Goal: Task Accomplishment & Management: Manage account settings

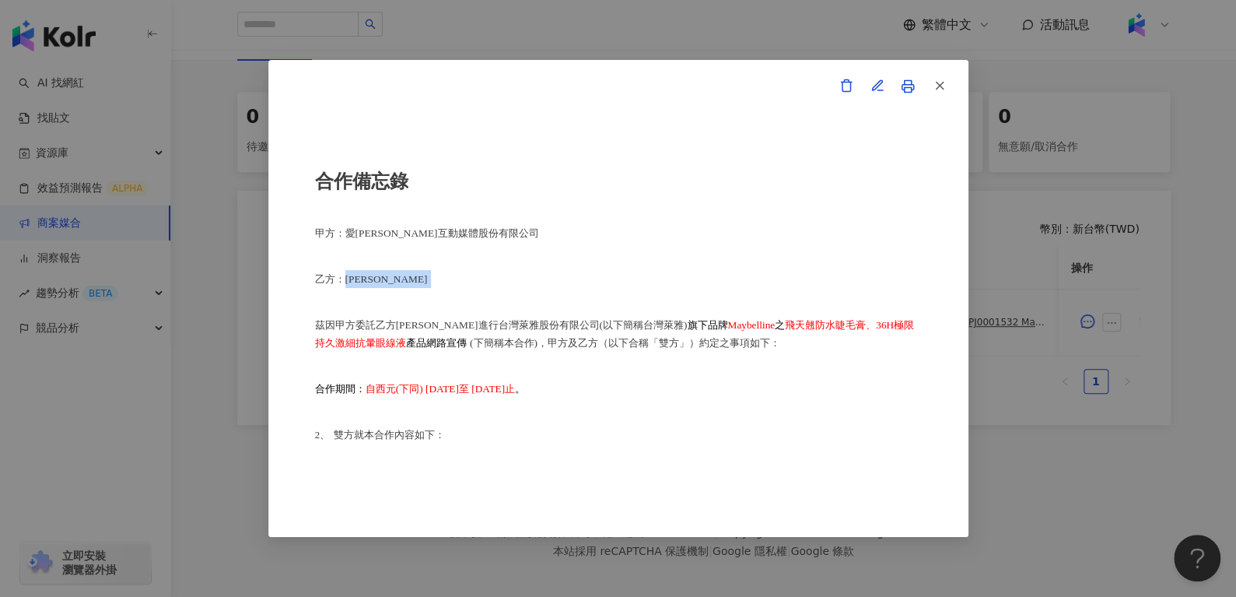
scroll to position [754, 0]
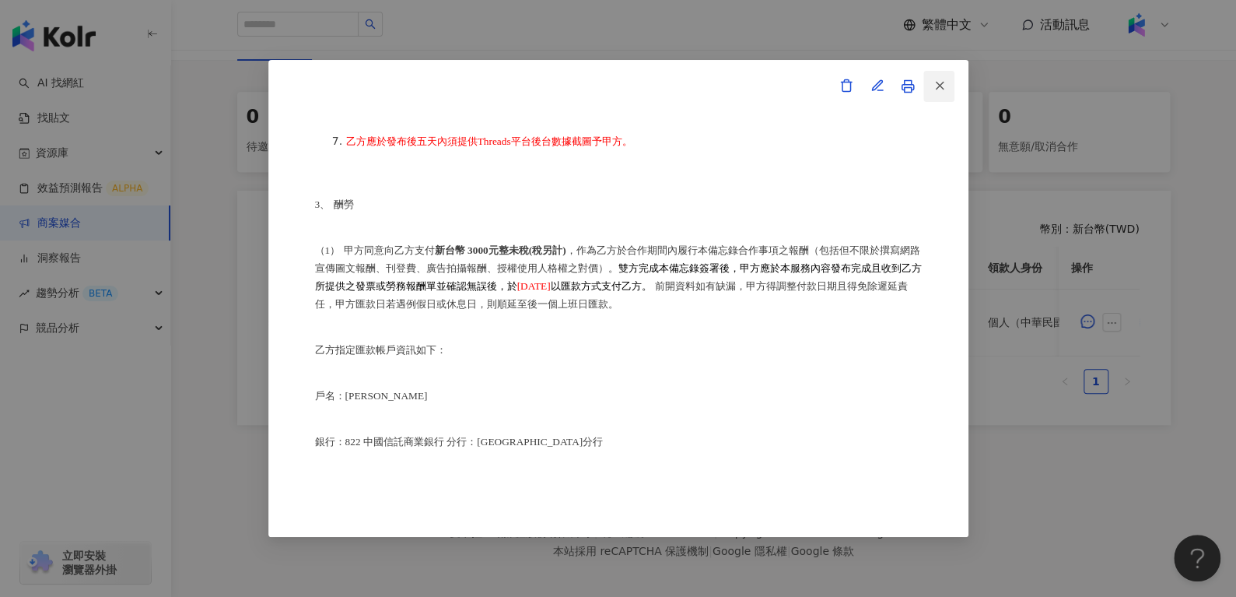
click at [943, 89] on icon "button" at bounding box center [939, 86] width 14 height 14
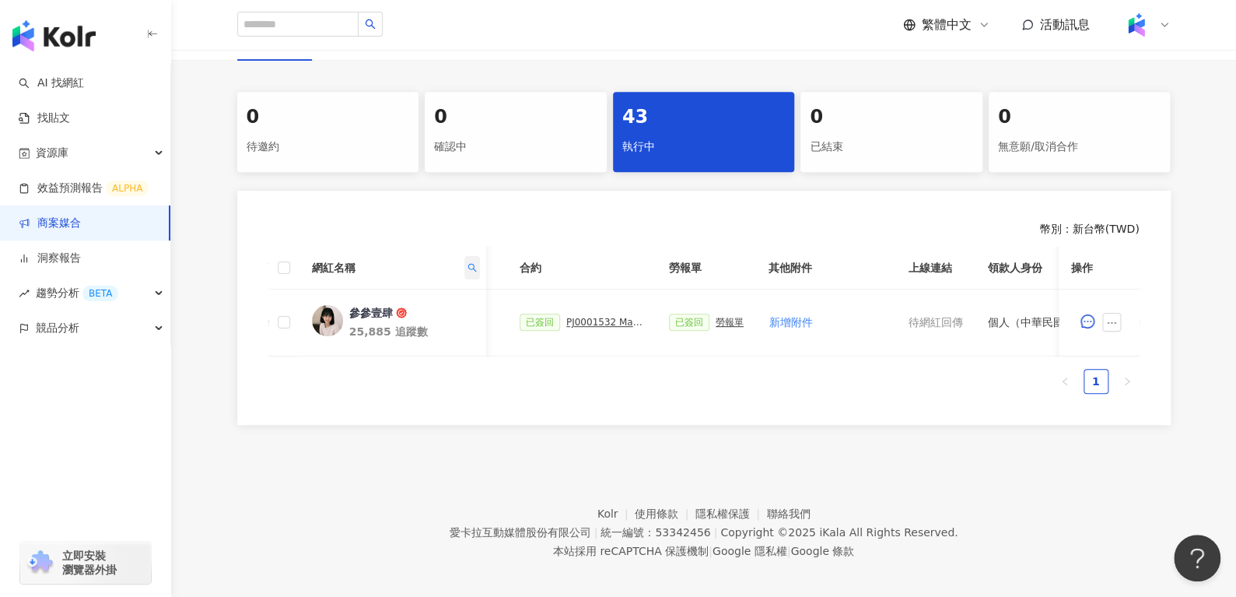
click at [468, 270] on span at bounding box center [472, 267] width 16 height 23
drag, startPoint x: 418, startPoint y: 298, endPoint x: 259, endPoint y: 329, distance: 161.7
click at [264, 309] on body "AI 找網紅 找貼文 資源庫 效益預測報告 ALPHA 商案媒合 洞察報告 趨勢分析 BETA 競品分析 立即安裝 瀏覽器外掛 繁體中文 活動訊息 活動列表 …" at bounding box center [618, 10] width 1236 height 597
paste input "******"
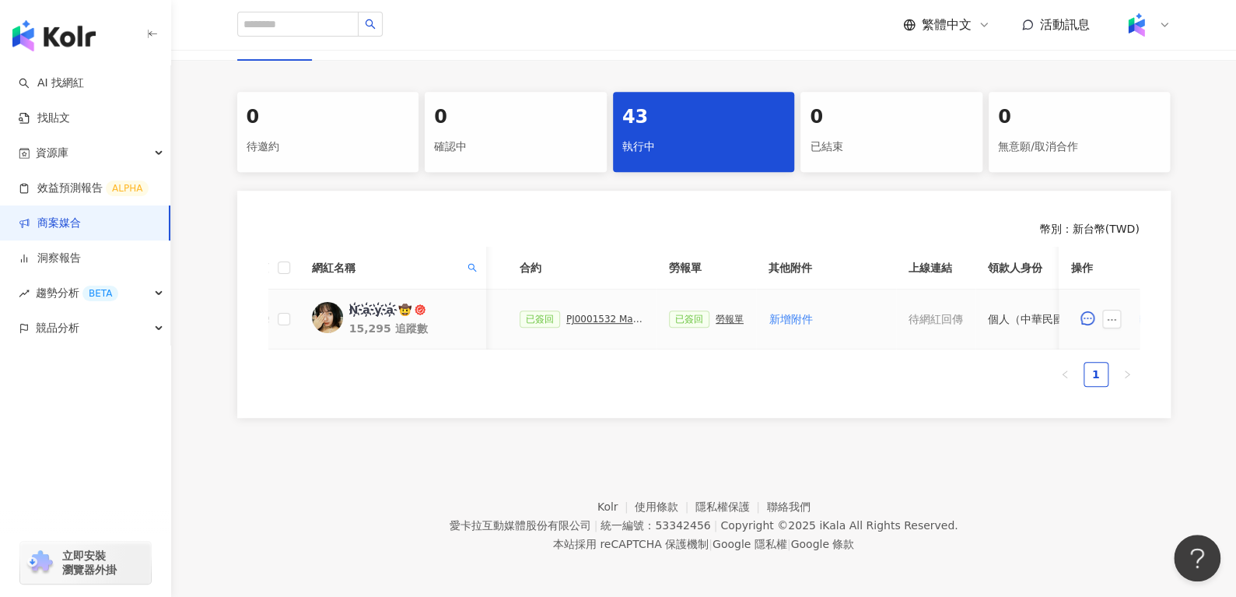
drag, startPoint x: 719, startPoint y: 306, endPoint x: 722, endPoint y: 320, distance: 14.3
click at [722, 320] on td "已簽回 勞報單" at bounding box center [706, 319] width 100 height 60
click at [722, 320] on div "勞報單" at bounding box center [729, 318] width 28 height 11
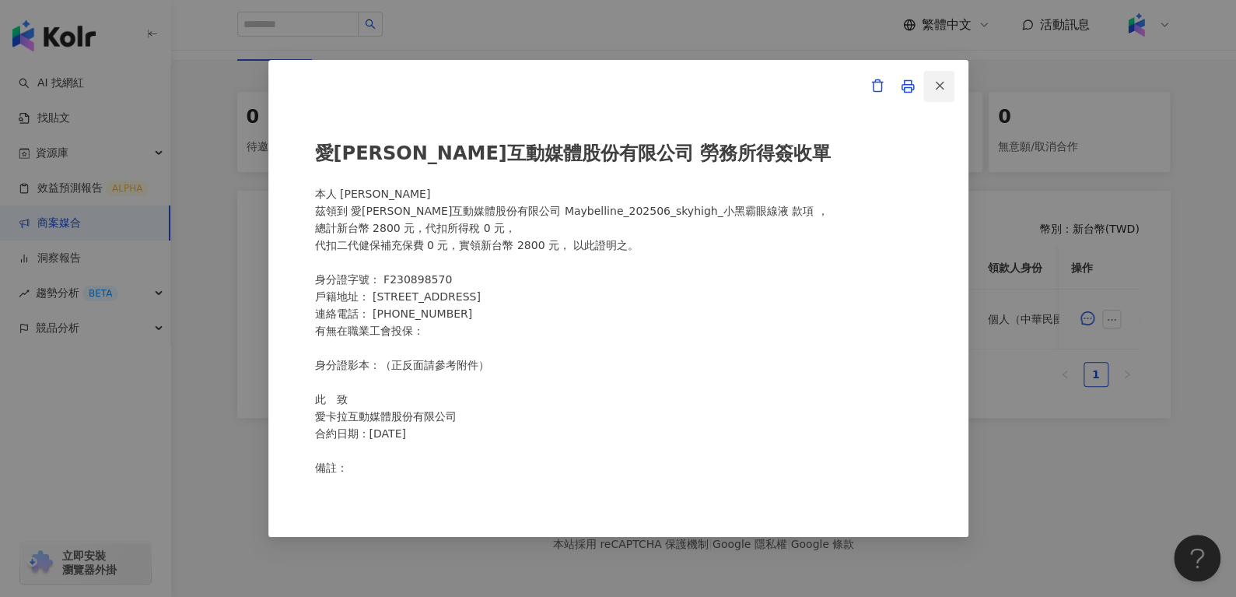
click at [944, 89] on icon "button" at bounding box center [939, 86] width 14 height 14
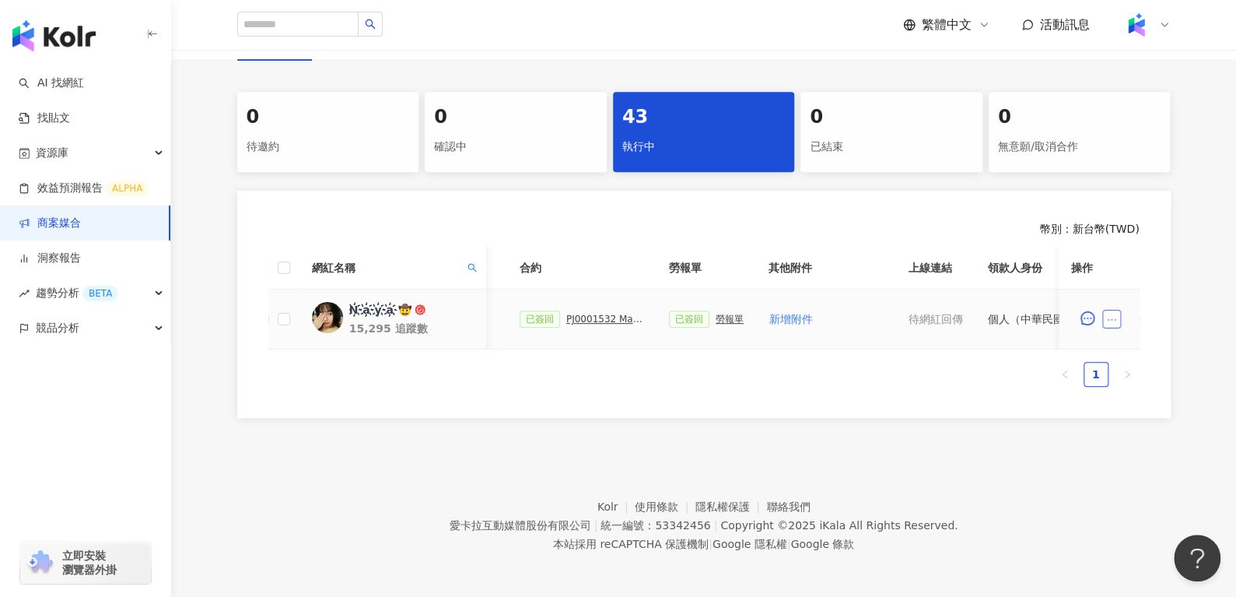
click at [1115, 319] on icon "ellipsis" at bounding box center [1111, 319] width 11 height 11
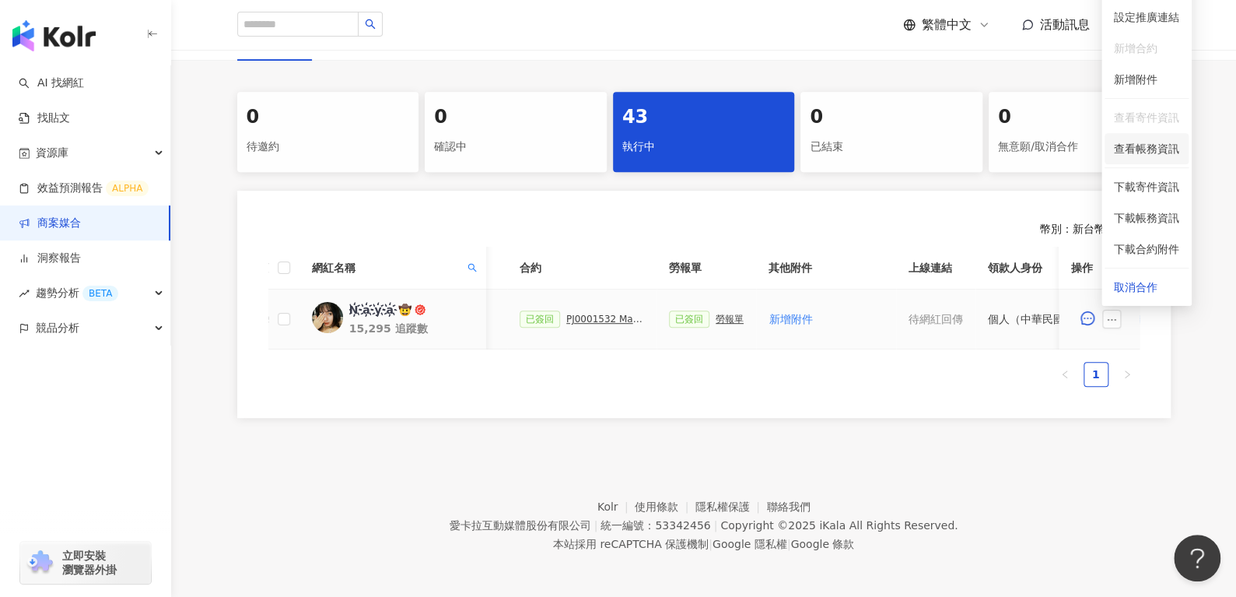
click at [1120, 150] on span "查看帳務資訊" at bounding box center [1146, 148] width 65 height 17
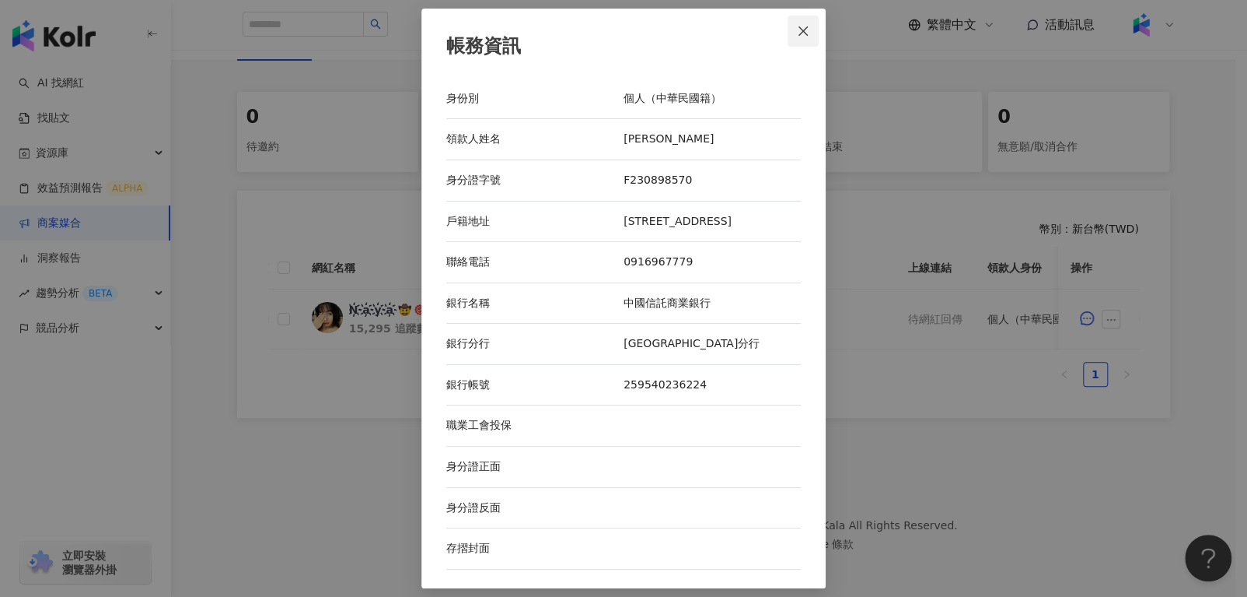
click at [800, 37] on icon "close" at bounding box center [803, 31] width 12 height 12
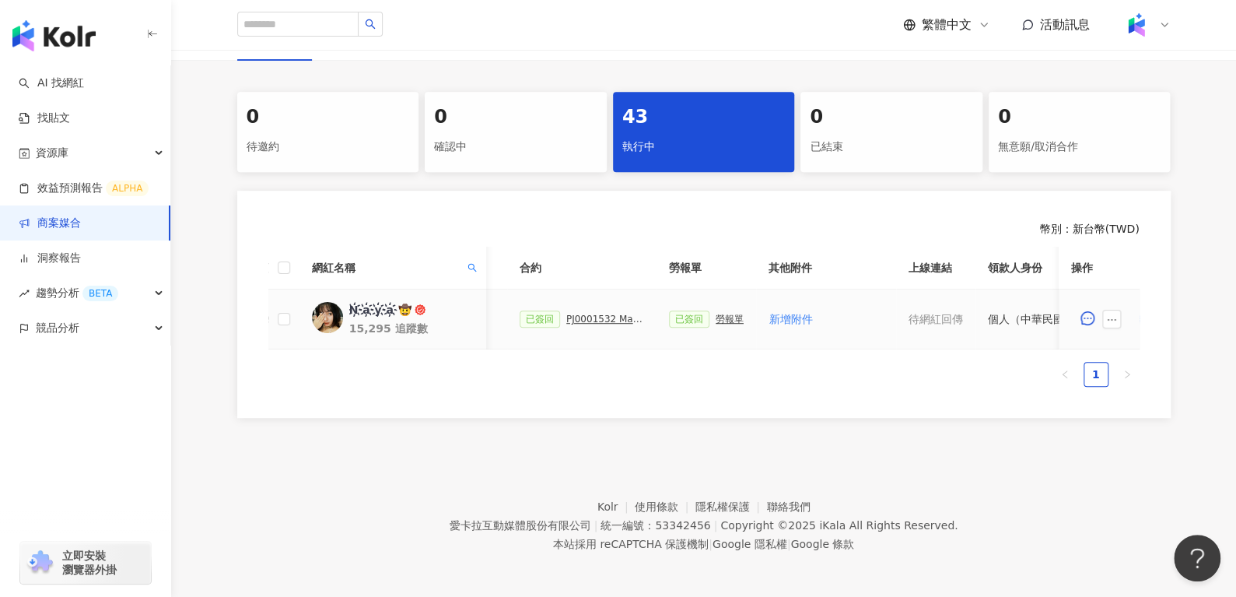
click at [715, 320] on div "勞報單" at bounding box center [729, 318] width 28 height 11
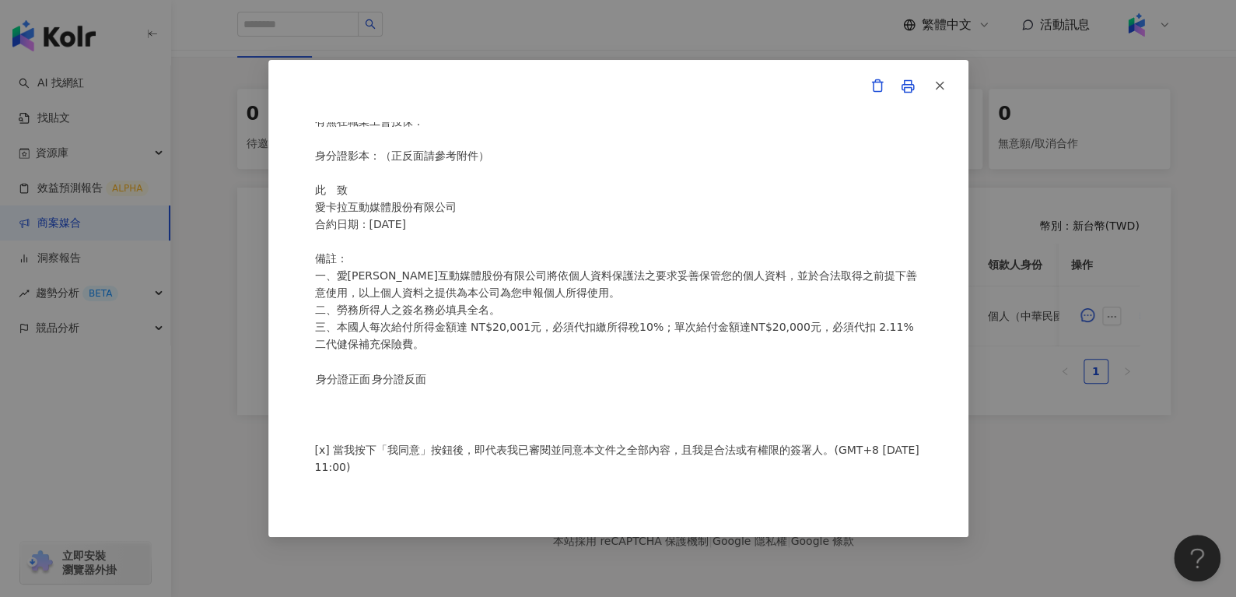
scroll to position [0, 0]
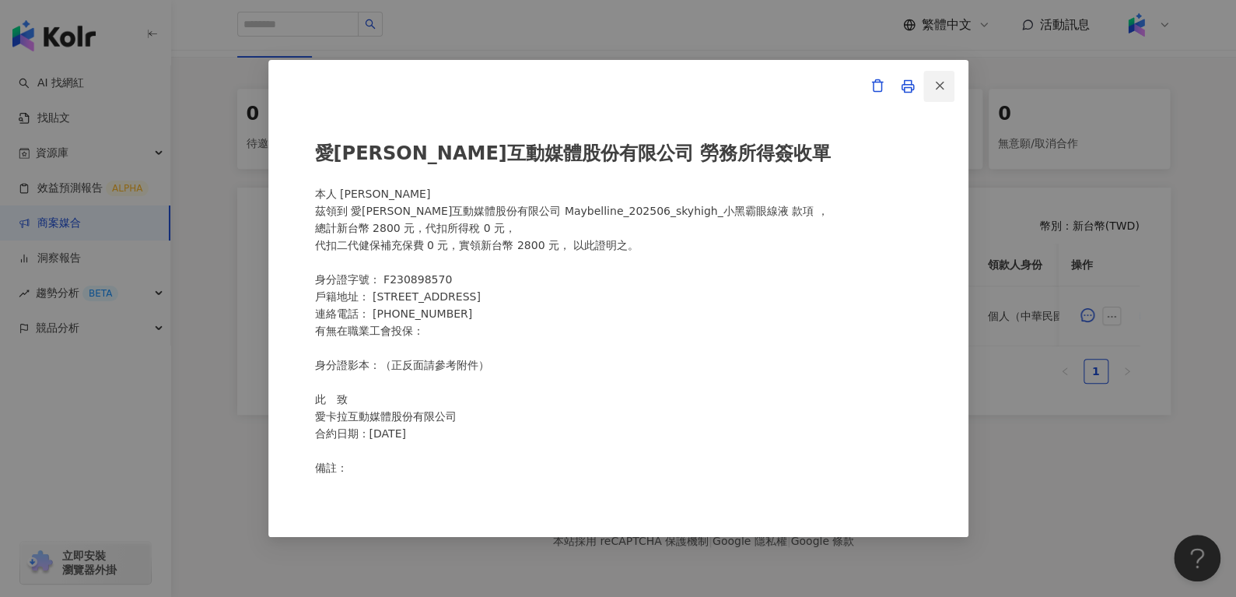
click at [946, 86] on button "button" at bounding box center [938, 86] width 31 height 31
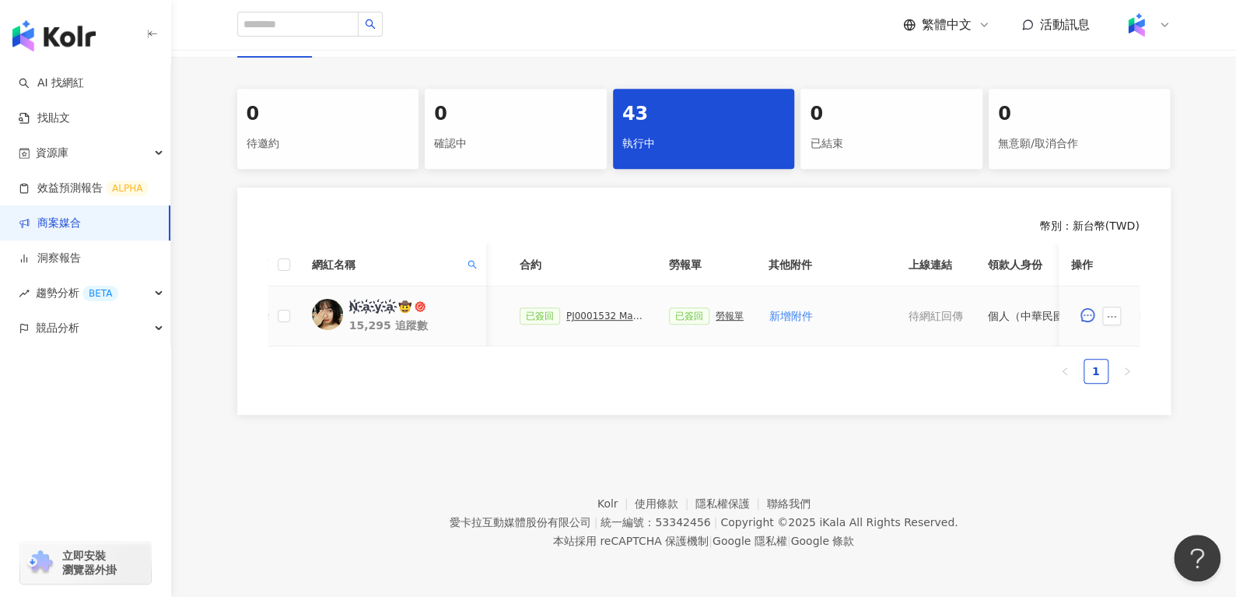
click at [607, 310] on div "PJ0001532 Maybelline_202506_skyhigh_小黑霸眼線液_萊雅合作備忘錄" at bounding box center [605, 315] width 78 height 11
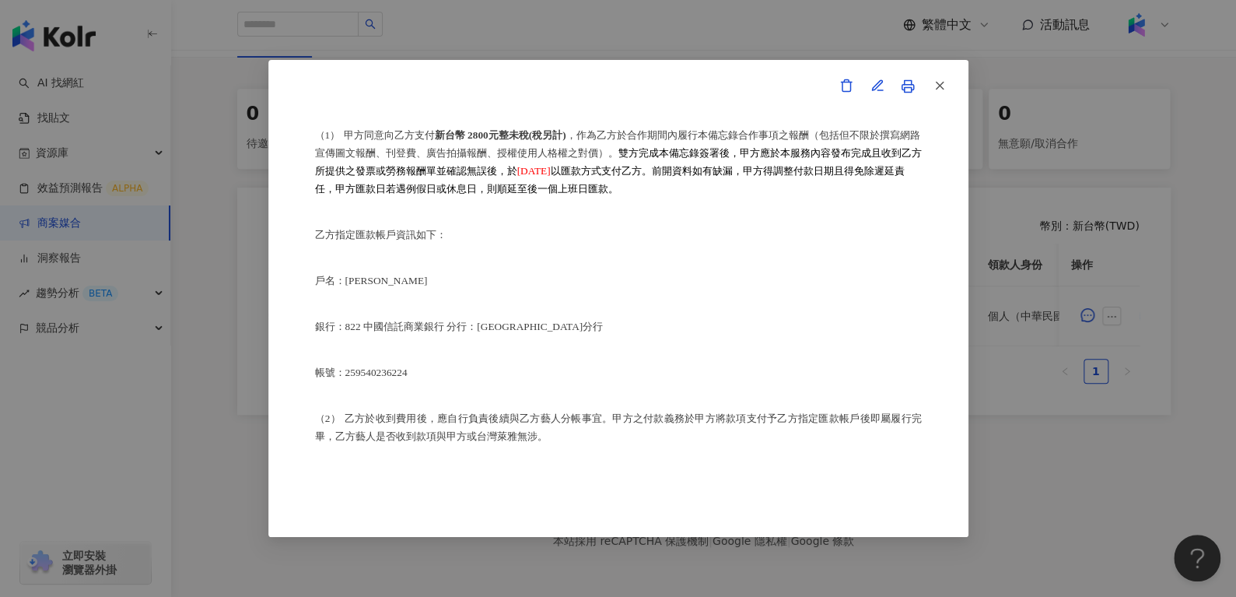
scroll to position [888, 0]
drag, startPoint x: 344, startPoint y: 312, endPoint x: 407, endPoint y: 306, distance: 63.3
click at [407, 289] on p "戶名：[PERSON_NAME]" at bounding box center [618, 280] width 607 height 18
copy p "[PERSON_NAME]"
click at [931, 96] on button "button" at bounding box center [938, 86] width 31 height 31
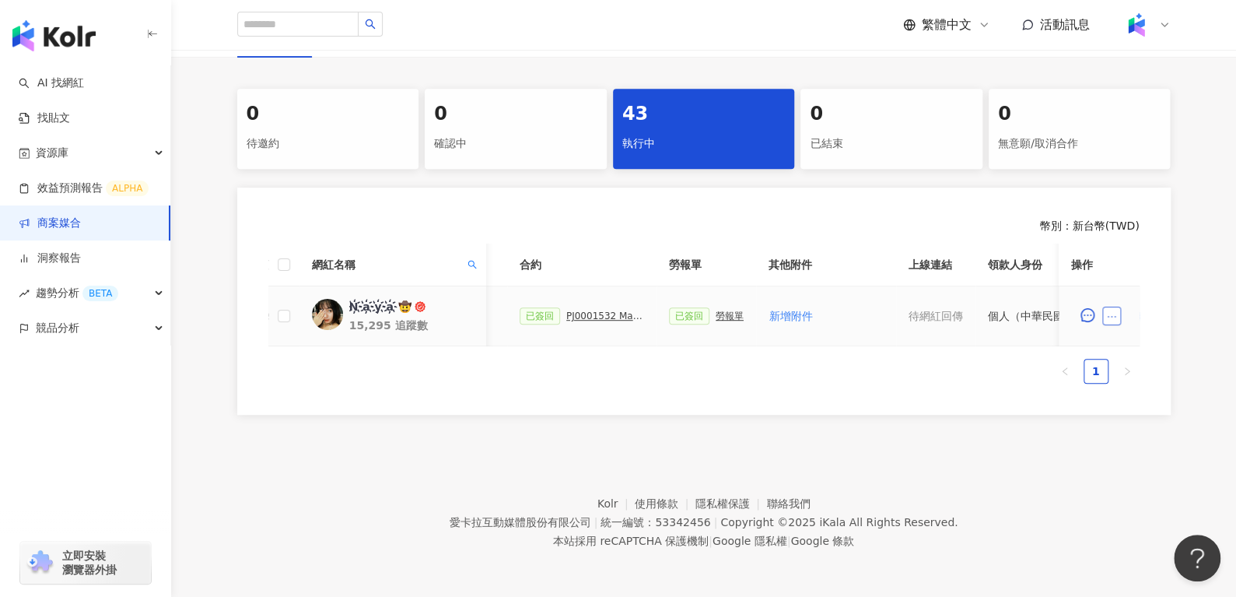
click at [1117, 306] on button "button" at bounding box center [1111, 315] width 19 height 19
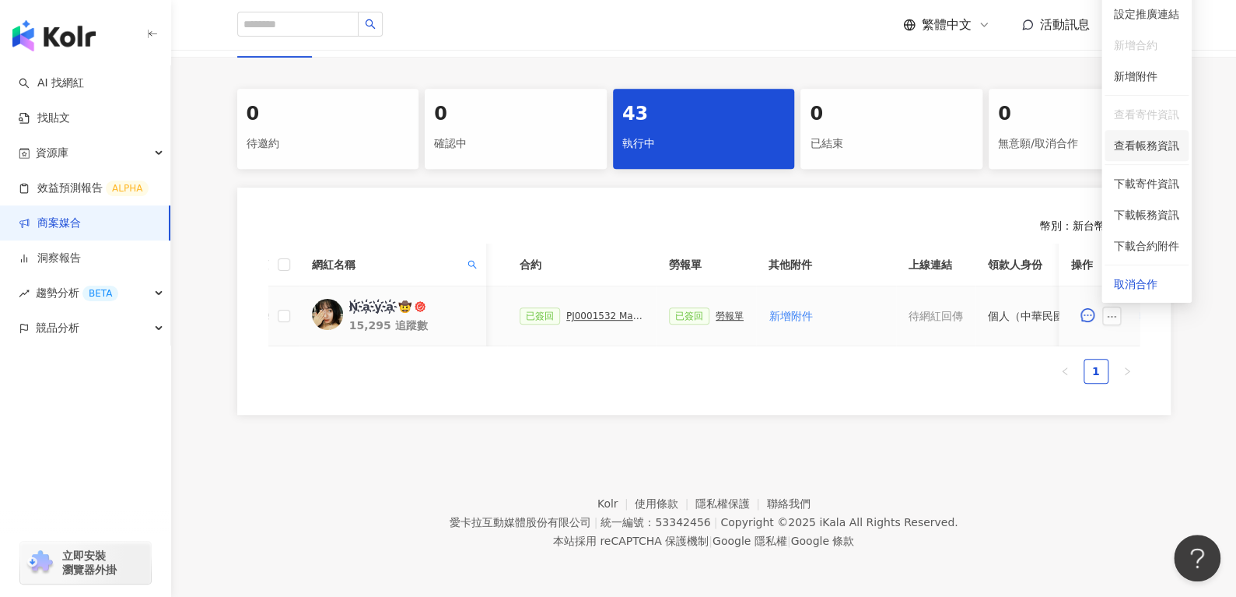
click at [1161, 130] on li "查看帳務資訊" at bounding box center [1146, 145] width 84 height 31
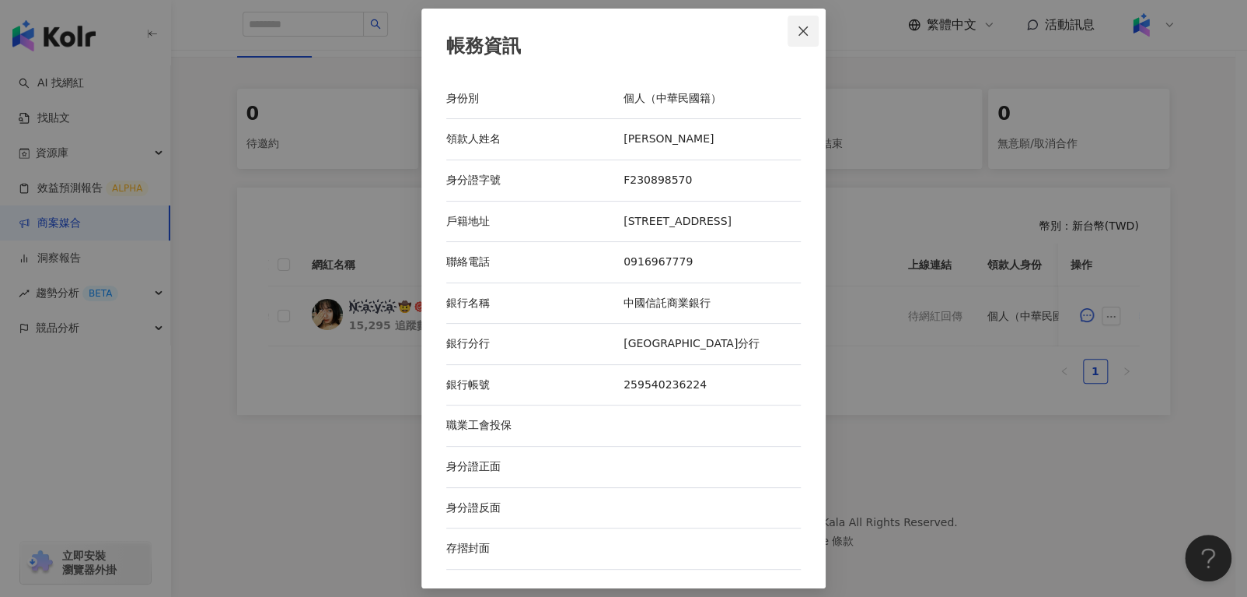
click at [802, 37] on icon "close" at bounding box center [803, 31] width 12 height 12
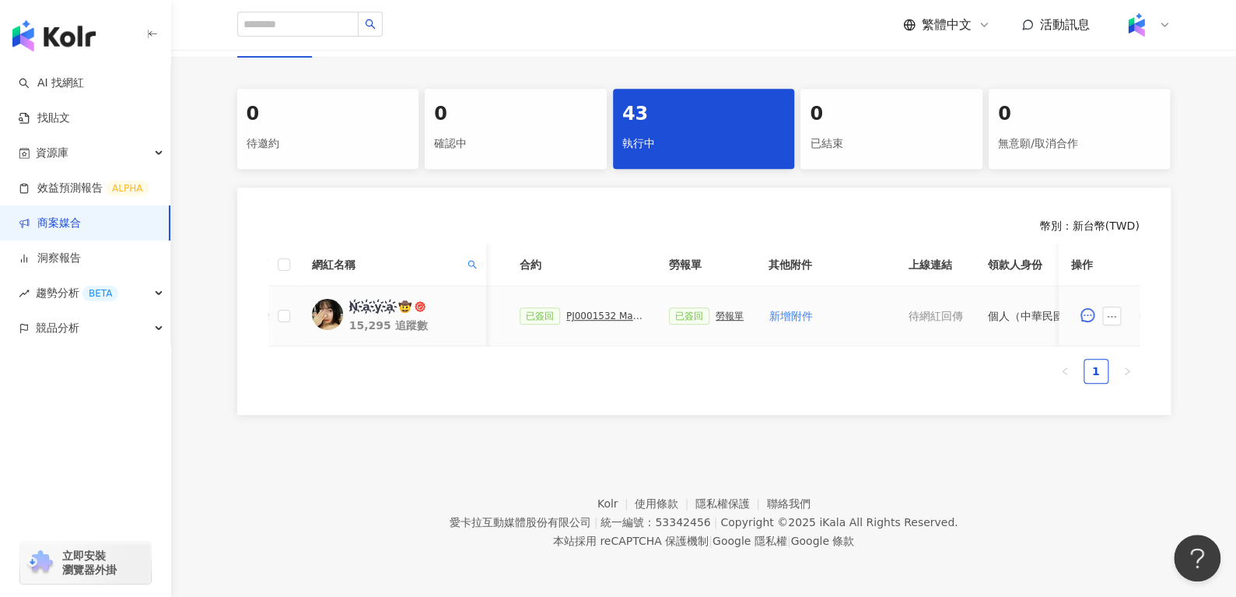
click at [715, 310] on div "已簽回 勞報單" at bounding box center [706, 315] width 75 height 17
click at [715, 310] on div "勞報單" at bounding box center [729, 315] width 28 height 11
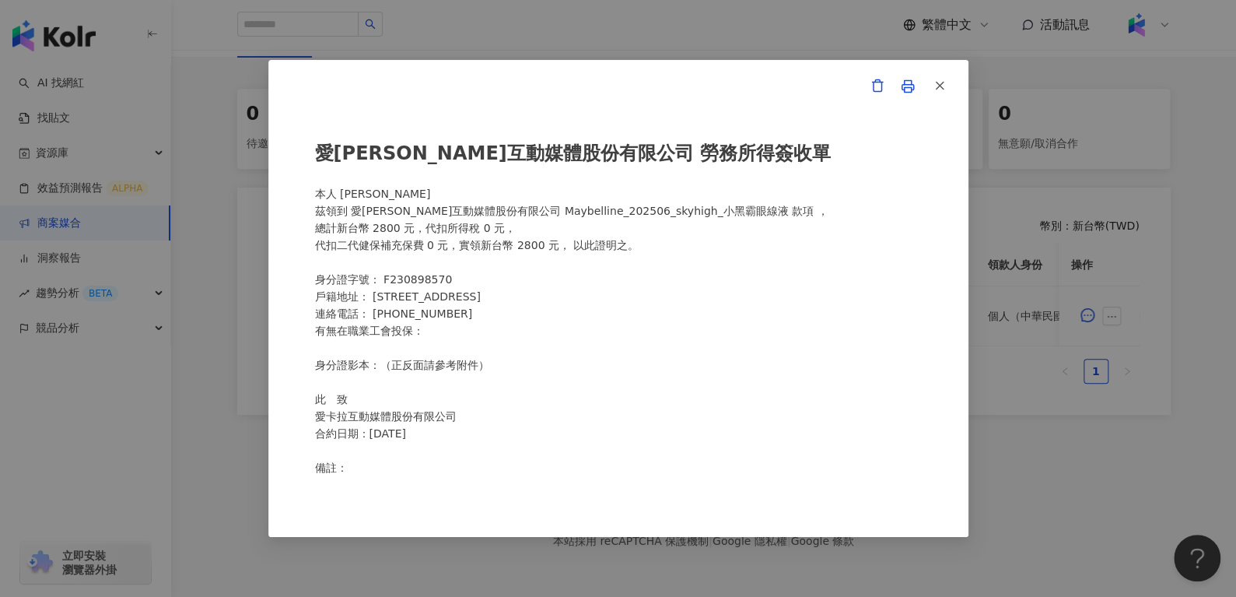
scroll to position [209, 0]
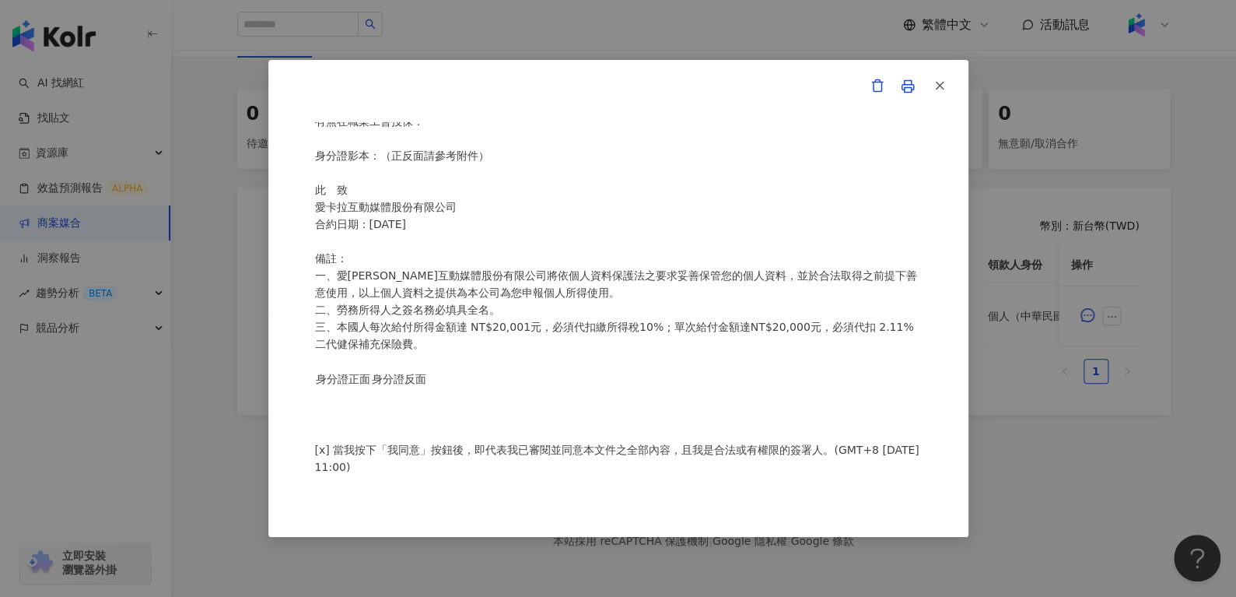
click at [939, 104] on div "愛[PERSON_NAME]互動媒體股份有限公司 勞務所得簽收單 本人 [PERSON_NAME]領到 愛[PERSON_NAME]互動媒體股份有限公司 Ma…" at bounding box center [618, 299] width 700 height 478
click at [939, 102] on div "愛[PERSON_NAME]互動媒體股份有限公司 勞務所得簽收單 本人 [PERSON_NAME]領到 愛[PERSON_NAME]互動媒體股份有限公司 Ma…" at bounding box center [618, 299] width 700 height 478
click at [939, 97] on button "button" at bounding box center [938, 86] width 31 height 31
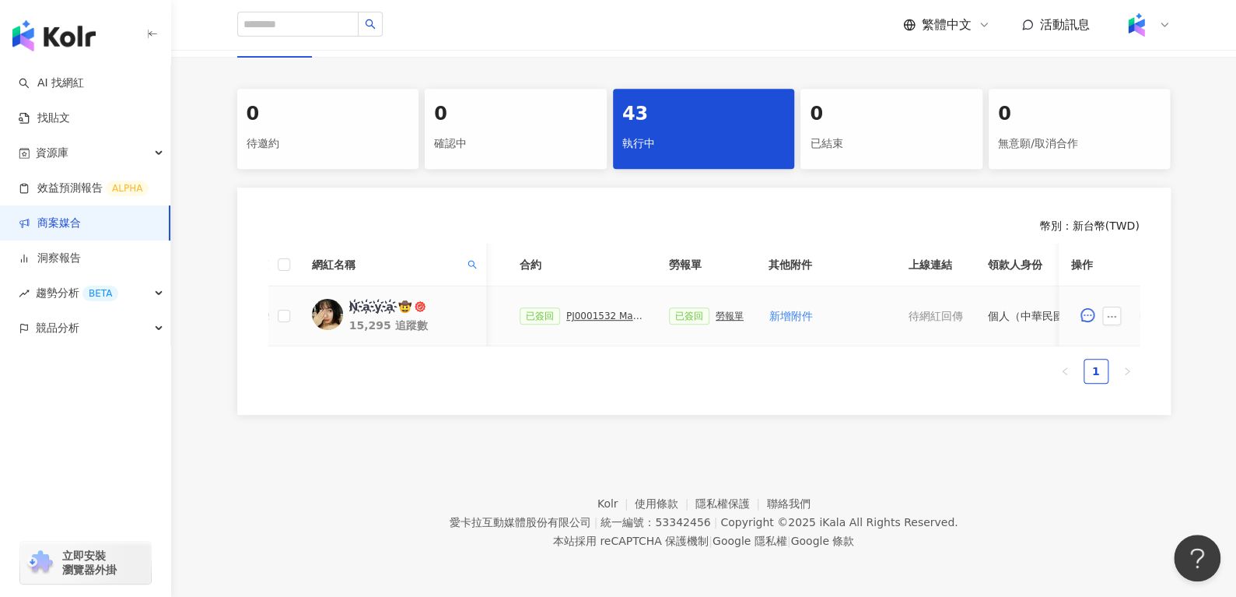
click at [590, 310] on div "PJ0001532 Maybelline_202506_skyhigh_小黑霸眼線液_萊雅合作備忘錄" at bounding box center [605, 315] width 78 height 11
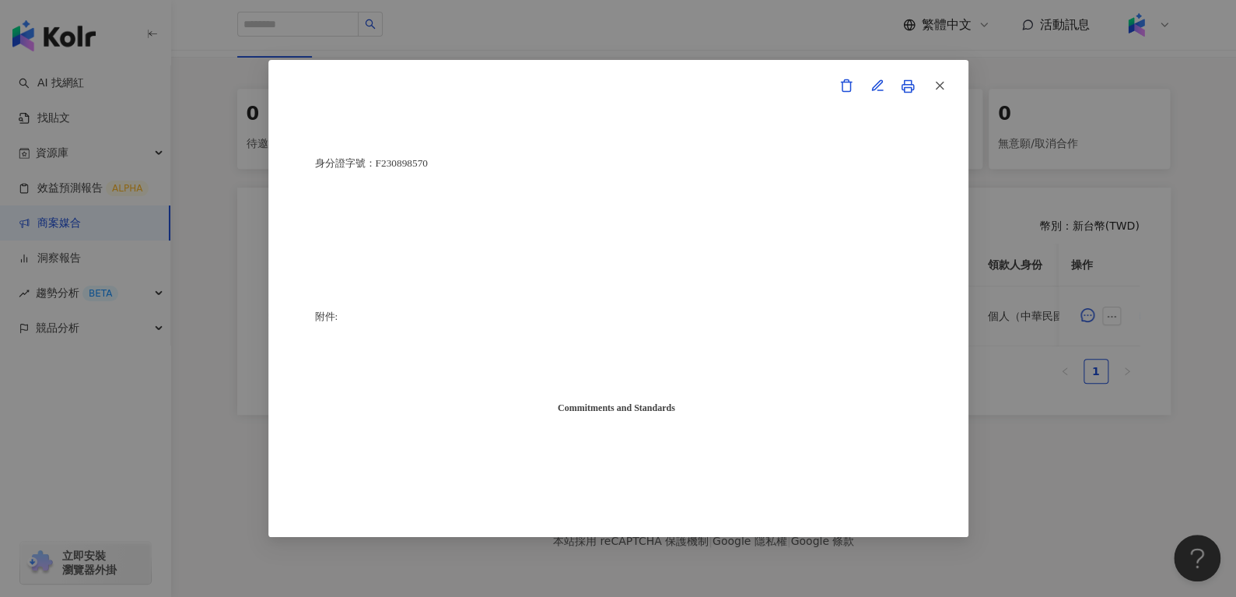
scroll to position [3965, 0]
click at [938, 99] on button "button" at bounding box center [938, 86] width 31 height 31
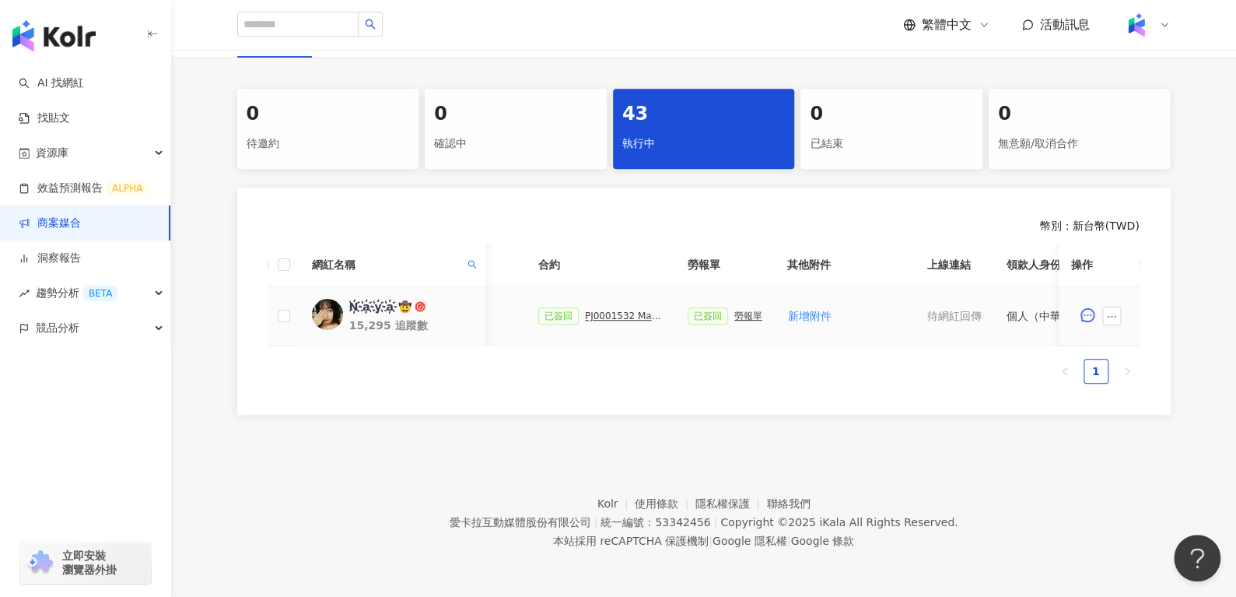
scroll to position [0, 385]
click at [736, 310] on div "勞報單" at bounding box center [747, 315] width 28 height 11
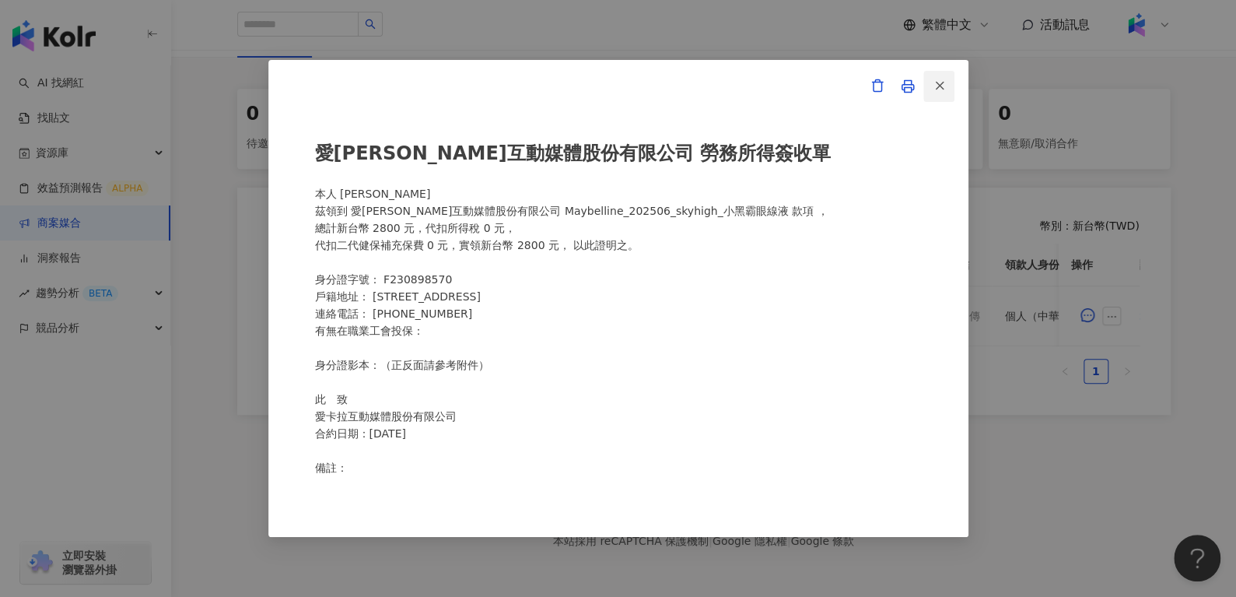
click at [935, 93] on button "button" at bounding box center [938, 86] width 31 height 31
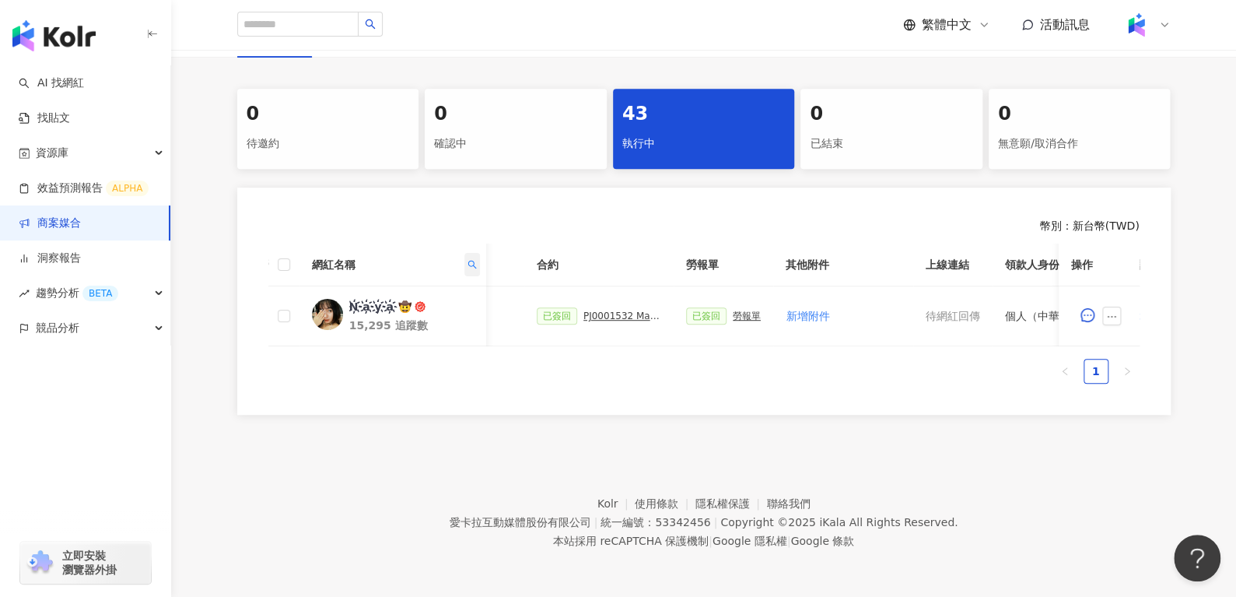
click at [479, 253] on th "網紅名稱" at bounding box center [392, 264] width 187 height 43
click at [481, 253] on th "網紅名稱" at bounding box center [392, 264] width 187 height 43
click at [471, 260] on icon "search" at bounding box center [471, 264] width 9 height 9
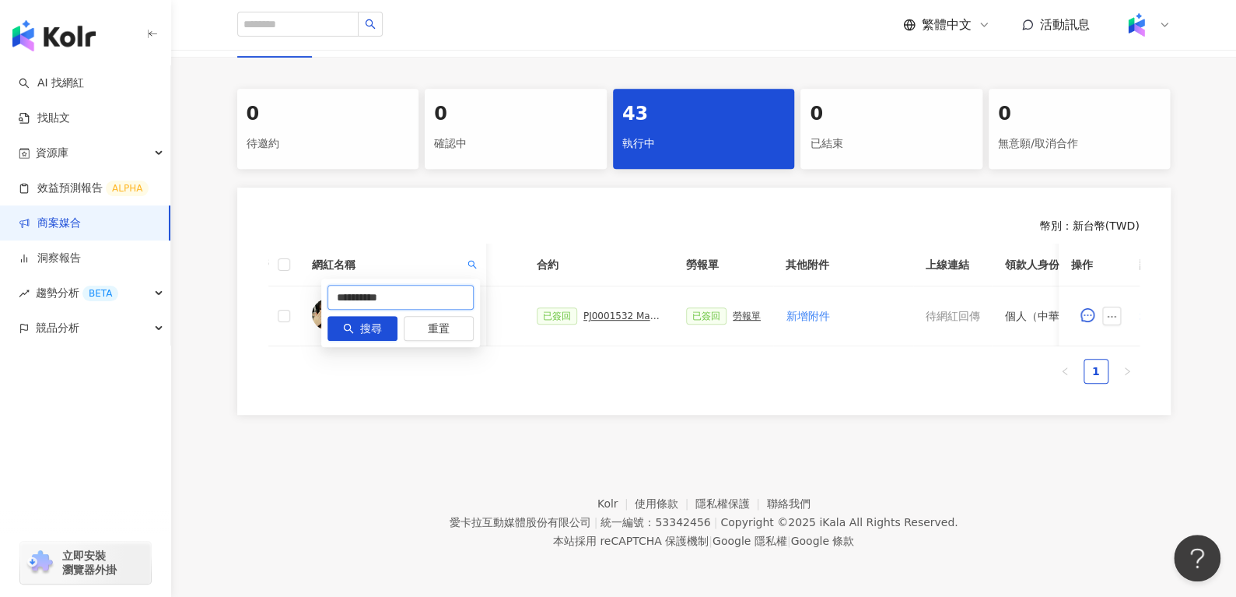
click at [424, 285] on input "**********" at bounding box center [400, 297] width 146 height 25
type input "*"
paste input "*"
type input "*"
click at [747, 310] on div "勞報單" at bounding box center [747, 315] width 28 height 11
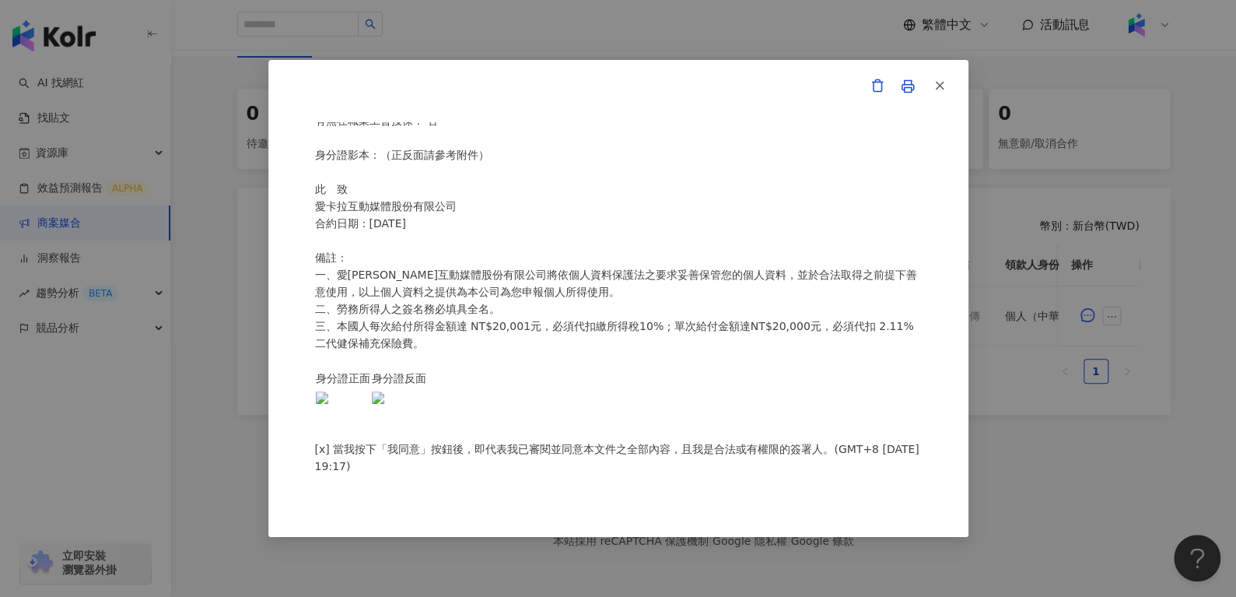
scroll to position [322, 0]
click at [937, 92] on icon "button" at bounding box center [939, 86] width 14 height 14
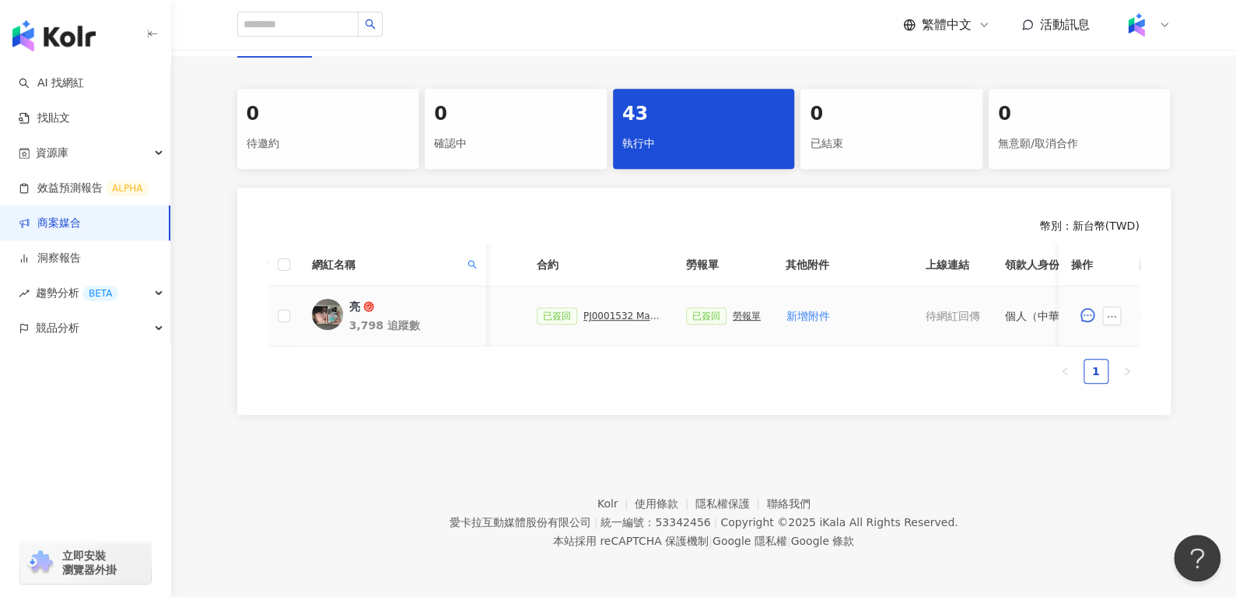
scroll to position [0, 673]
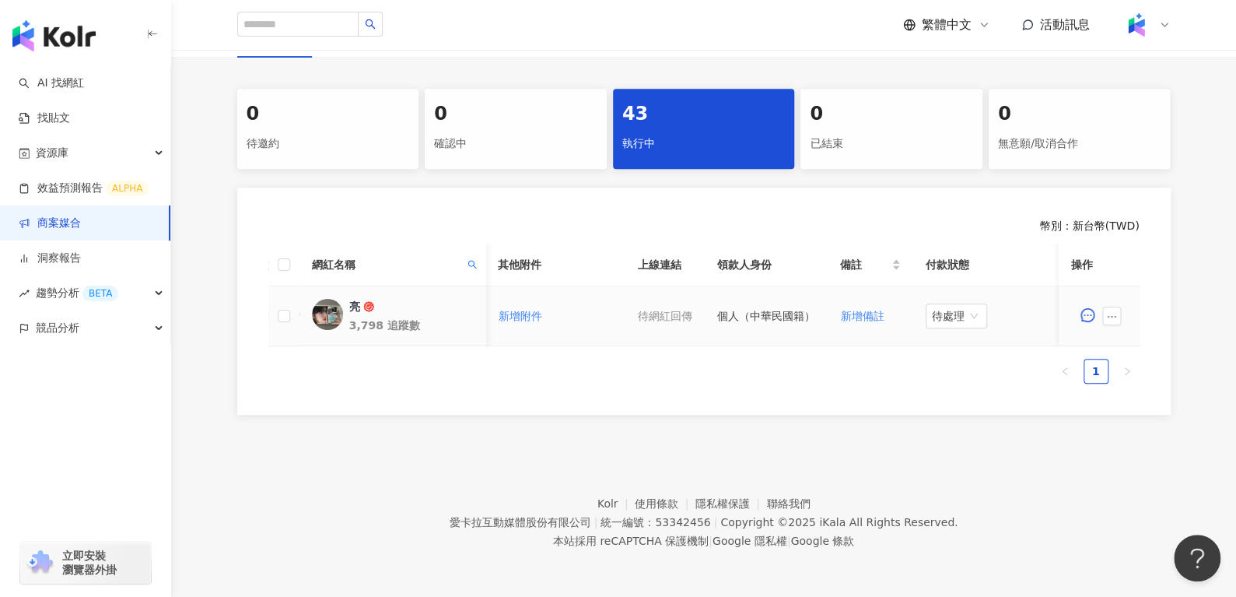
click at [1121, 306] on span at bounding box center [1114, 315] width 25 height 19
drag, startPoint x: 1092, startPoint y: 293, endPoint x: 1108, endPoint y: 298, distance: 17.0
click at [1108, 300] on div at bounding box center [1099, 315] width 56 height 31
click at [1108, 306] on button "button" at bounding box center [1111, 315] width 19 height 19
click at [1132, 142] on span "查看帳務資訊" at bounding box center [1146, 145] width 65 height 17
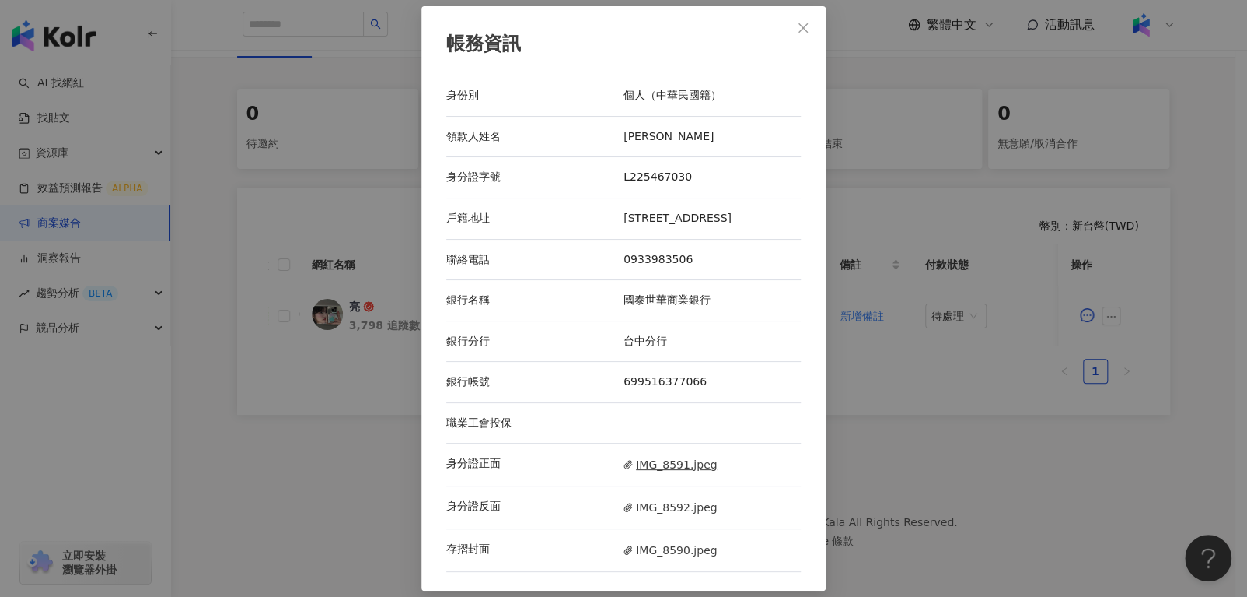
click at [656, 471] on span "IMG_8591.jpeg" at bounding box center [670, 464] width 93 height 17
click at [649, 516] on span "IMG_8592.jpeg" at bounding box center [670, 507] width 93 height 17
click at [642, 551] on span "IMG_8590.jpeg" at bounding box center [670, 549] width 93 height 17
drag, startPoint x: 778, startPoint y: 19, endPoint x: 795, endPoint y: 26, distance: 18.5
click at [795, 26] on div "帳務資訊 身份別 個人（中華民國籍） 領款人姓名 [PERSON_NAME] 身分證字號 L225467030 戶籍地址 [STREET_ADDRESS] 聯…" at bounding box center [624, 298] width 404 height 585
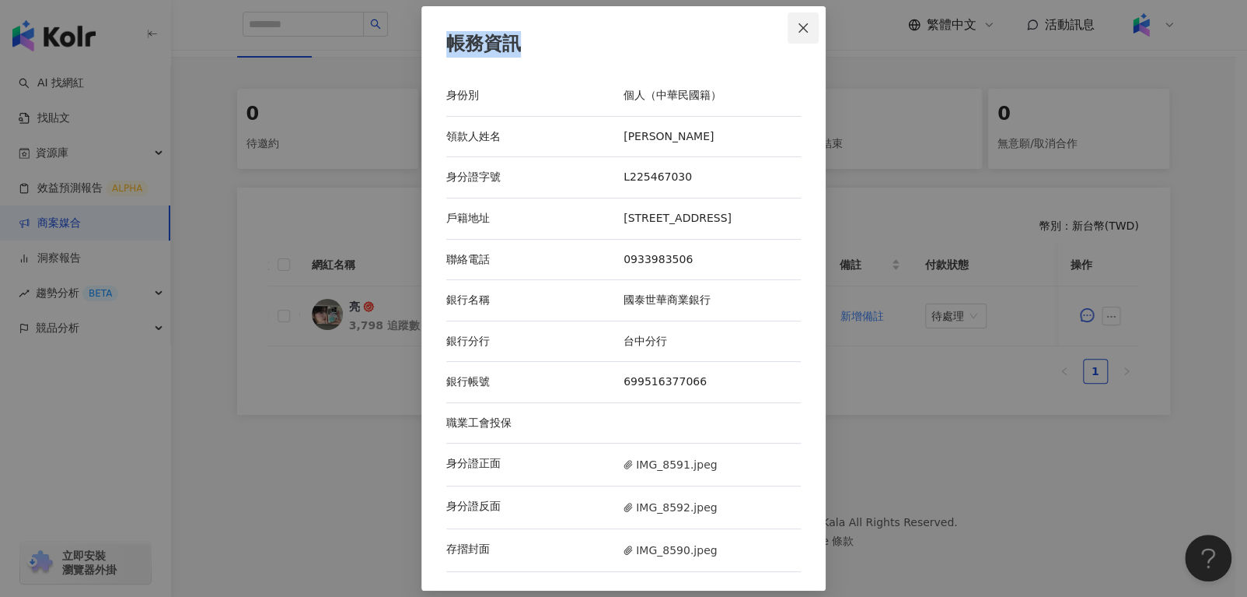
click at [797, 26] on icon "close" at bounding box center [803, 28] width 12 height 12
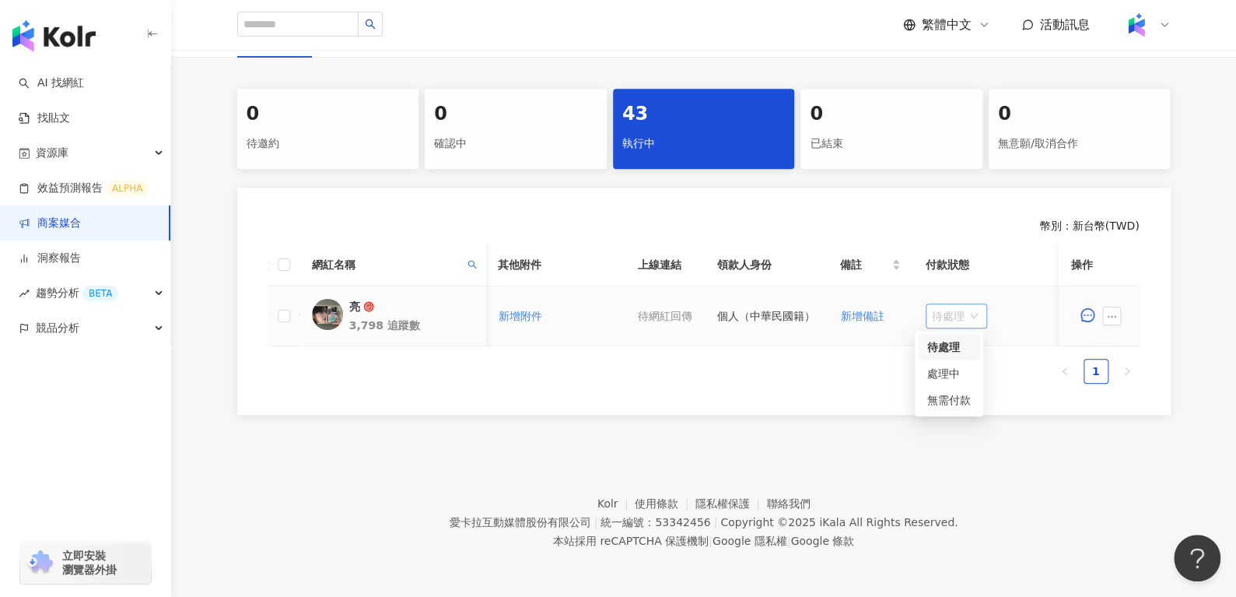
click at [932, 314] on span "待處理" at bounding box center [956, 315] width 49 height 23
click at [937, 365] on div "處理中" at bounding box center [949, 373] width 44 height 17
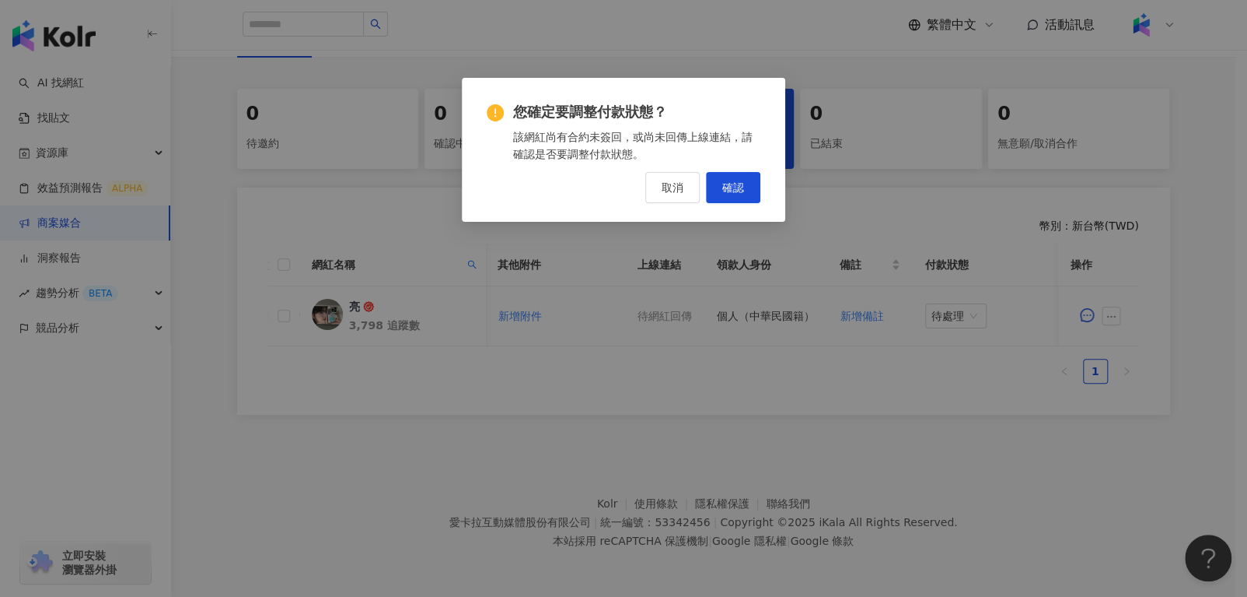
click at [758, 168] on div "您確定要調整付款狀態？ 該網紅尚有合約未簽回，或尚未回傳上線連結，請確認是否要調整付款狀態。 取消 確認" at bounding box center [624, 153] width 274 height 100
click at [751, 183] on button "確認" at bounding box center [733, 187] width 54 height 31
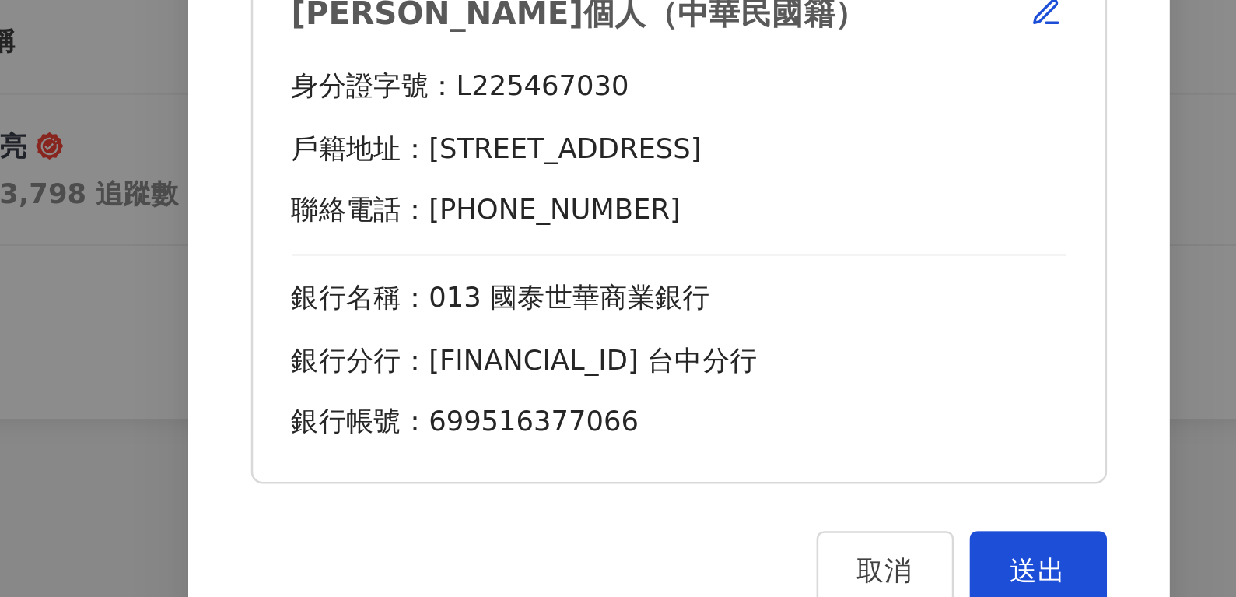
scroll to position [302, 0]
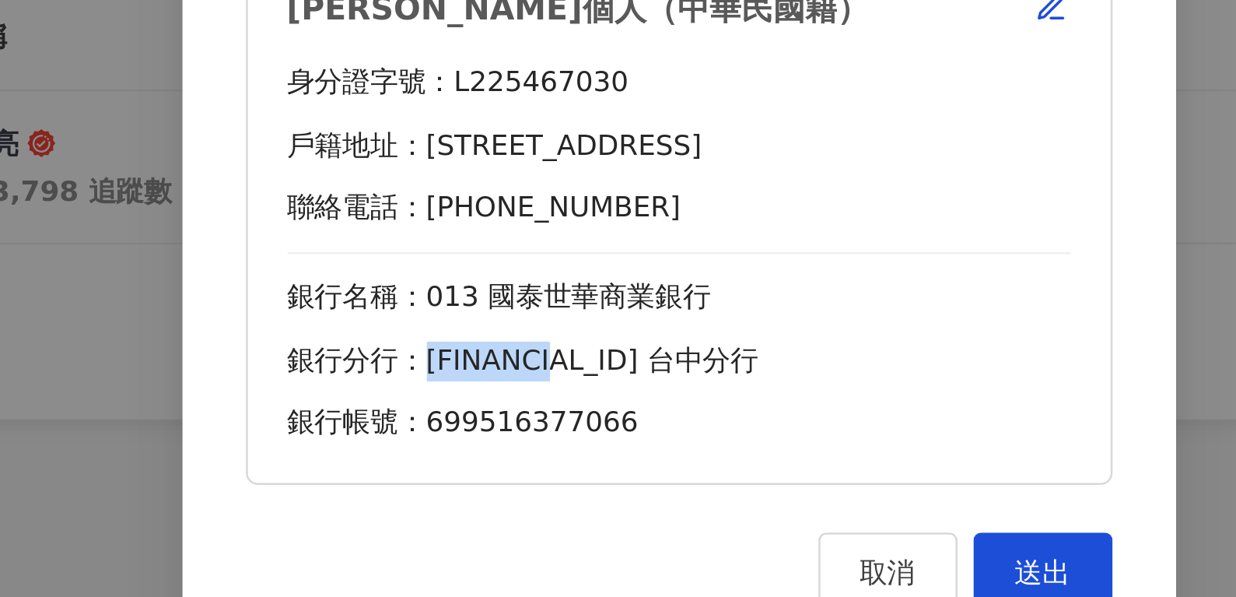
drag, startPoint x: 520, startPoint y: 397, endPoint x: 564, endPoint y: 396, distance: 44.3
click at [564, 396] on div "銀行分行：[FINANCIAL_ID] 台中分行" at bounding box center [618, 392] width 306 height 16
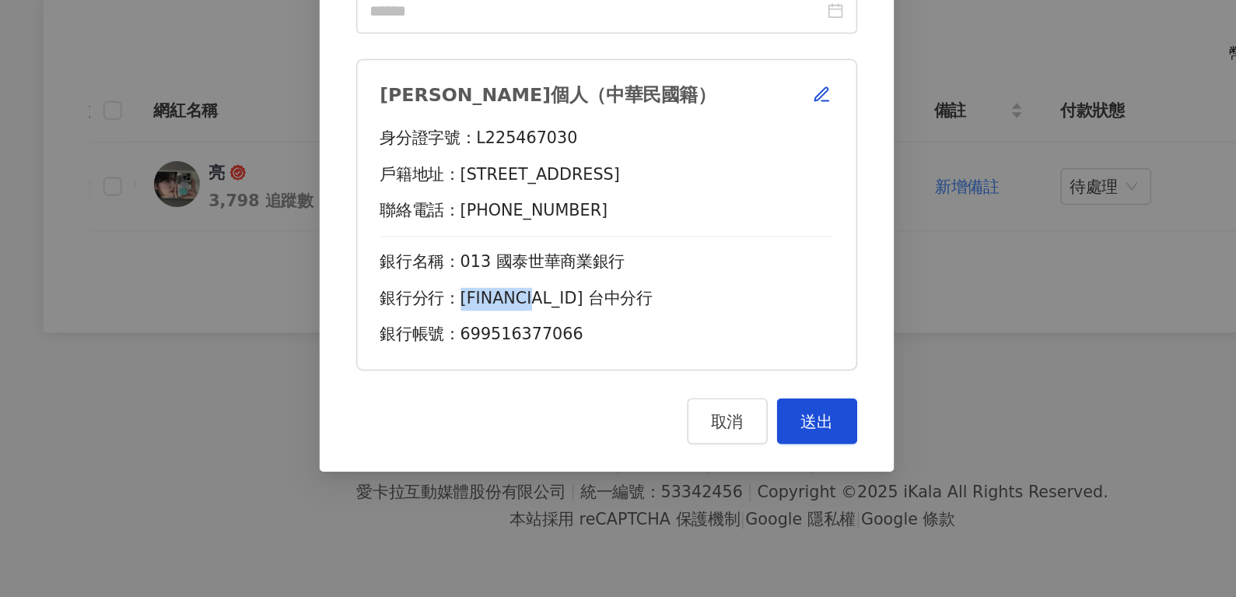
scroll to position [300, 0]
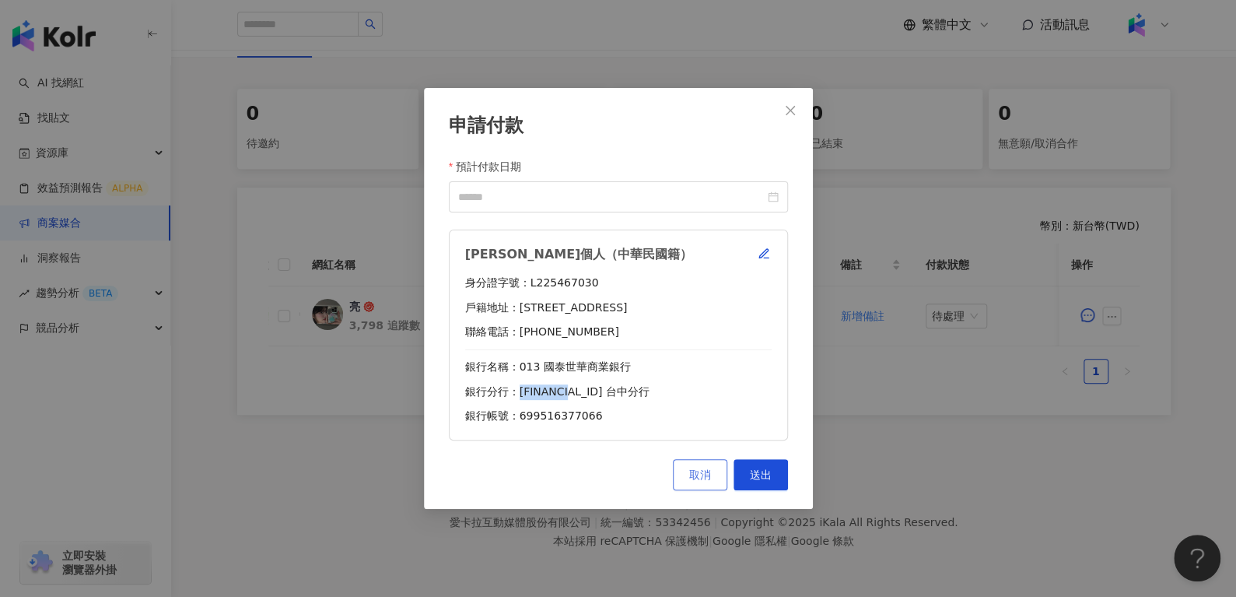
click at [689, 478] on span "取消" at bounding box center [700, 474] width 22 height 12
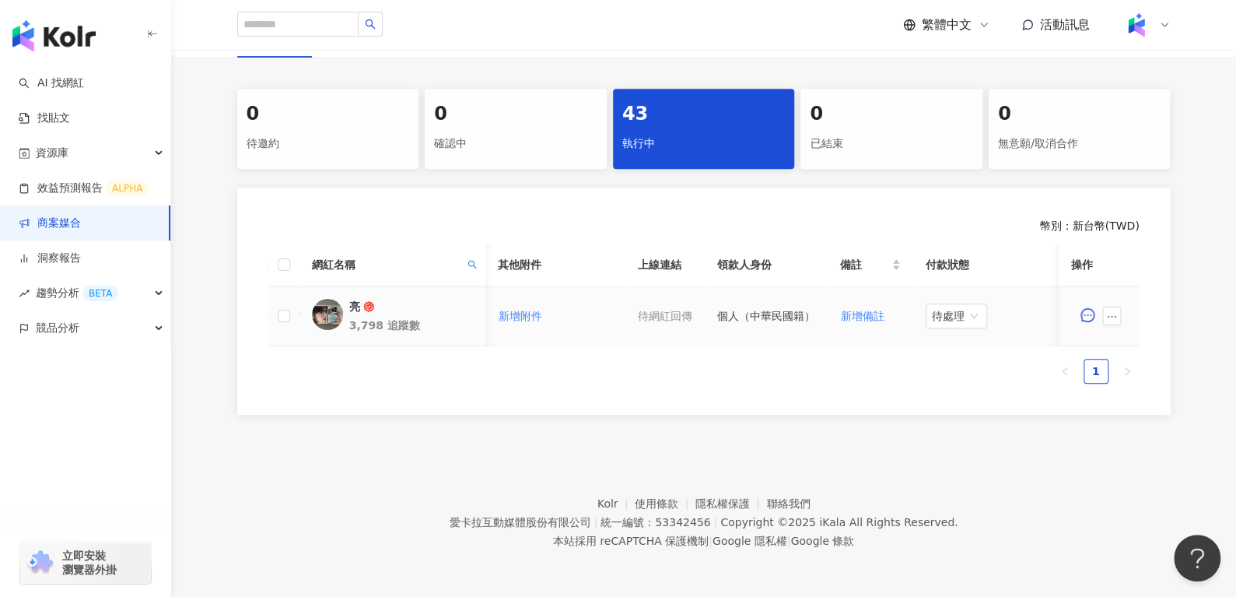
scroll to position [0, 457]
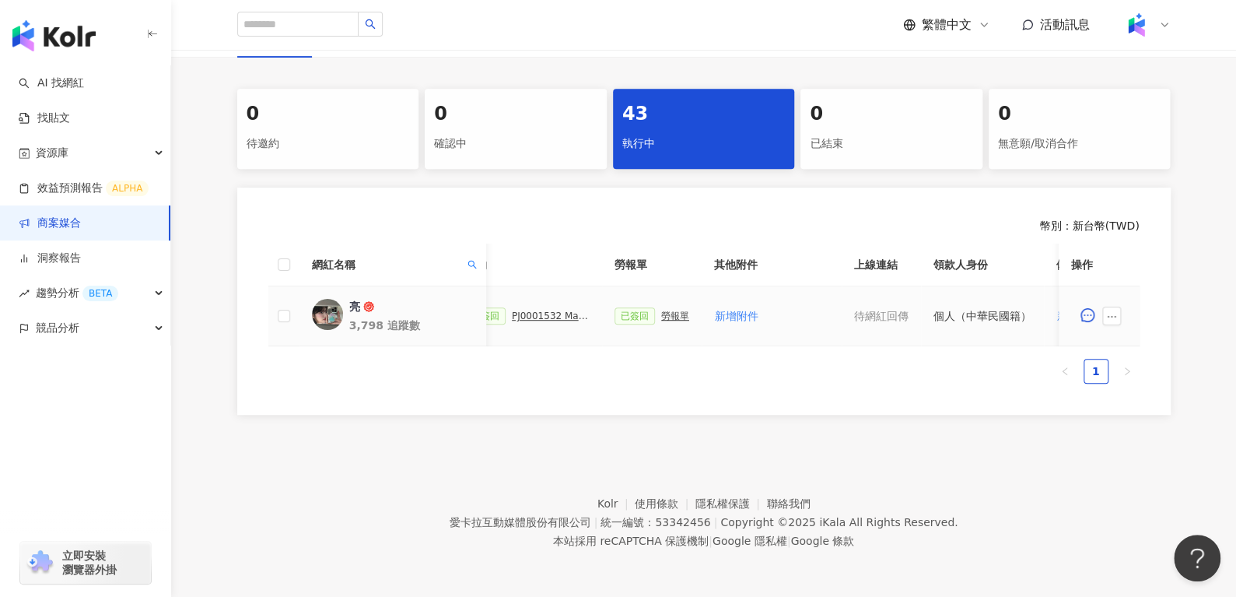
click at [648, 308] on div "已簽回 勞報單" at bounding box center [651, 315] width 75 height 17
click at [663, 310] on div "勞報單" at bounding box center [675, 315] width 28 height 11
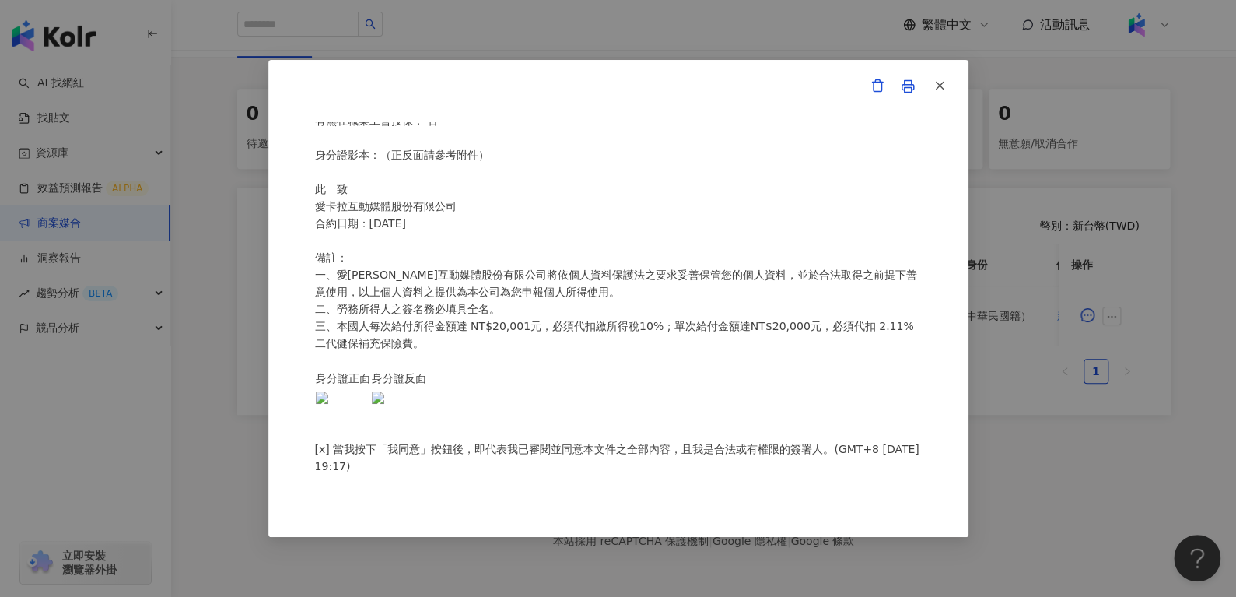
scroll to position [31, 0]
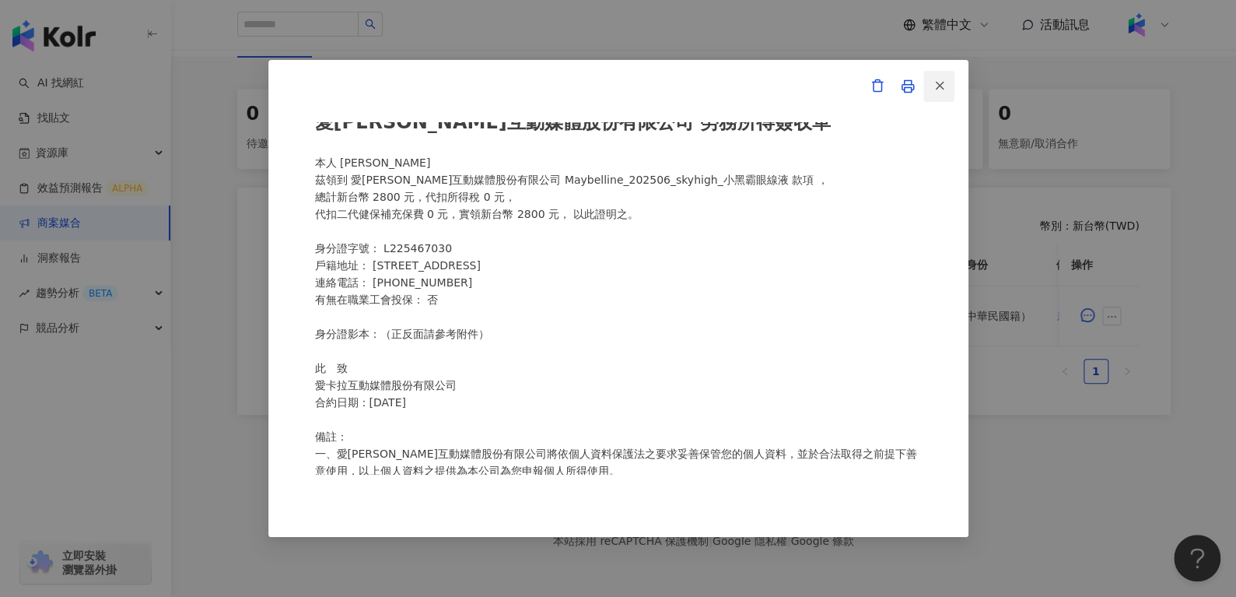
click at [932, 87] on icon "button" at bounding box center [939, 86] width 14 height 14
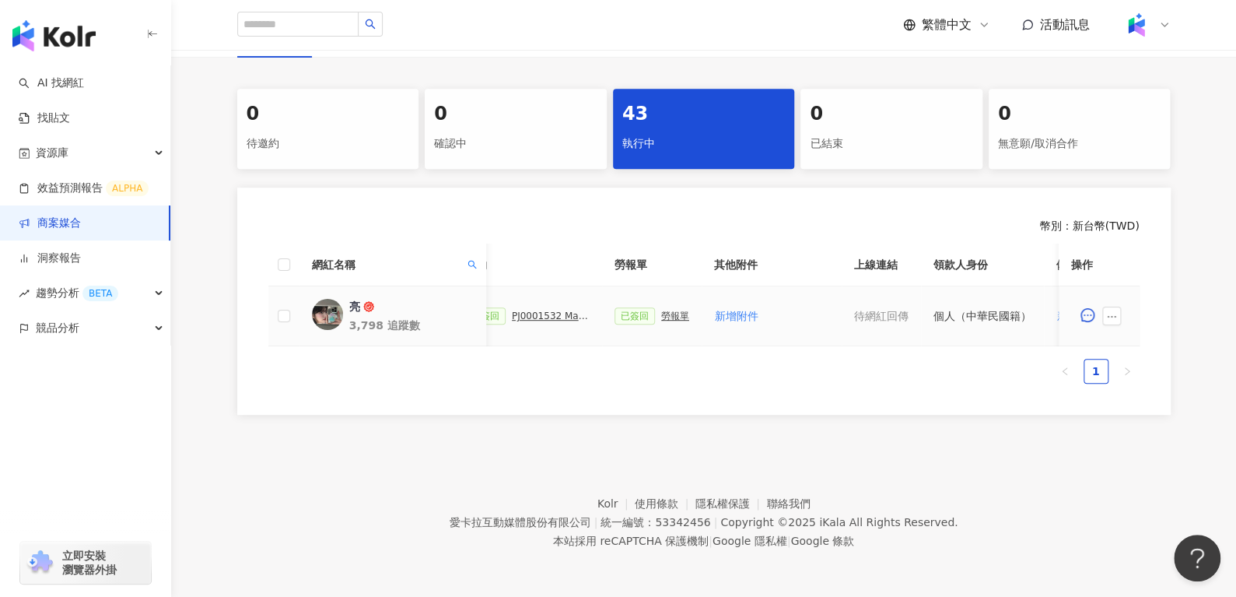
click at [537, 310] on div "PJ0001532 Maybelline_202506_skyhigh_小黑霸眼線液_萊雅合作備忘錄" at bounding box center [551, 315] width 78 height 11
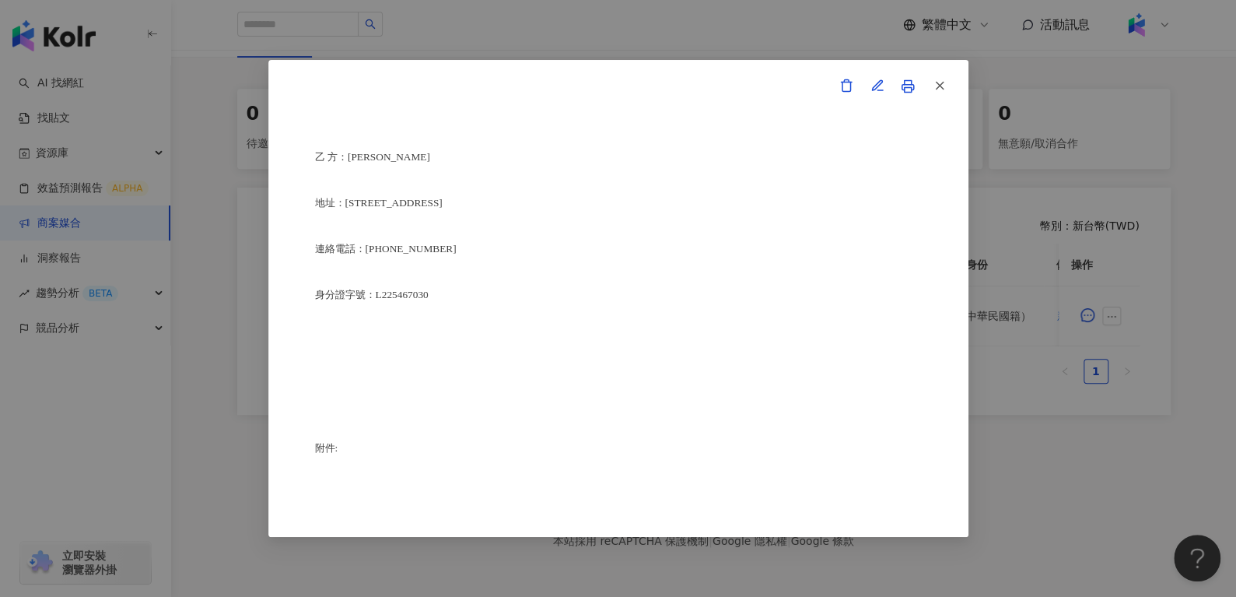
scroll to position [3843, 0]
click at [947, 89] on button "button" at bounding box center [938, 86] width 31 height 31
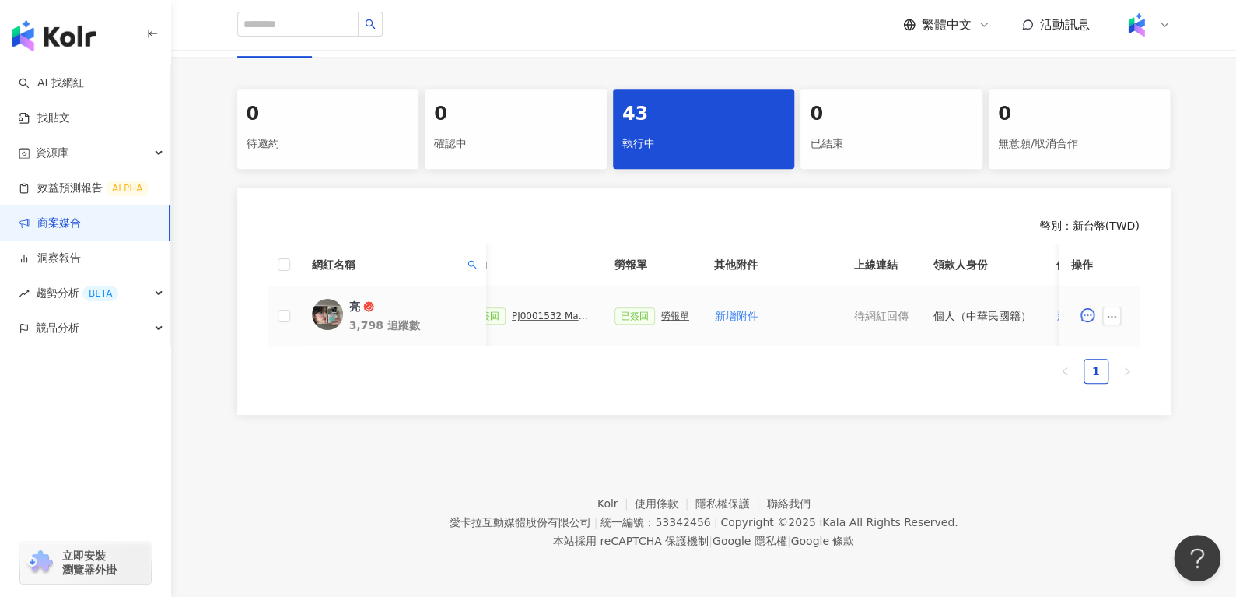
scroll to position [0, 673]
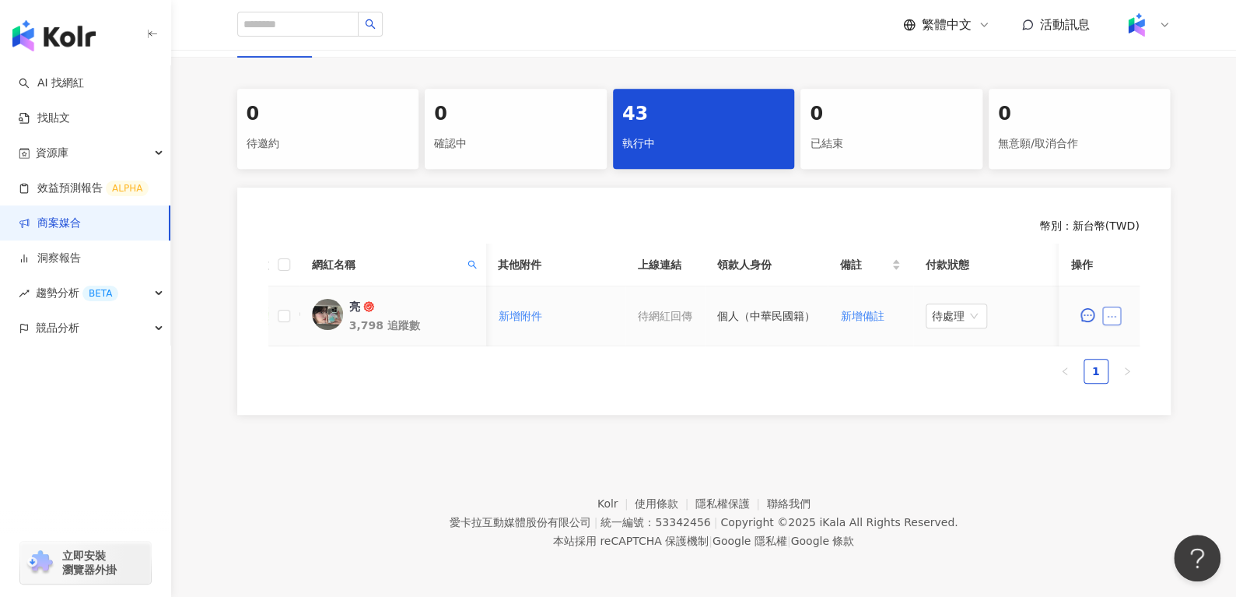
click at [1108, 311] on icon "ellipsis" at bounding box center [1111, 316] width 11 height 11
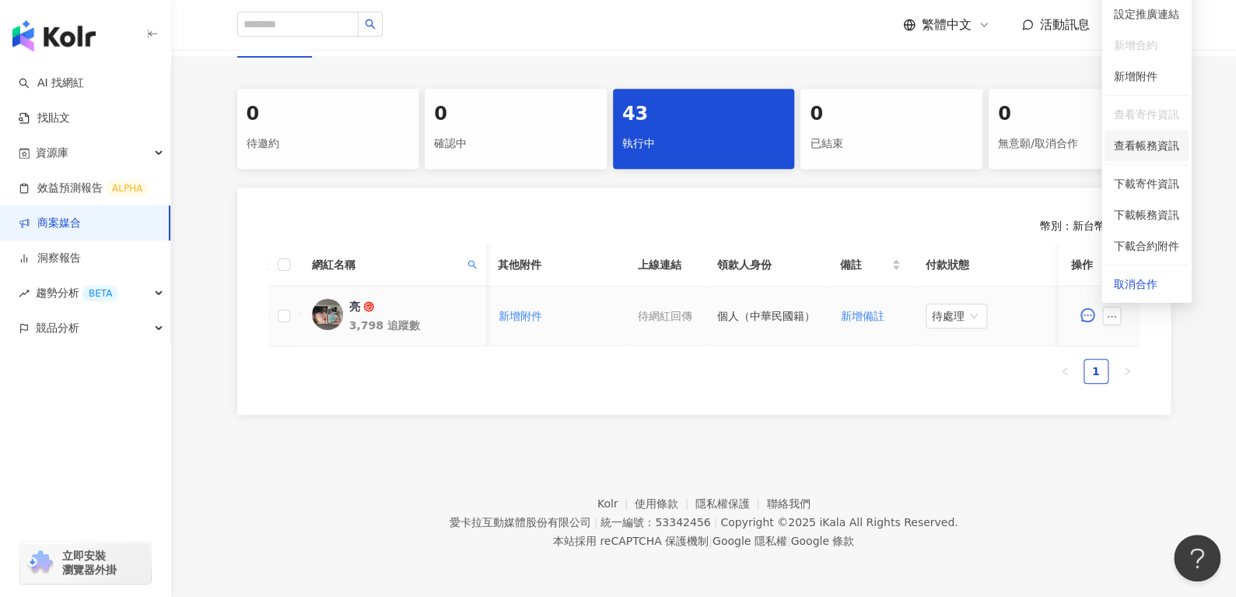
click at [1135, 144] on span "查看帳務資訊" at bounding box center [1146, 145] width 65 height 17
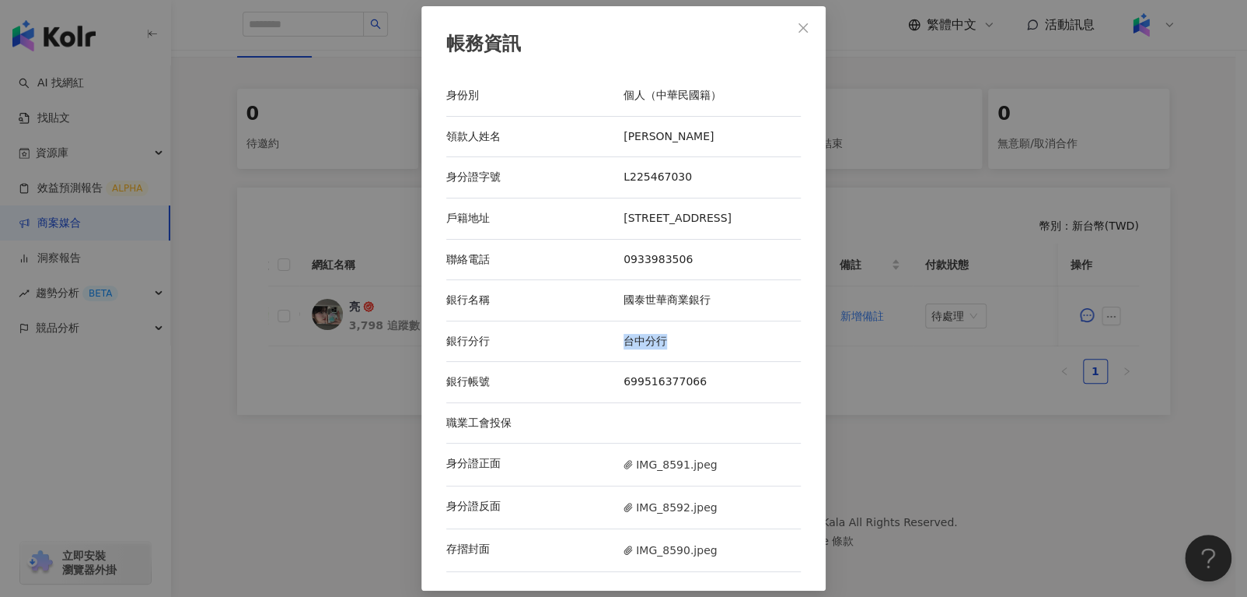
drag, startPoint x: 610, startPoint y: 351, endPoint x: 683, endPoint y: 348, distance: 73.1
click at [683, 348] on div "銀行分行 台中分行" at bounding box center [623, 341] width 355 height 41
click at [683, 348] on div "台中分行" at bounding box center [712, 342] width 177 height 16
drag, startPoint x: 614, startPoint y: 128, endPoint x: 666, endPoint y: 131, distance: 51.4
click at [666, 131] on div "領款人姓名 [PERSON_NAME]" at bounding box center [623, 137] width 355 height 41
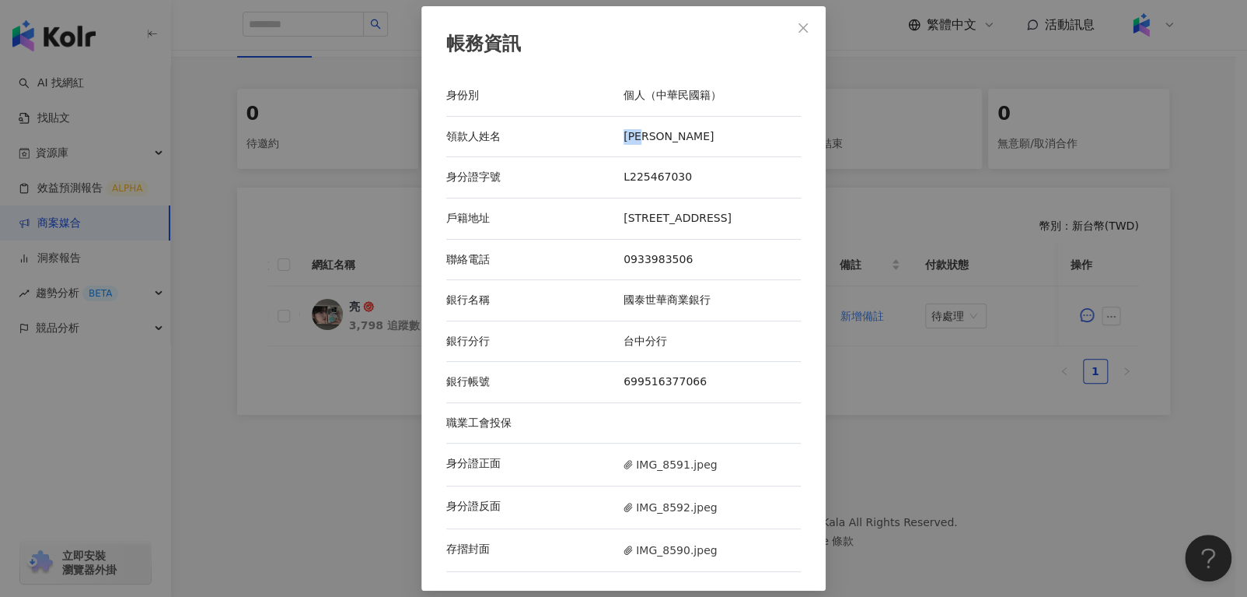
copy div "領款人姓名 [PERSON_NAME]"
click at [790, 22] on span "Close" at bounding box center [803, 28] width 31 height 12
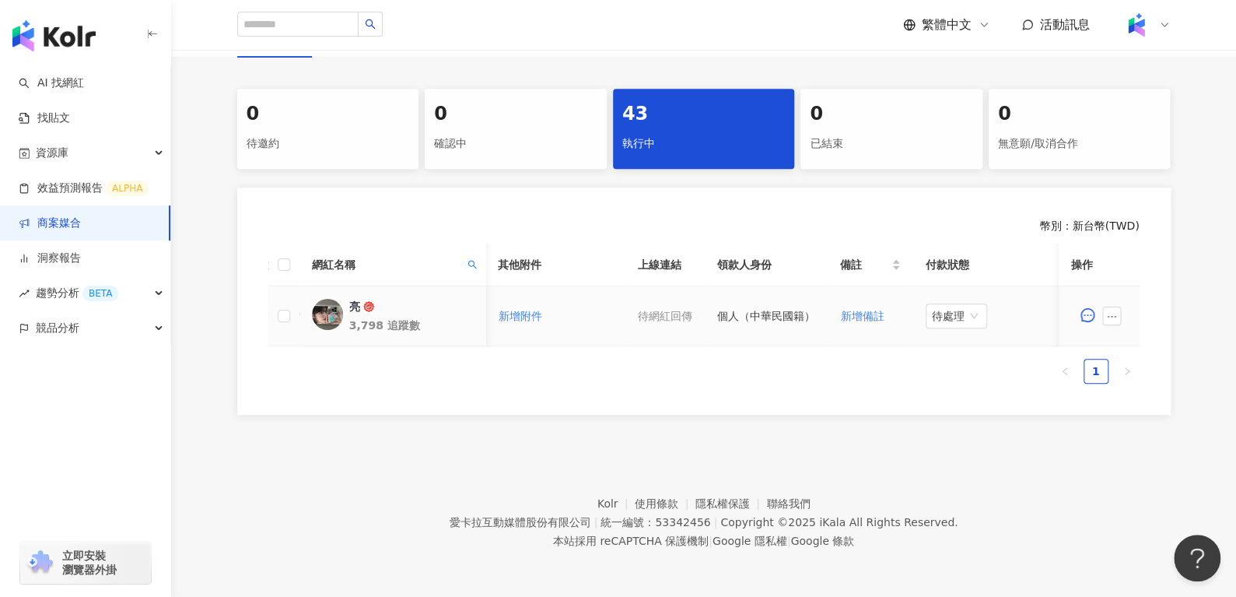
click at [349, 299] on div "亮" at bounding box center [353, 307] width 11 height 16
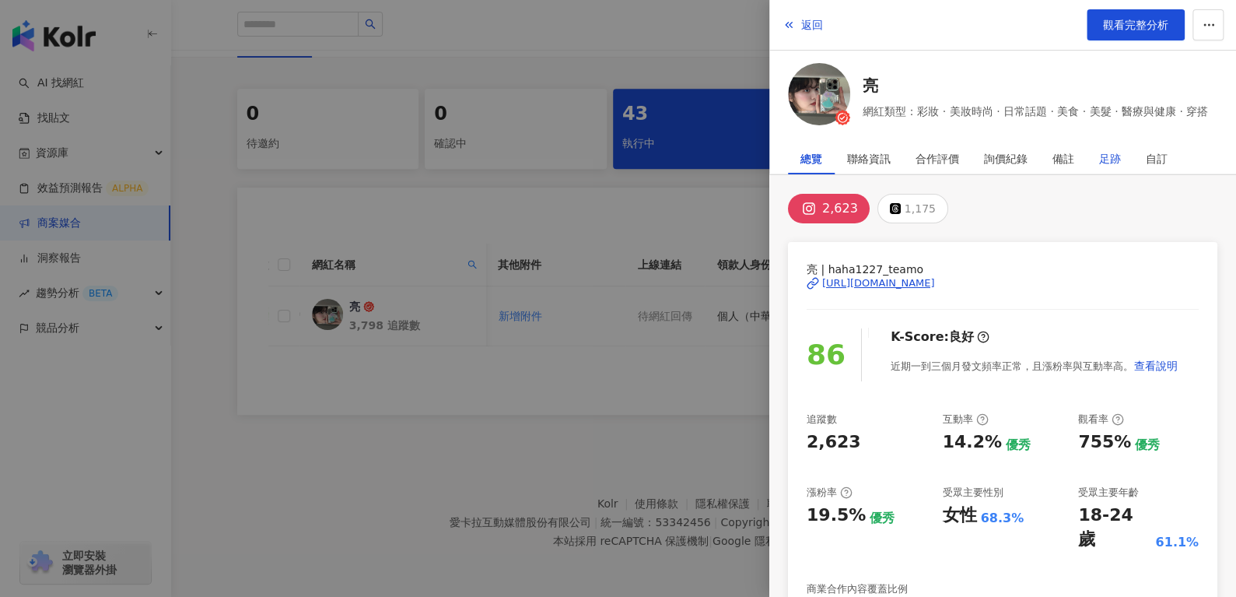
click at [1105, 157] on div "足跡" at bounding box center [1110, 158] width 22 height 31
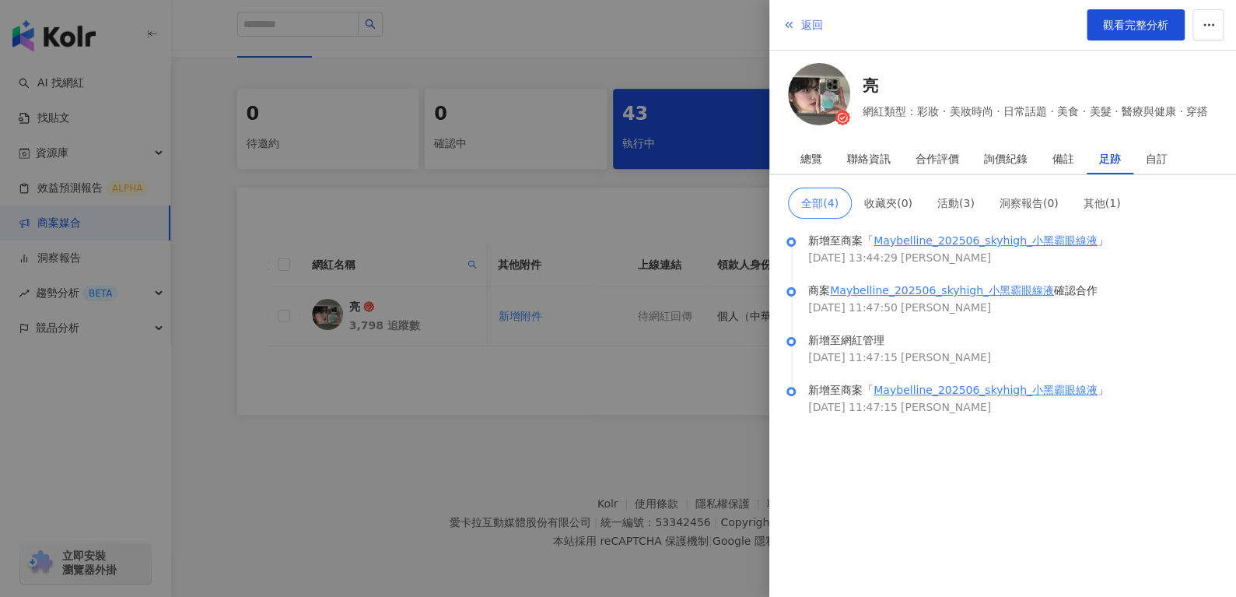
click at [804, 30] on span "返回" at bounding box center [812, 25] width 22 height 12
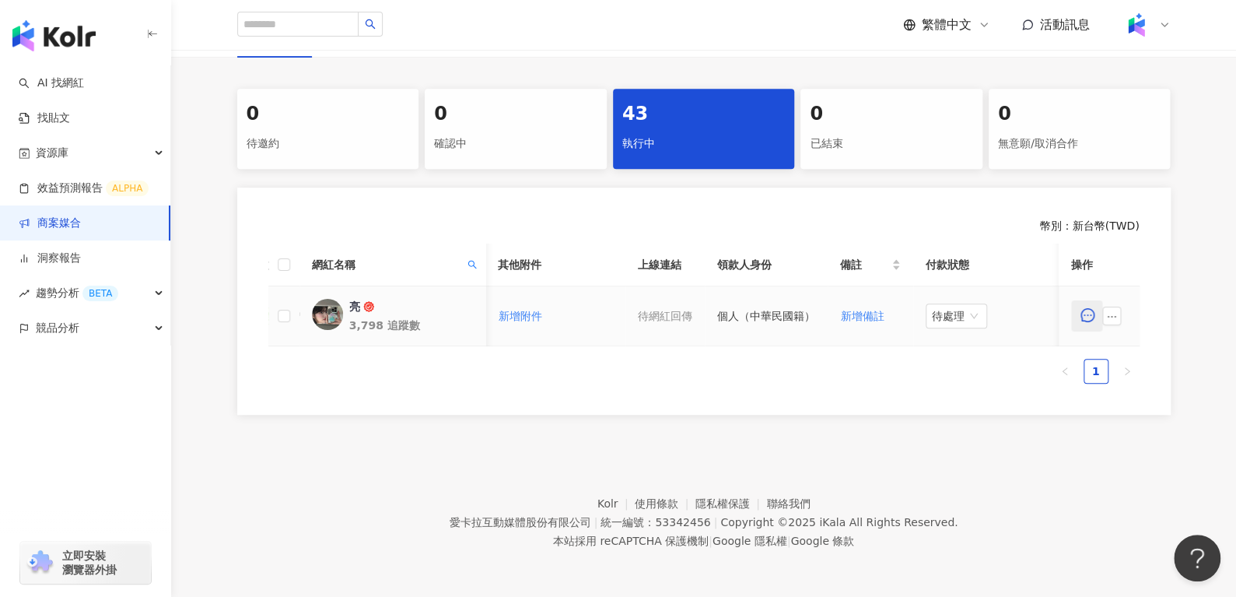
click at [1097, 301] on button "button" at bounding box center [1086, 315] width 31 height 31
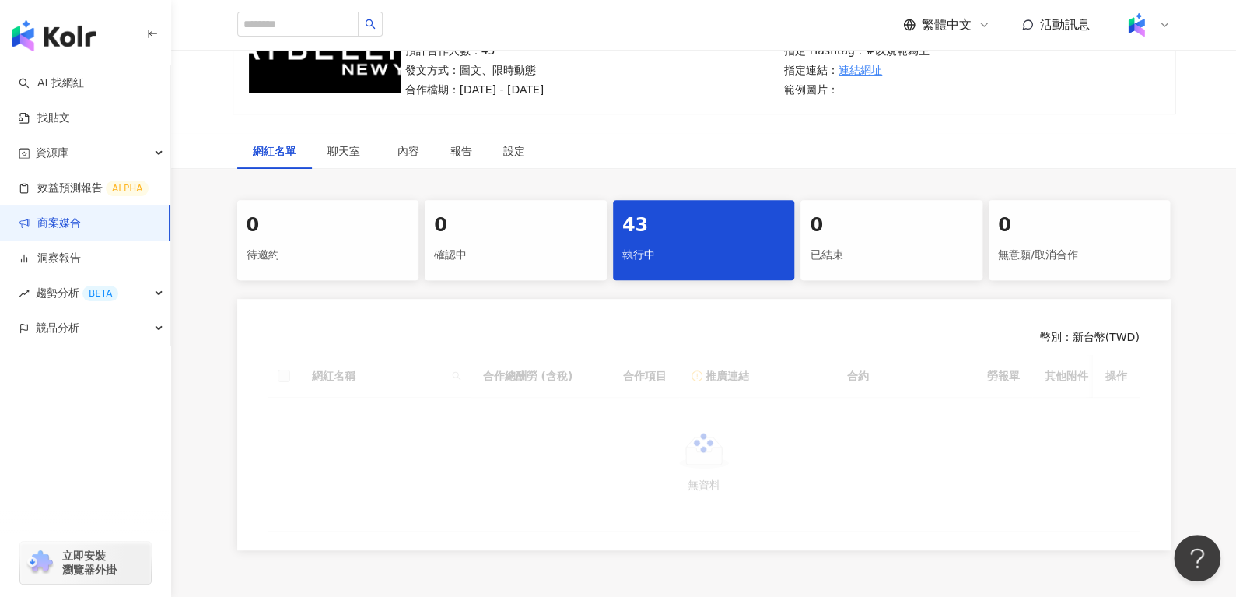
scroll to position [296, 0]
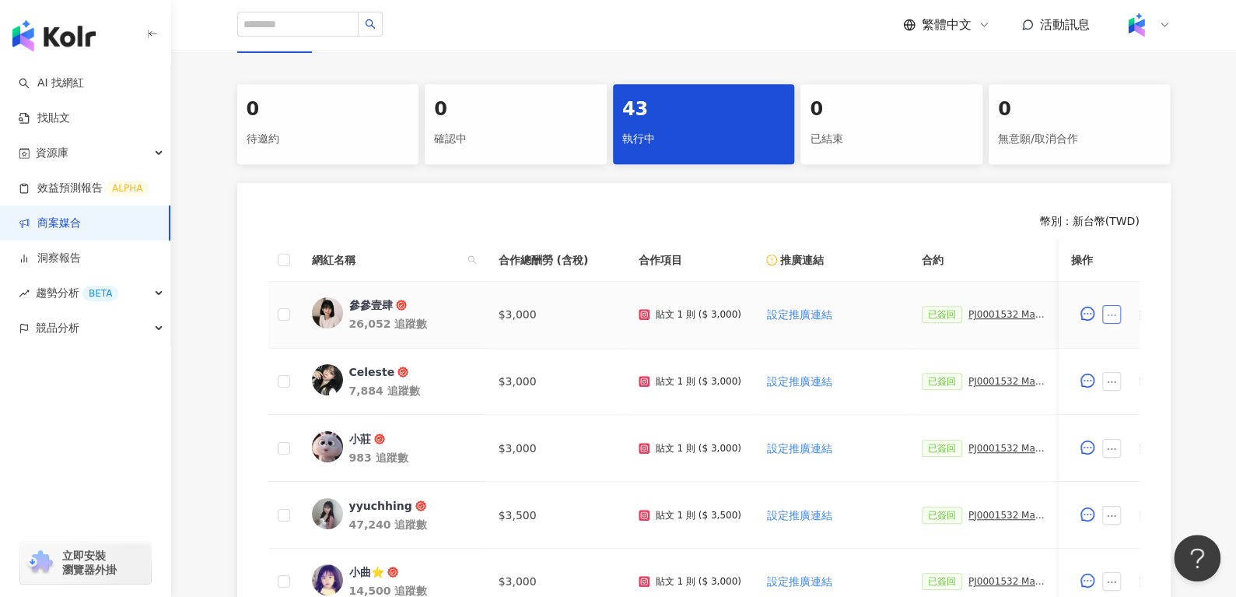
click at [1118, 310] on button "button" at bounding box center [1111, 314] width 19 height 19
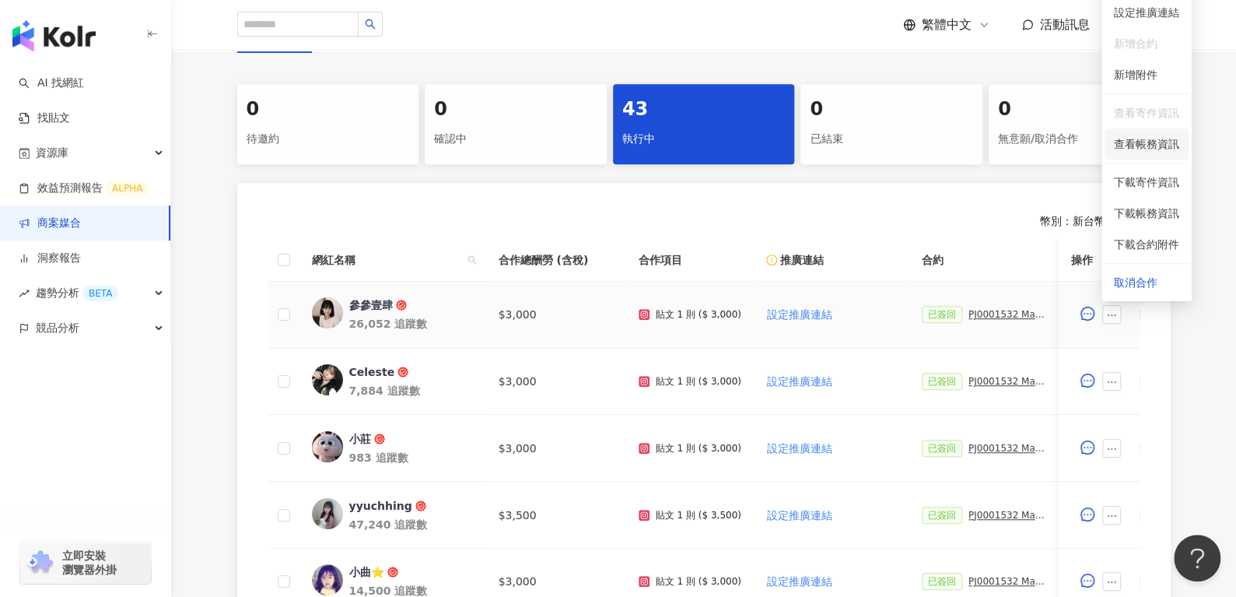
click at [1173, 151] on span "查看帳務資訊" at bounding box center [1146, 143] width 65 height 17
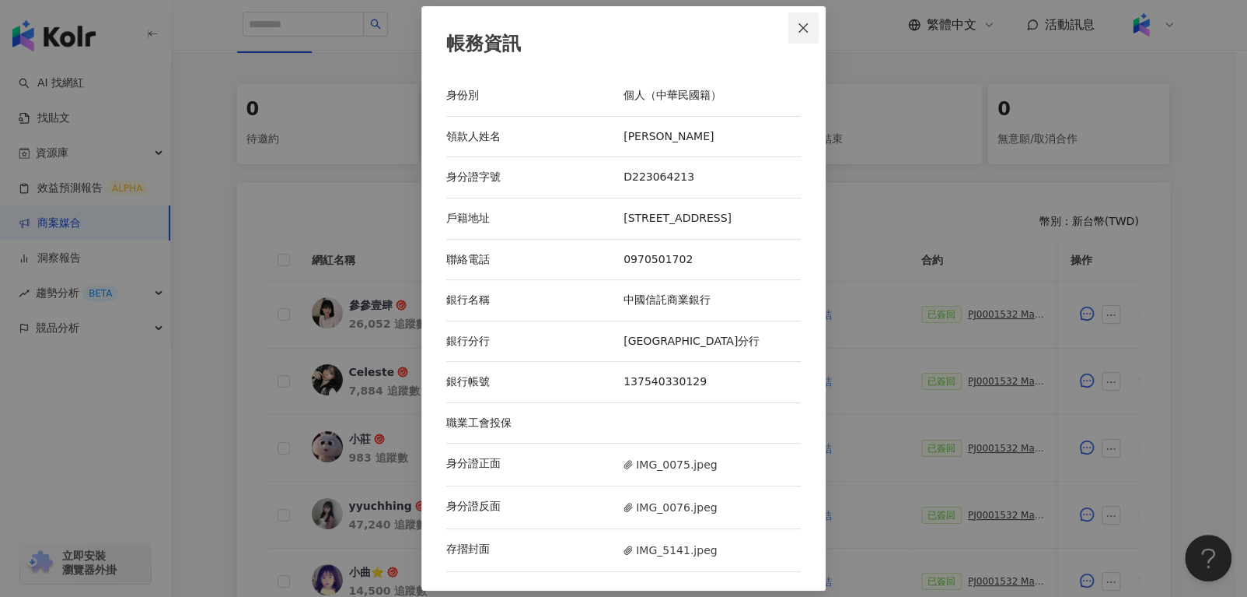
click at [806, 26] on icon "close" at bounding box center [803, 27] width 9 height 9
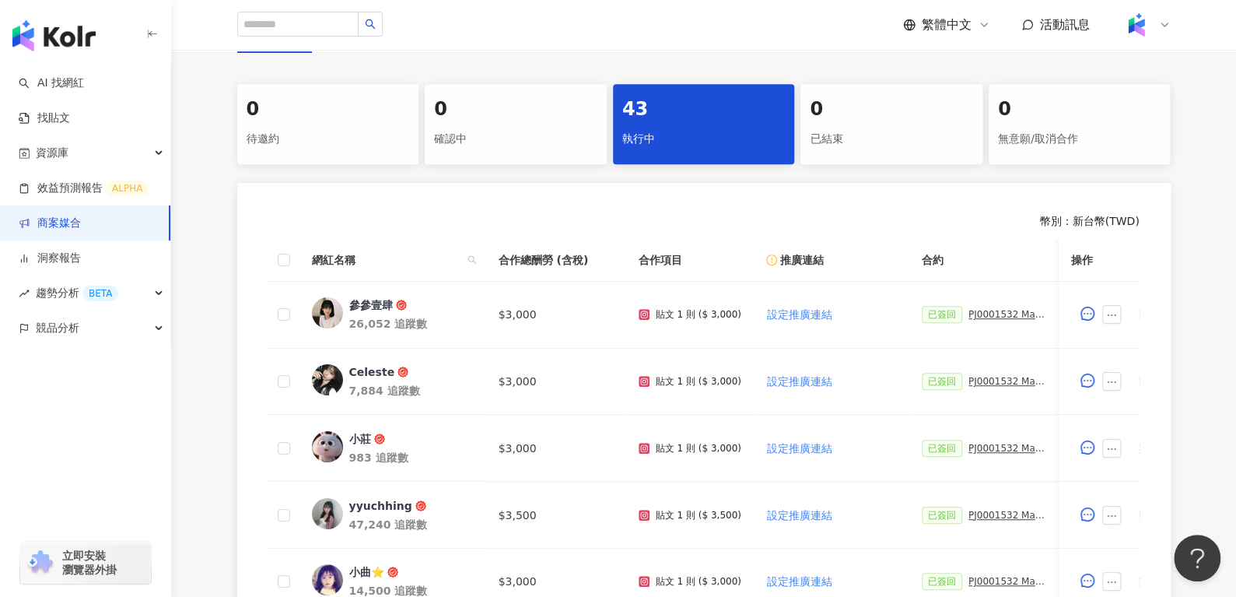
click at [471, 247] on th "網紅名稱" at bounding box center [392, 260] width 187 height 43
click at [474, 248] on span at bounding box center [472, 259] width 16 height 23
click at [474, 246] on th "網紅名稱" at bounding box center [392, 260] width 187 height 43
click at [406, 289] on input "text" at bounding box center [400, 292] width 146 height 25
type input "*"
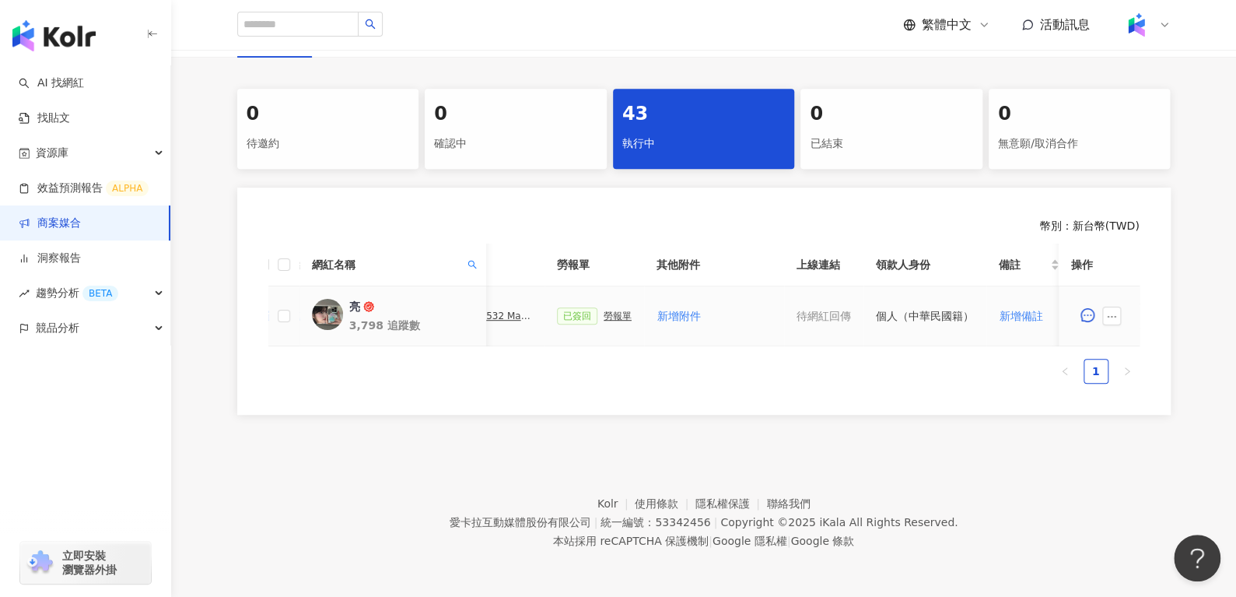
scroll to position [0, 673]
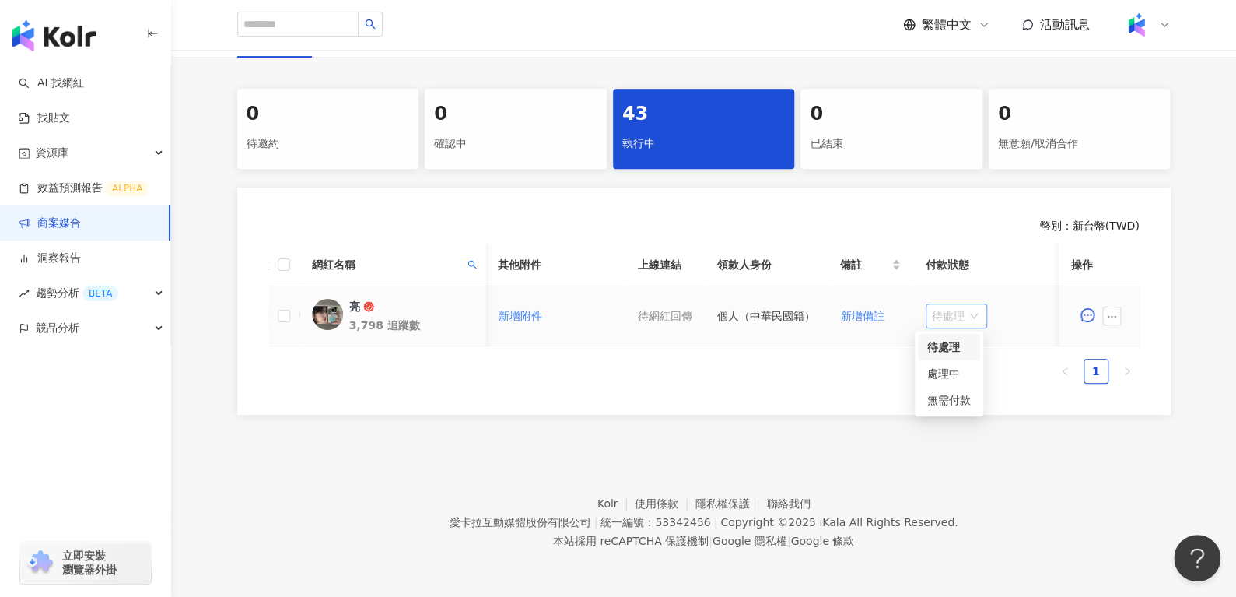
click at [947, 306] on span "待處理" at bounding box center [956, 315] width 49 height 23
click at [954, 367] on div "處理中" at bounding box center [949, 373] width 44 height 17
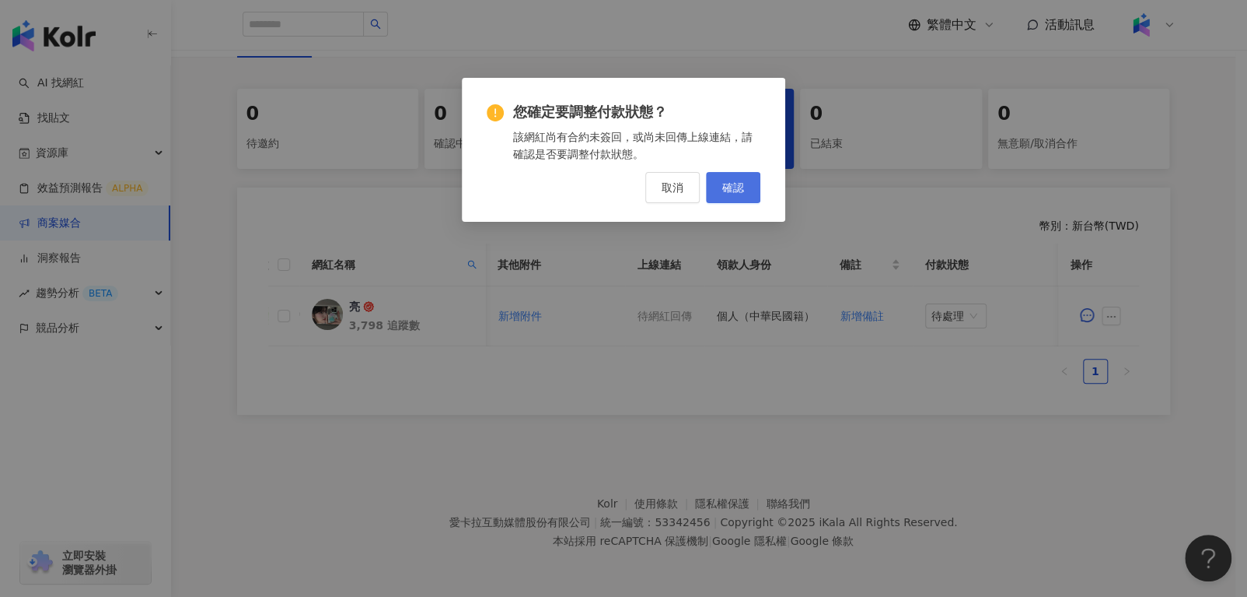
click at [747, 194] on button "確認" at bounding box center [733, 187] width 54 height 31
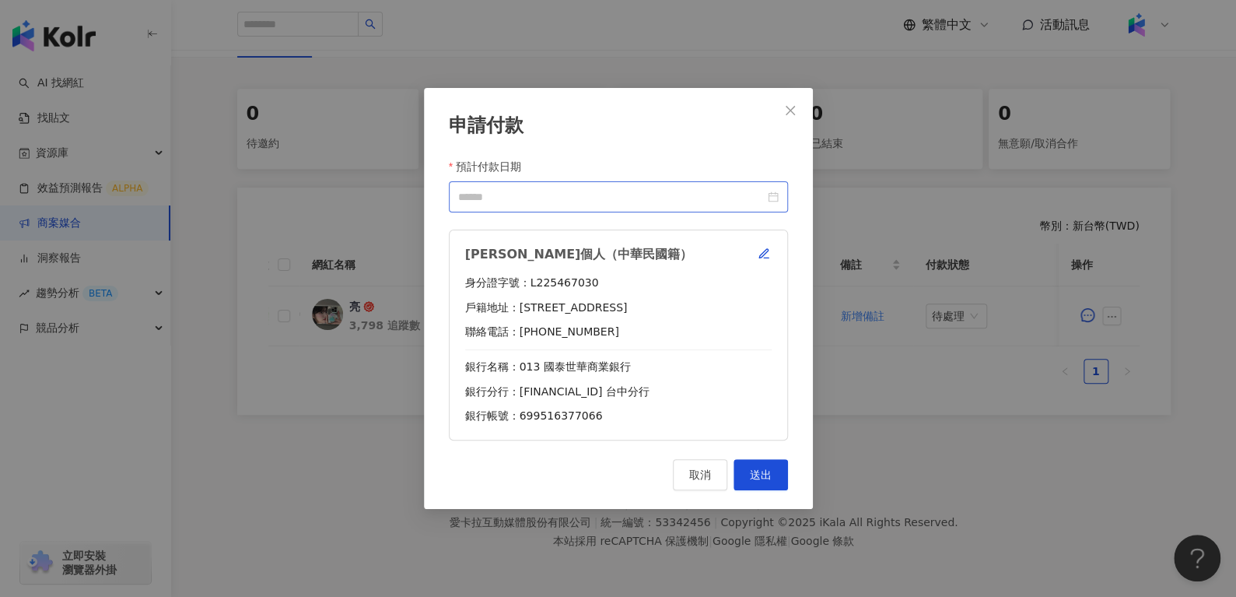
click at [768, 196] on div at bounding box center [618, 196] width 320 height 17
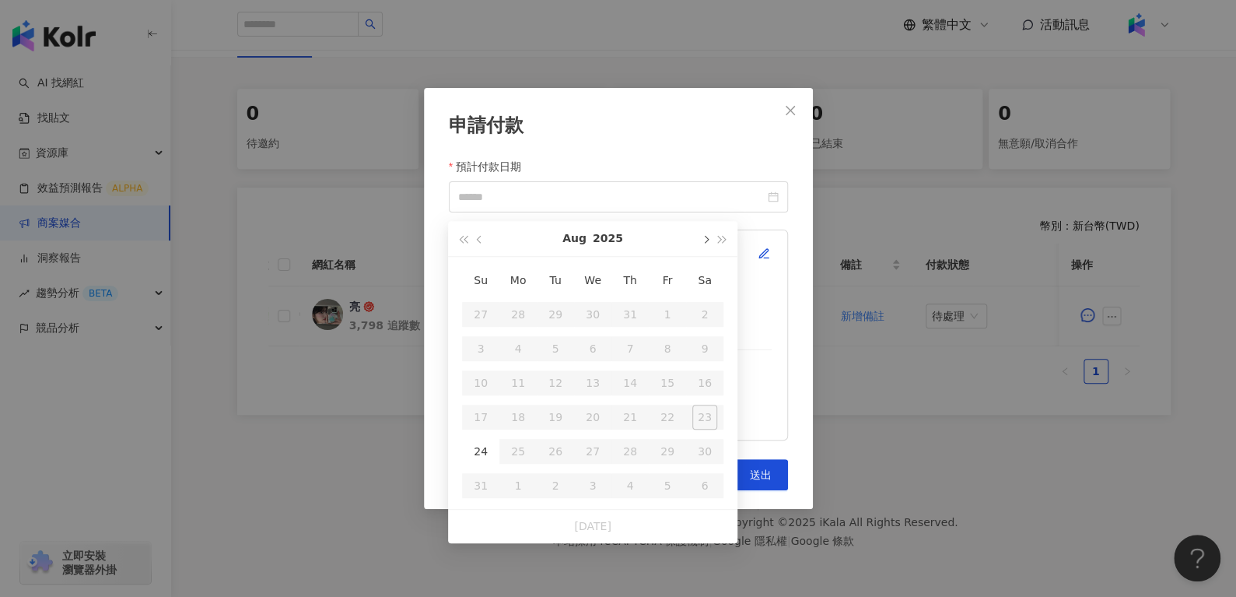
click at [699, 233] on button "button" at bounding box center [704, 238] width 17 height 35
type input "**********"
click at [593, 343] on div "10" at bounding box center [592, 348] width 25 height 25
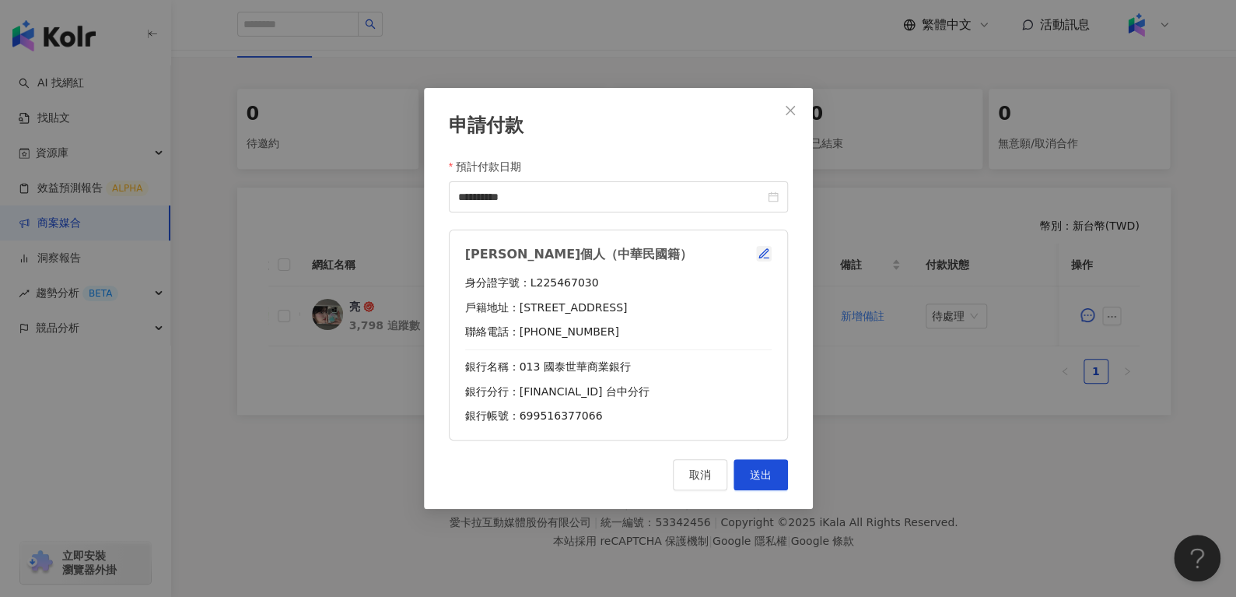
click at [762, 250] on icon "button" at bounding box center [763, 253] width 12 height 12
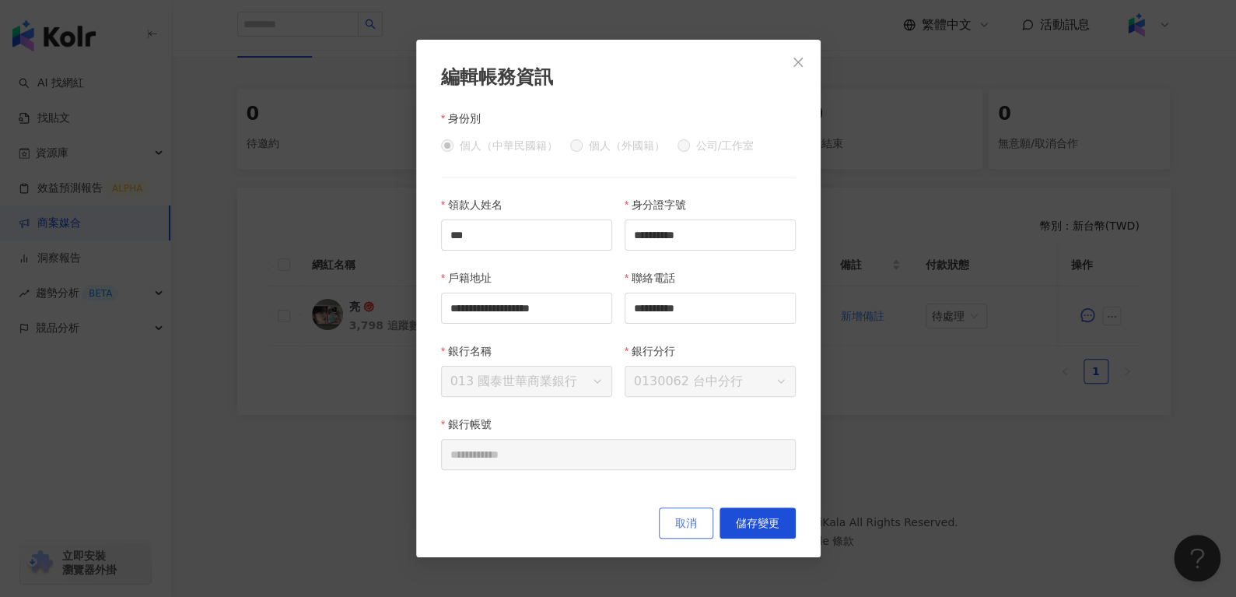
click at [689, 513] on button "取消" at bounding box center [686, 522] width 54 height 31
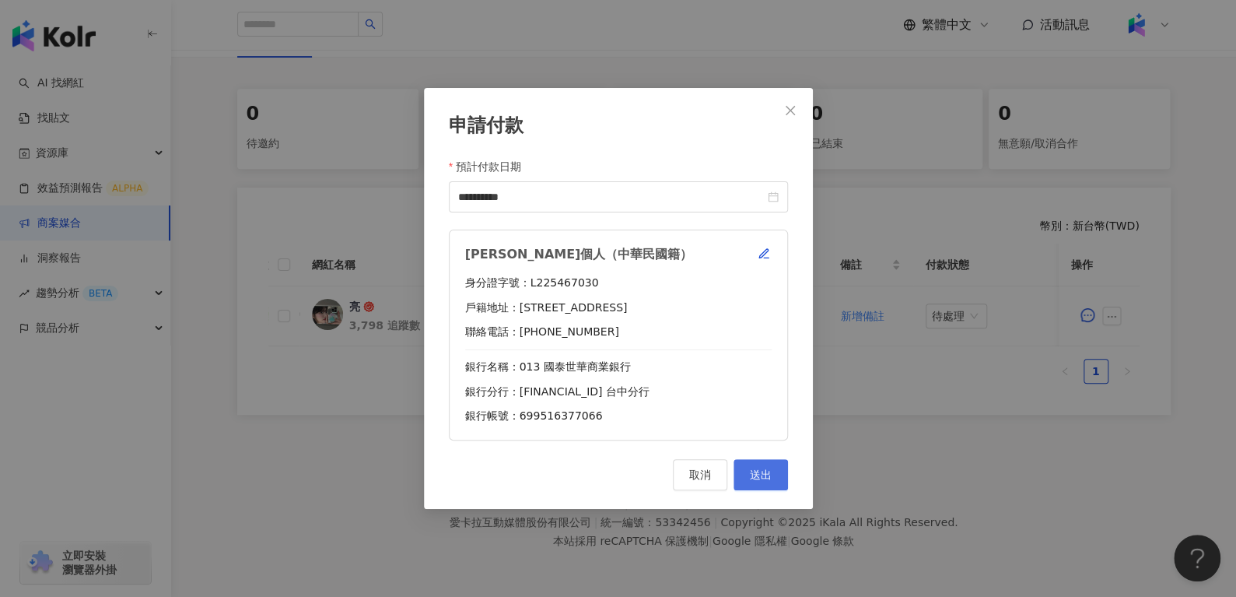
click at [756, 470] on span "送出" at bounding box center [761, 474] width 22 height 12
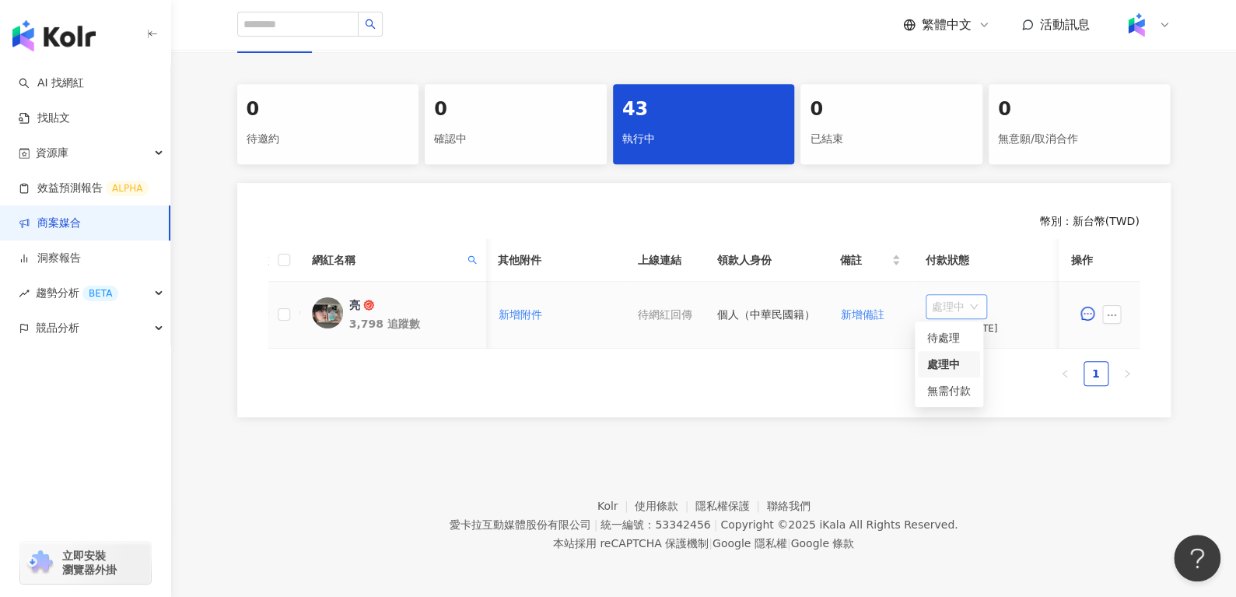
click at [938, 310] on span "處理中" at bounding box center [956, 306] width 49 height 23
click at [946, 335] on div "待處理" at bounding box center [949, 337] width 44 height 17
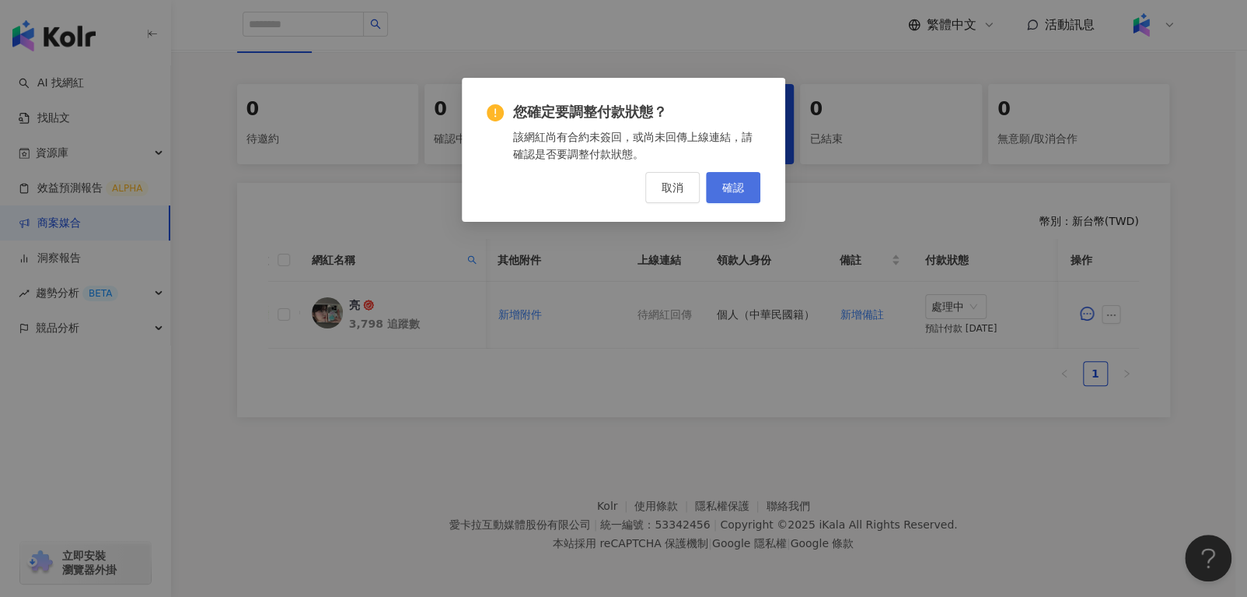
click at [734, 177] on button "確認" at bounding box center [733, 187] width 54 height 31
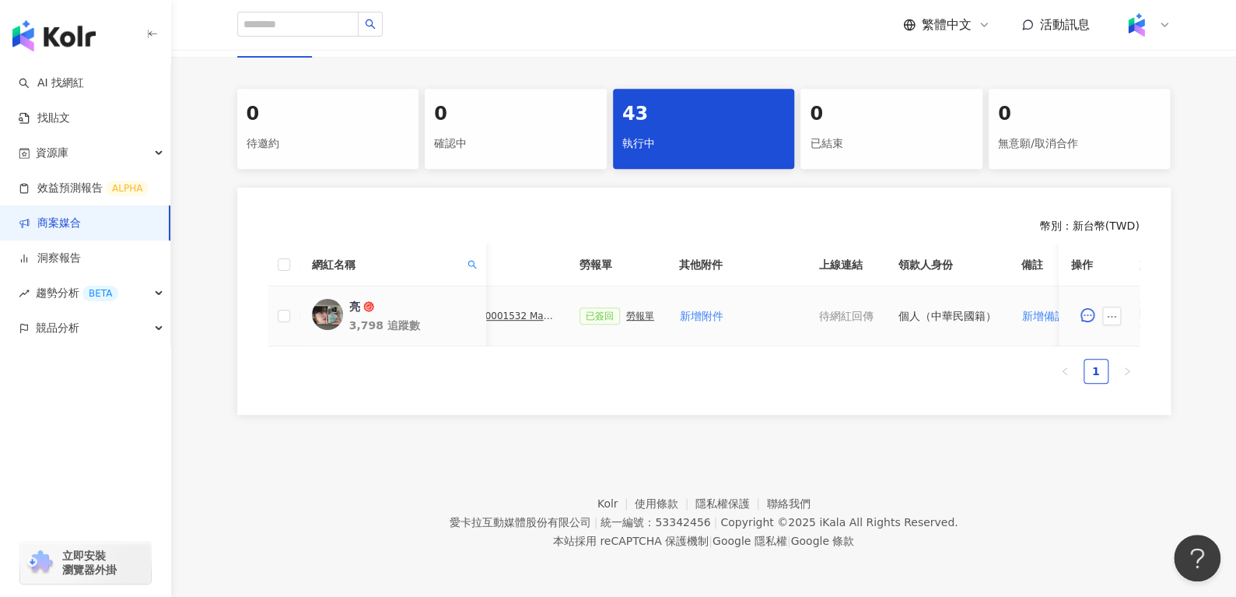
scroll to position [0, 456]
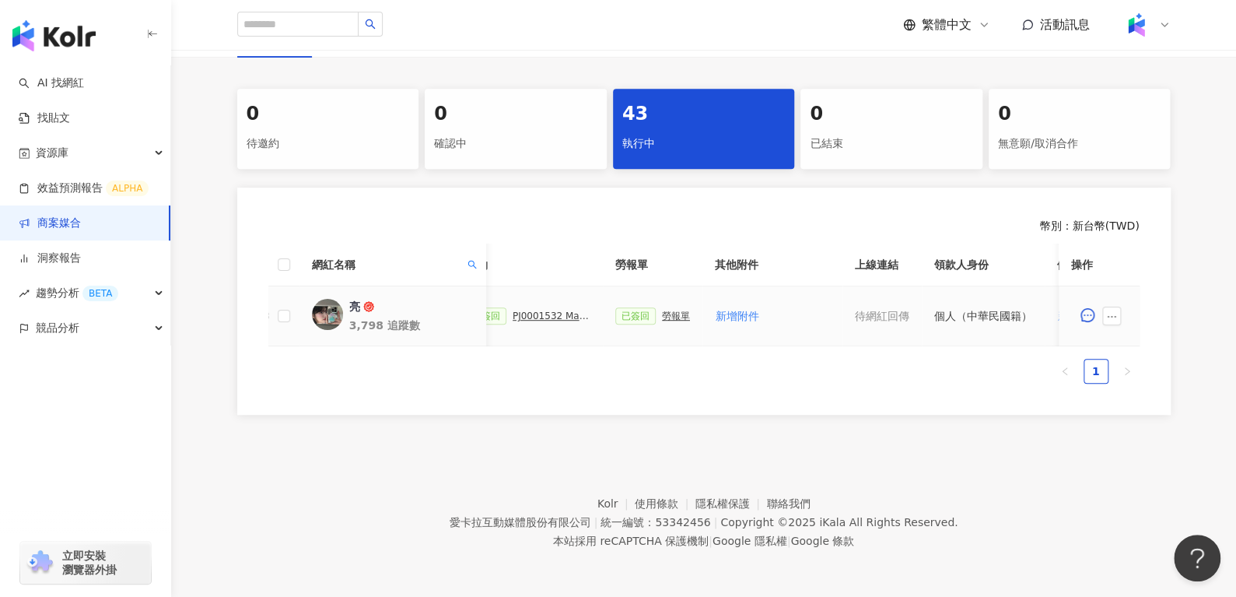
click at [666, 313] on div "勞報單" at bounding box center [676, 315] width 28 height 11
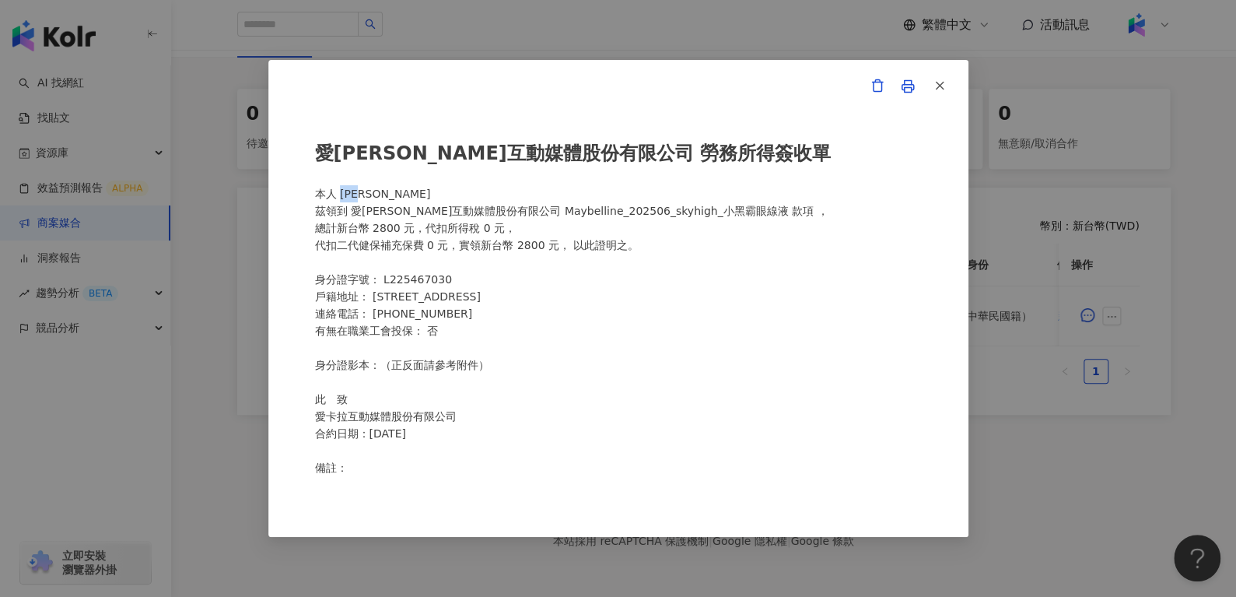
drag, startPoint x: 341, startPoint y: 194, endPoint x: 380, endPoint y: 193, distance: 39.7
click at [380, 193] on div "愛[PERSON_NAME]互動媒體股份有限公司 勞務所得簽收單 本人 [PERSON_NAME]領到 愛[PERSON_NAME]互動媒體股份有限公司 Ma…" at bounding box center [618, 298] width 607 height 353
copy div "[PERSON_NAME]"
click at [947, 92] on button "button" at bounding box center [938, 86] width 31 height 31
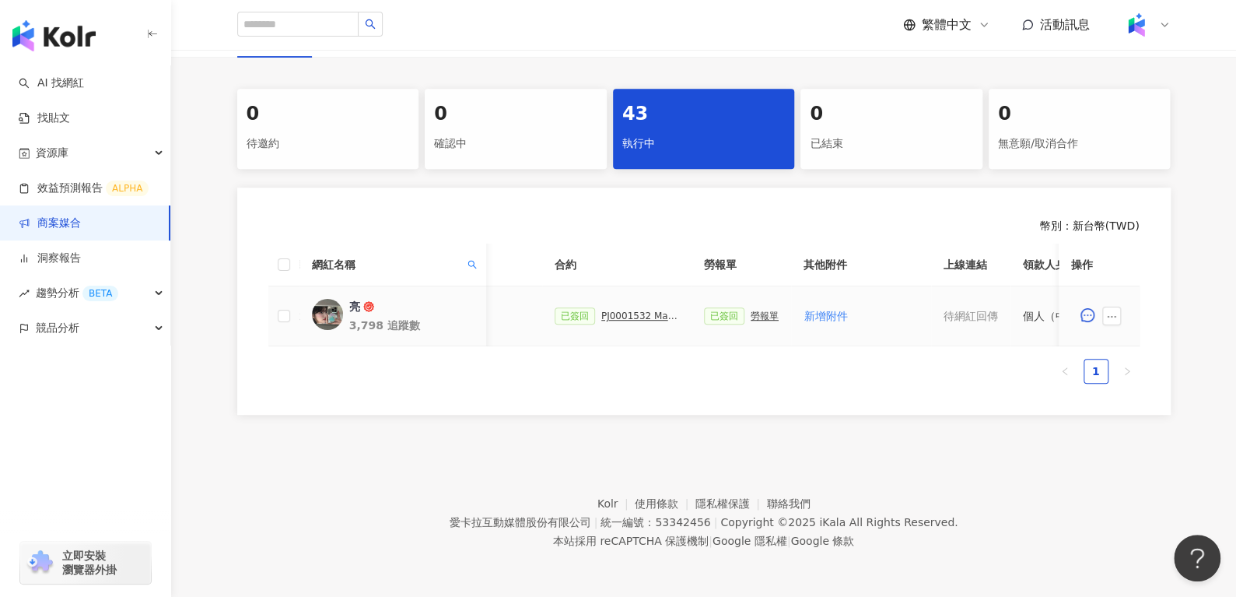
scroll to position [0, 366]
click at [628, 310] on div "PJ0001532 Maybelline_202506_skyhigh_小黑霸眼線液_萊雅合作備忘錄" at bounding box center [641, 315] width 78 height 11
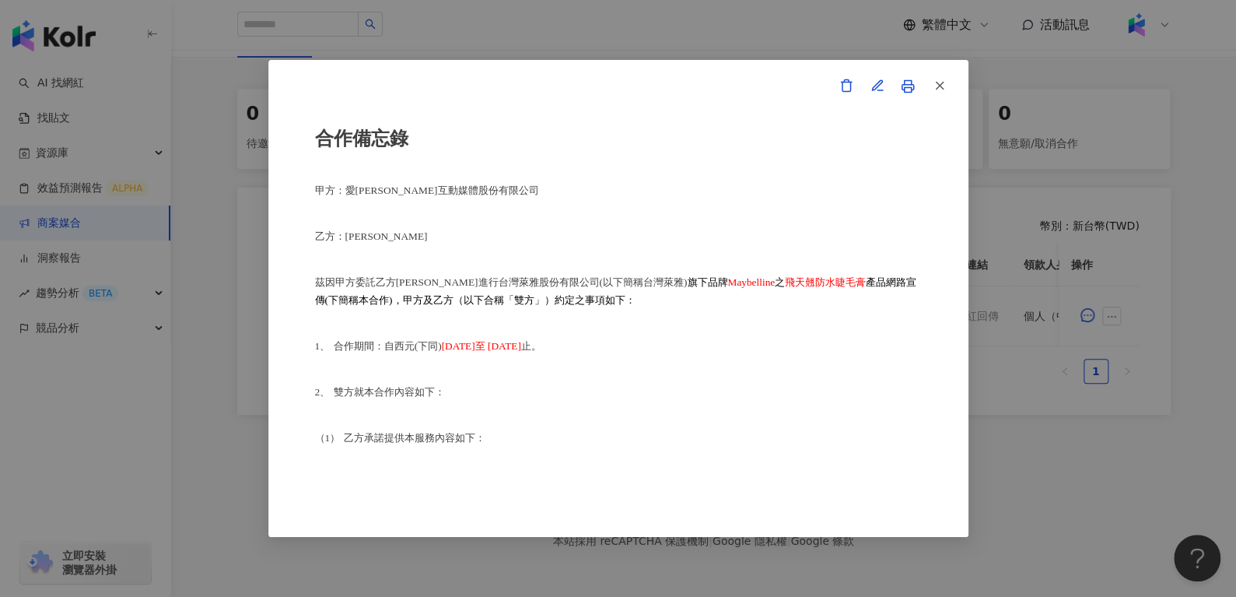
scroll to position [0, 0]
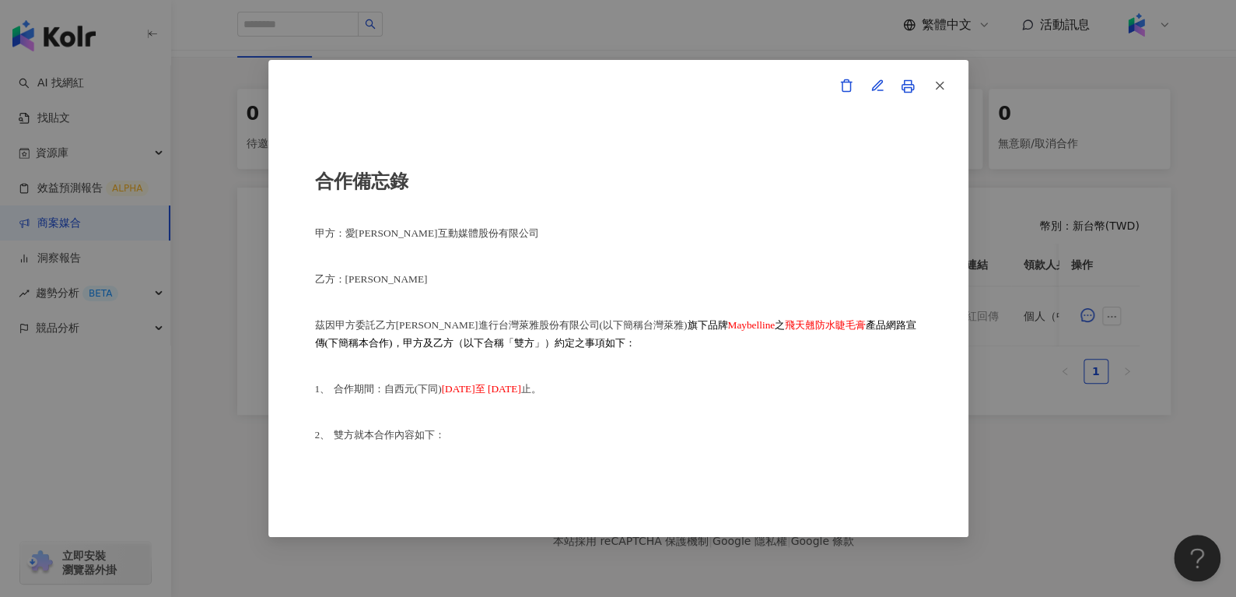
click at [628, 310] on div "合作備忘錄 甲方：愛[PERSON_NAME]互動媒體股份有限公司 乙方：[PERSON_NAME]因甲方委託乙方[PERSON_NAME]進行台灣萊雅股份有…" at bounding box center [618, 298] width 607 height 353
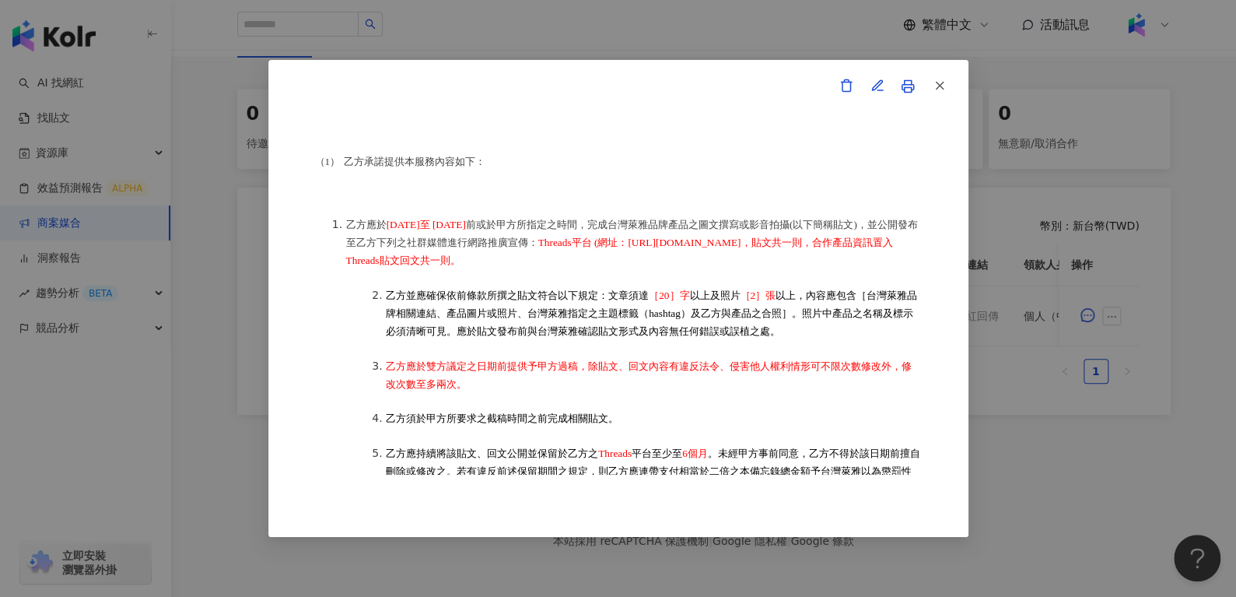
scroll to position [305, 0]
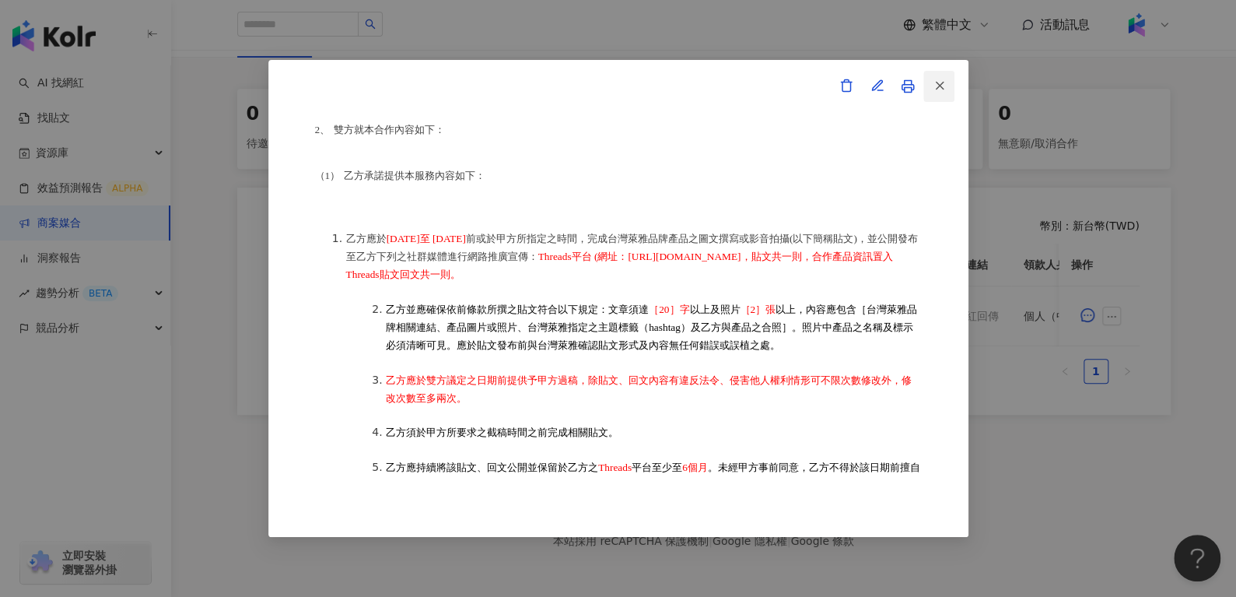
click at [928, 82] on button "button" at bounding box center [938, 86] width 31 height 31
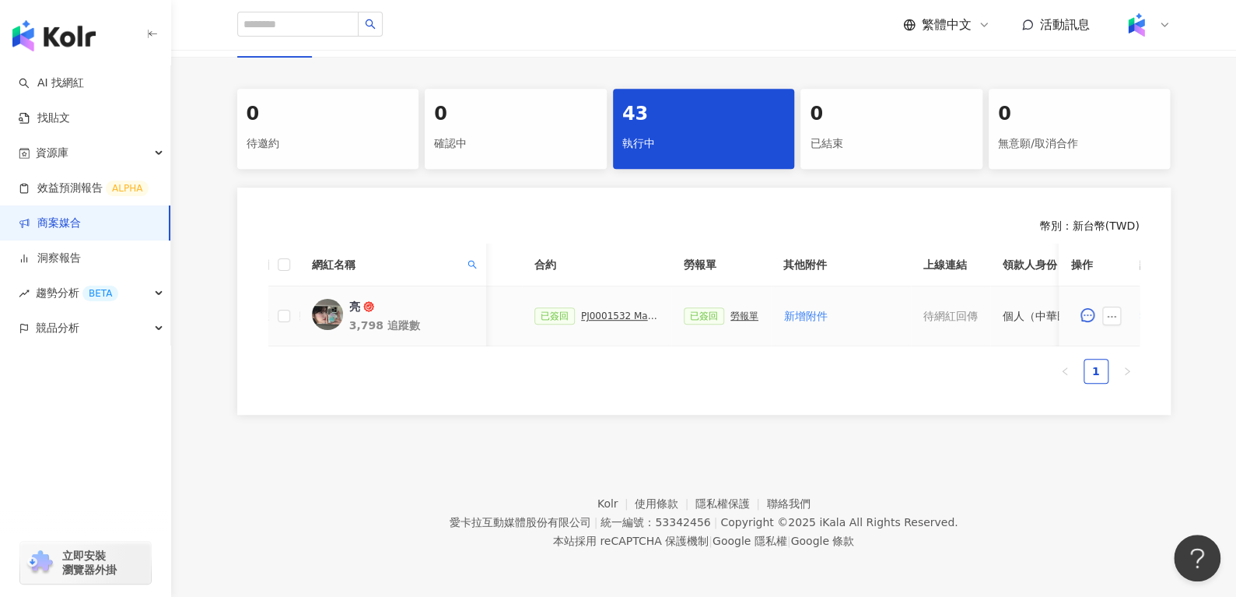
scroll to position [0, 348]
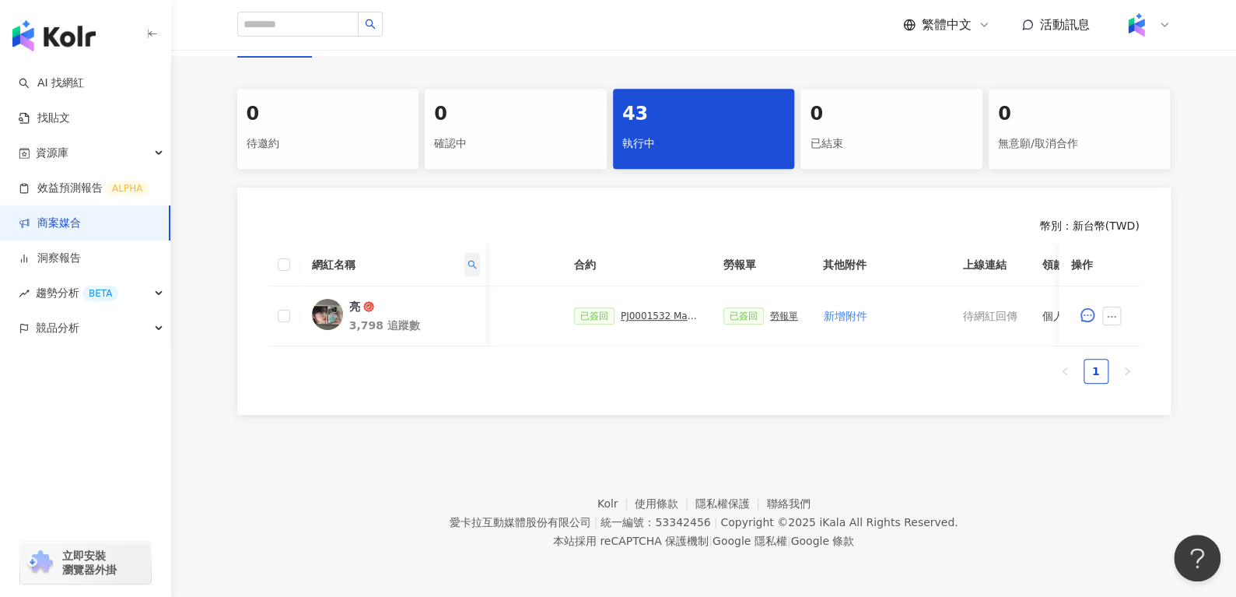
click at [464, 256] on span at bounding box center [472, 264] width 16 height 23
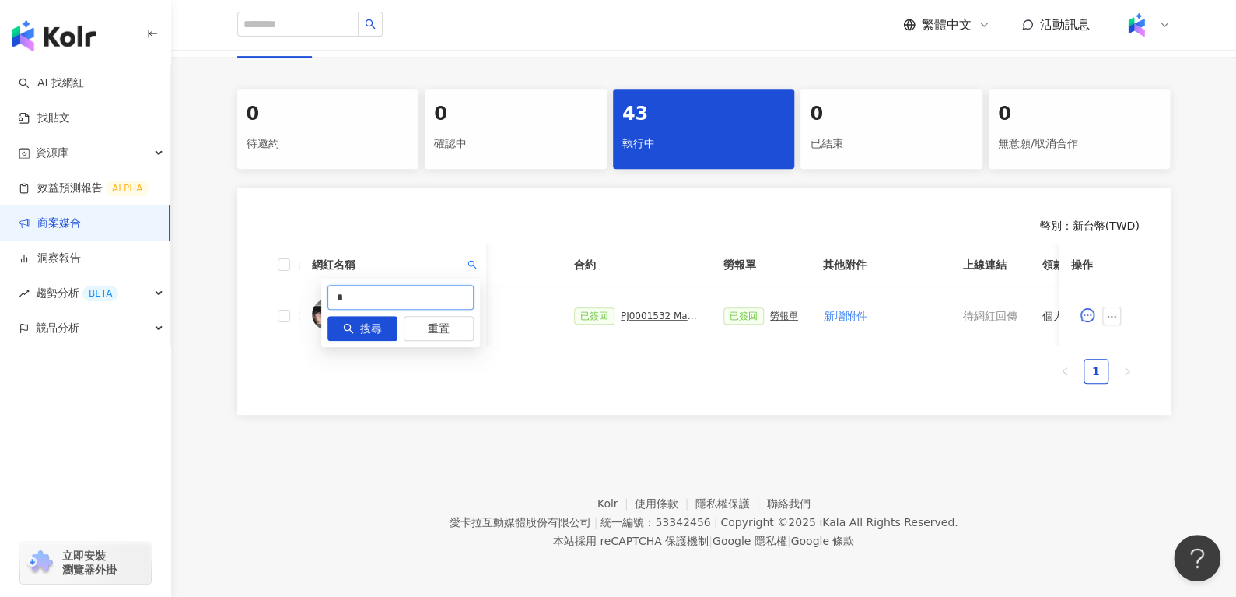
click at [452, 287] on input "*" at bounding box center [400, 297] width 146 height 25
type input "*"
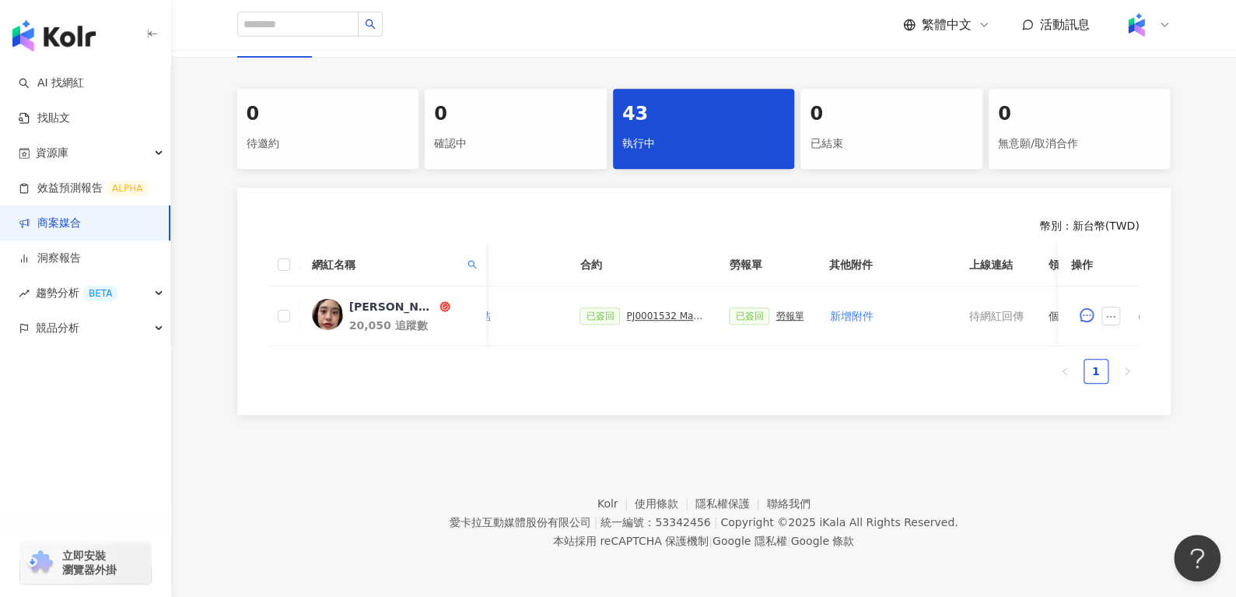
click at [775, 310] on div "勞報單" at bounding box center [789, 315] width 28 height 11
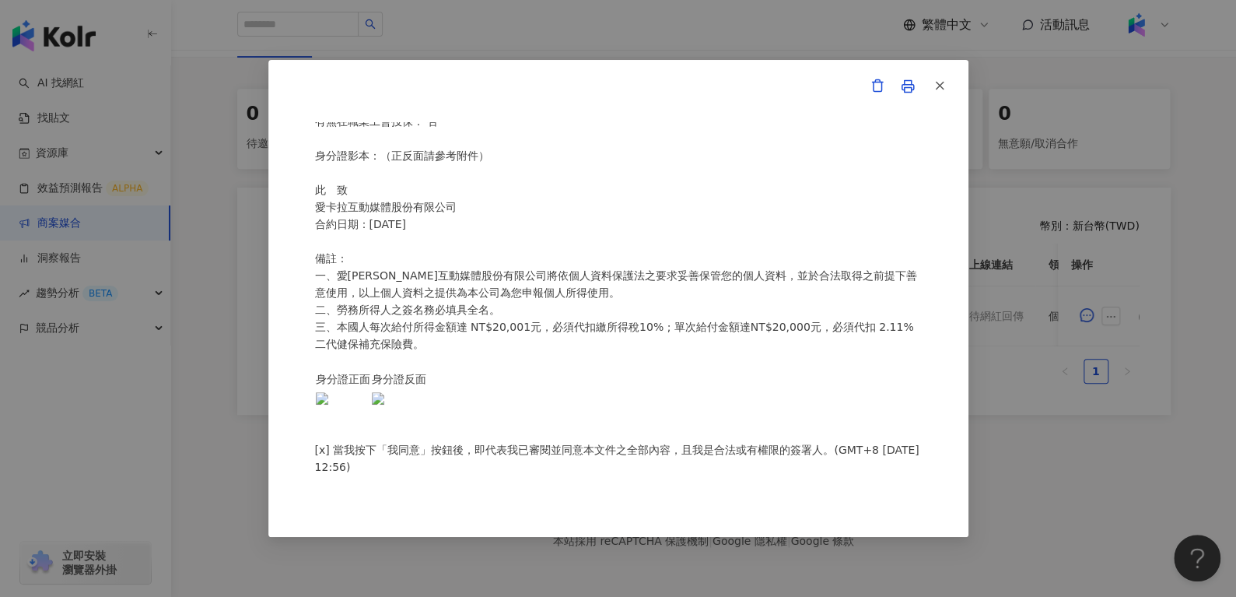
scroll to position [302, 0]
click at [377, 401] on img at bounding box center [378, 398] width 12 height 12
click at [939, 91] on icon "button" at bounding box center [939, 86] width 14 height 14
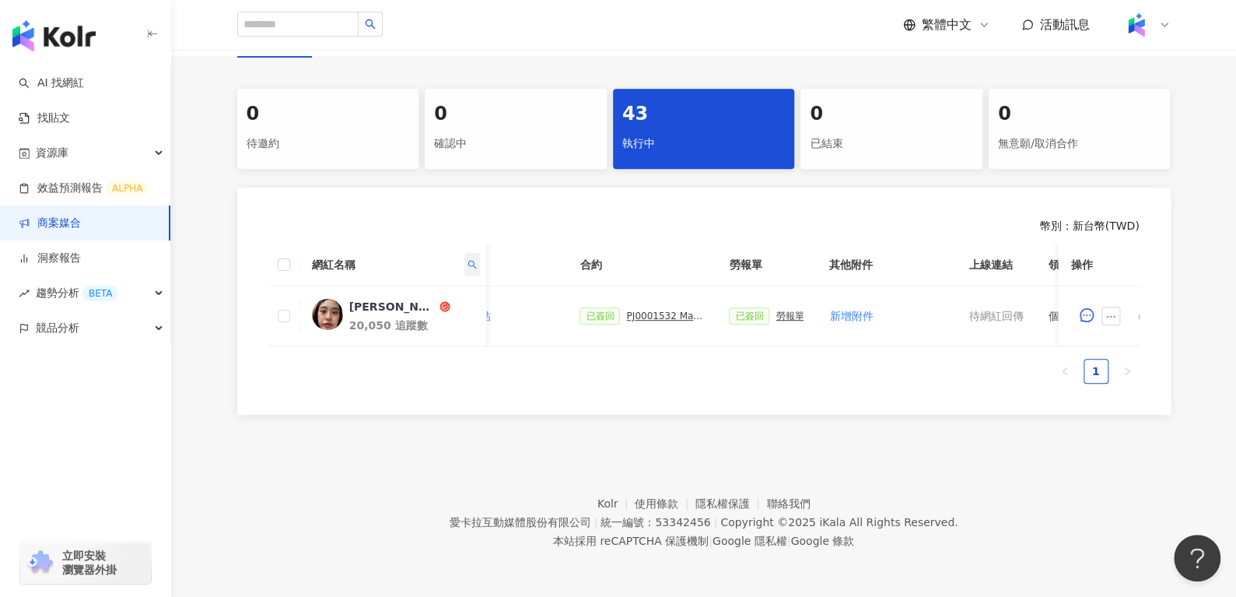
click at [467, 260] on icon "search" at bounding box center [471, 264] width 9 height 9
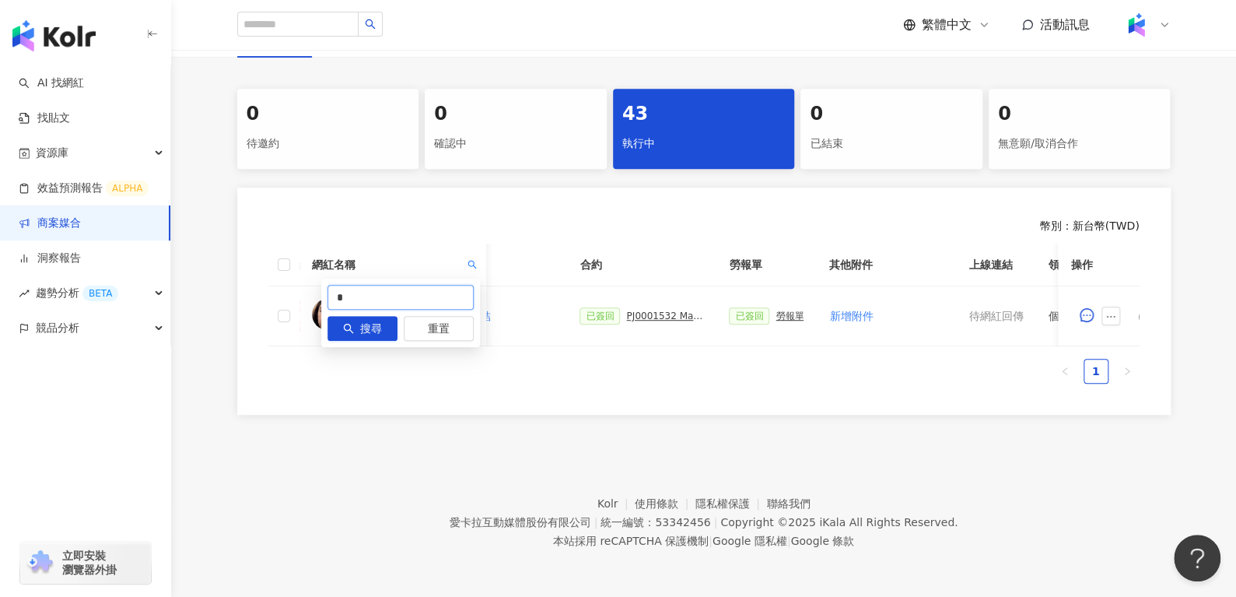
click at [459, 289] on input "*" at bounding box center [400, 297] width 146 height 25
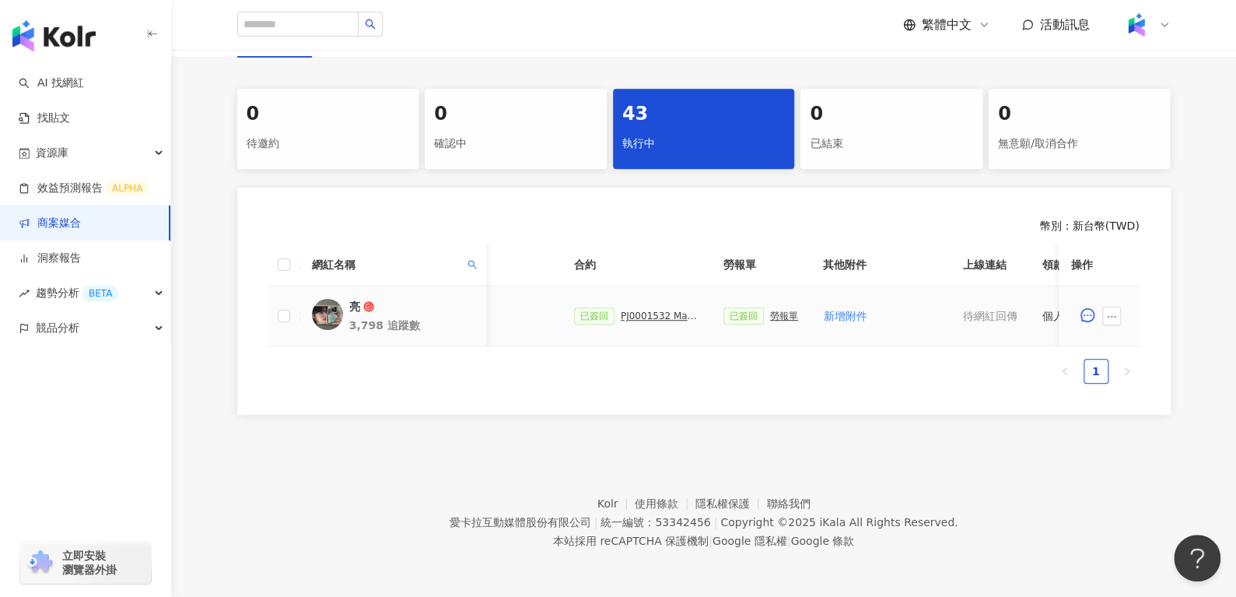
click at [656, 310] on div "PJ0001532 Maybelline_202506_skyhigh_小黑霸眼線液_萊雅合作備忘錄" at bounding box center [660, 315] width 78 height 11
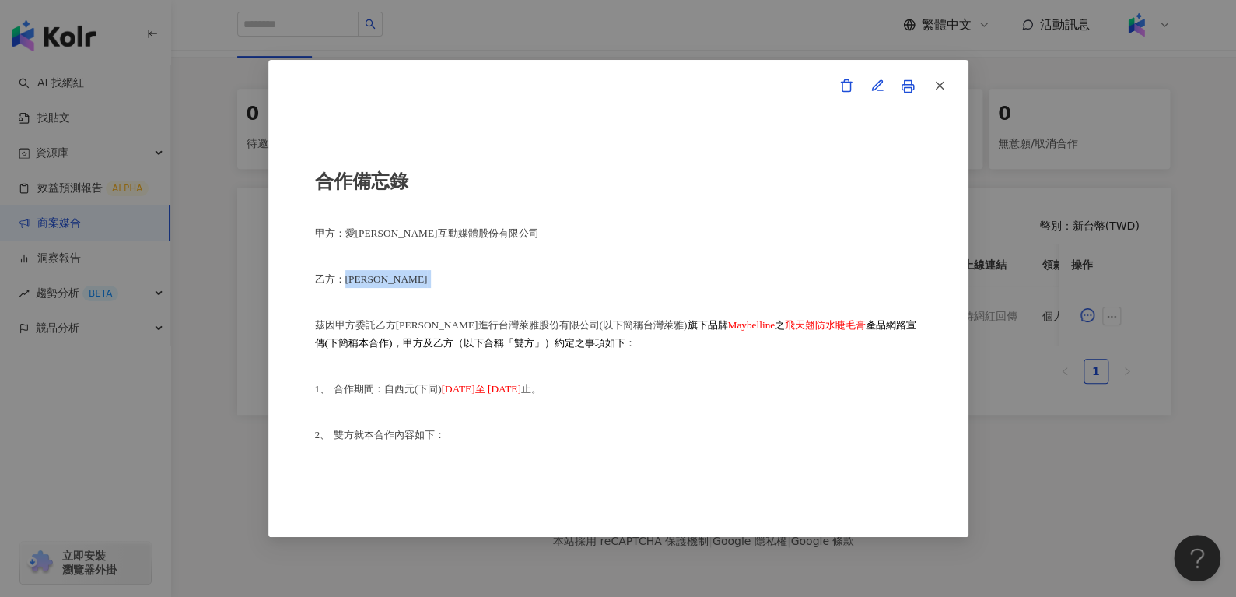
drag, startPoint x: 349, startPoint y: 285, endPoint x: 386, endPoint y: 285, distance: 36.6
click at [386, 285] on p "乙方：[PERSON_NAME]" at bounding box center [618, 279] width 607 height 18
copy p "[PERSON_NAME]"
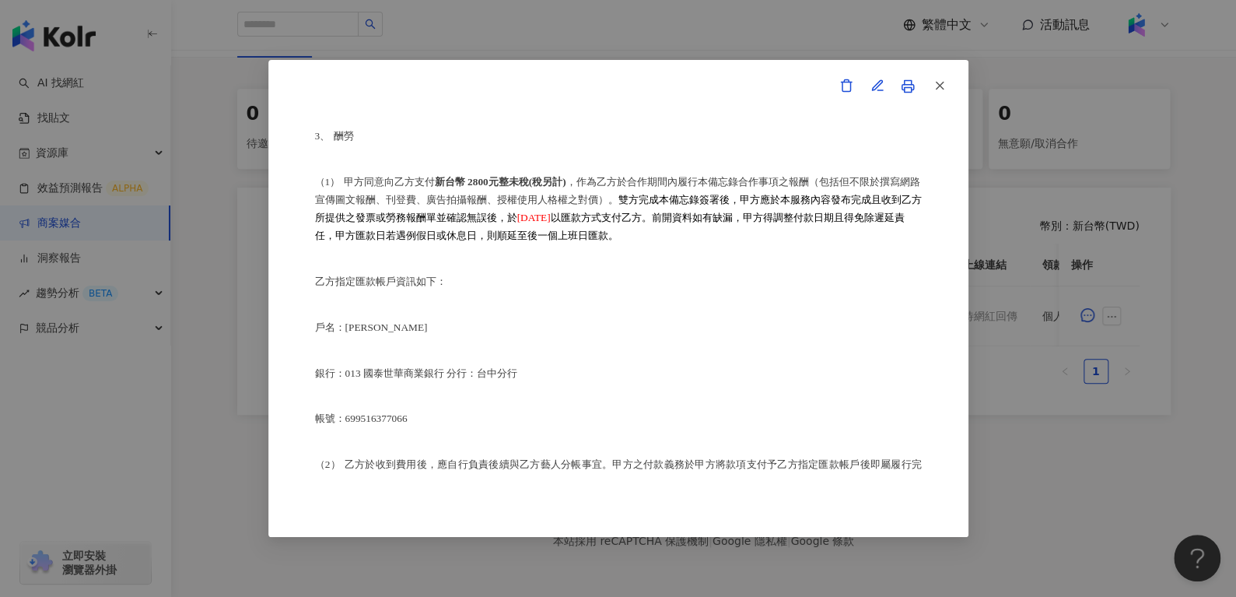
scroll to position [1022, 0]
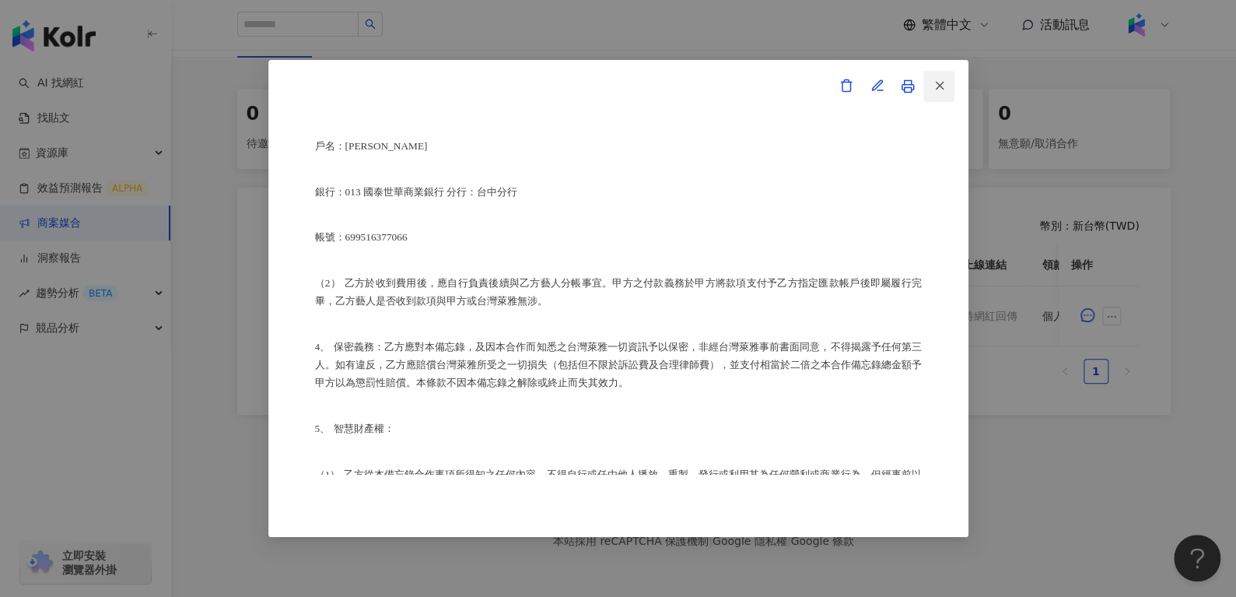
click at [945, 89] on icon "button" at bounding box center [939, 86] width 14 height 14
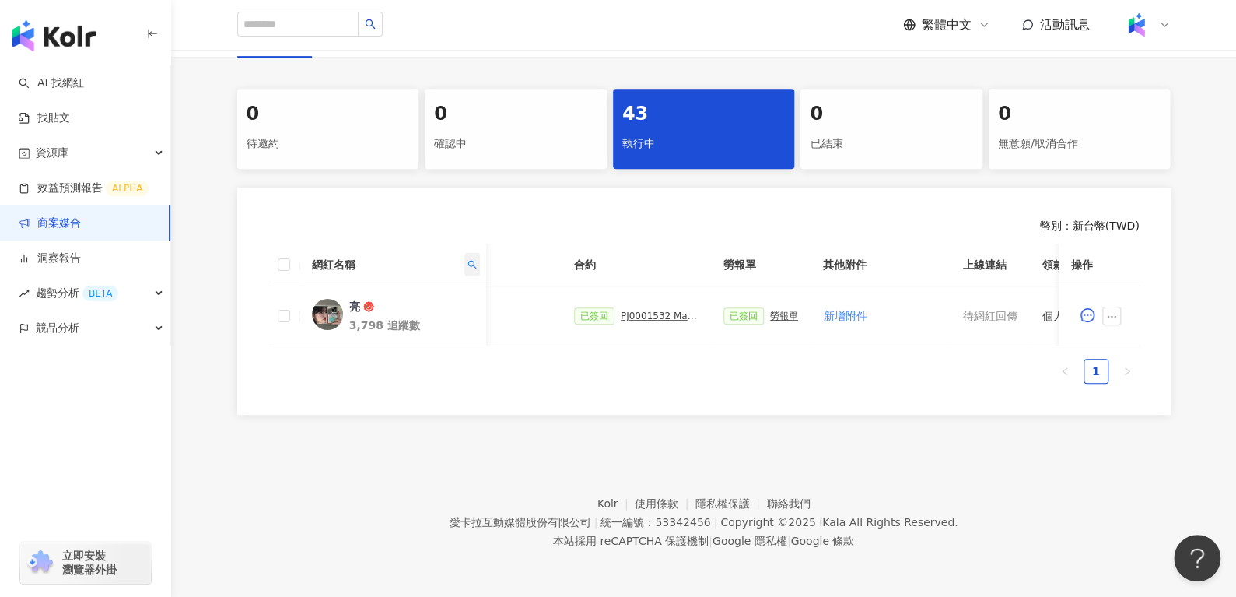
click at [465, 253] on span at bounding box center [472, 264] width 16 height 23
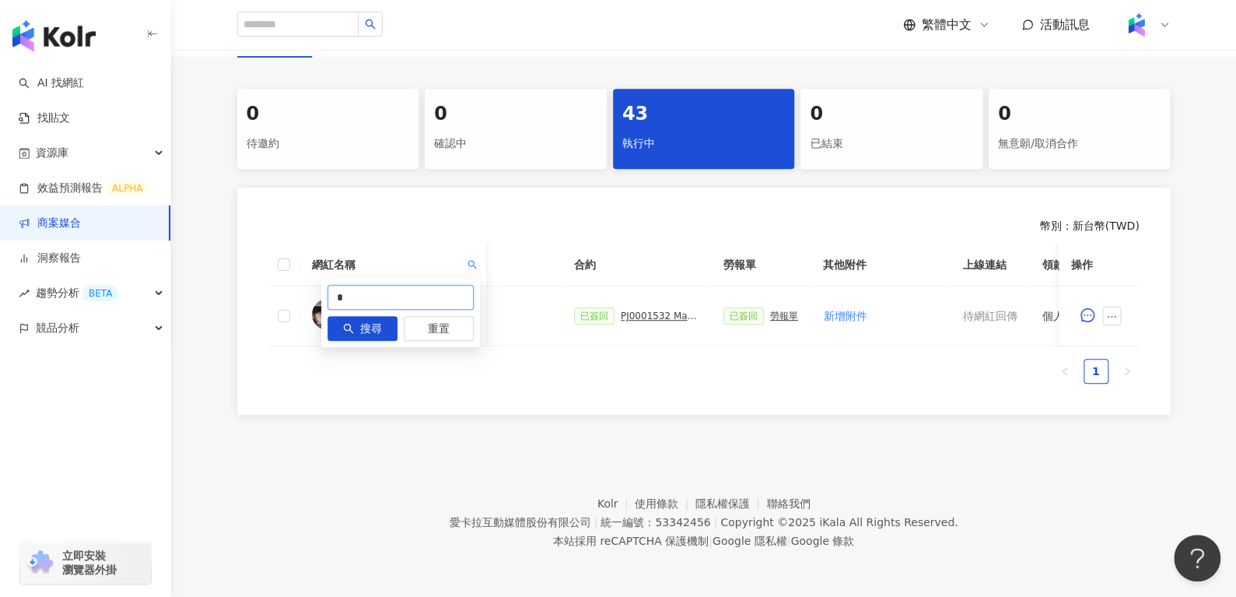
drag, startPoint x: 462, startPoint y: 281, endPoint x: 226, endPoint y: 299, distance: 236.4
click at [226, 299] on body "AI 找網紅 找貼文 資源庫 效益預測報告 ALPHA 商案媒合 洞察報告 趨勢分析 BETA 競品分析 立即安裝 瀏覽器外掛 繁體中文 活動訊息 活動列表 …" at bounding box center [618, 7] width 1236 height 597
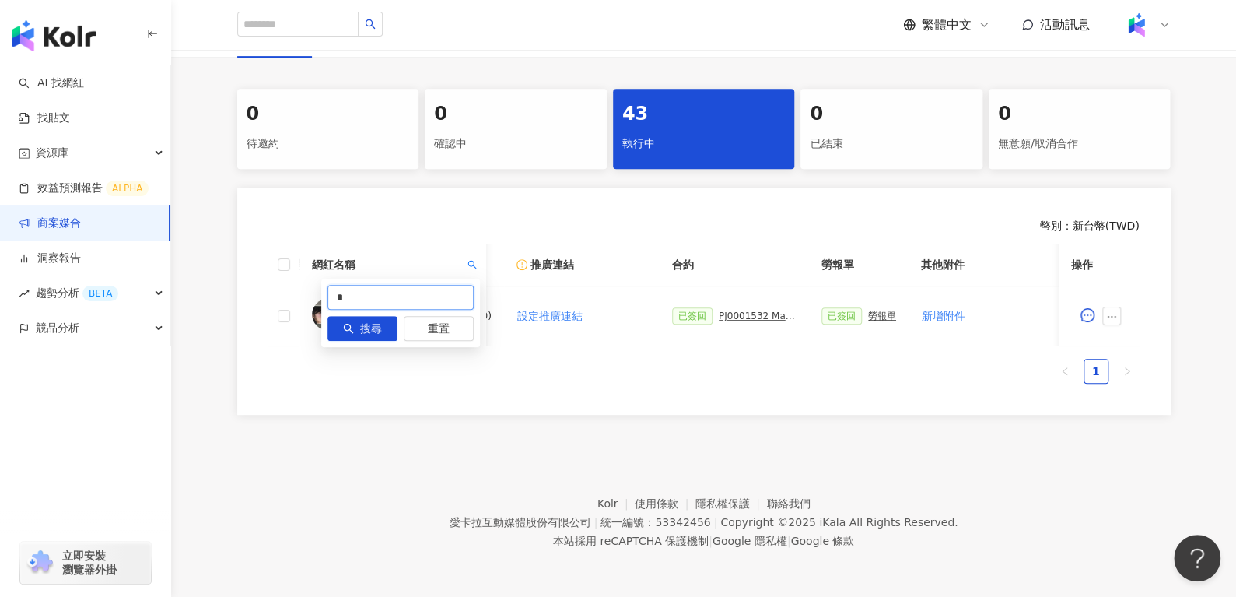
paste input "*"
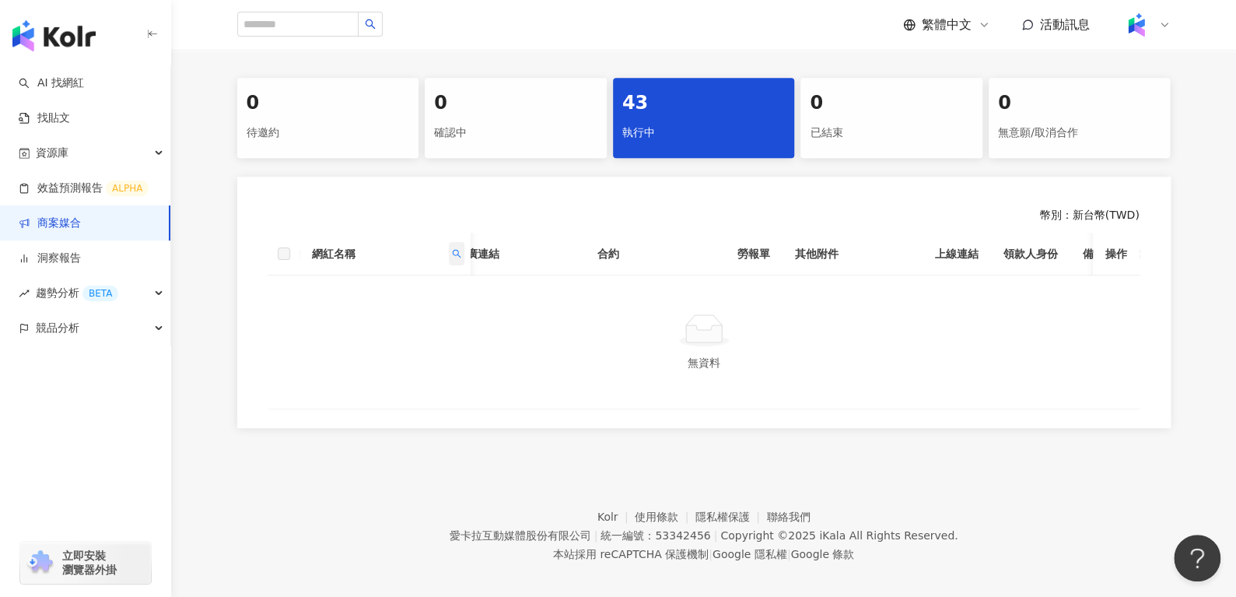
click at [459, 243] on span at bounding box center [456, 253] width 16 height 23
click at [373, 289] on input "**" at bounding box center [385, 286] width 146 height 25
type input "**"
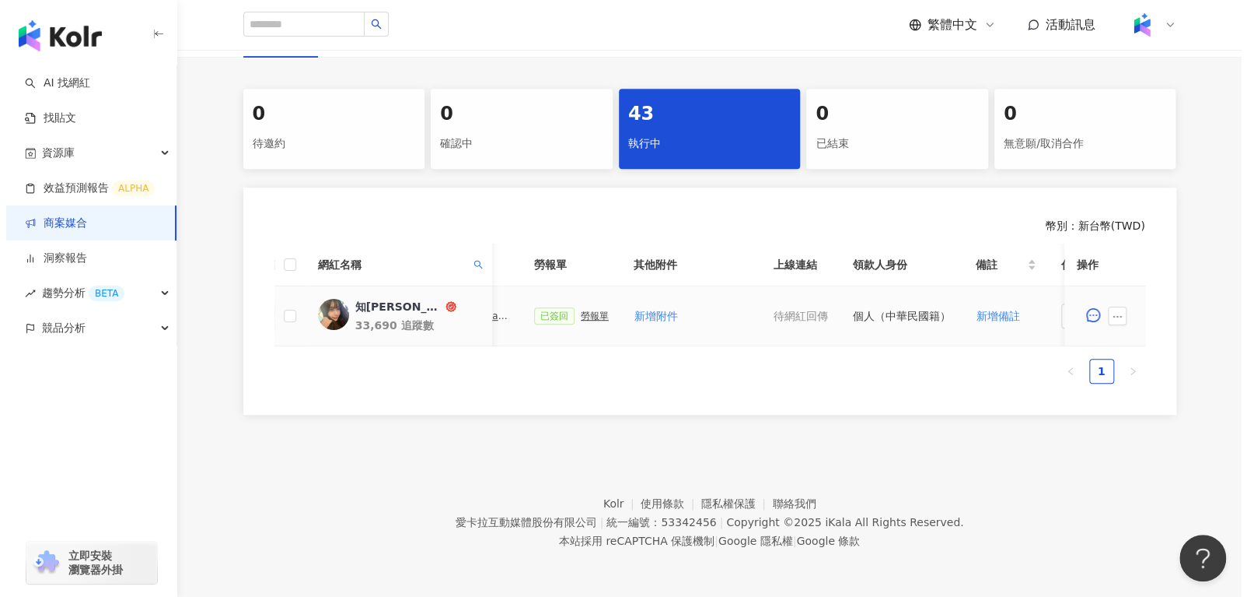
scroll to position [0, 673]
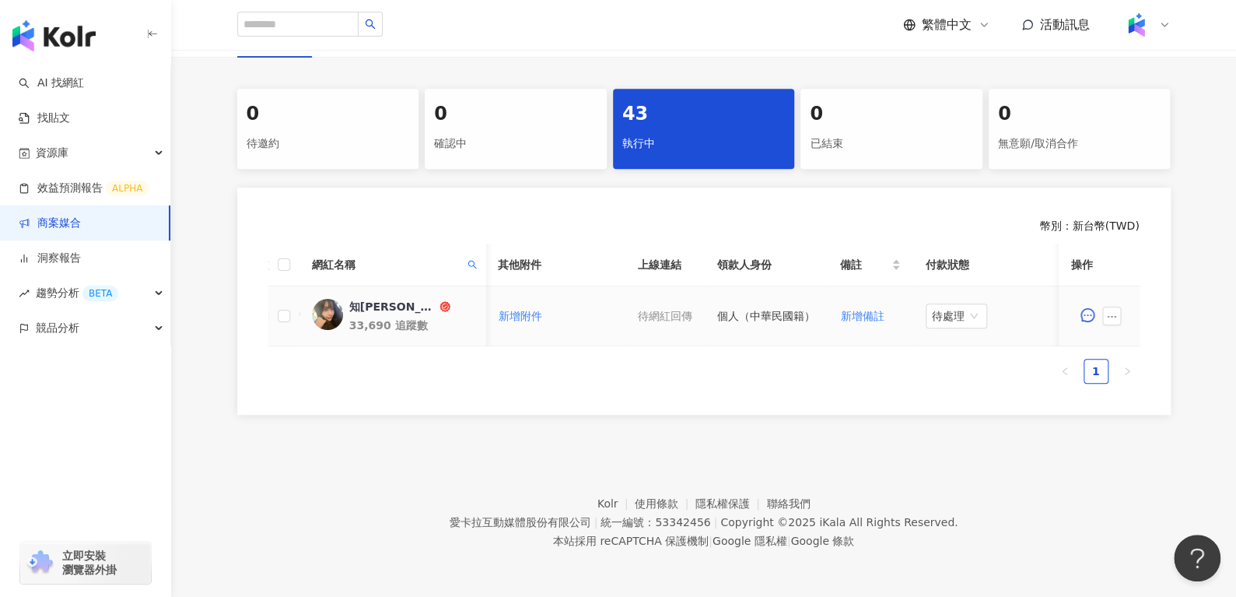
click at [1120, 310] on span at bounding box center [1114, 315] width 25 height 19
click at [1110, 316] on icon "ellipsis" at bounding box center [1111, 317] width 9 height 2
click at [1111, 138] on li "查看帳務資訊" at bounding box center [1146, 145] width 84 height 31
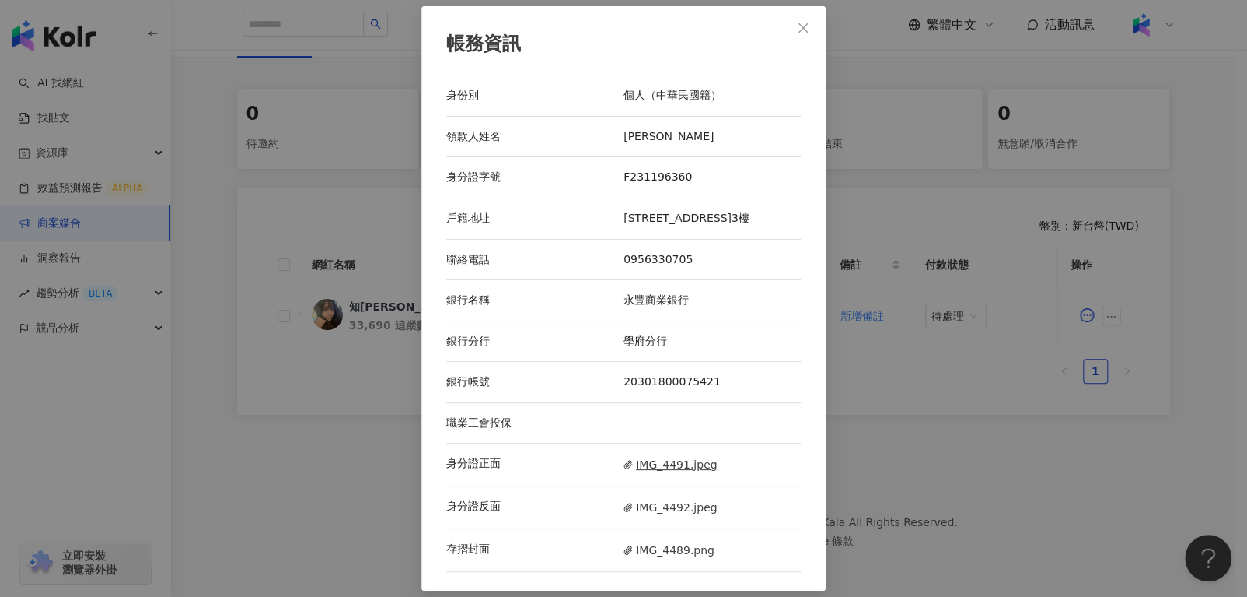
click at [632, 466] on span "IMG_4491.jpeg" at bounding box center [670, 464] width 93 height 17
click at [638, 509] on span "IMG_4492.jpeg" at bounding box center [670, 507] width 93 height 17
click at [649, 558] on span "IMG_4489.png" at bounding box center [669, 549] width 91 height 17
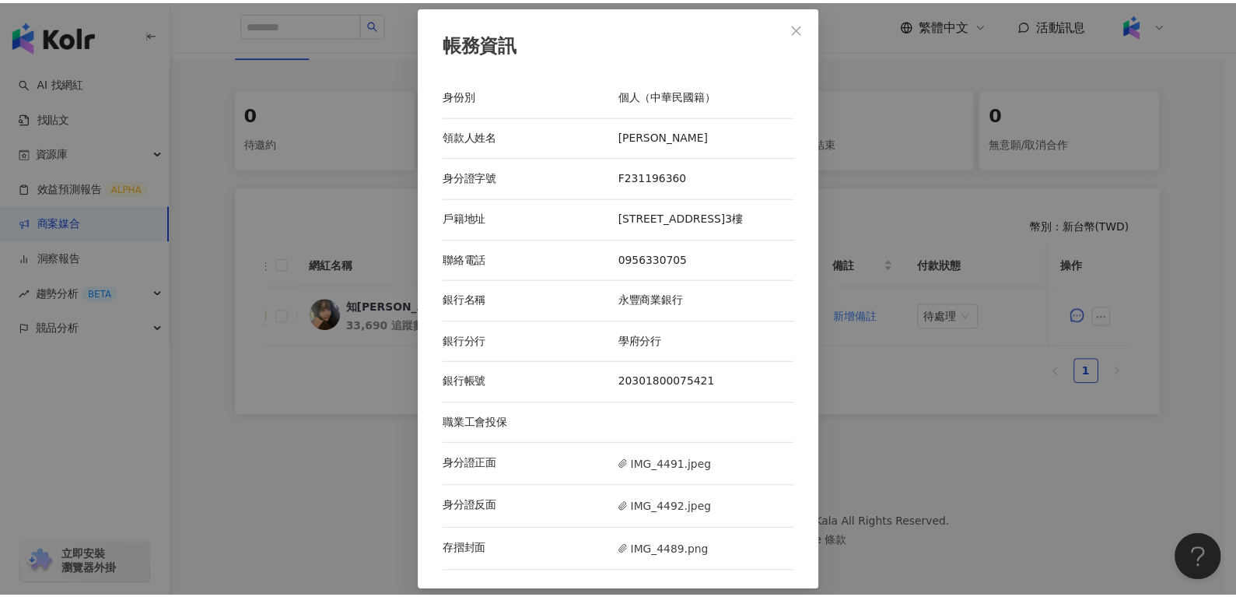
scroll to position [1, 0]
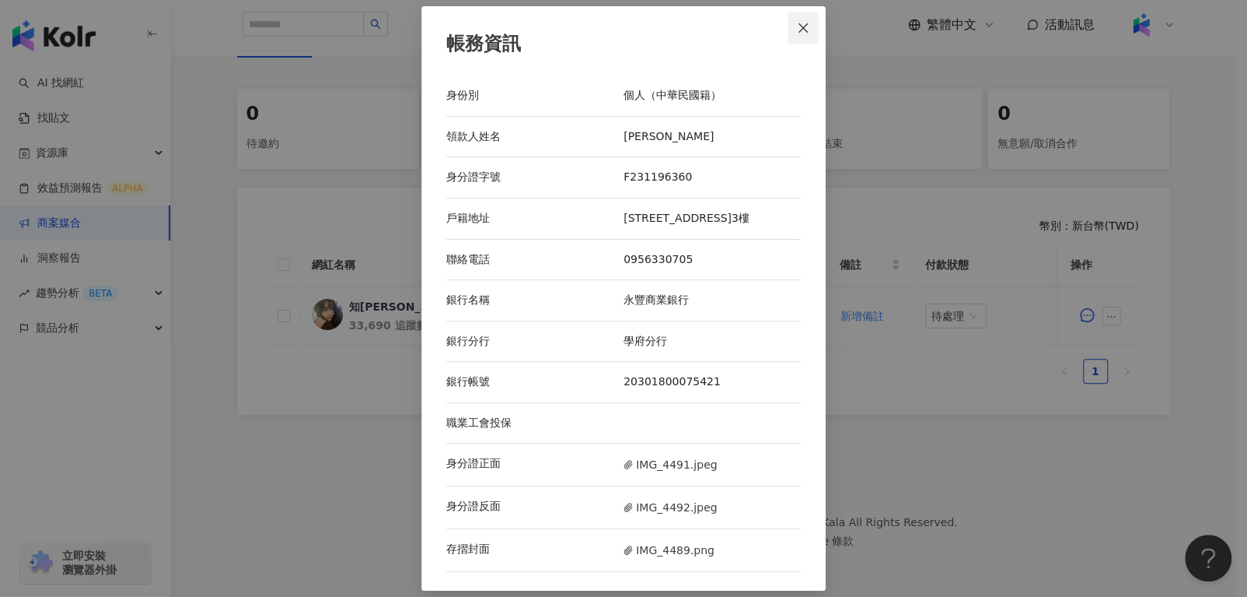
click at [790, 30] on button "Close" at bounding box center [803, 27] width 31 height 31
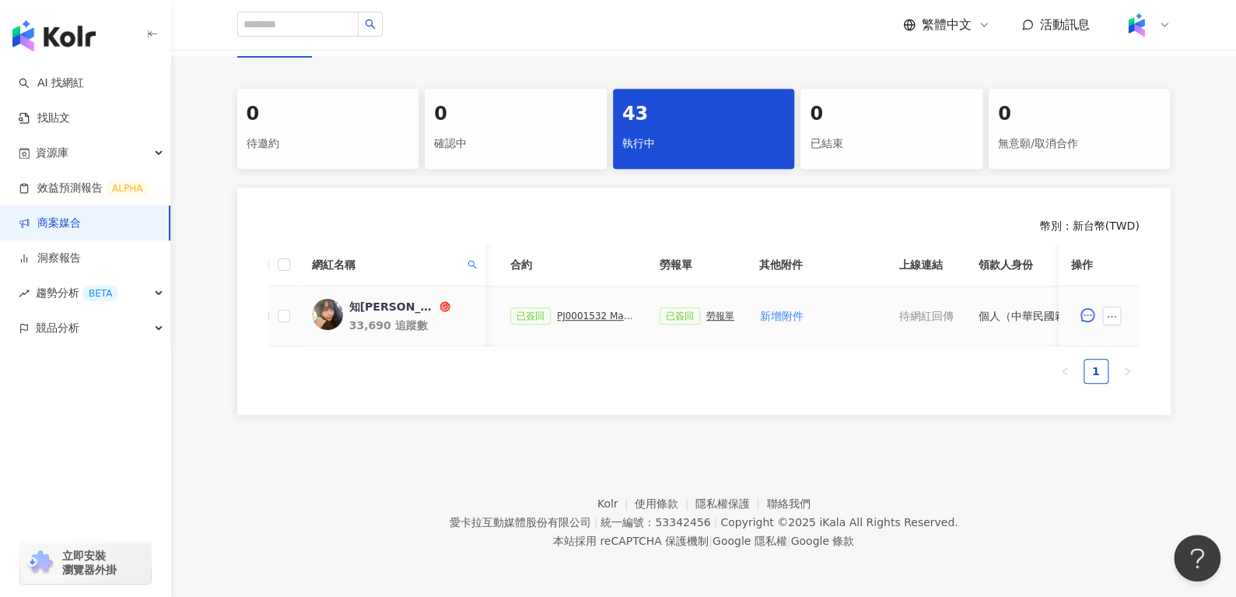
scroll to position [0, 408]
click at [709, 310] on div "勞報單" at bounding box center [723, 315] width 28 height 11
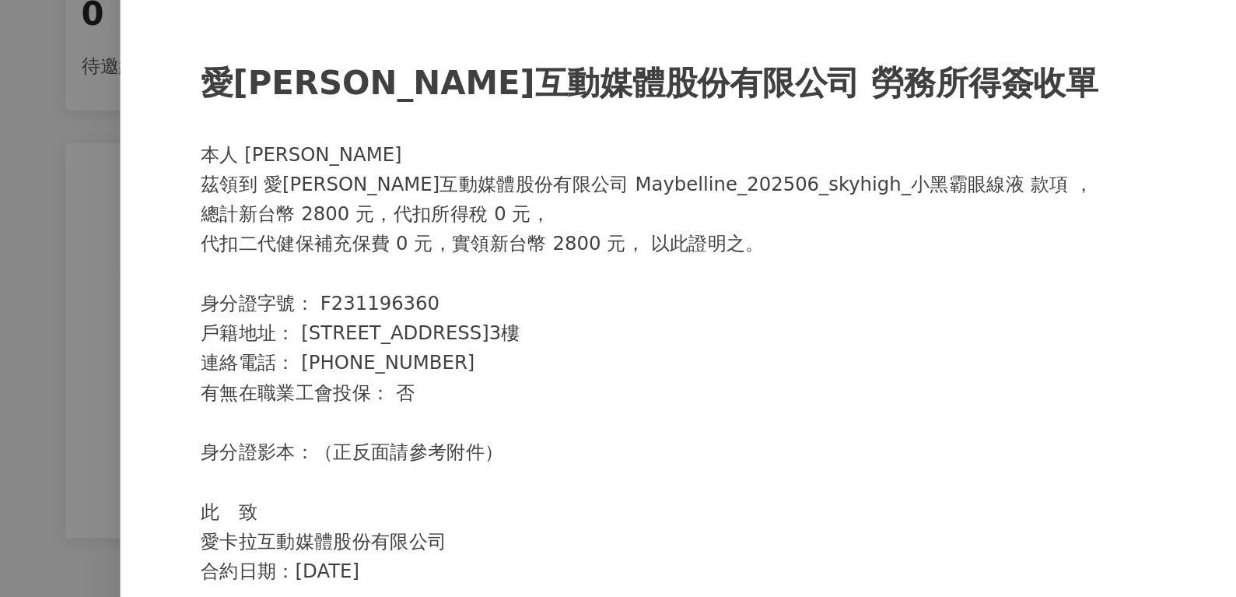
scroll to position [302, 0]
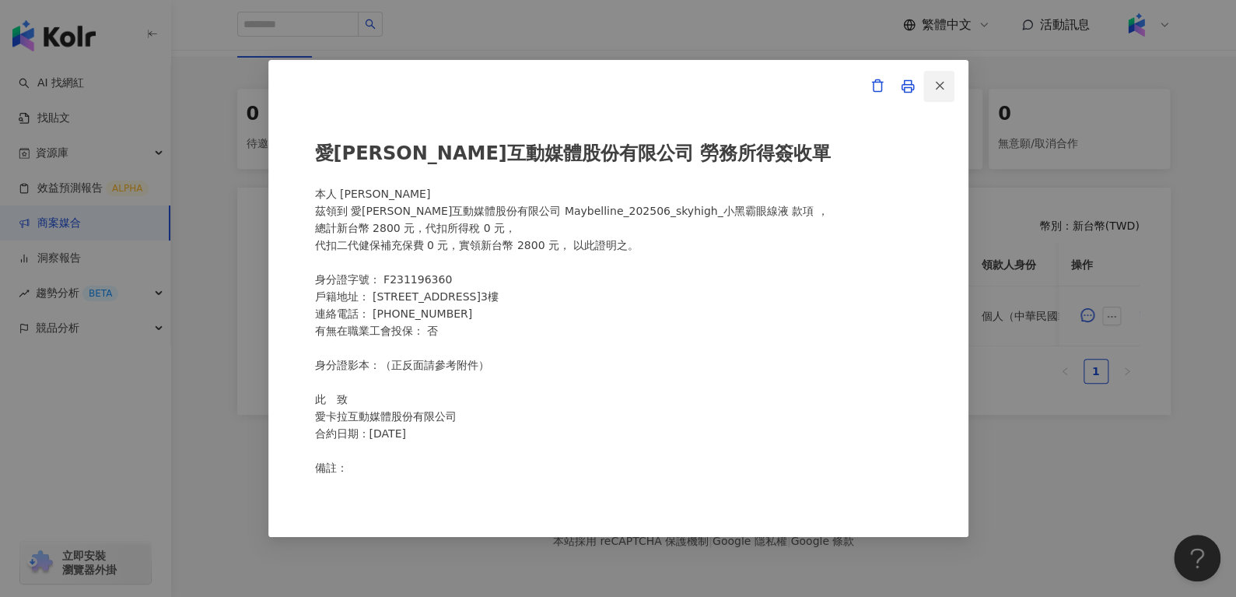
click at [940, 89] on icon "button" at bounding box center [939, 86] width 14 height 14
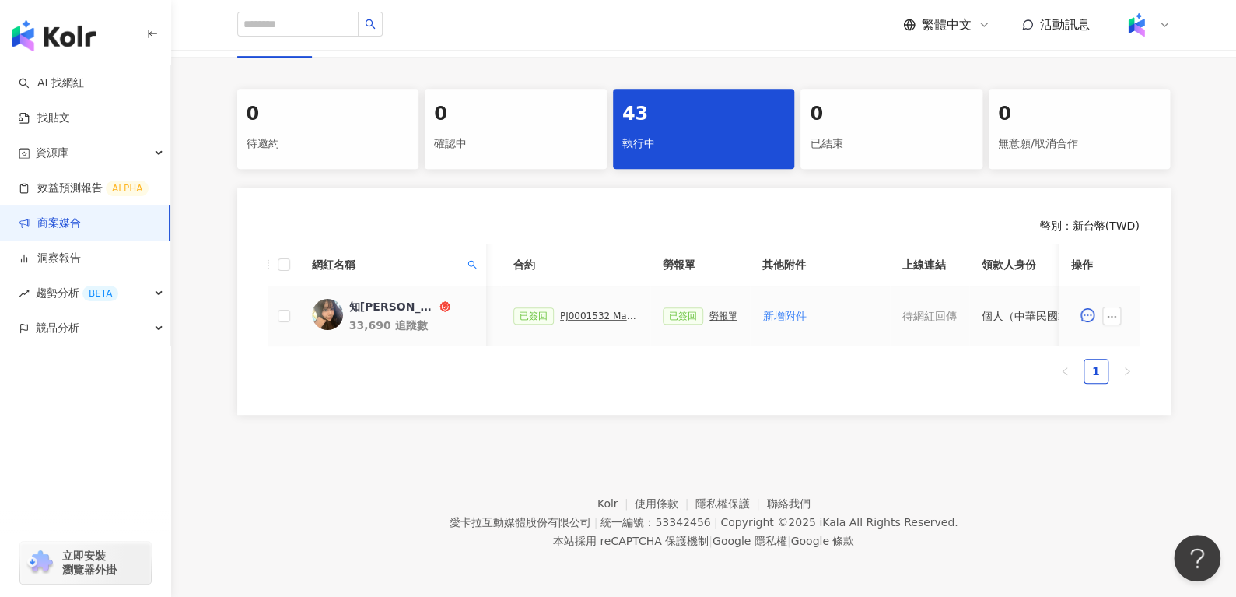
click at [568, 310] on div "PJ0001532 Maybelline_202506_skyhigh_小黑霸眼線液_萊雅合作備忘錄" at bounding box center [599, 315] width 78 height 11
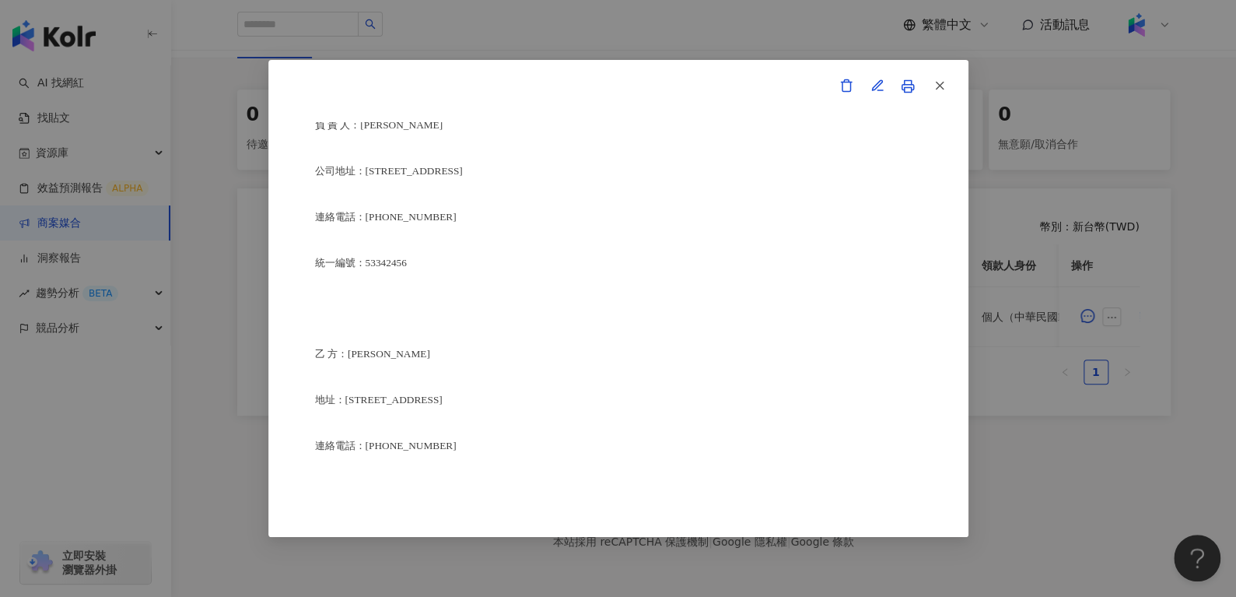
scroll to position [3816, 0]
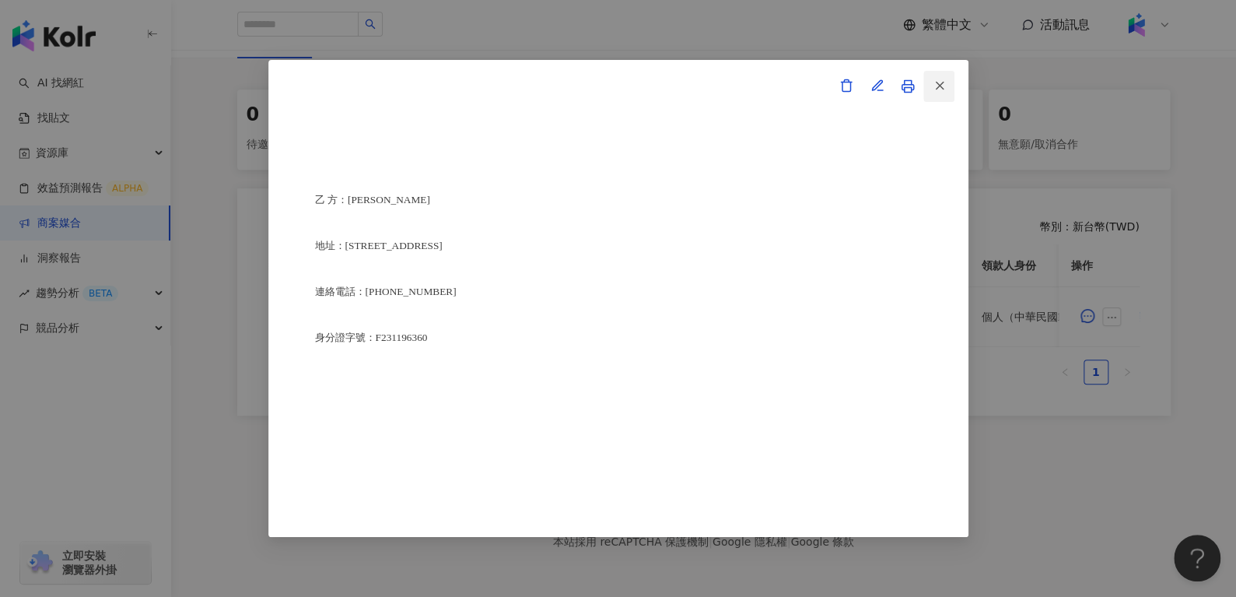
click at [946, 93] on button "button" at bounding box center [938, 86] width 31 height 31
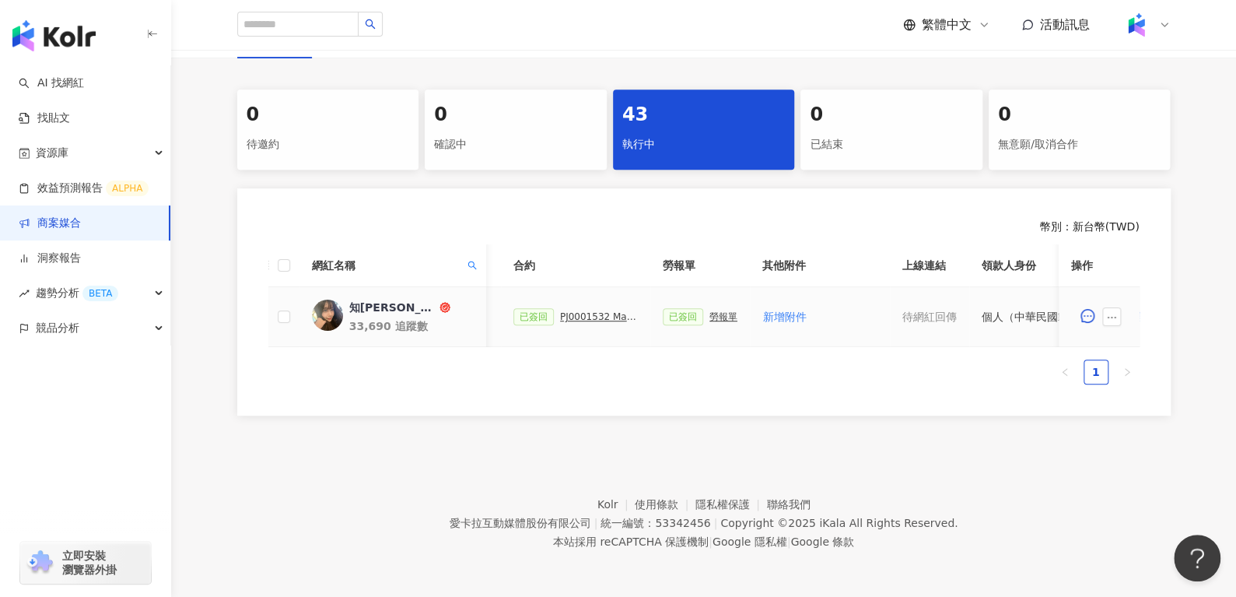
scroll to position [0, 673]
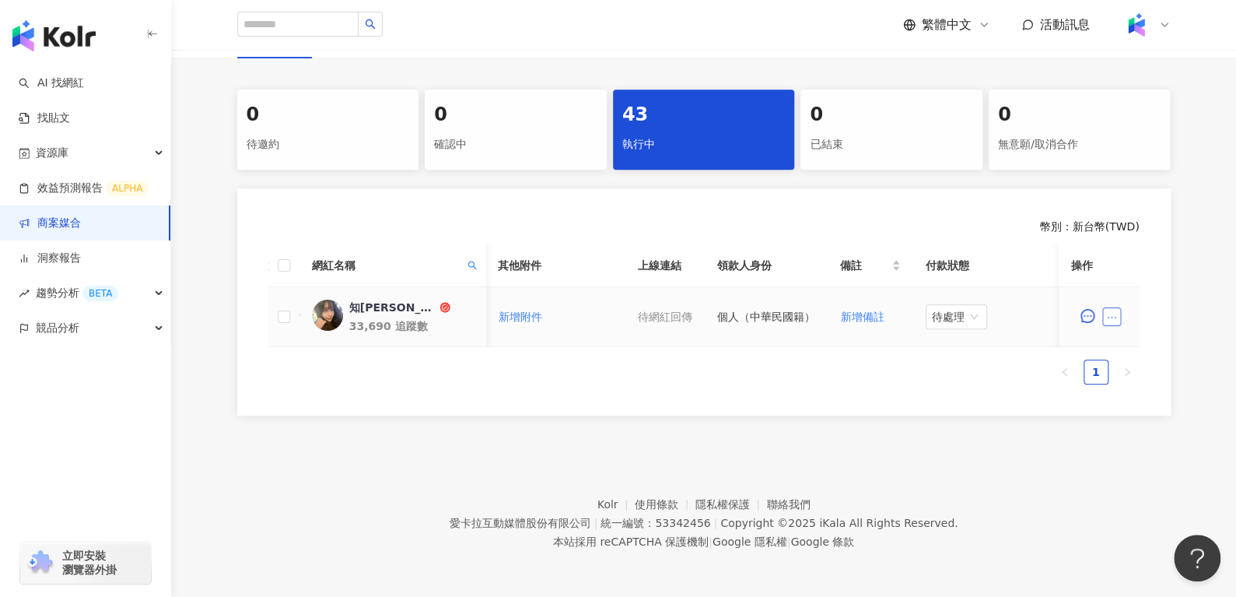
click at [1106, 317] on icon "ellipsis" at bounding box center [1111, 317] width 11 height 11
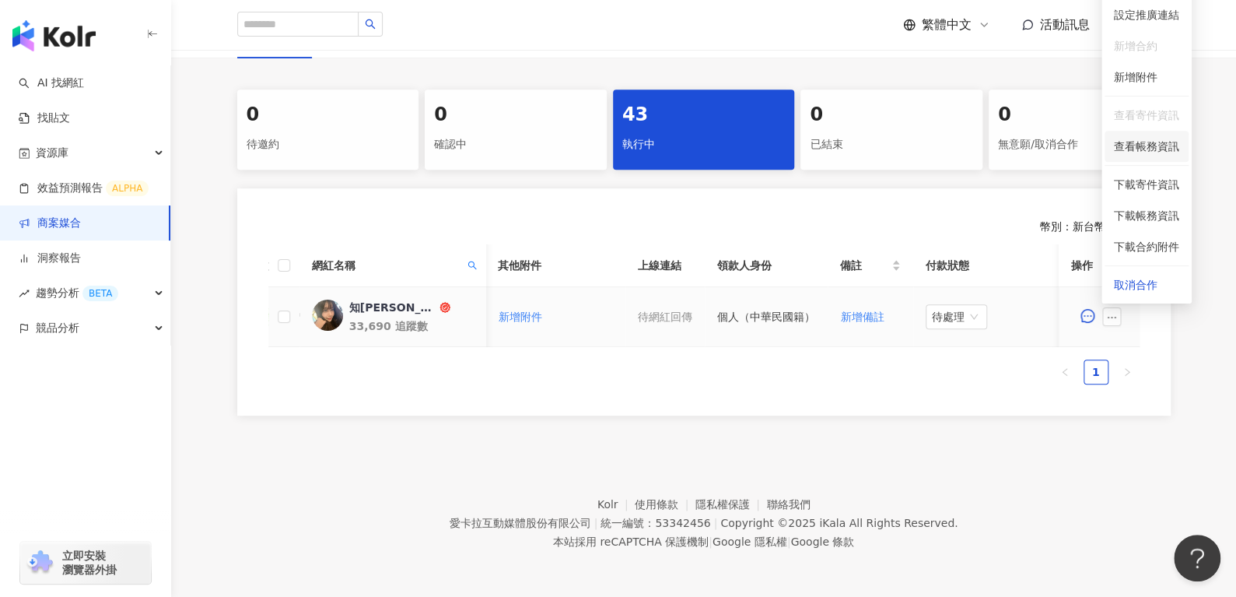
click at [1158, 145] on span "查看帳務資訊" at bounding box center [1146, 146] width 65 height 17
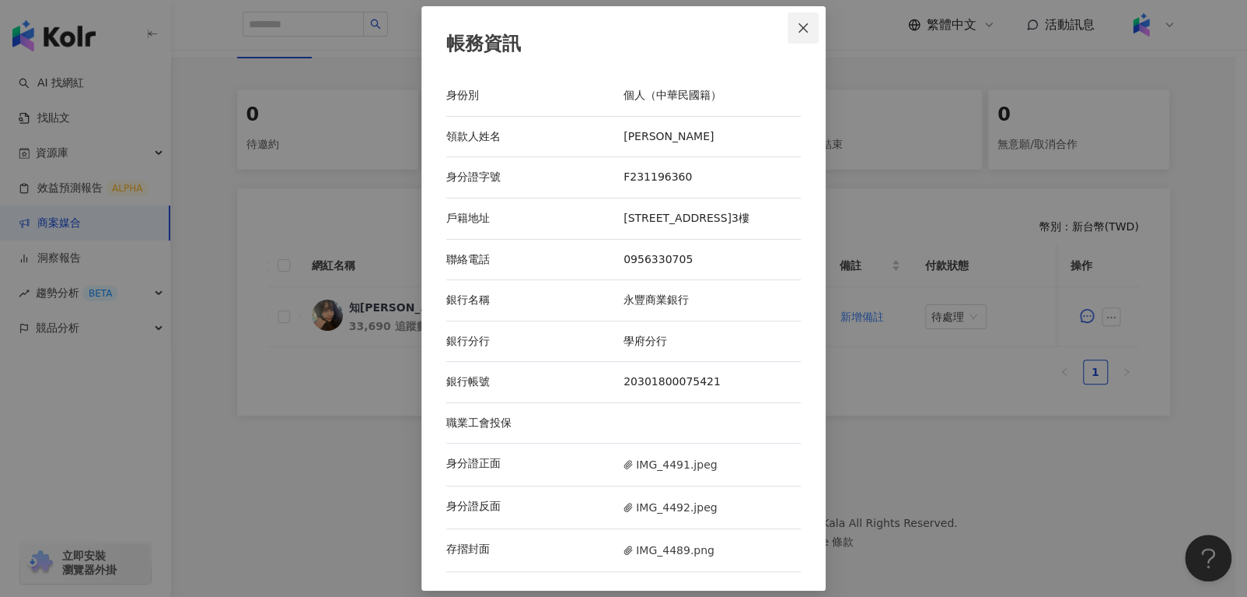
click at [801, 22] on icon "close" at bounding box center [803, 28] width 12 height 12
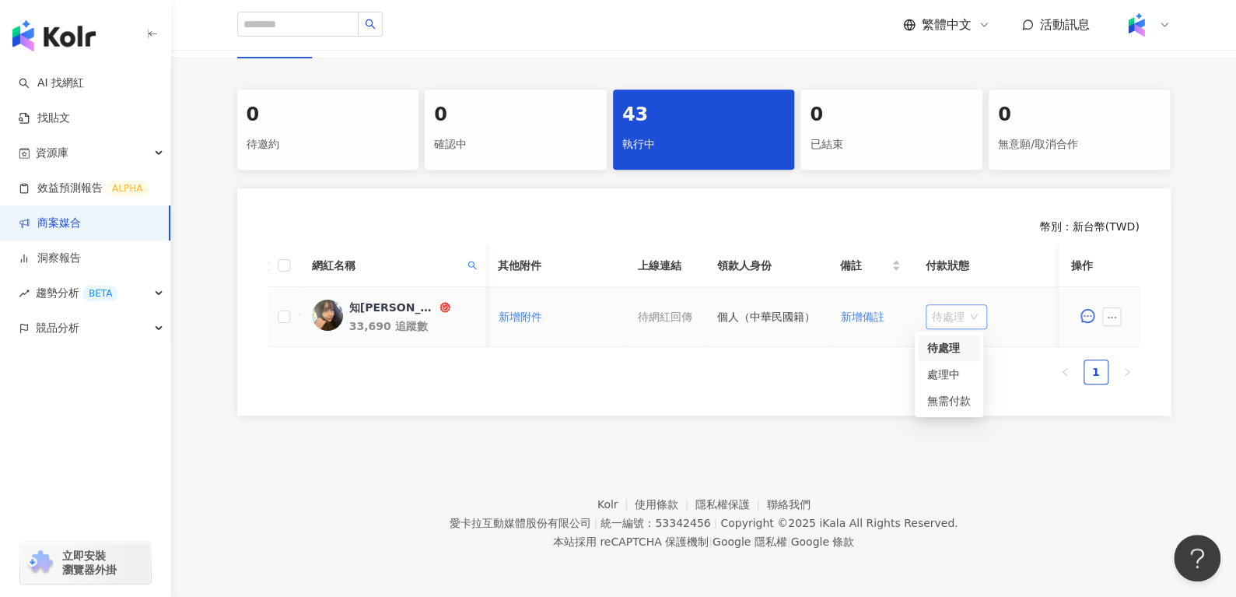
click at [939, 317] on span "待處理" at bounding box center [956, 316] width 49 height 23
click at [942, 374] on div "處理中" at bounding box center [949, 374] width 44 height 17
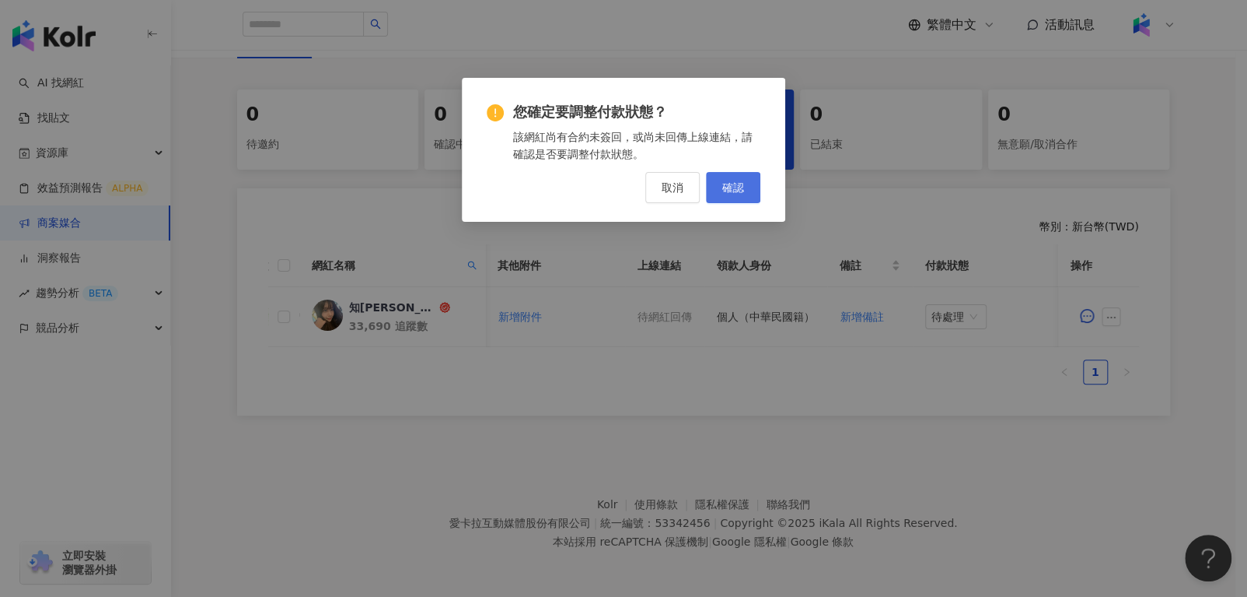
click at [735, 189] on span "確認" at bounding box center [733, 187] width 22 height 12
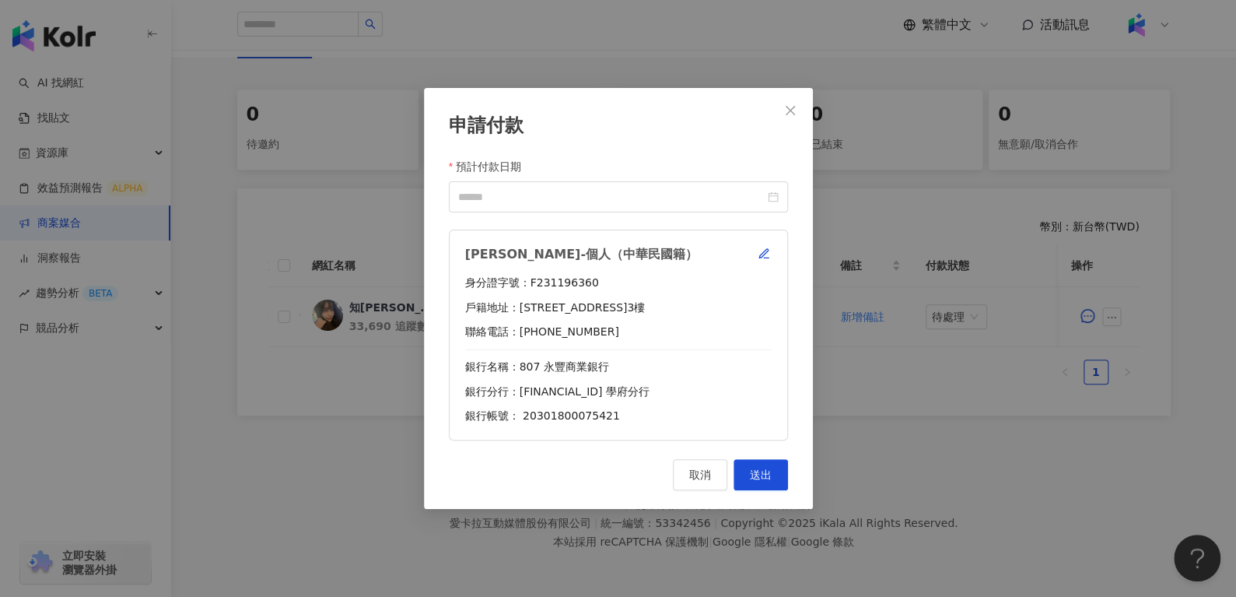
scroll to position [302, 0]
drag, startPoint x: 467, startPoint y: 247, endPoint x: 499, endPoint y: 257, distance: 33.7
click at [499, 257] on div "[PERSON_NAME]-個人（中華民國籍） 身分證字號：F231196360 戶籍地址：[STREET_ADDRESS] 聯絡電話：[PHONE_NUMB…" at bounding box center [618, 334] width 339 height 211
copy div "[PERSON_NAME]"
click at [792, 124] on button "Close" at bounding box center [790, 110] width 31 height 31
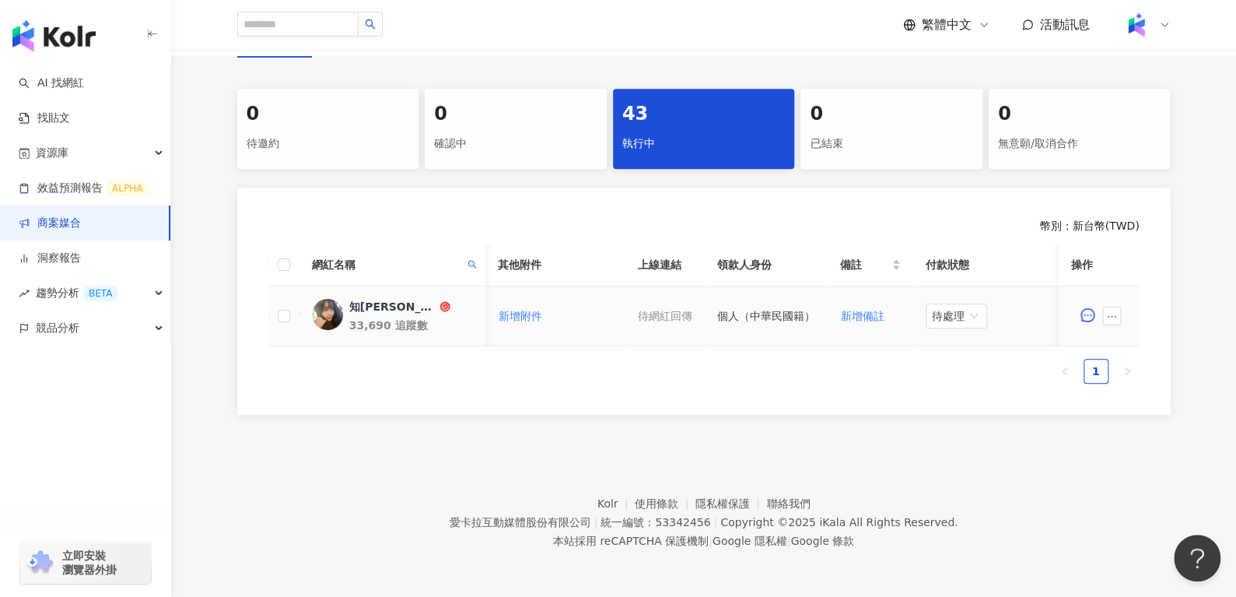
click at [360, 299] on div "知[PERSON_NAME]" at bounding box center [391, 307] width 87 height 16
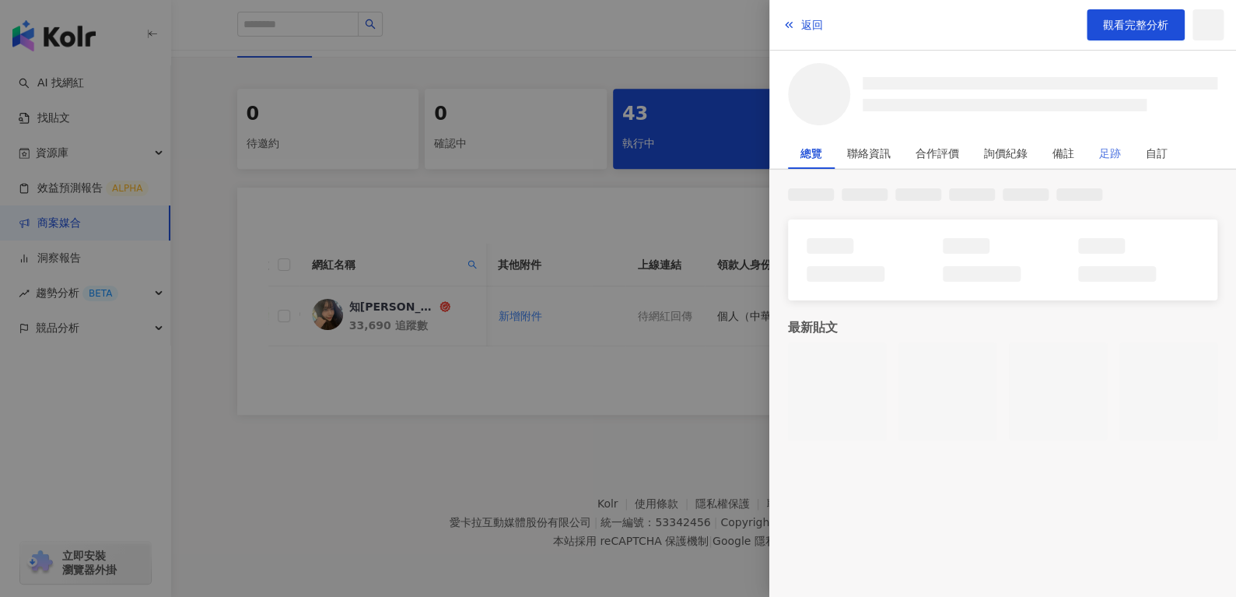
click at [1093, 156] on div "足跡" at bounding box center [1109, 153] width 47 height 31
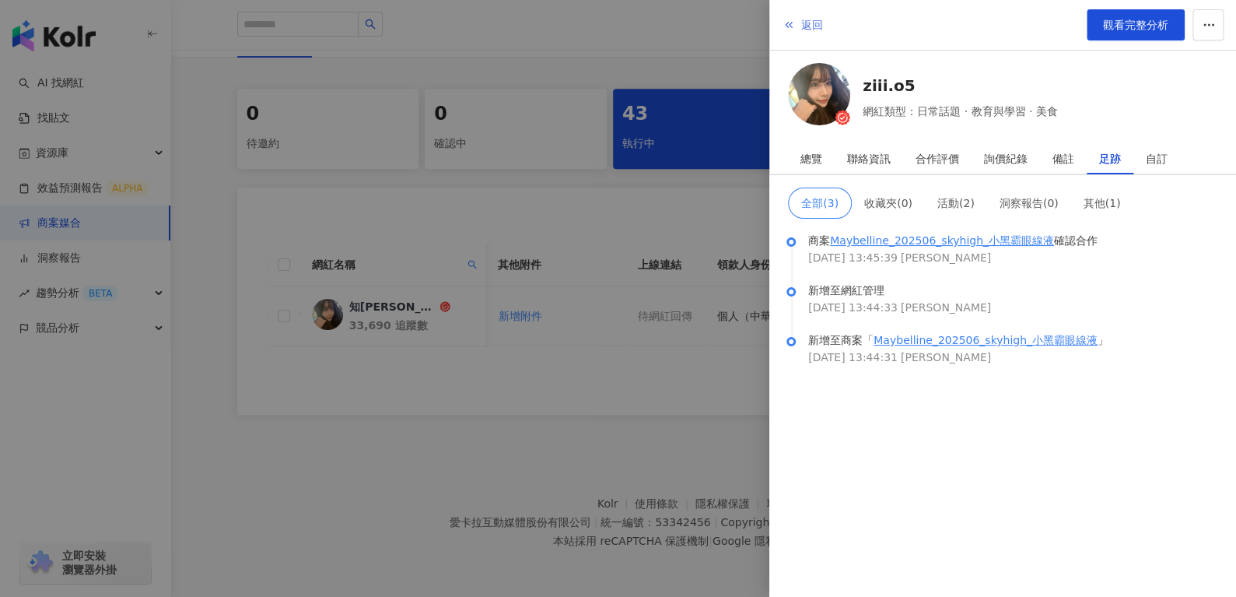
click at [809, 27] on span "返回" at bounding box center [812, 25] width 22 height 12
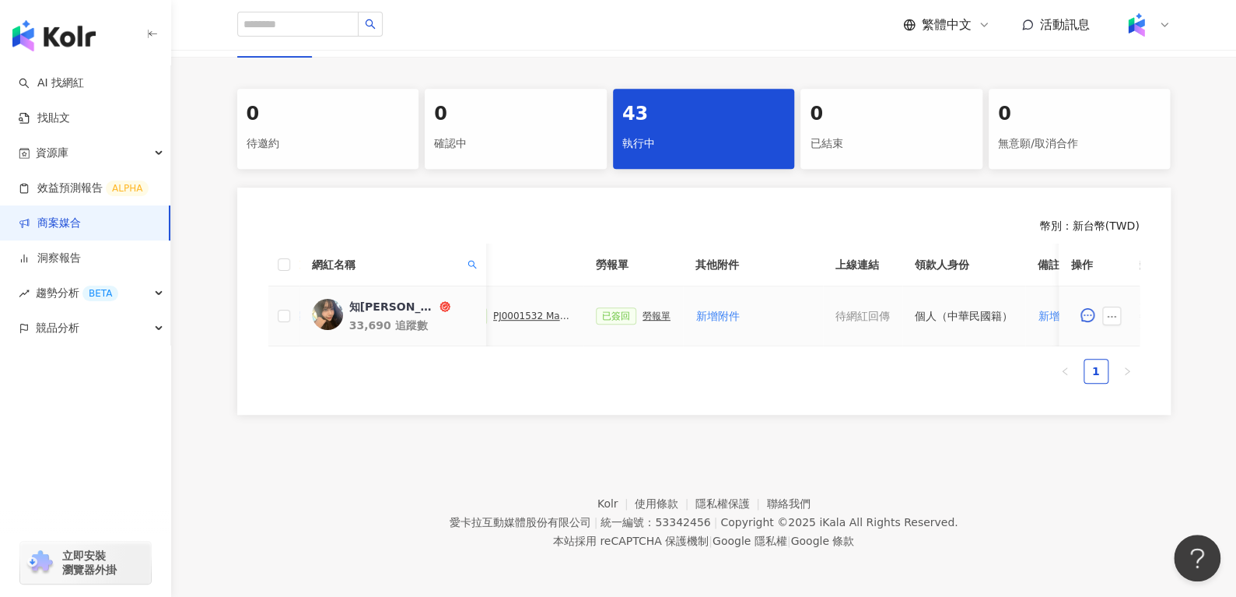
scroll to position [0, 370]
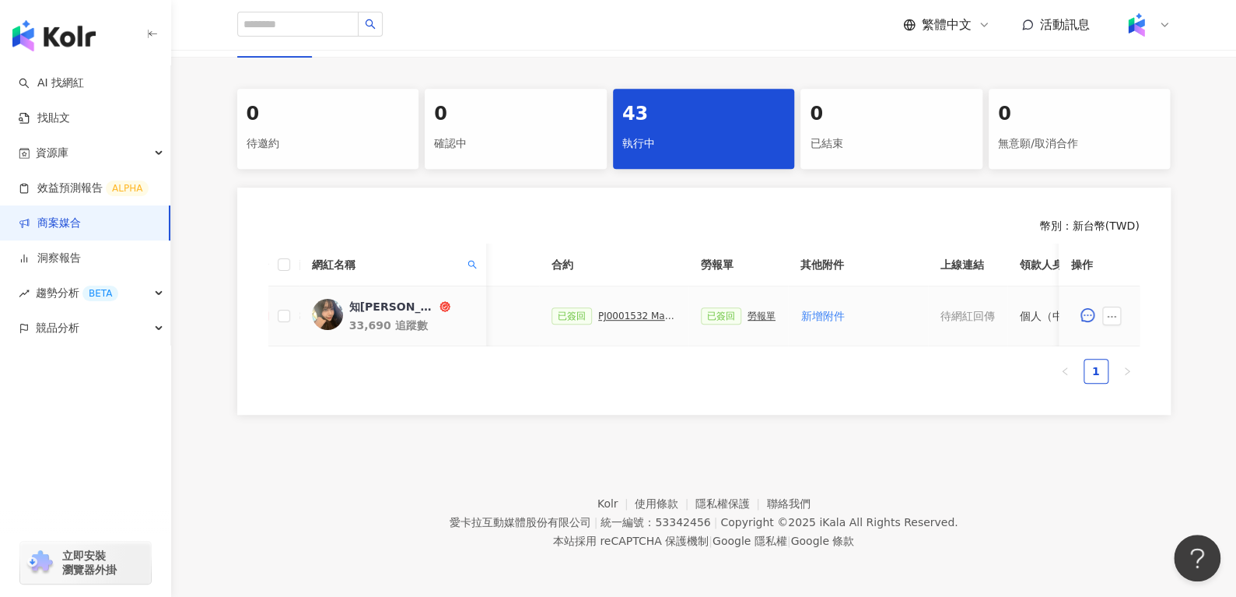
click at [605, 310] on div "PJ0001532 Maybelline_202506_skyhigh_小黑霸眼線液_萊雅合作備忘錄" at bounding box center [637, 315] width 78 height 11
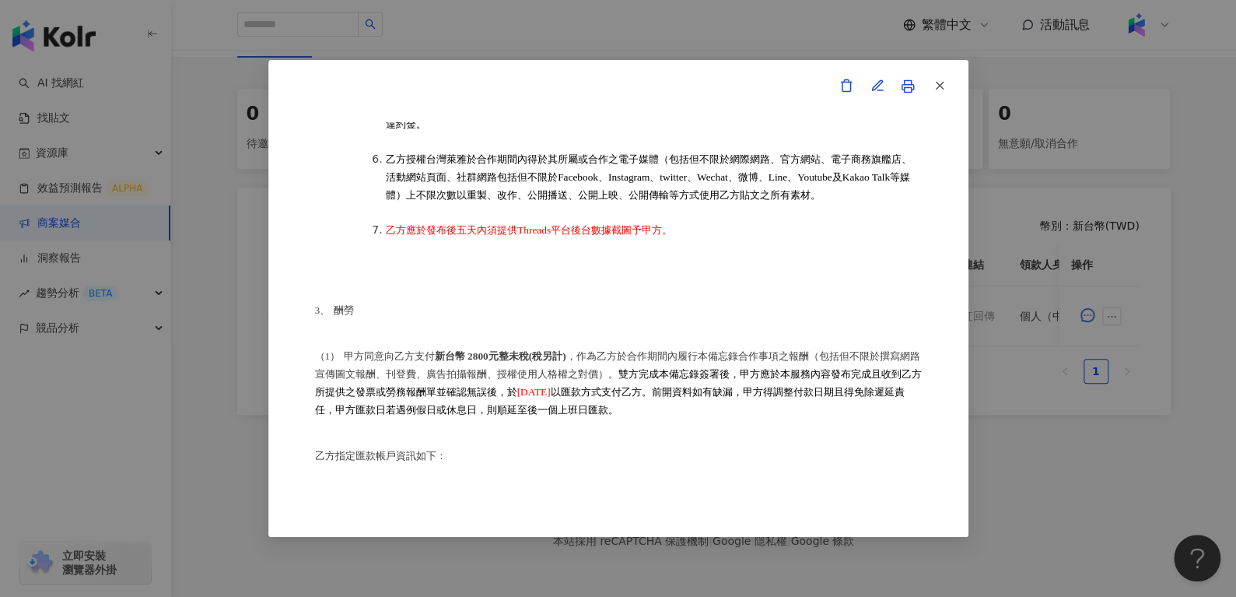
scroll to position [683, 0]
click at [946, 83] on button "button" at bounding box center [938, 86] width 31 height 31
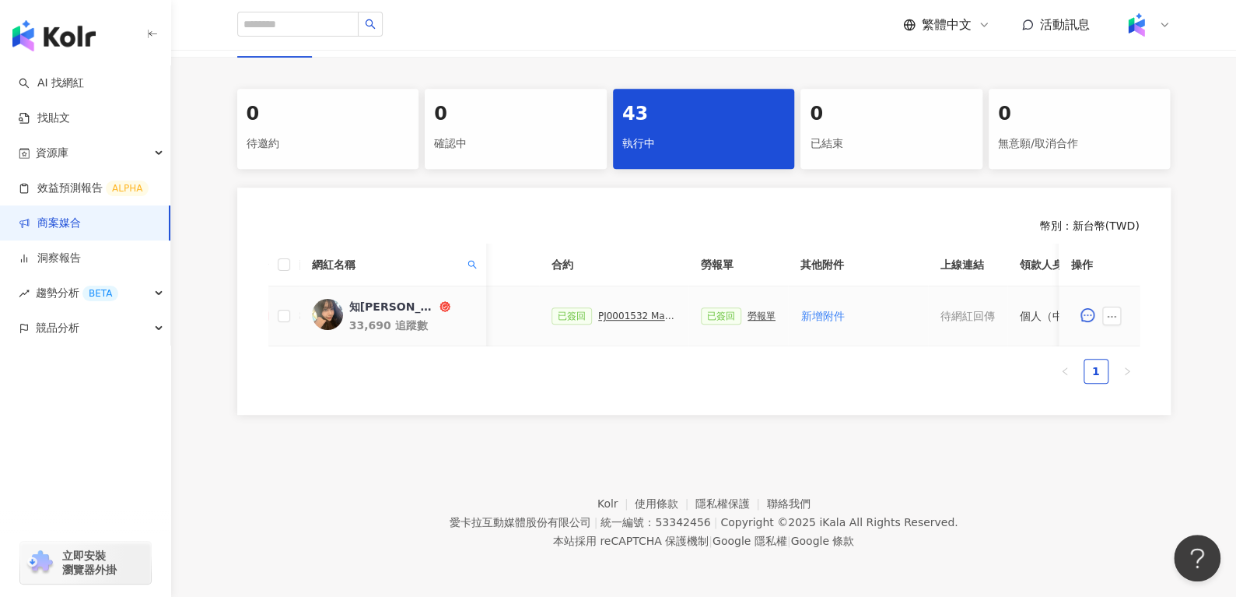
scroll to position [0, 673]
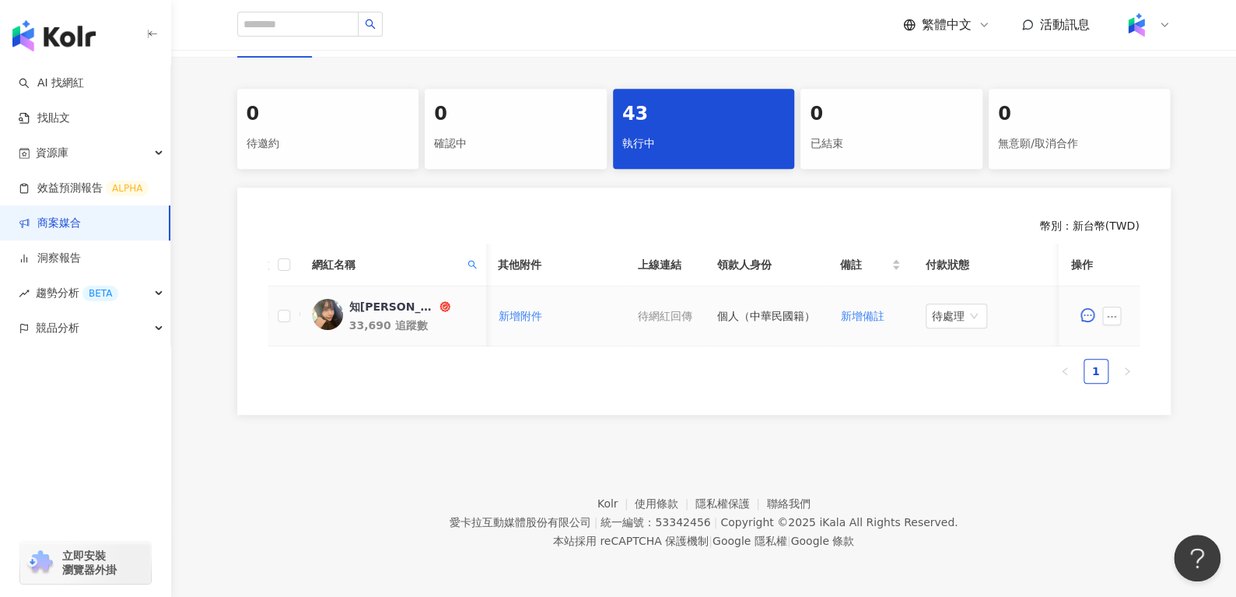
click at [967, 317] on td "待處理" at bounding box center [991, 316] width 156 height 60
click at [962, 304] on span "待處理" at bounding box center [956, 315] width 49 height 23
click at [949, 365] on div "處理中" at bounding box center [949, 373] width 44 height 17
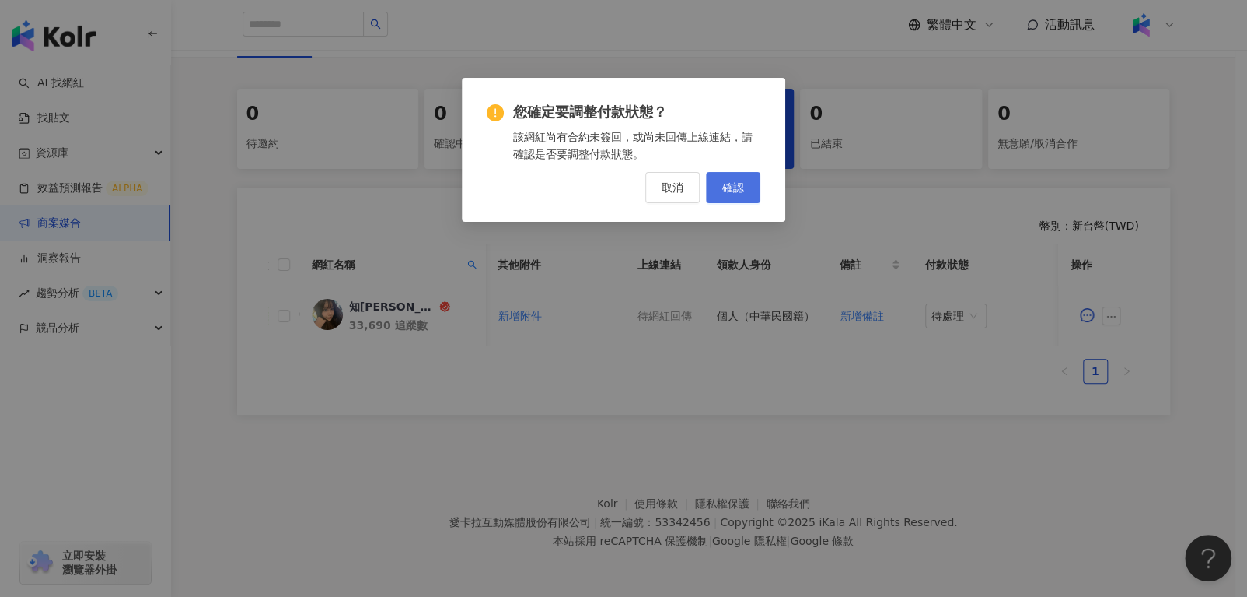
click at [726, 196] on button "確認" at bounding box center [733, 187] width 54 height 31
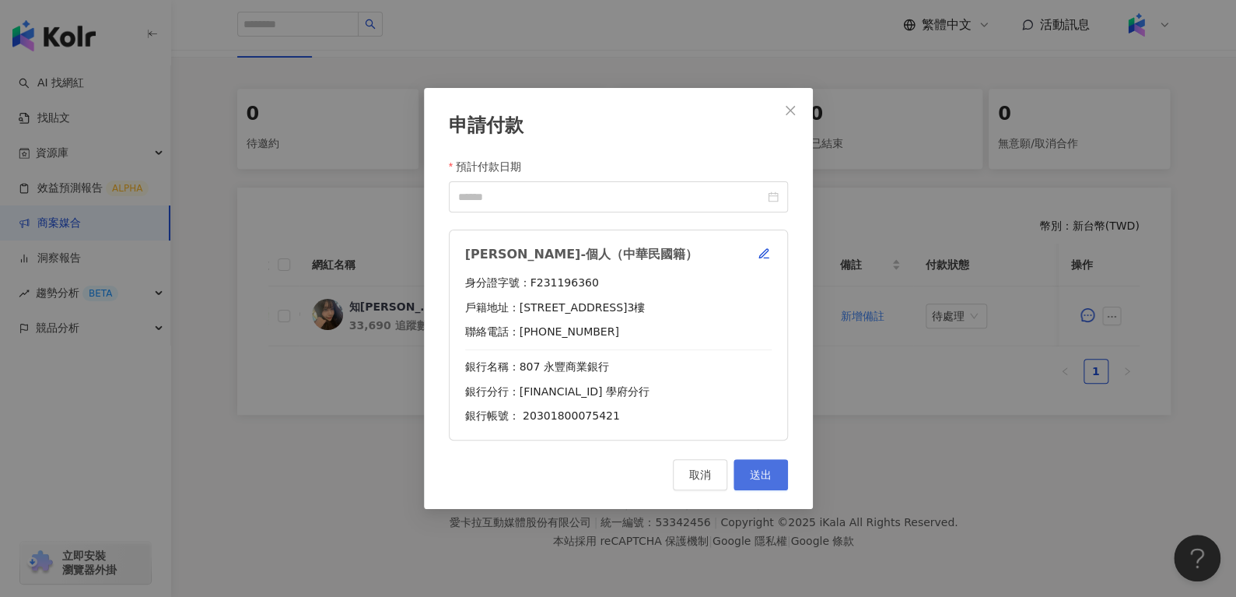
click at [754, 483] on button "送出" at bounding box center [760, 474] width 54 height 31
click at [771, 199] on div at bounding box center [618, 196] width 320 height 17
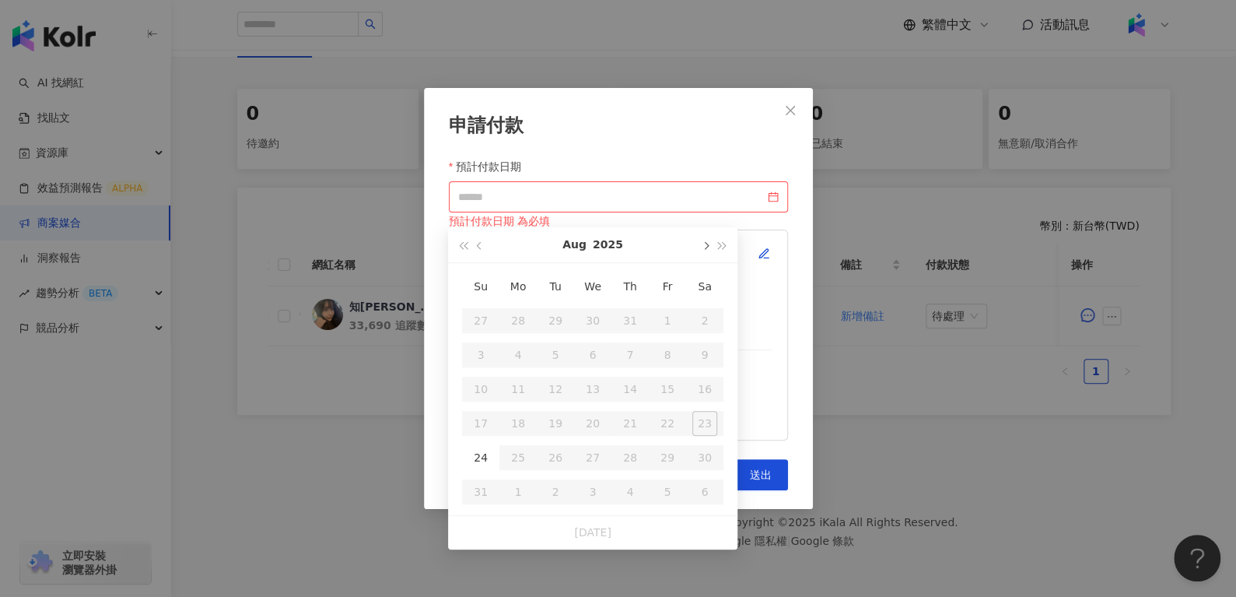
click at [705, 228] on button "button" at bounding box center [704, 244] width 17 height 35
type input "**********"
click at [592, 342] on div "10" at bounding box center [592, 354] width 25 height 25
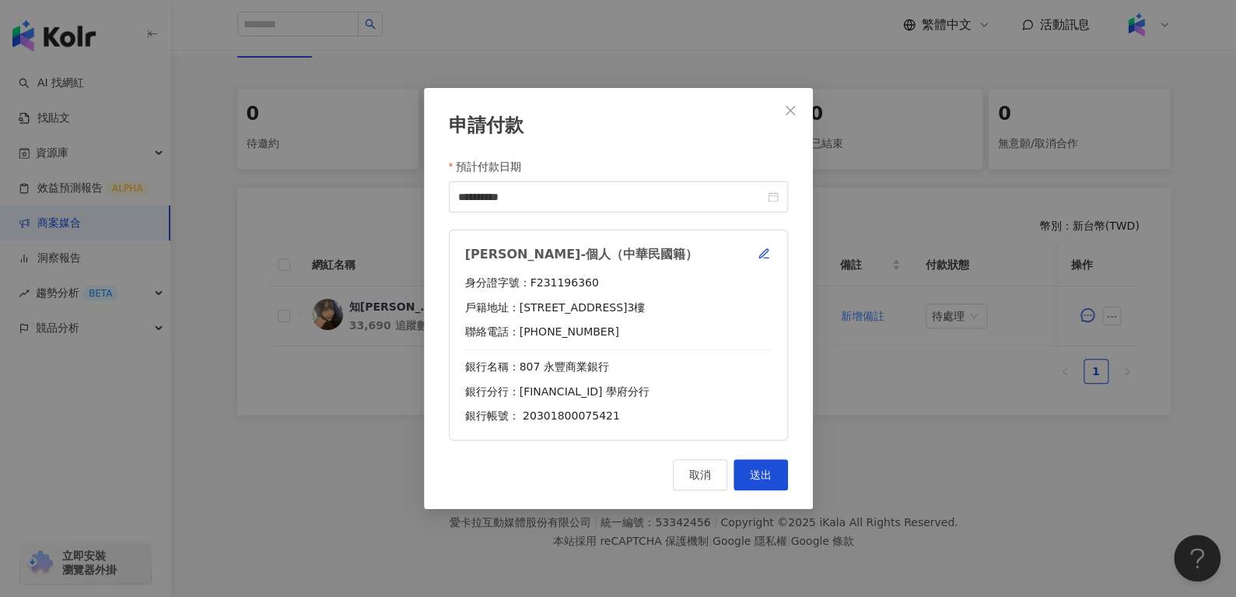
drag, startPoint x: 764, startPoint y: 472, endPoint x: 758, endPoint y: 264, distance: 208.5
click at [758, 264] on div "**********" at bounding box center [618, 298] width 389 height 421
click at [758, 264] on div "[PERSON_NAME]-個人（中華民國籍） 身分證字號：F231196360 戶籍地址：[STREET_ADDRESS] 聯絡電話：[PHONE_NUMB…" at bounding box center [618, 334] width 339 height 211
drag, startPoint x: 758, startPoint y: 264, endPoint x: 762, endPoint y: 247, distance: 17.5
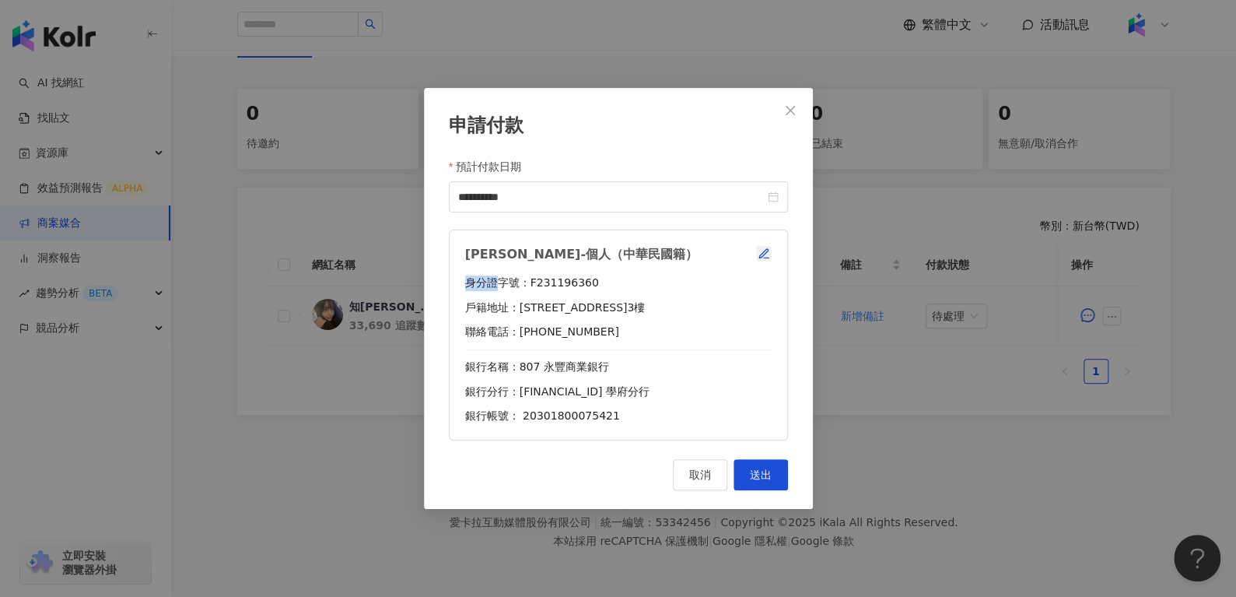
click at [762, 247] on div "[PERSON_NAME]-個人（中華民國籍） 身分證字號：F231196360 戶籍地址：[STREET_ADDRESS] 聯絡電話：[PHONE_NUMB…" at bounding box center [618, 334] width 339 height 211
click at [762, 247] on icon "button" at bounding box center [763, 253] width 12 height 12
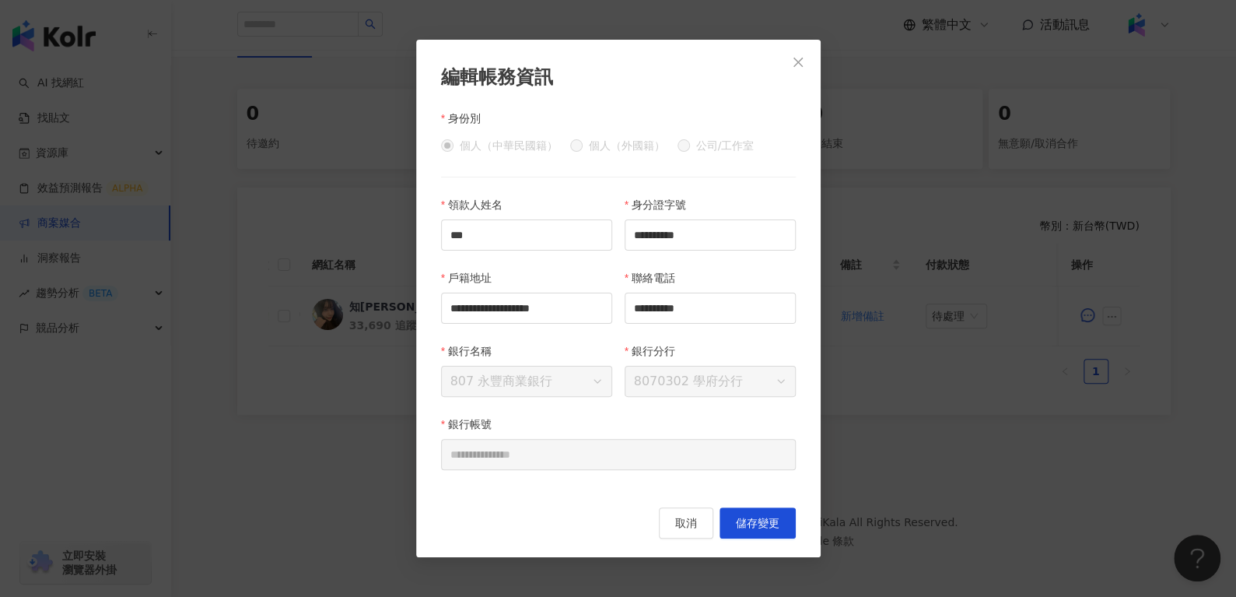
click at [684, 552] on div "**********" at bounding box center [618, 298] width 404 height 517
click at [684, 541] on div "**********" at bounding box center [618, 298] width 404 height 517
click at [684, 537] on button "取消" at bounding box center [686, 522] width 54 height 31
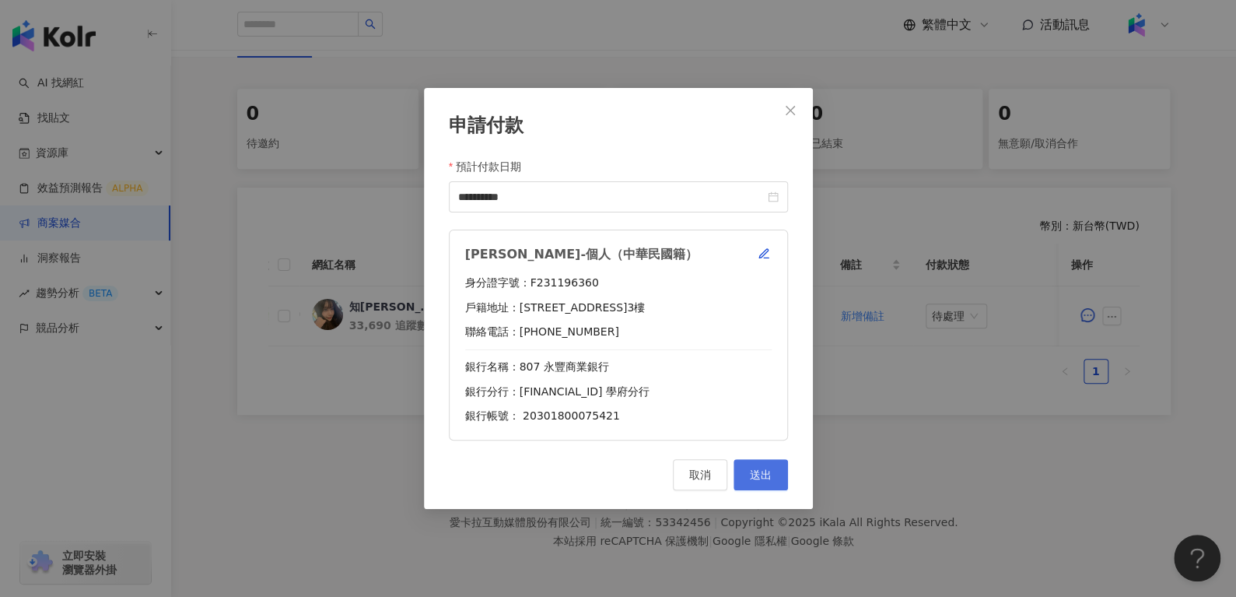
click at [755, 474] on span "送出" at bounding box center [761, 474] width 22 height 12
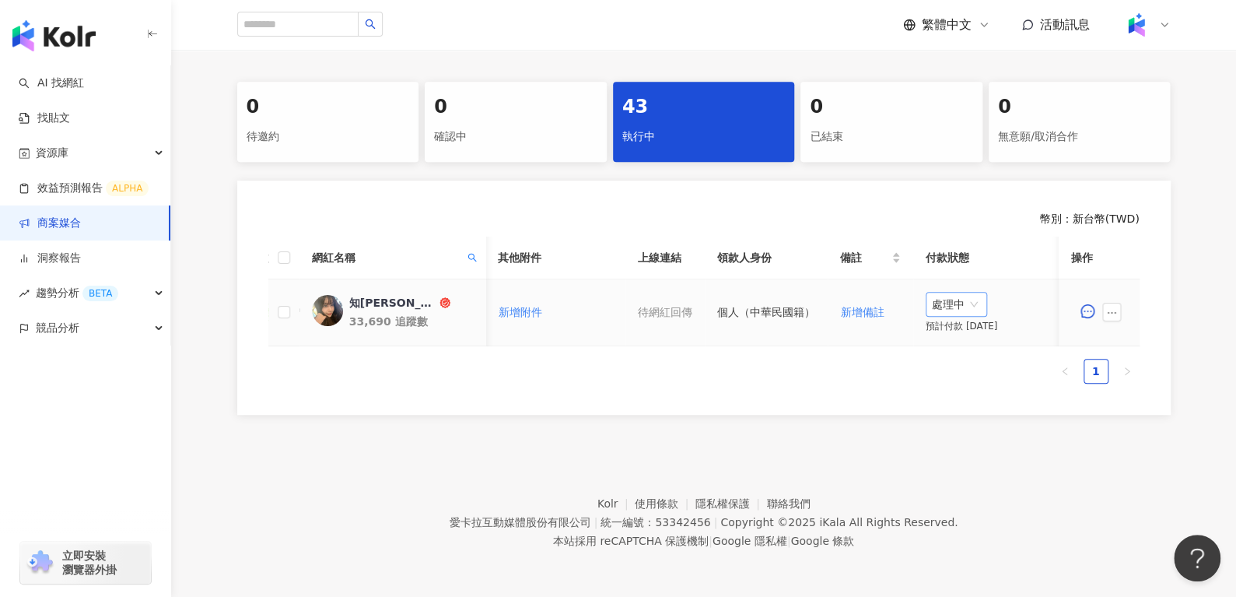
click at [963, 299] on span "處理中" at bounding box center [956, 303] width 49 height 23
click at [947, 332] on div "待處理" at bounding box center [949, 335] width 44 height 17
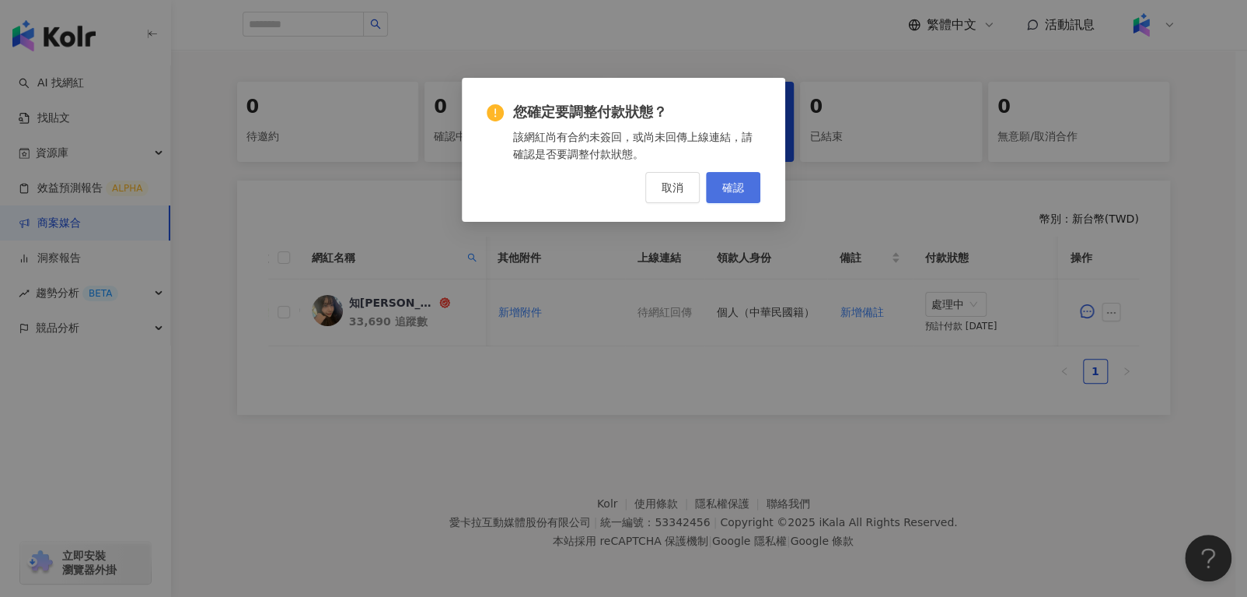
click at [731, 176] on button "確認" at bounding box center [733, 187] width 54 height 31
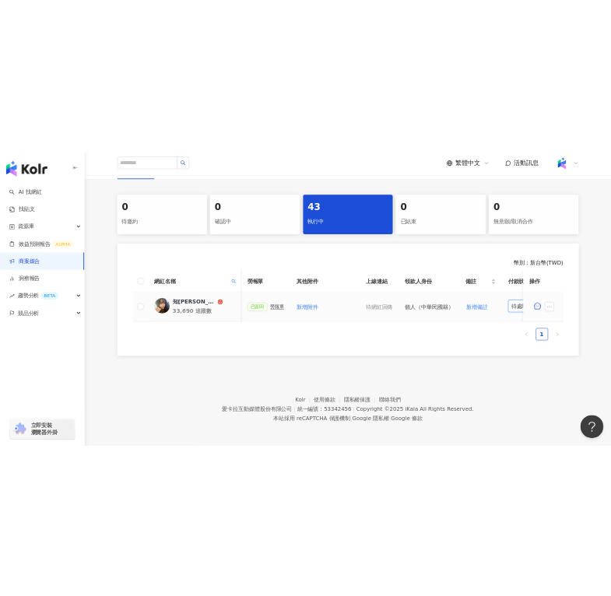
scroll to position [0, 568]
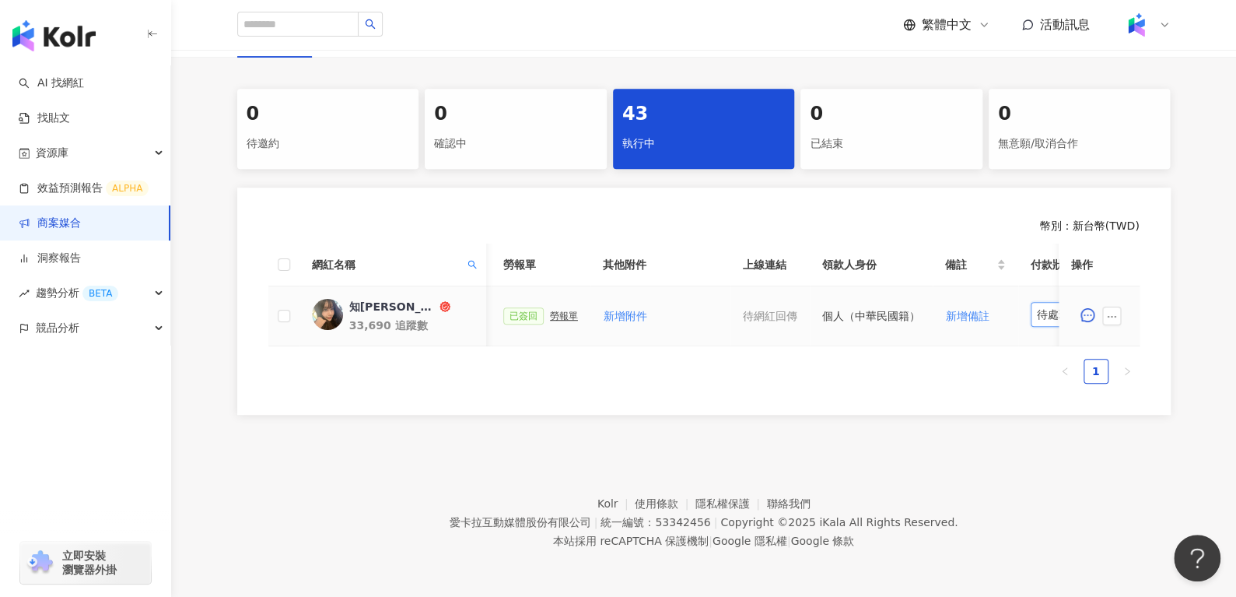
click at [558, 310] on div "勞報單" at bounding box center [564, 315] width 28 height 11
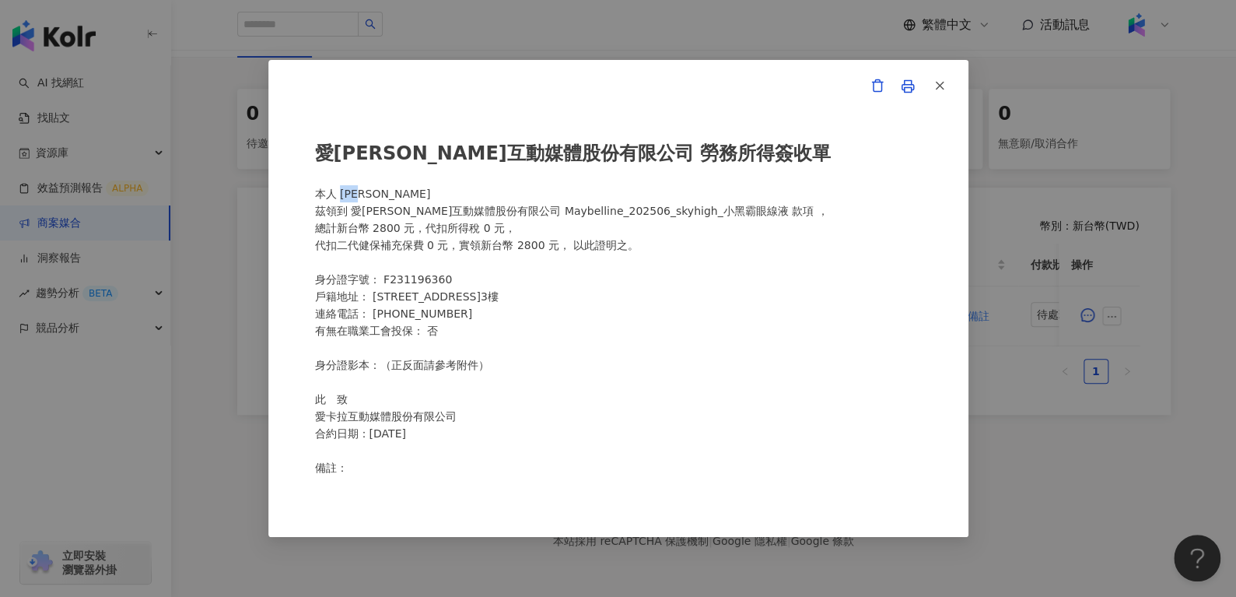
drag, startPoint x: 339, startPoint y: 193, endPoint x: 380, endPoint y: 196, distance: 40.6
click at [380, 196] on div "愛[PERSON_NAME]互動媒體股份有限公司 勞務所得簽收單 本人 [PERSON_NAME]領到 愛[PERSON_NAME]互動媒體股份有限公司 Ma…" at bounding box center [618, 298] width 607 height 353
copy div "[PERSON_NAME]"
click at [949, 89] on button "button" at bounding box center [938, 86] width 31 height 31
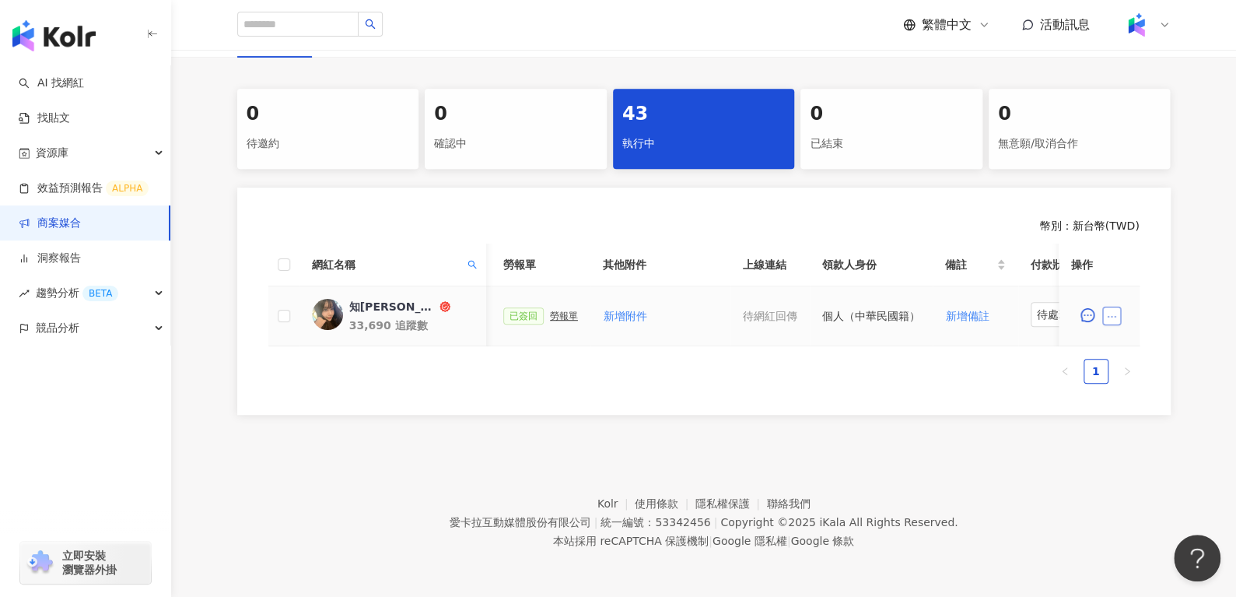
click at [1119, 308] on button "button" at bounding box center [1111, 315] width 19 height 19
click at [1107, 306] on button "button" at bounding box center [1111, 315] width 19 height 19
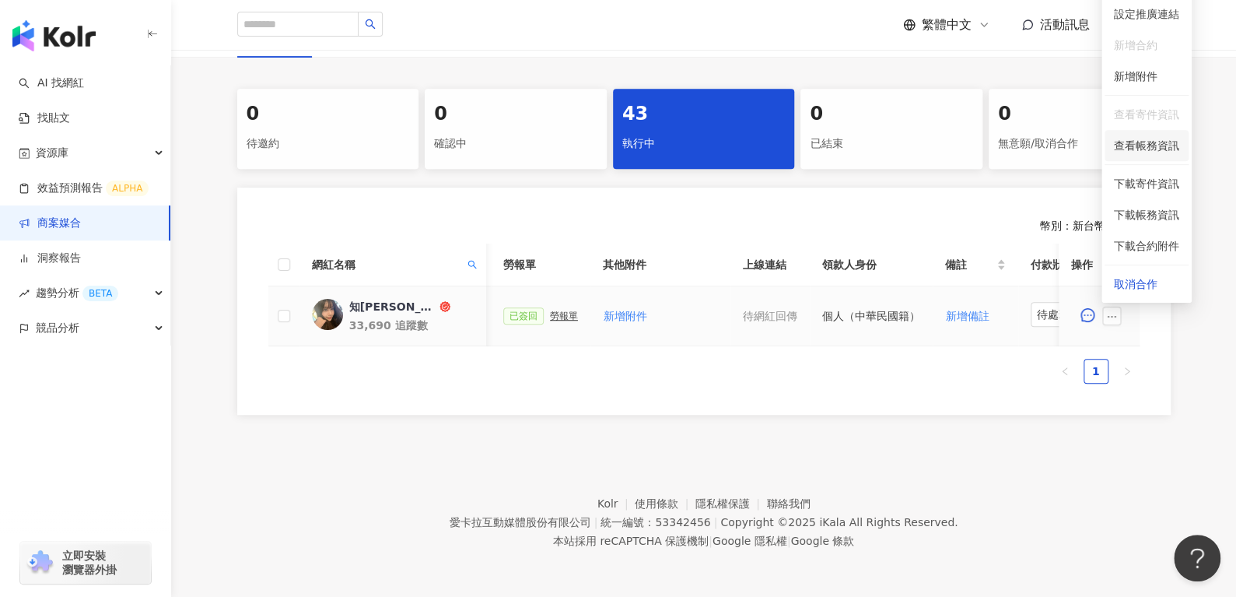
click at [1156, 137] on span "查看帳務資訊" at bounding box center [1146, 145] width 65 height 17
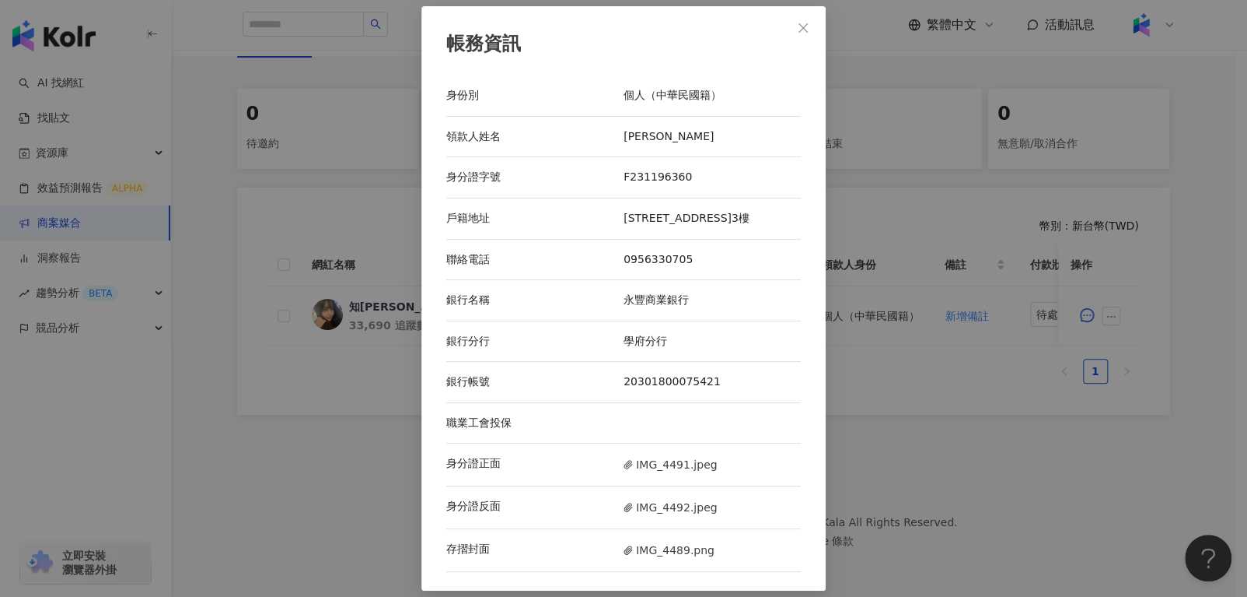
drag, startPoint x: 610, startPoint y: 383, endPoint x: 750, endPoint y: 394, distance: 141.2
click at [750, 394] on div "銀行帳號 20301800075421" at bounding box center [623, 382] width 355 height 41
copy div "銀行帳號 20301800075421"
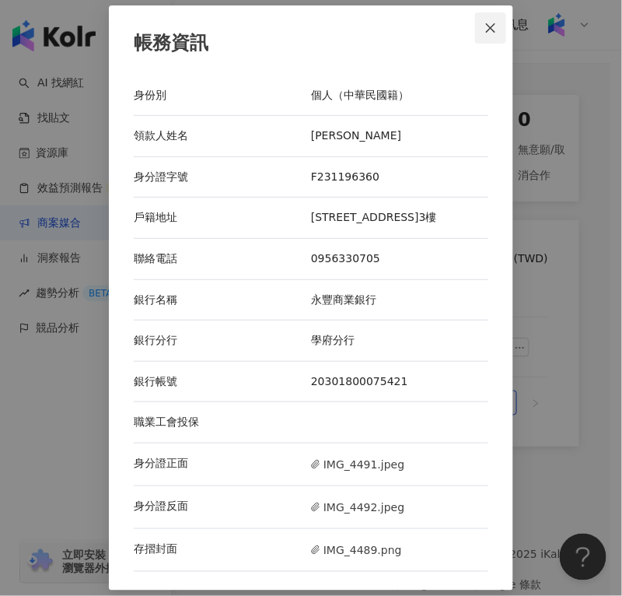
click at [487, 30] on button "Close" at bounding box center [490, 27] width 31 height 31
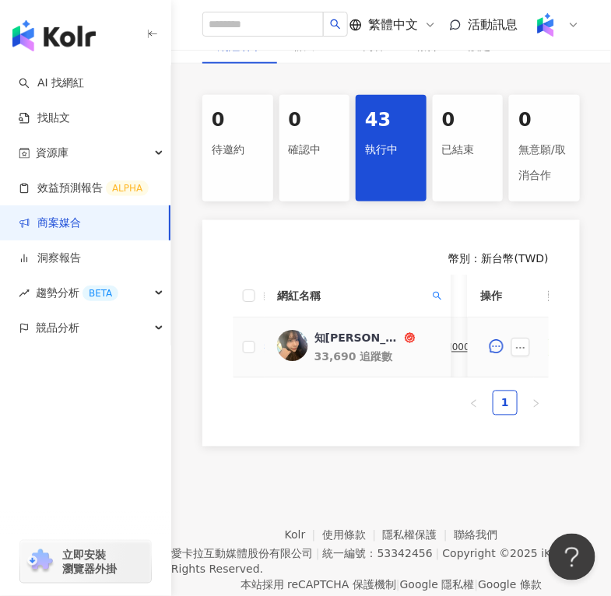
scroll to position [0, 487]
click at [458, 348] on div "PJ0001532 Maybelline_202506_skyhigh_小黑霸眼線液_萊雅合作備忘錄" at bounding box center [485, 347] width 78 height 11
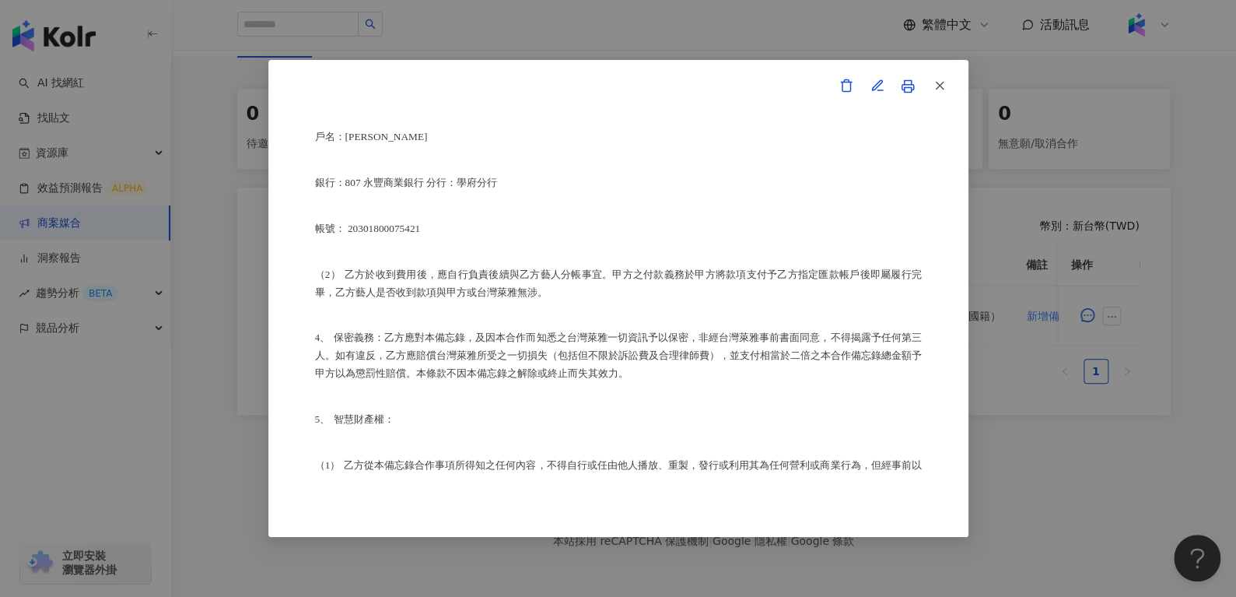
scroll to position [1030, 0]
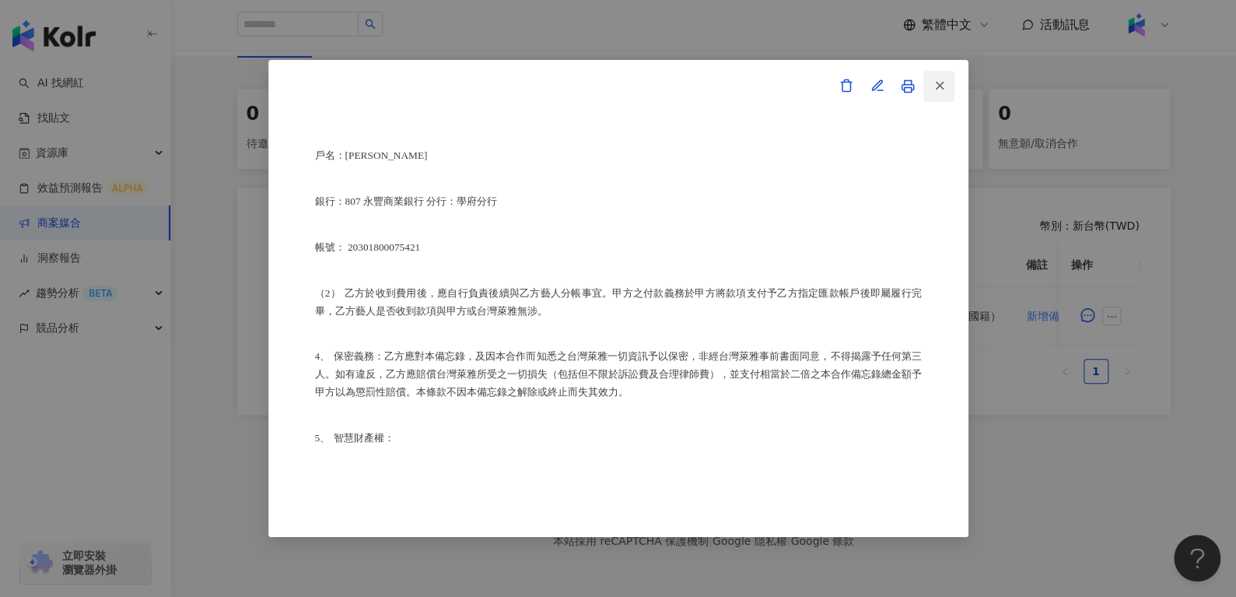
click at [950, 86] on button "button" at bounding box center [938, 86] width 31 height 31
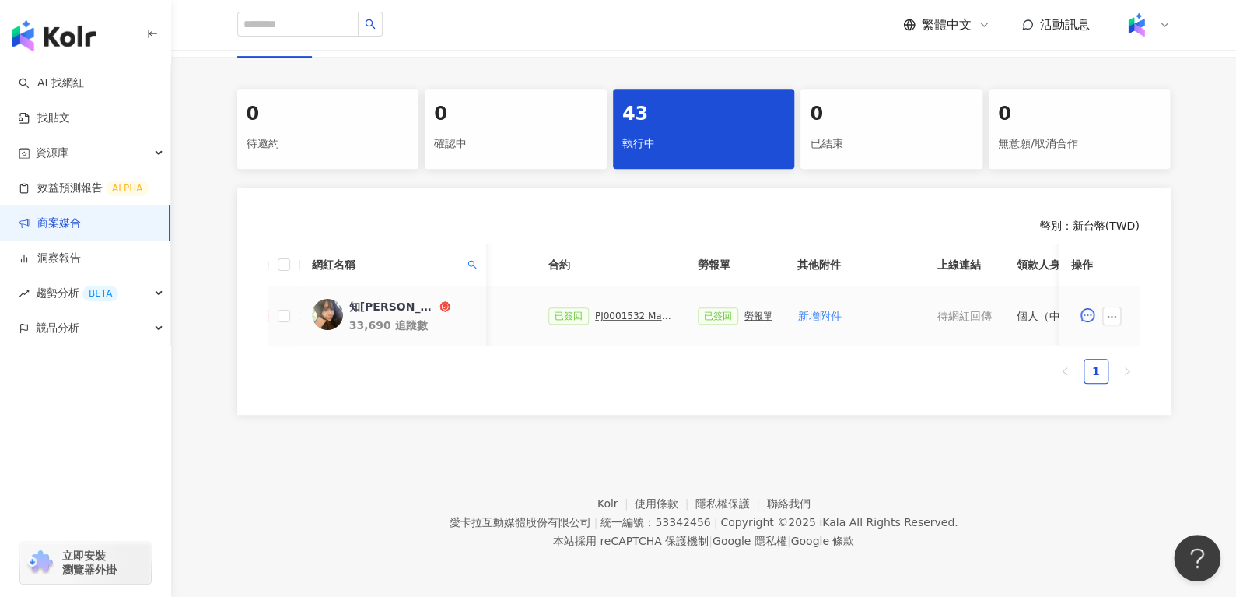
scroll to position [0, 673]
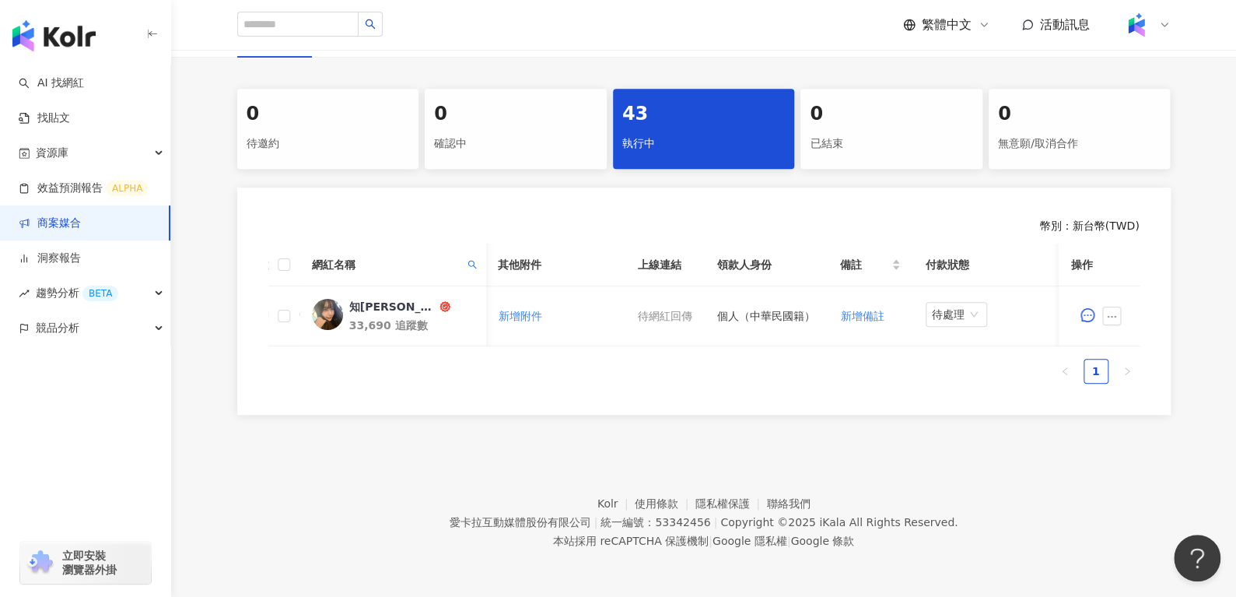
drag, startPoint x: 684, startPoint y: 163, endPoint x: 659, endPoint y: 89, distance: 77.0
click at [659, 89] on div "0 待邀約 0 確認中 43 執行中 0 已結束 0 無意願/取消合作 幣別 ： 新台幣 ( TWD ) 網紅名稱 合作總酬勞 (含稅) 合作項目 推廣連結 …" at bounding box center [703, 252] width 995 height 326
click at [659, 101] on div "43" at bounding box center [703, 114] width 163 height 26
click at [478, 249] on th "網紅名稱" at bounding box center [392, 264] width 187 height 43
click at [478, 253] on span at bounding box center [472, 264] width 16 height 23
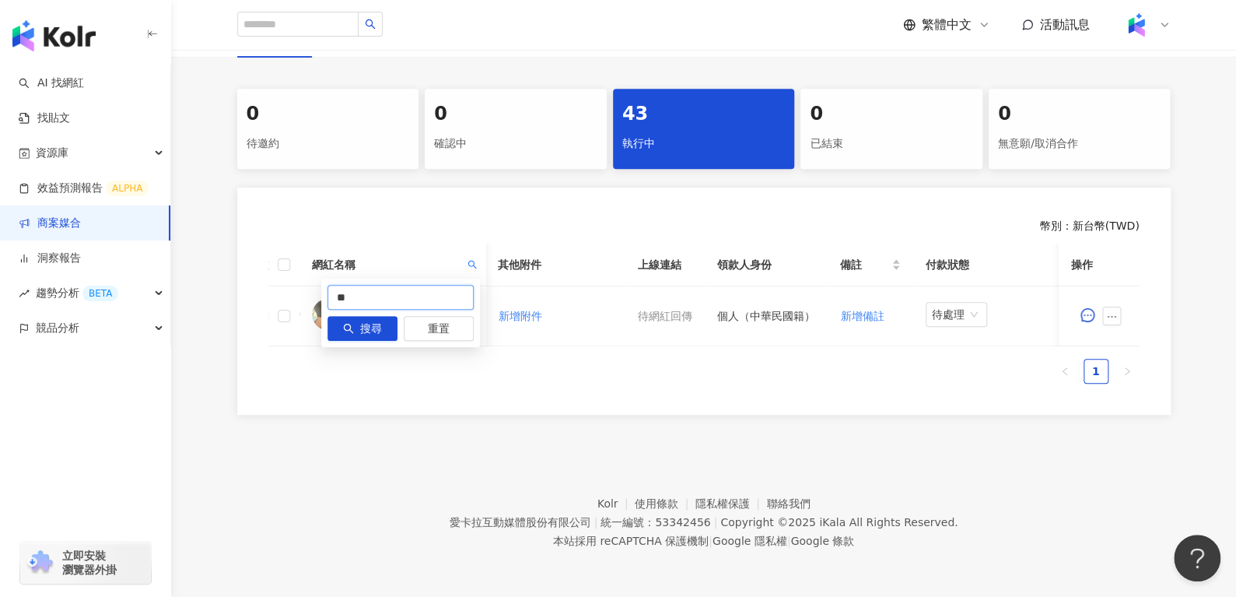
click at [439, 285] on input "**" at bounding box center [400, 297] width 146 height 25
type input "*"
paste input "*"
type input "*"
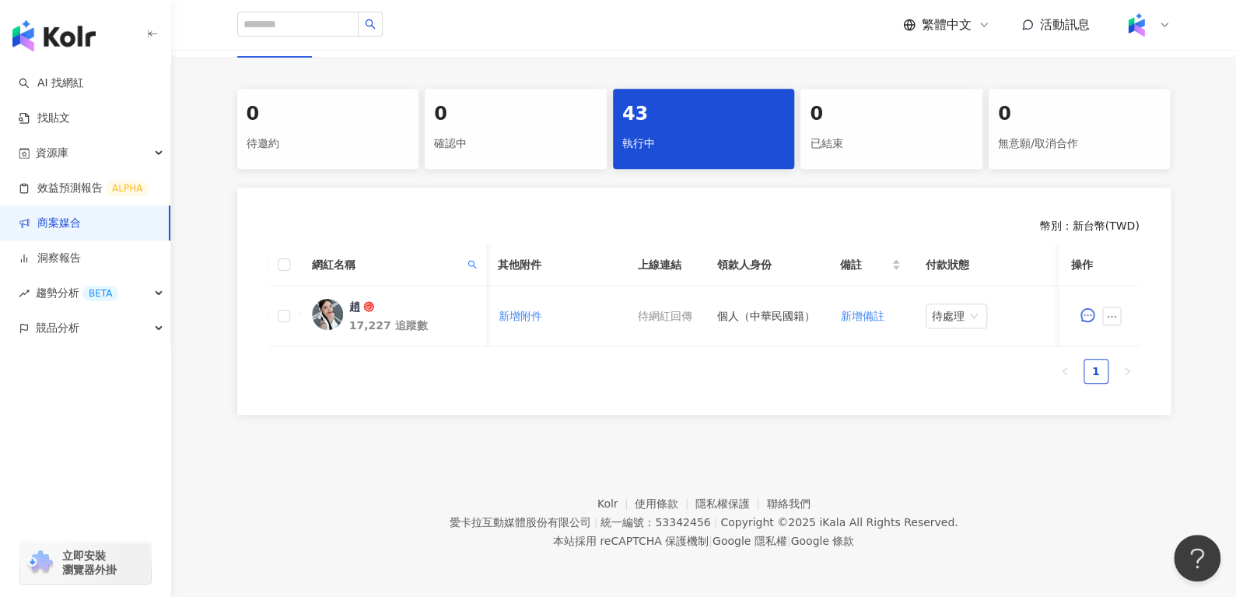
click at [355, 299] on div "趙" at bounding box center [353, 307] width 11 height 16
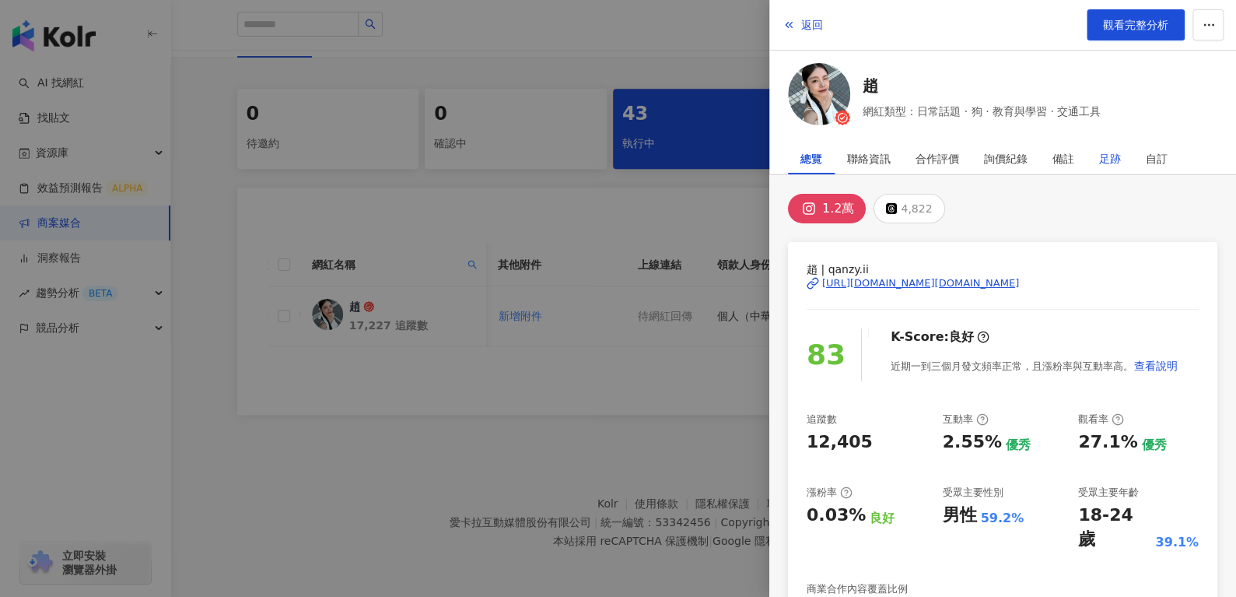
click at [1099, 146] on div "足跡" at bounding box center [1110, 158] width 22 height 31
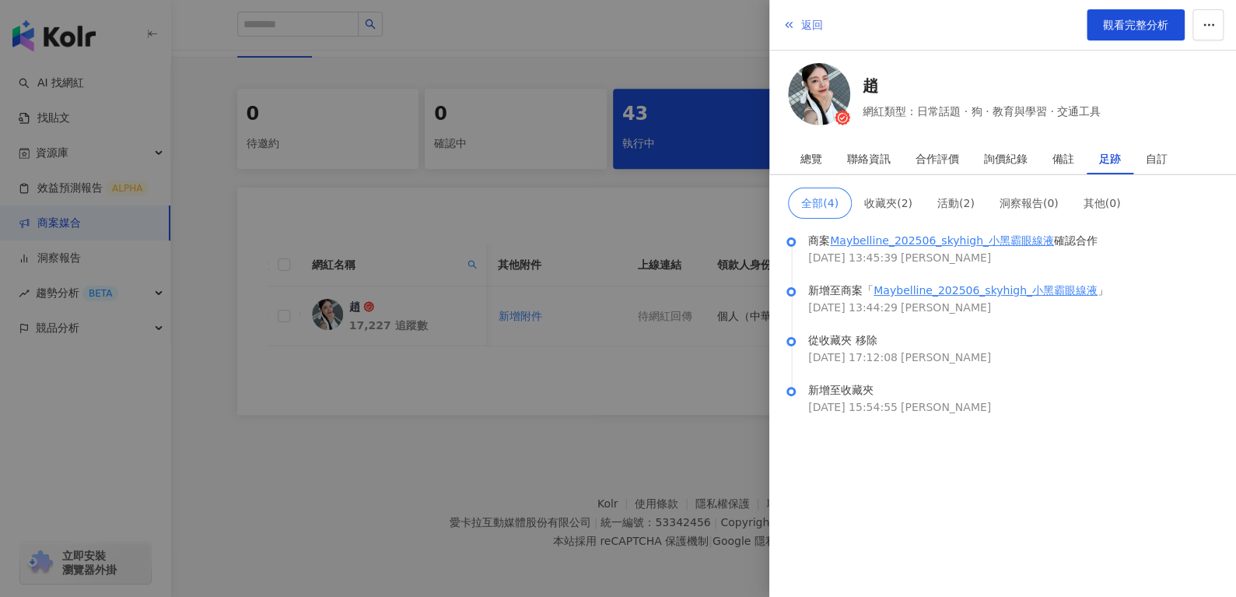
click at [821, 35] on button "返回" at bounding box center [803, 24] width 42 height 31
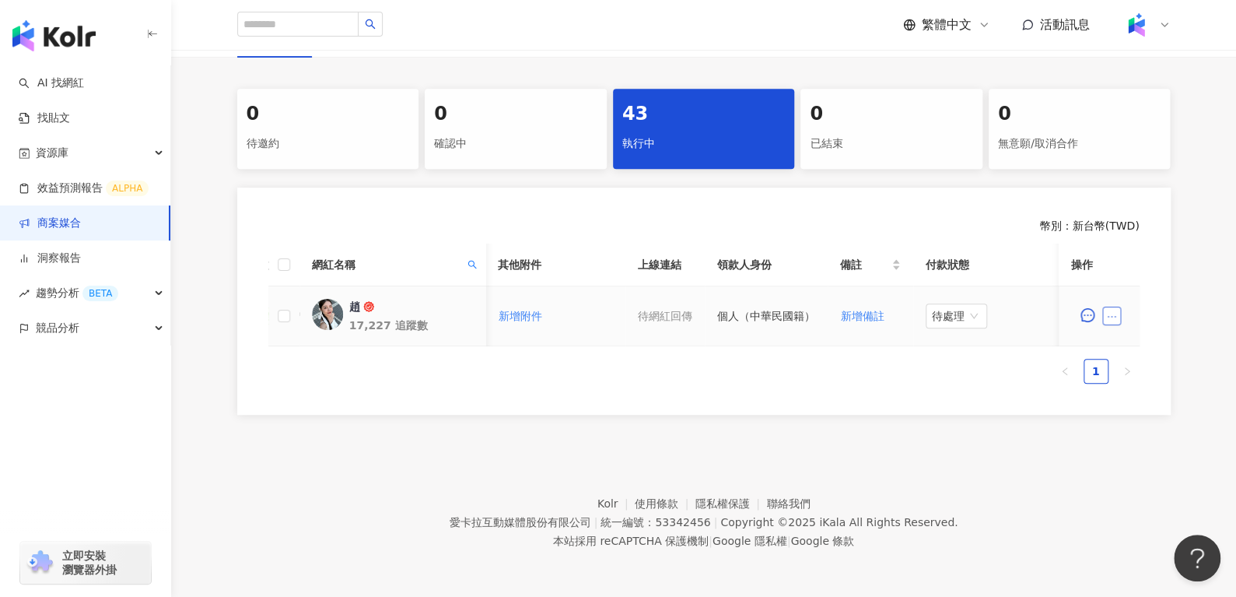
click at [1115, 311] on icon "ellipsis" at bounding box center [1111, 316] width 11 height 11
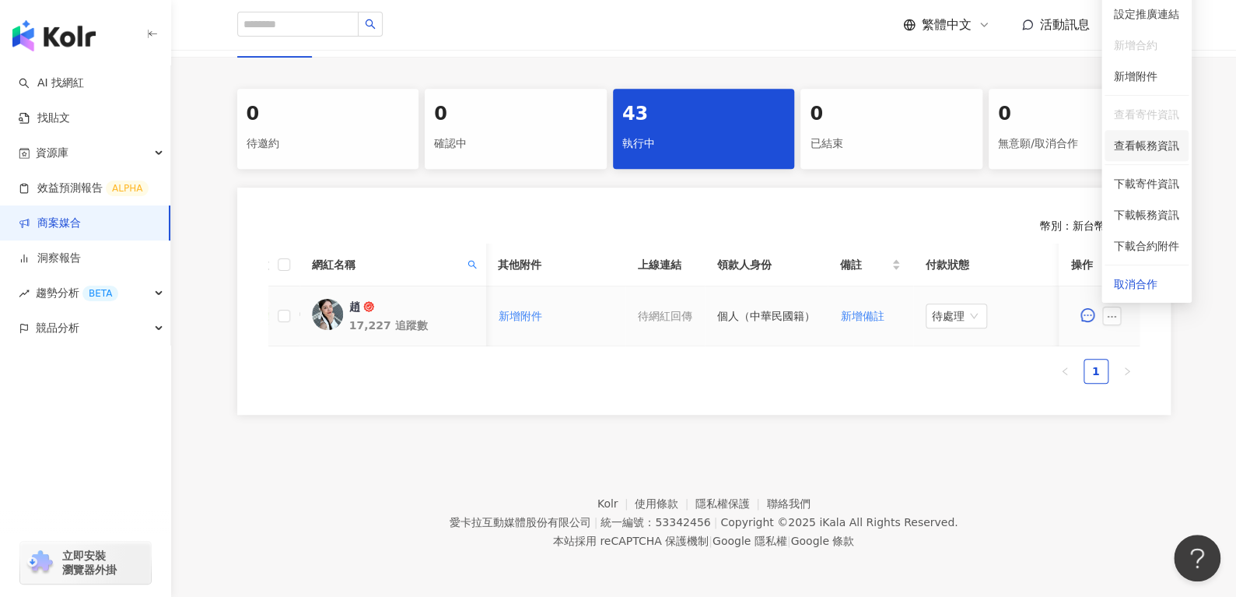
click at [1138, 137] on span "查看帳務資訊" at bounding box center [1146, 145] width 65 height 17
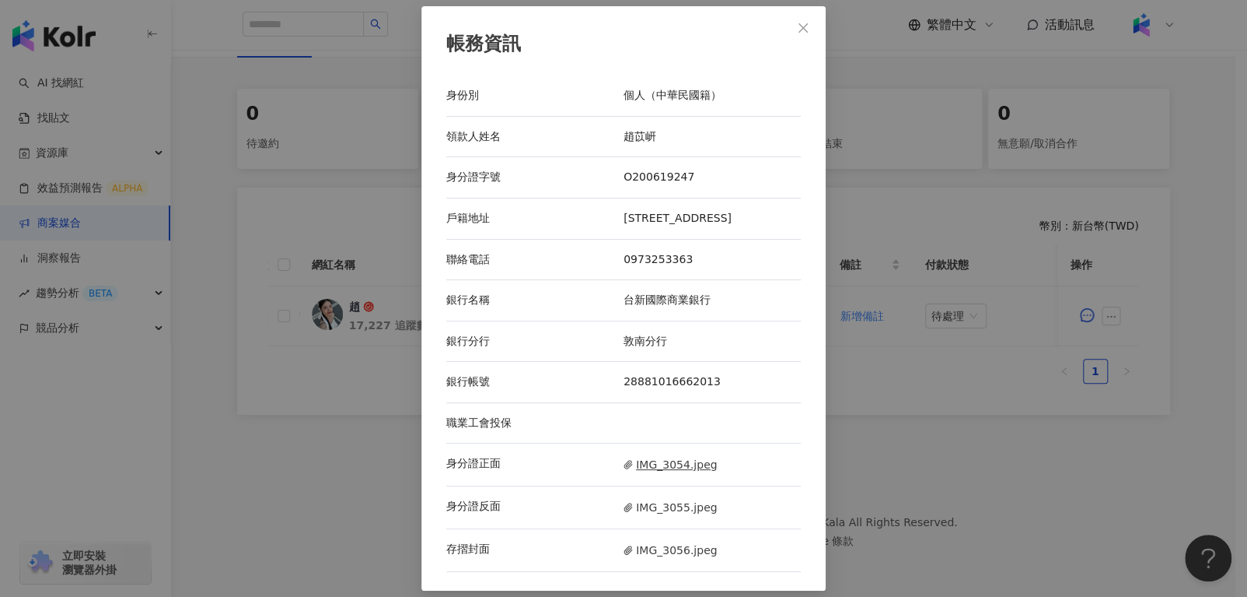
click at [656, 473] on span "IMG_3054.jpeg" at bounding box center [670, 464] width 93 height 17
click at [673, 516] on span "IMG_3055.jpeg" at bounding box center [670, 507] width 93 height 17
click at [679, 556] on span "IMG_3056.jpeg" at bounding box center [670, 549] width 93 height 17
click at [799, 26] on icon "close" at bounding box center [803, 27] width 9 height 9
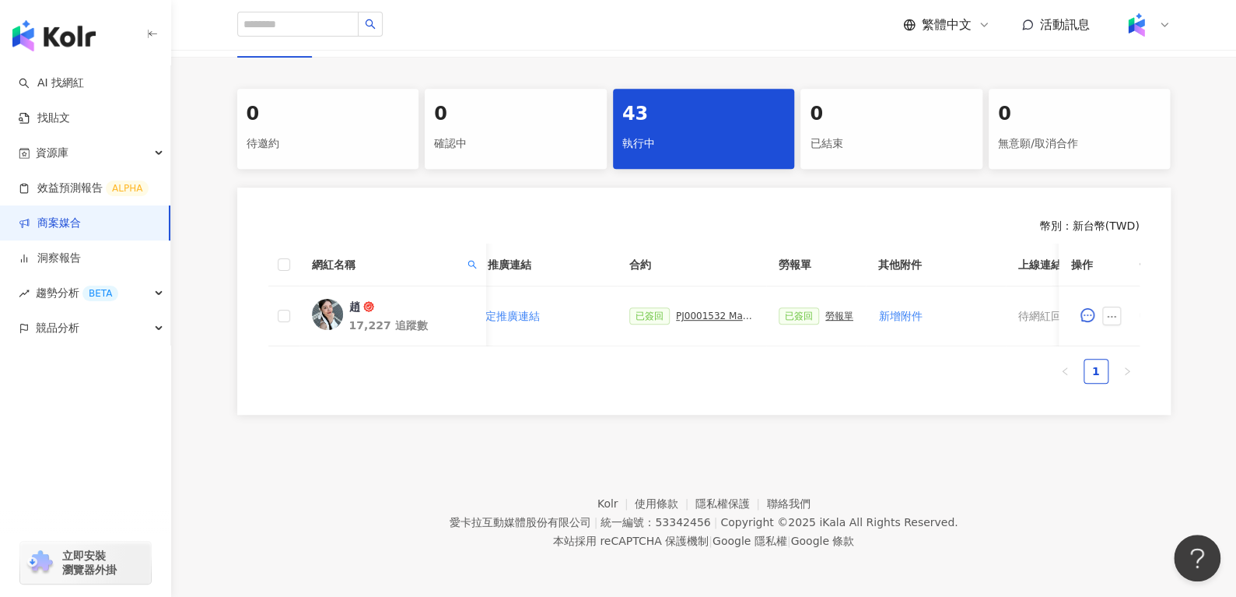
scroll to position [0, 348]
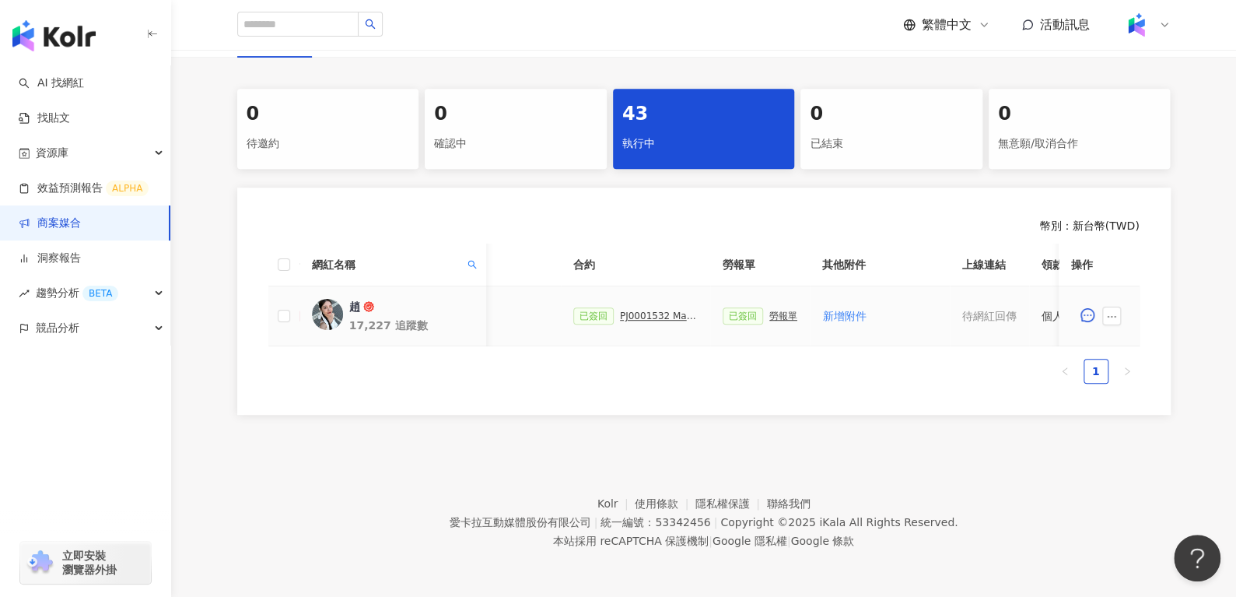
click at [774, 310] on div "勞報單" at bounding box center [783, 315] width 28 height 11
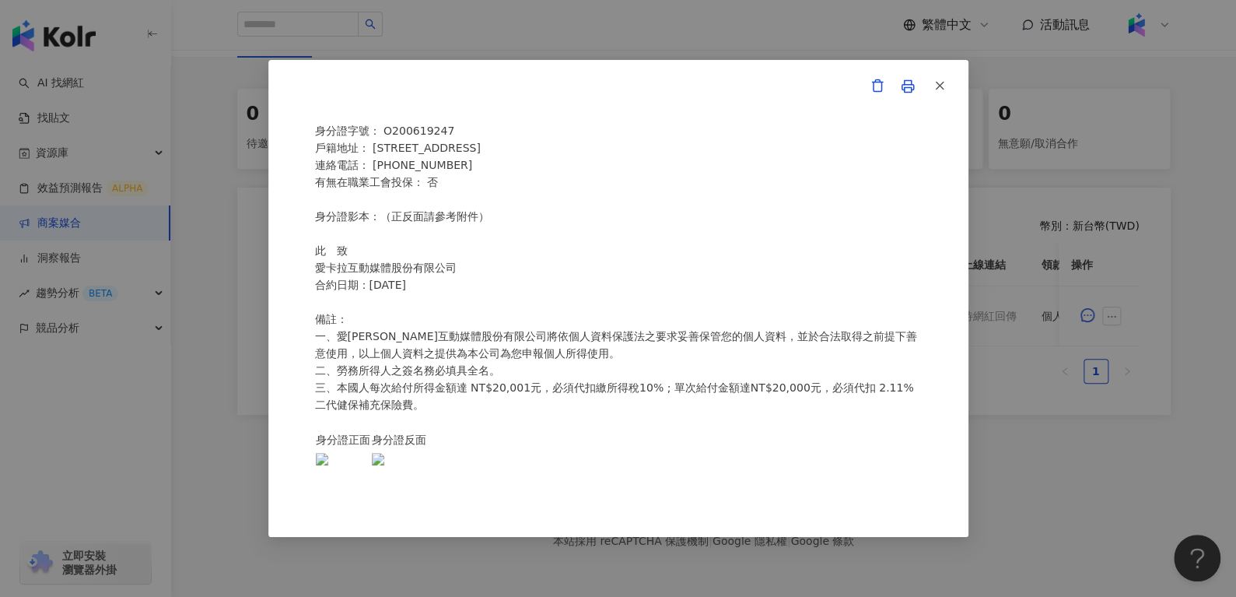
scroll to position [364, 0]
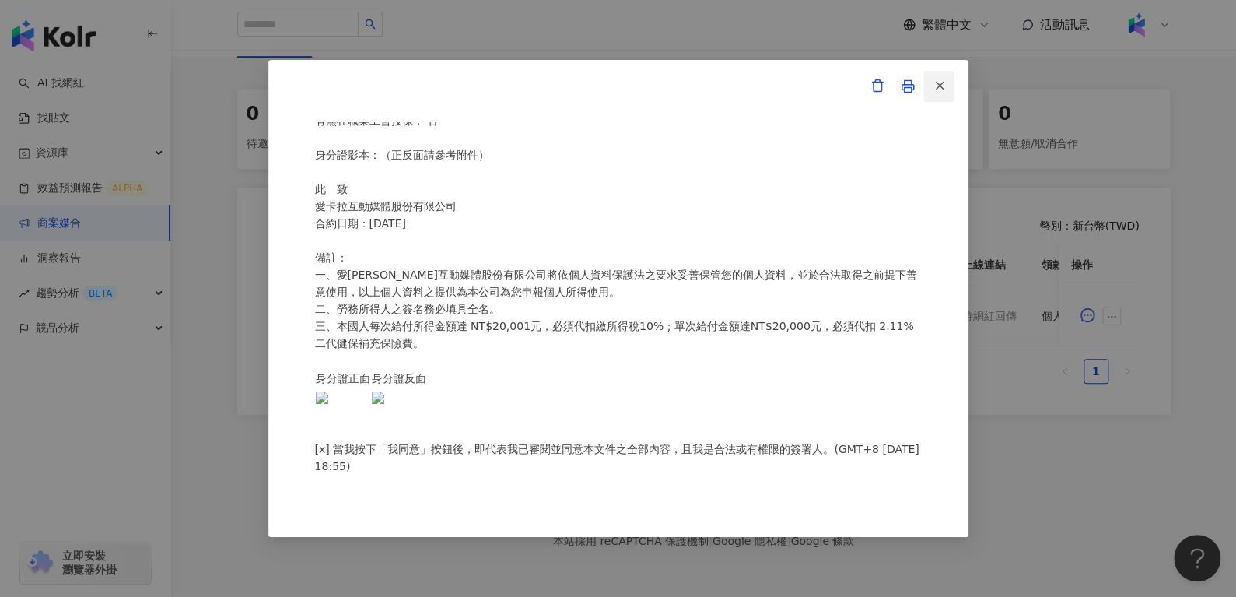
click at [939, 88] on icon "button" at bounding box center [939, 86] width 14 height 14
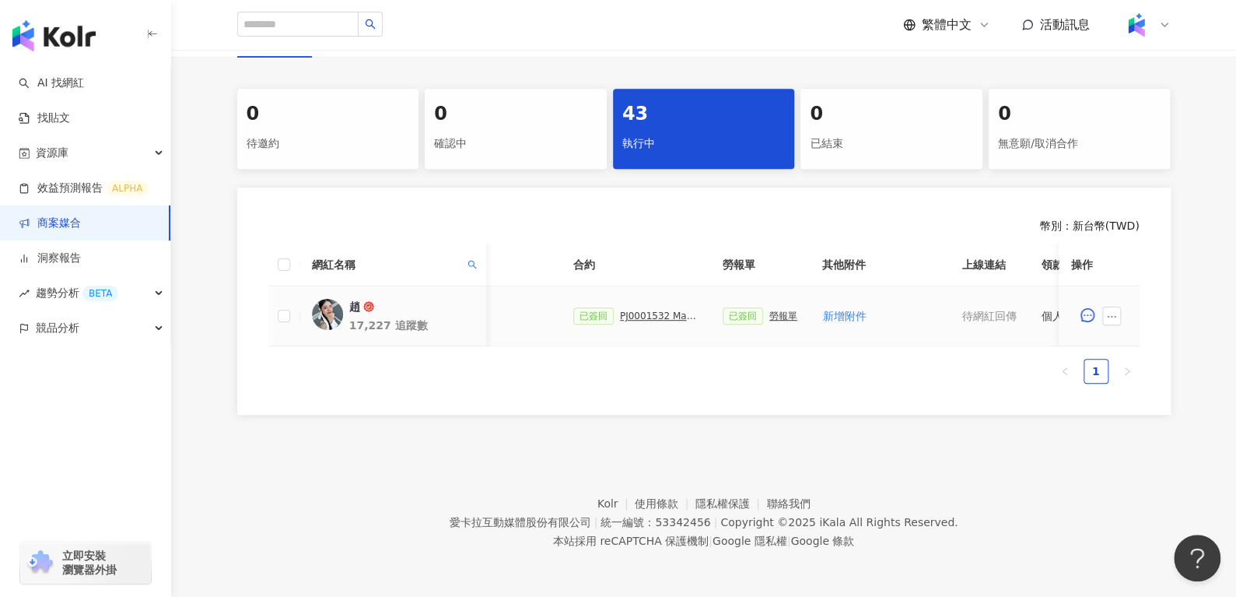
click at [653, 310] on div "已簽回 PJ0001532 Maybelline_202506_skyhigh_小黑霸眼線液_萊雅合作備忘錄" at bounding box center [635, 315] width 124 height 17
click at [655, 310] on div "PJ0001532 Maybelline_202506_skyhigh_小黑霸眼線液_萊雅合作備忘錄" at bounding box center [659, 315] width 78 height 11
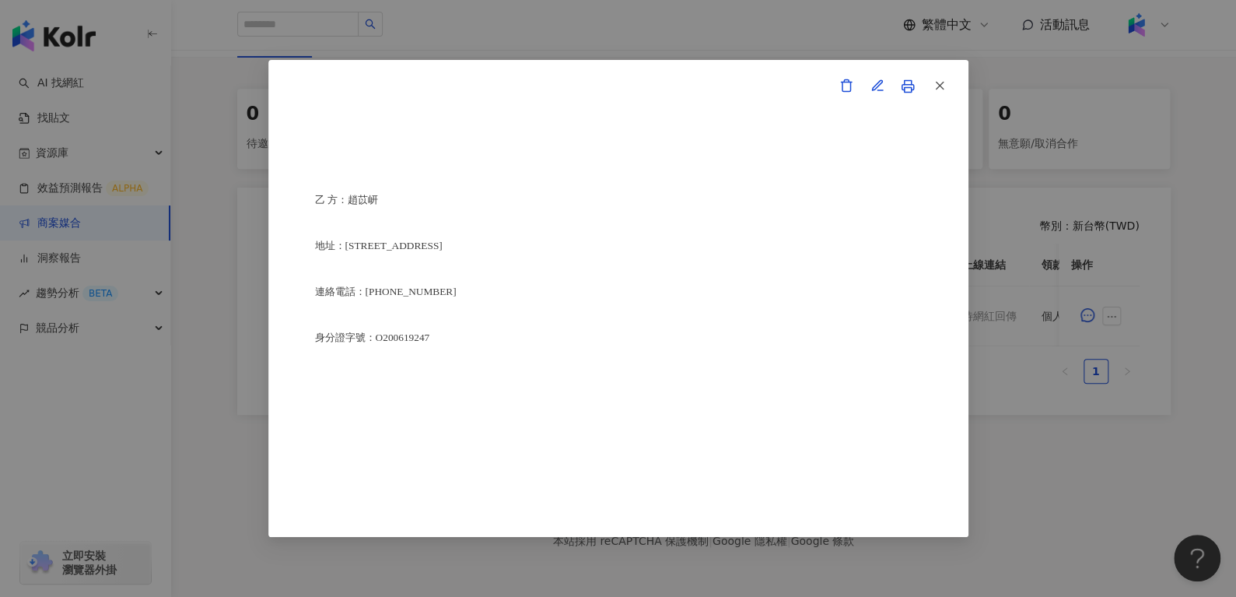
scroll to position [4330, 0]
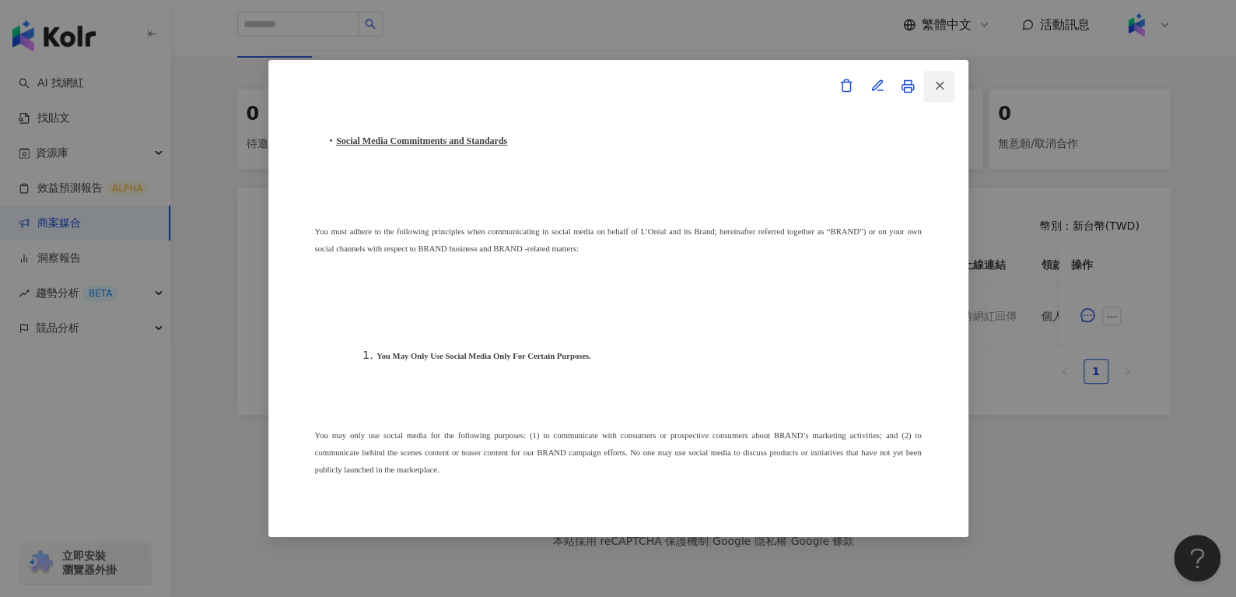
click at [938, 93] on span "button" at bounding box center [939, 85] width 14 height 16
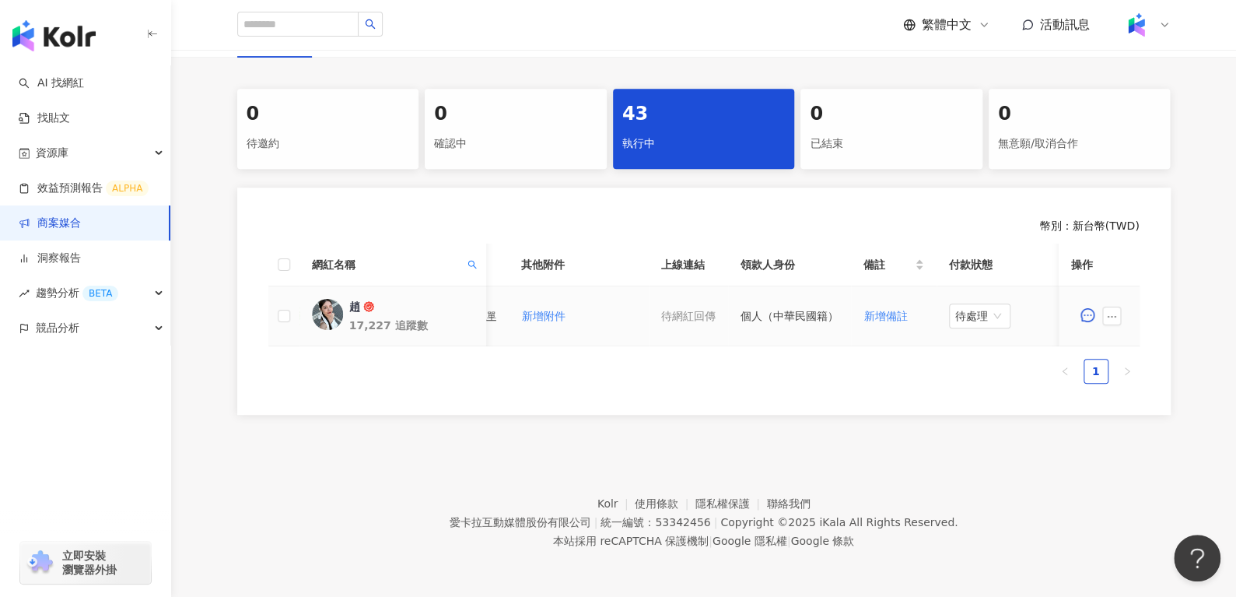
scroll to position [0, 673]
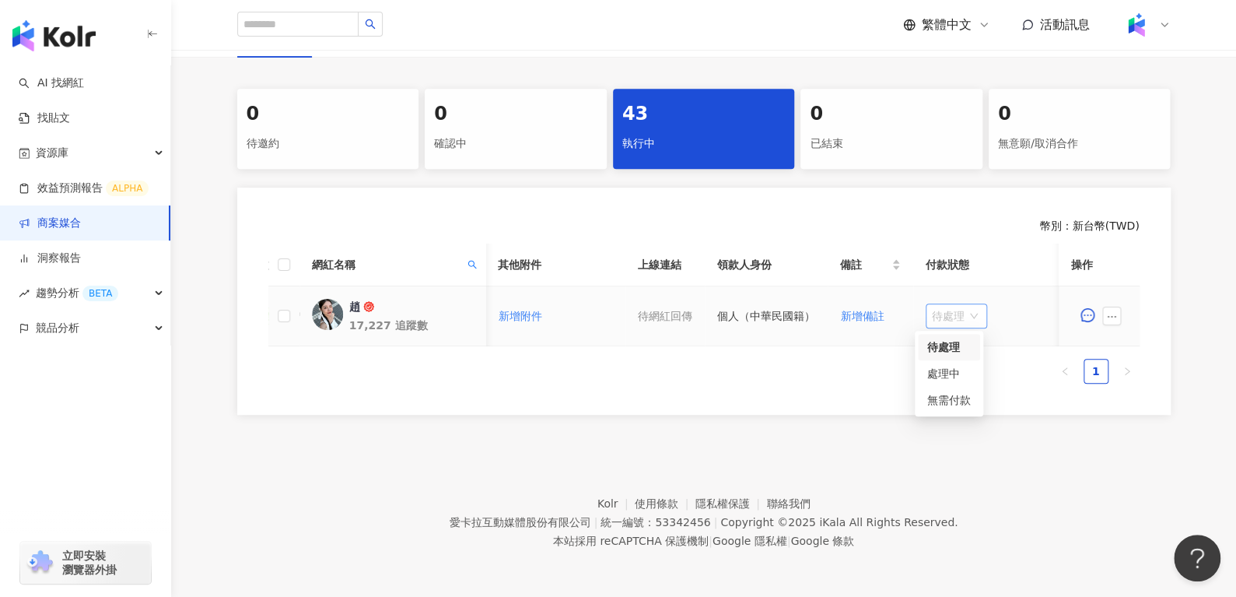
click at [940, 313] on span "待處理" at bounding box center [956, 315] width 49 height 23
click at [944, 365] on div "處理中" at bounding box center [949, 373] width 44 height 17
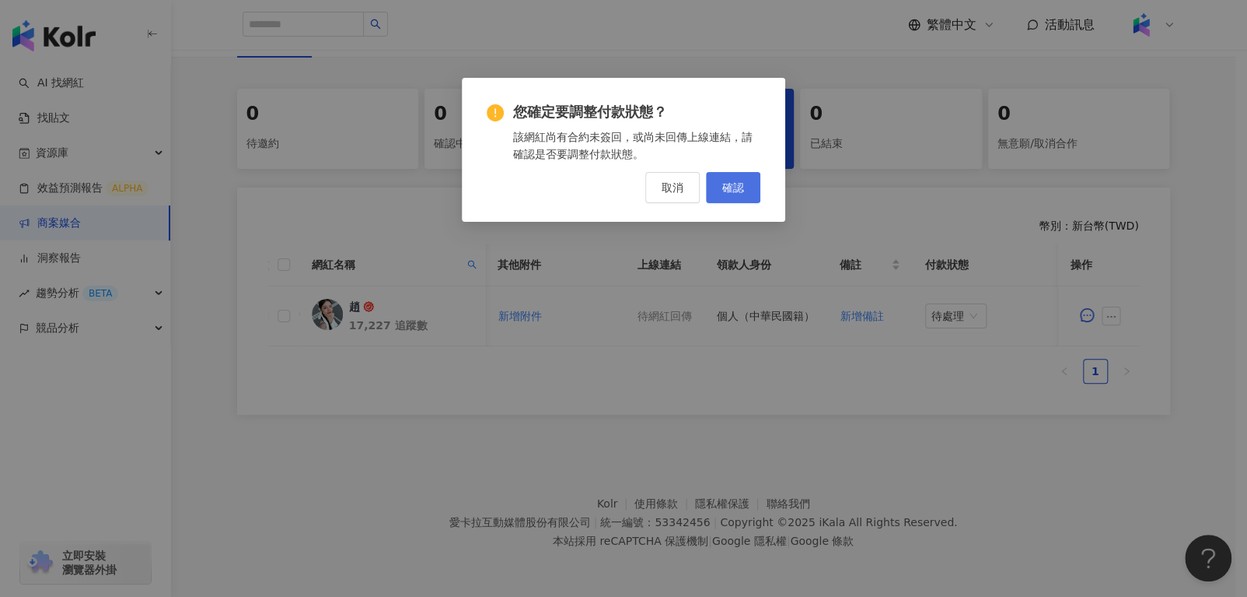
click at [724, 183] on span "確認" at bounding box center [733, 187] width 22 height 12
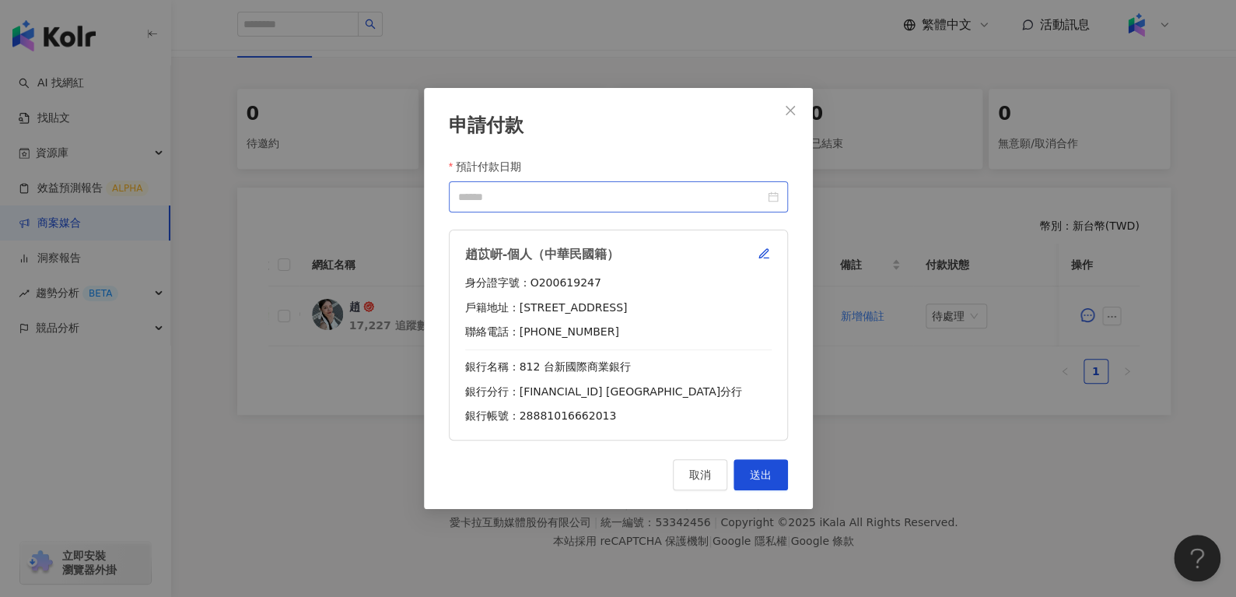
click at [777, 200] on div at bounding box center [618, 196] width 320 height 17
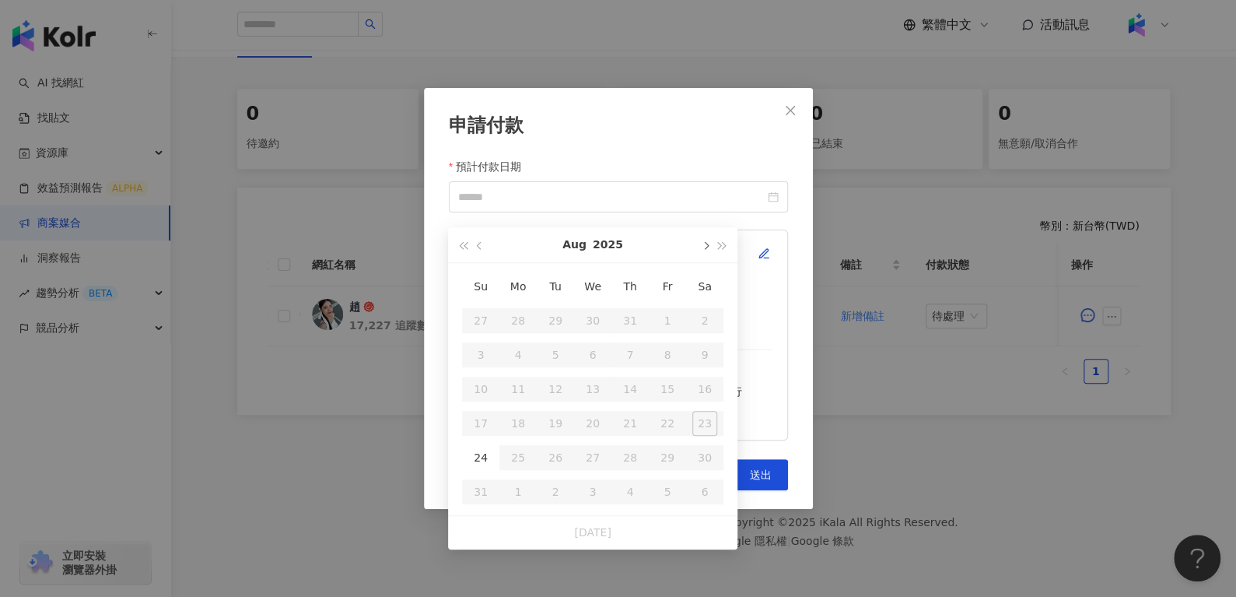
click at [703, 242] on span "button" at bounding box center [705, 246] width 8 height 8
type input "**********"
click at [586, 345] on div "10" at bounding box center [592, 354] width 25 height 25
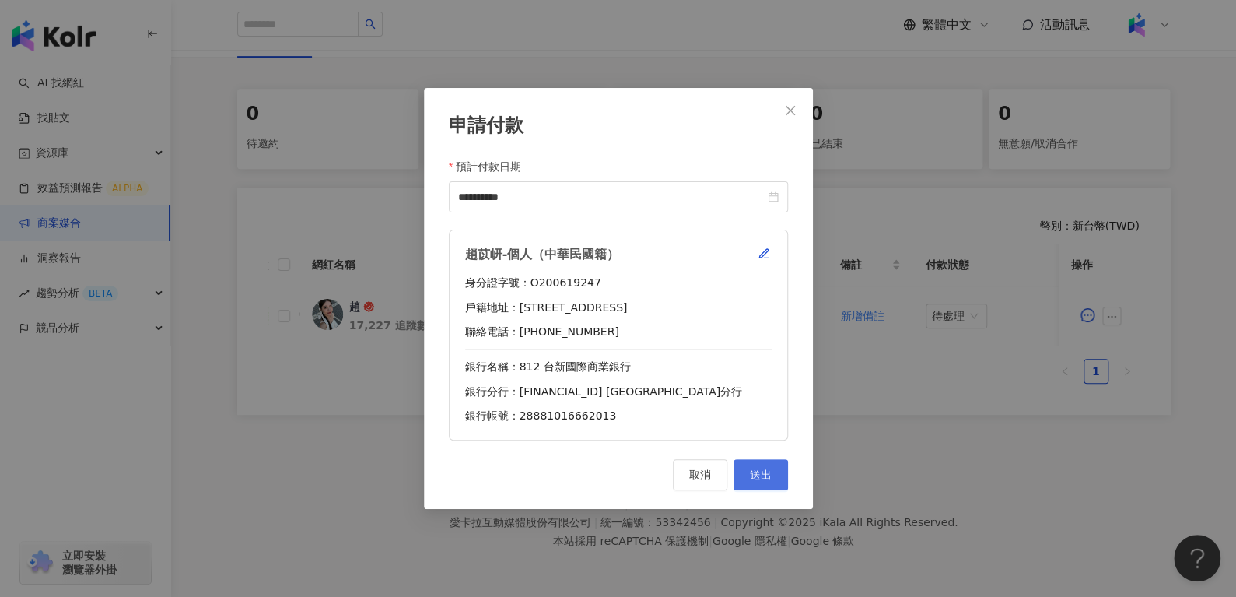
click at [782, 486] on button "送出" at bounding box center [760, 474] width 54 height 31
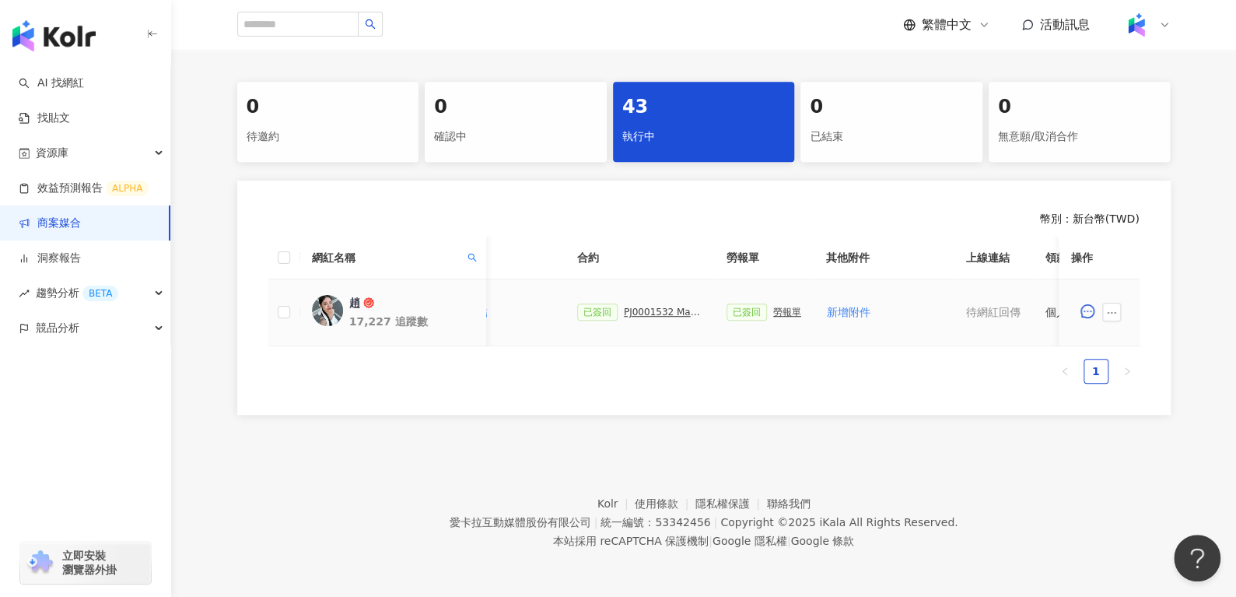
scroll to position [0, 343]
click at [662, 313] on div "已簽回 PJ0001532 Maybelline_202506_skyhigh_小黑霸眼線液_萊雅合作備忘錄" at bounding box center [641, 311] width 124 height 17
click at [664, 310] on div "PJ0001532 Maybelline_202506_skyhigh_小黑霸眼線液_萊雅合作備忘錄" at bounding box center [664, 311] width 78 height 11
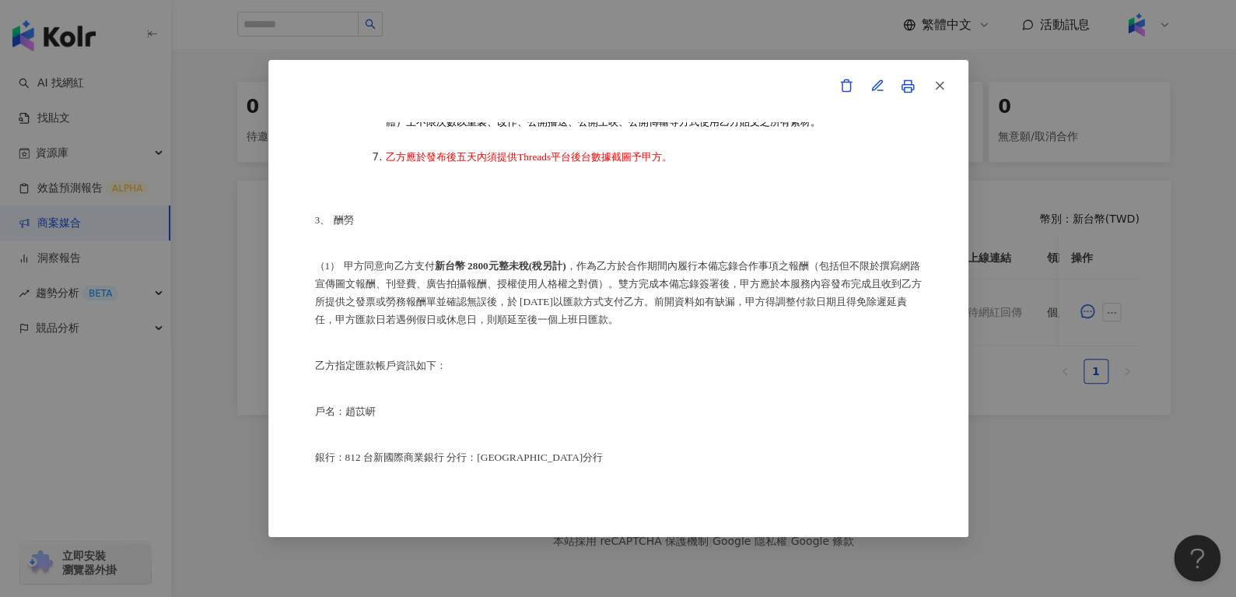
scroll to position [757, 0]
click at [950, 79] on button "button" at bounding box center [938, 86] width 31 height 31
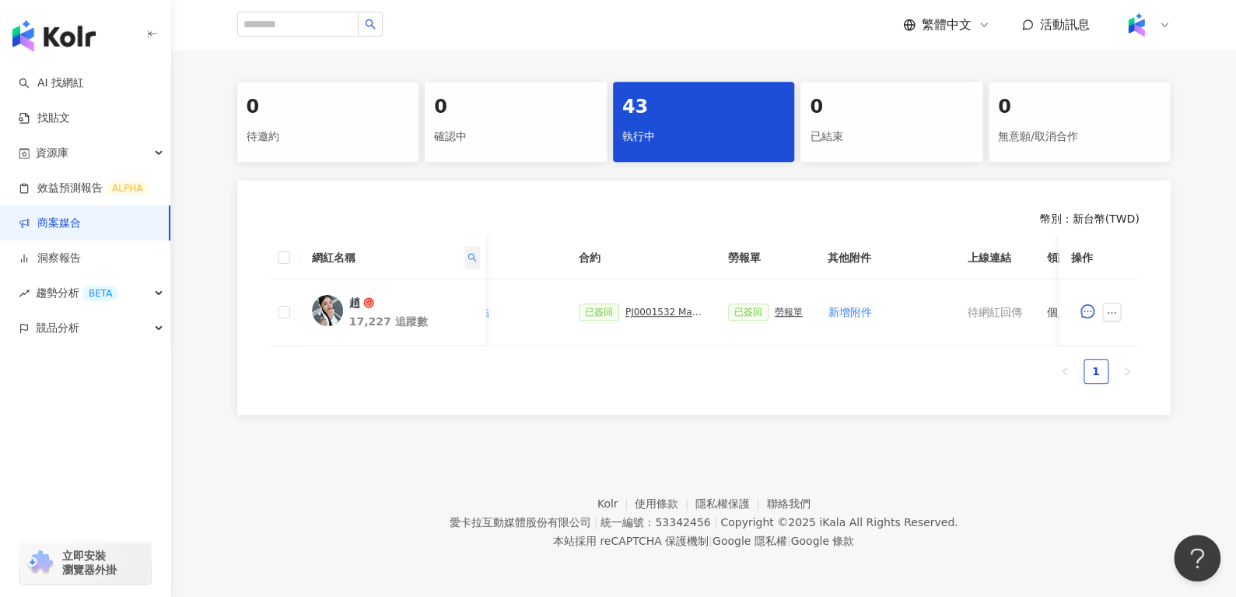
click at [468, 254] on icon "search" at bounding box center [471, 257] width 9 height 9
click at [448, 310] on span "重置" at bounding box center [439, 322] width 22 height 25
click at [346, 317] on icon "search" at bounding box center [348, 321] width 11 height 11
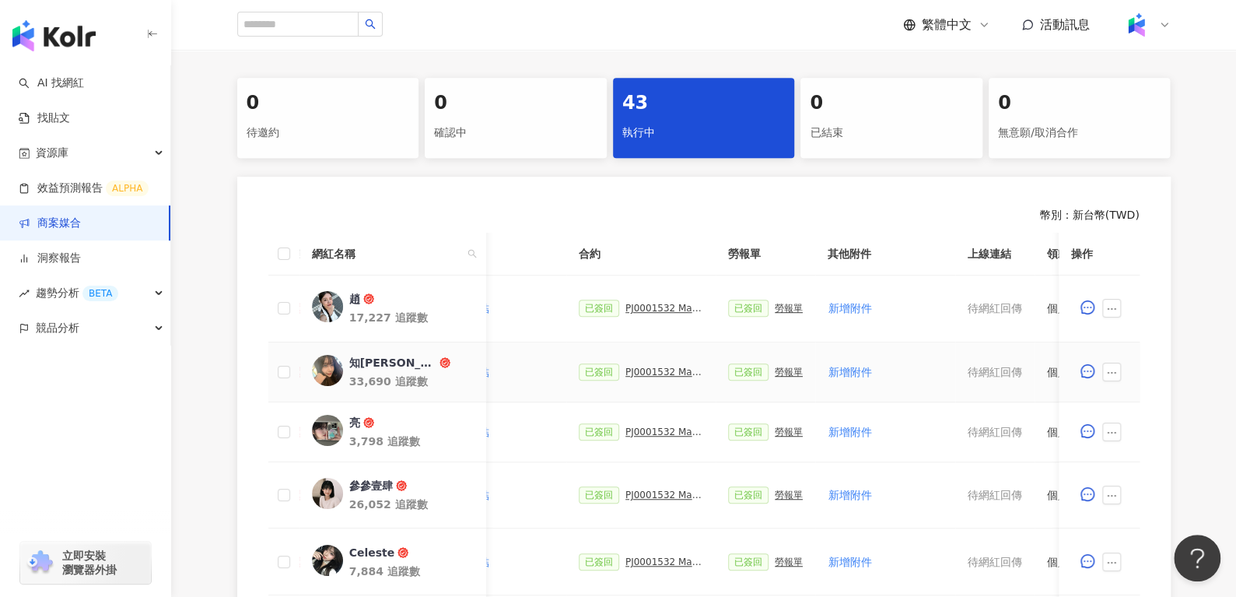
click at [659, 368] on div "PJ0001532 Maybelline_202506_skyhigh_小黑霸眼線液_萊雅合作備忘錄" at bounding box center [664, 371] width 78 height 11
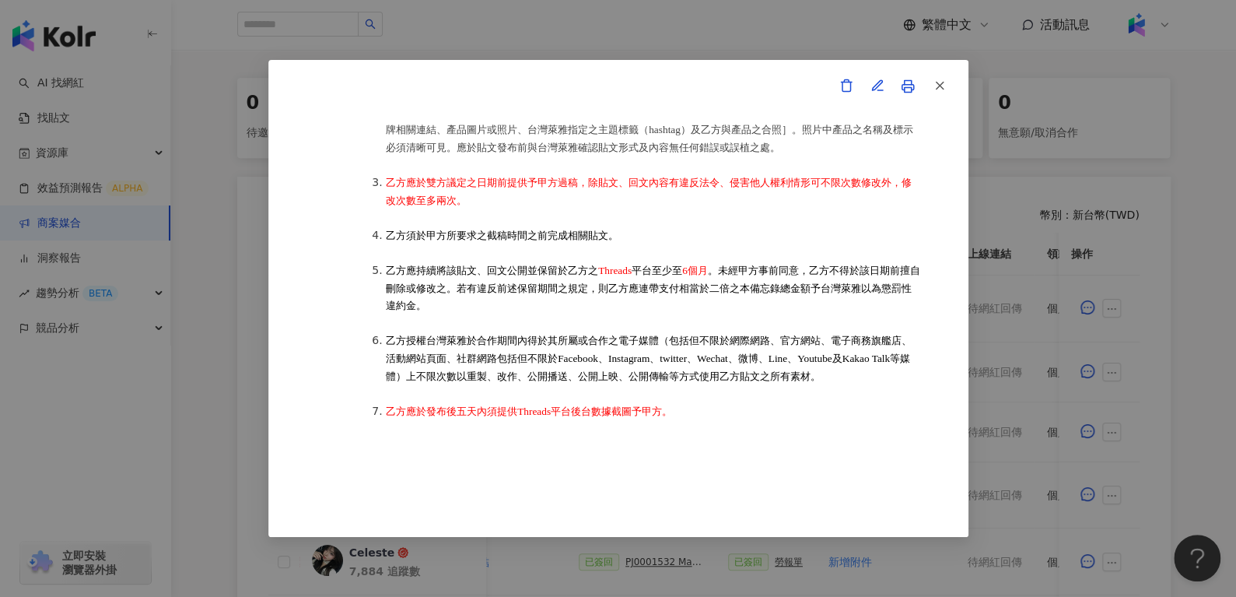
scroll to position [575, 0]
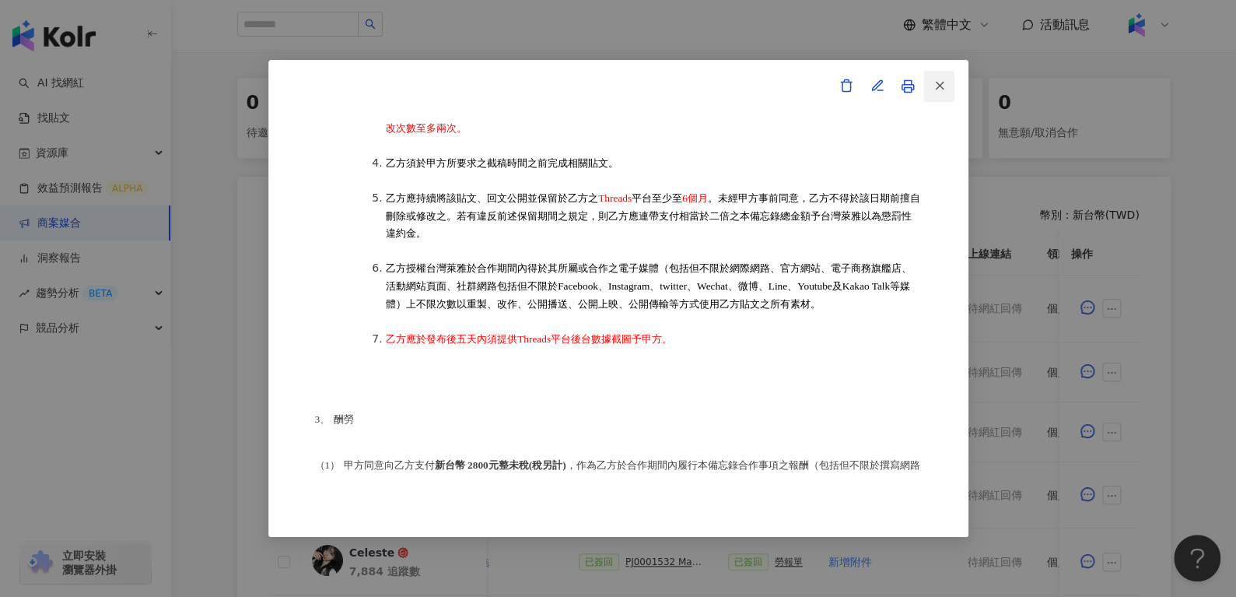
click at [946, 79] on button "button" at bounding box center [938, 86] width 31 height 31
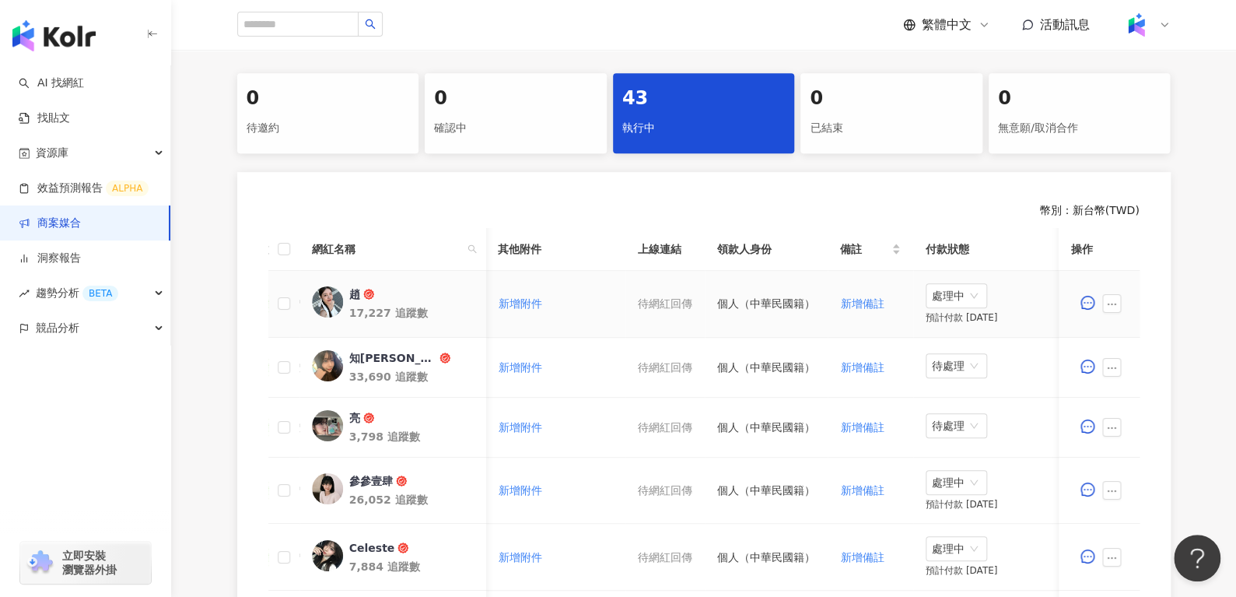
scroll to position [0, 383]
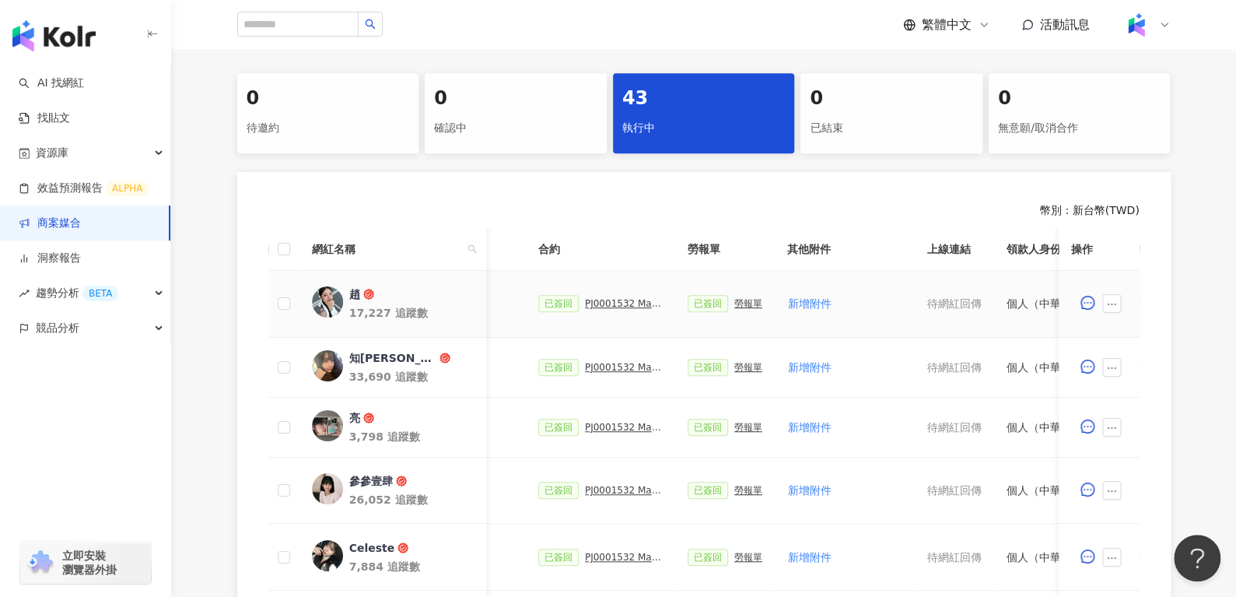
click at [740, 306] on div "勞報單" at bounding box center [748, 303] width 28 height 11
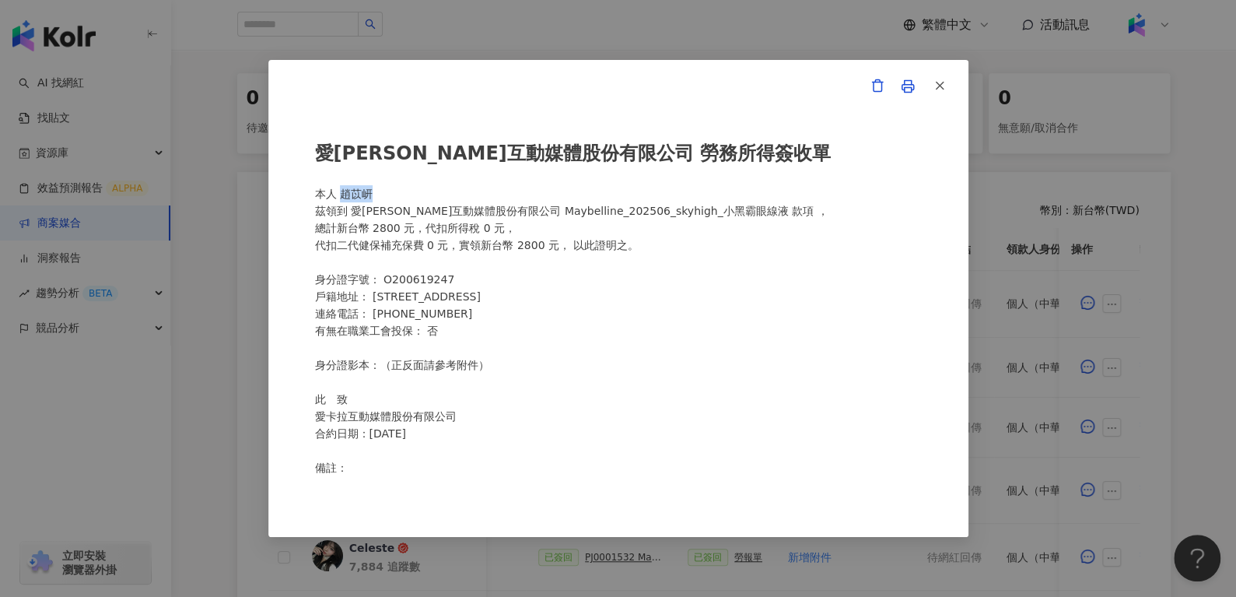
drag, startPoint x: 340, startPoint y: 197, endPoint x: 388, endPoint y: 198, distance: 48.2
click at [388, 198] on div "愛[PERSON_NAME]互動媒體股份有限公司 勞務所得簽收單 本人 [PERSON_NAME]領到 愛[PERSON_NAME]互動媒體股份有限公司 Ma…" at bounding box center [618, 298] width 607 height 353
copy div "趙苡岍"
click at [940, 85] on icon "button" at bounding box center [939, 86] width 14 height 14
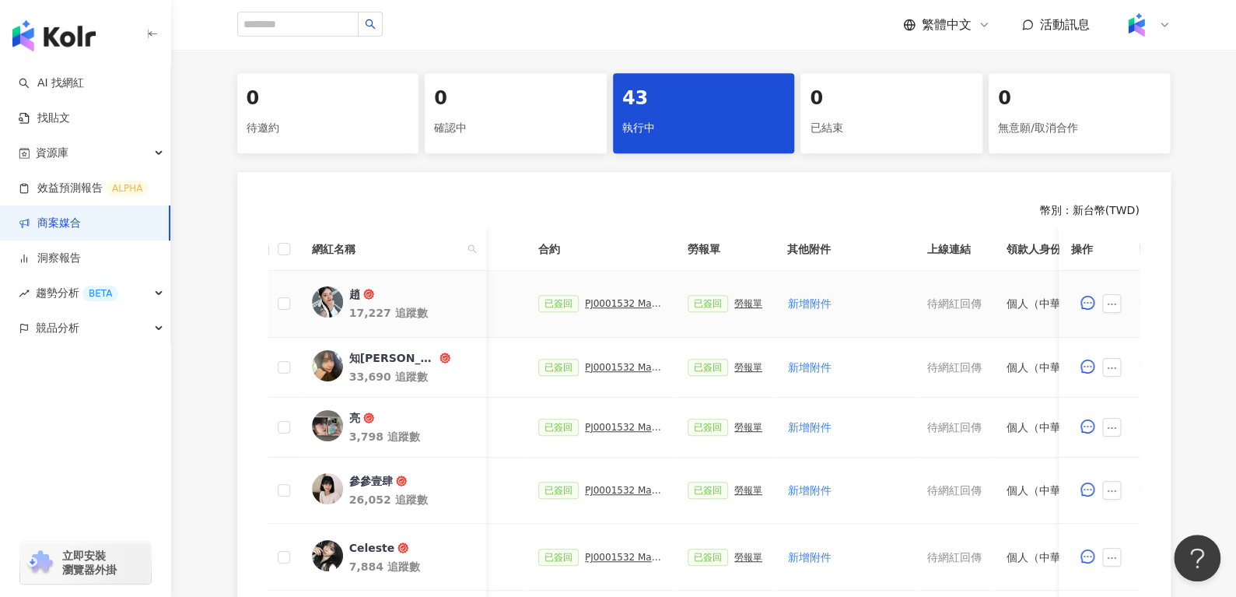
click at [604, 310] on div "已簽回 PJ0001532 Maybelline_202506_skyhigh_小黑霸眼線液_萊雅合作備忘錄" at bounding box center [600, 303] width 124 height 17
click at [612, 304] on div "PJ0001532 Maybelline_202506_skyhigh_小黑霸眼線液_萊雅合作備忘錄" at bounding box center [624, 303] width 78 height 11
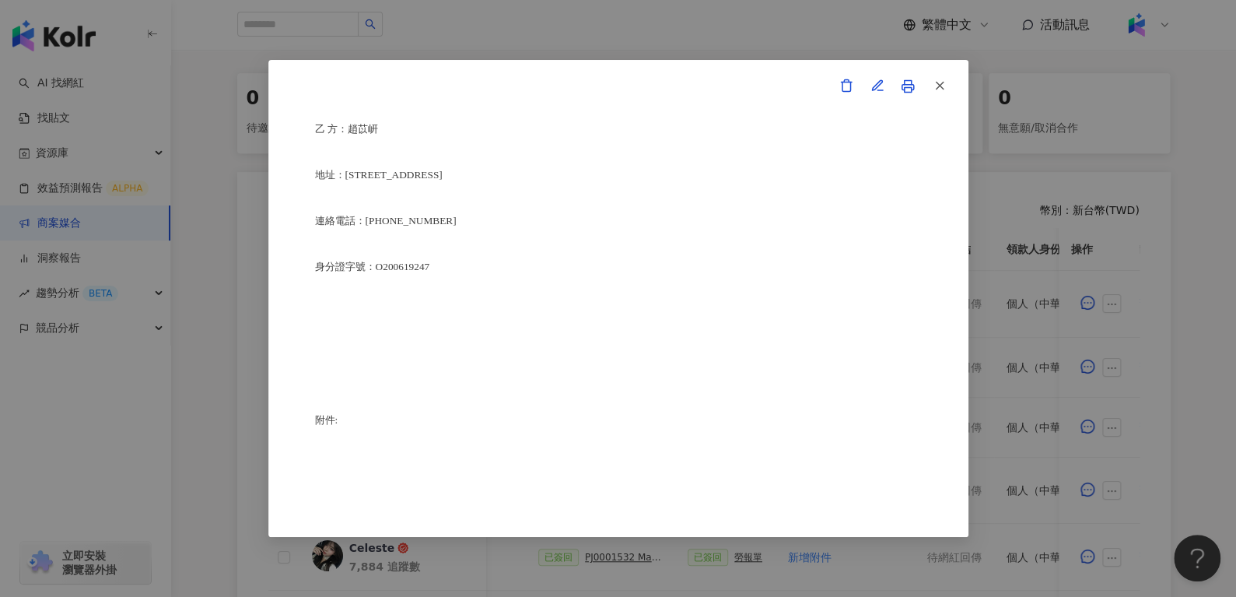
scroll to position [3868, 0]
click at [950, 77] on button "button" at bounding box center [938, 86] width 31 height 31
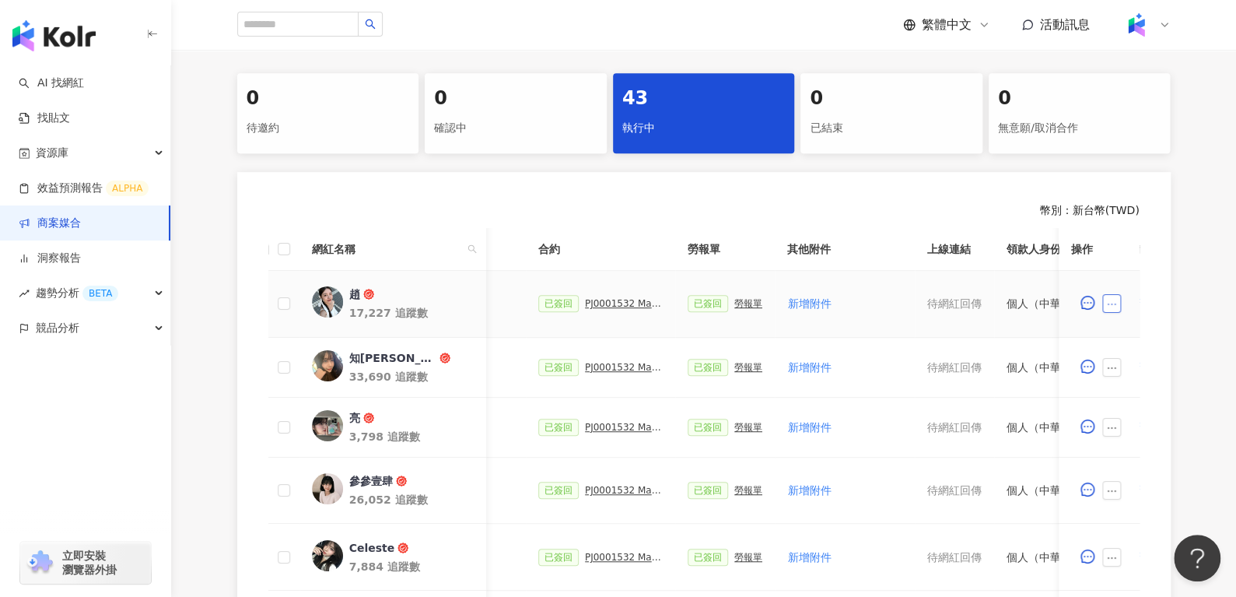
click at [1119, 294] on button "button" at bounding box center [1111, 303] width 19 height 19
click at [1153, 129] on span "查看帳務資訊" at bounding box center [1146, 132] width 65 height 17
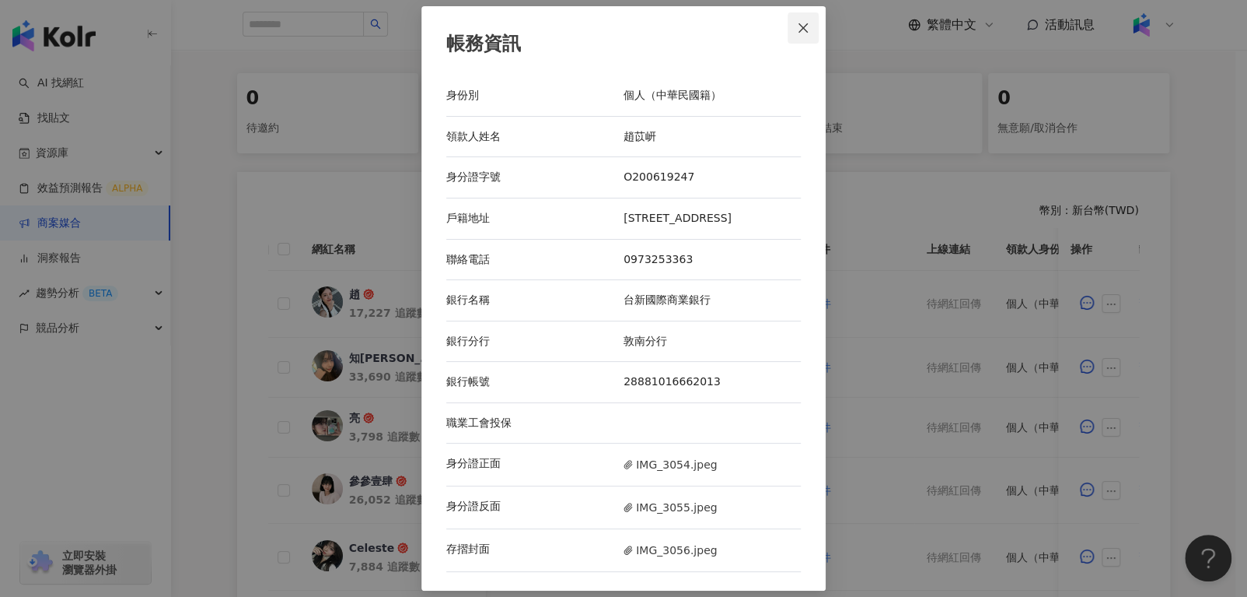
click at [797, 22] on icon "close" at bounding box center [803, 28] width 12 height 12
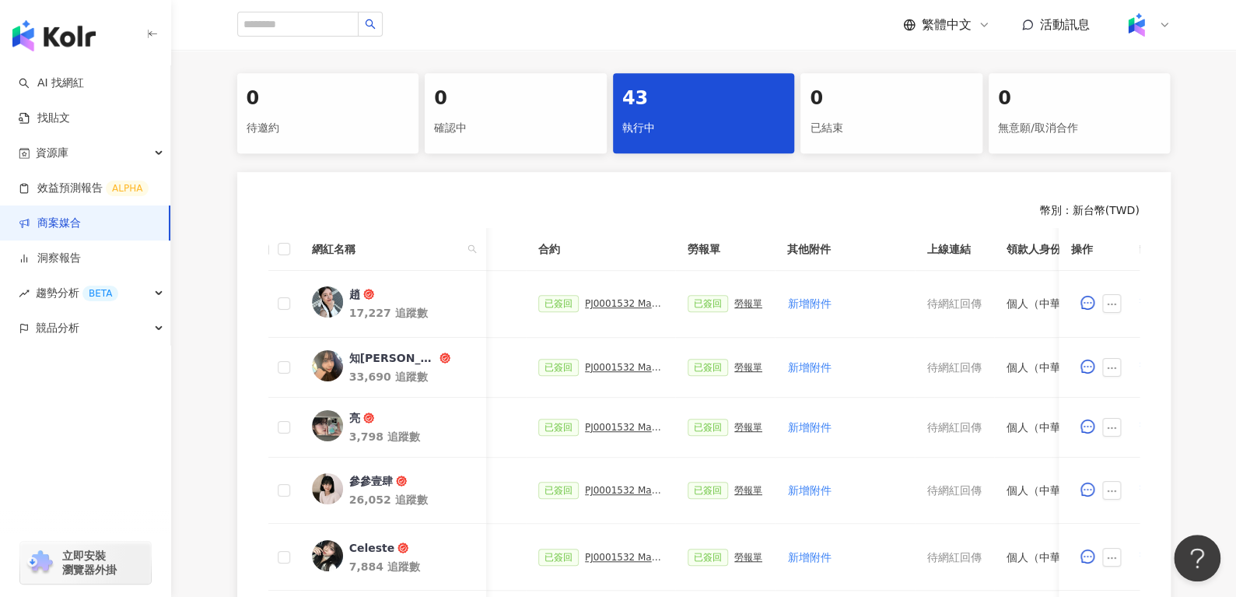
click at [467, 262] on th "網紅名稱" at bounding box center [392, 249] width 187 height 43
click at [470, 254] on span at bounding box center [472, 248] width 16 height 23
click at [439, 270] on input "text" at bounding box center [400, 281] width 146 height 25
paste input "****"
type input "****"
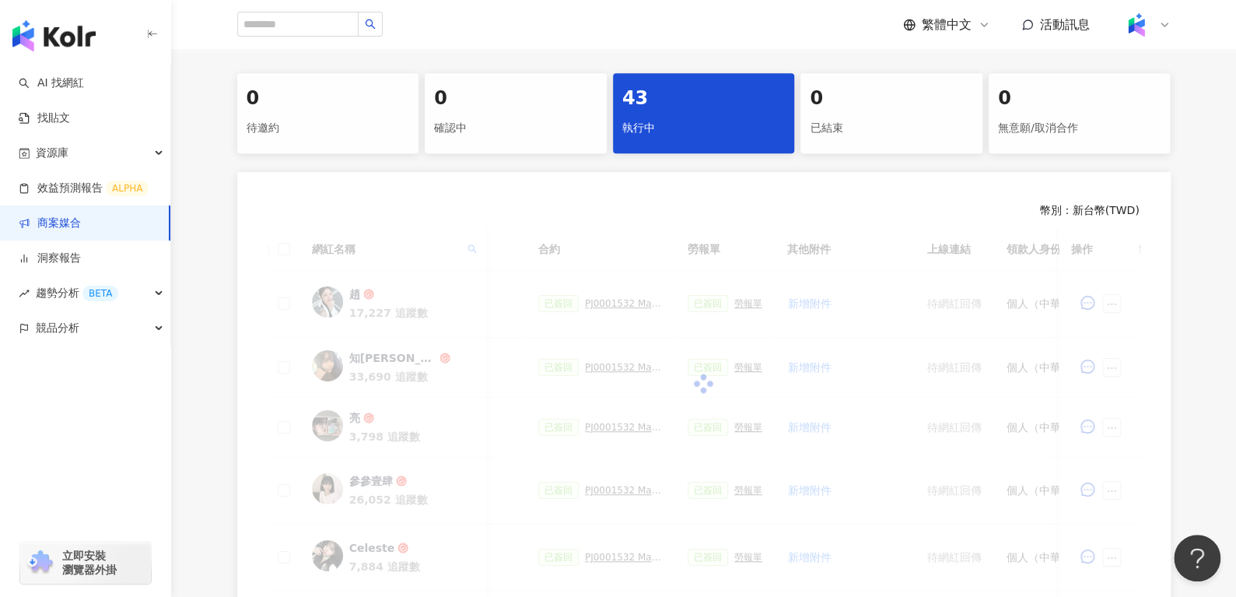
scroll to position [302, 0]
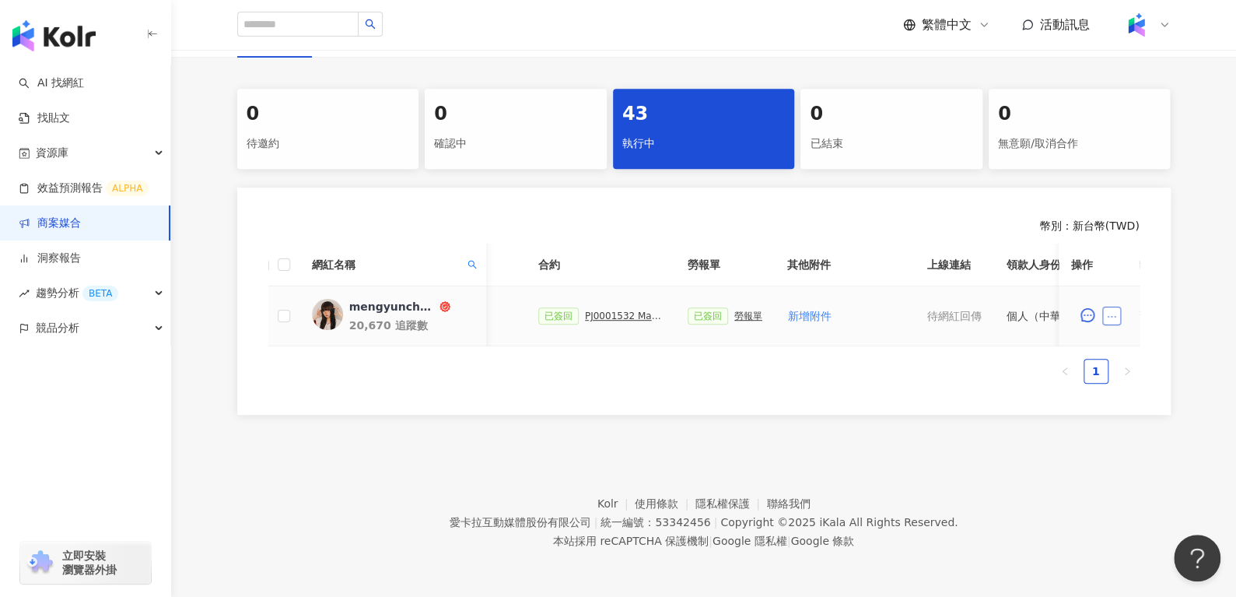
click at [1111, 311] on icon "ellipsis" at bounding box center [1111, 316] width 11 height 11
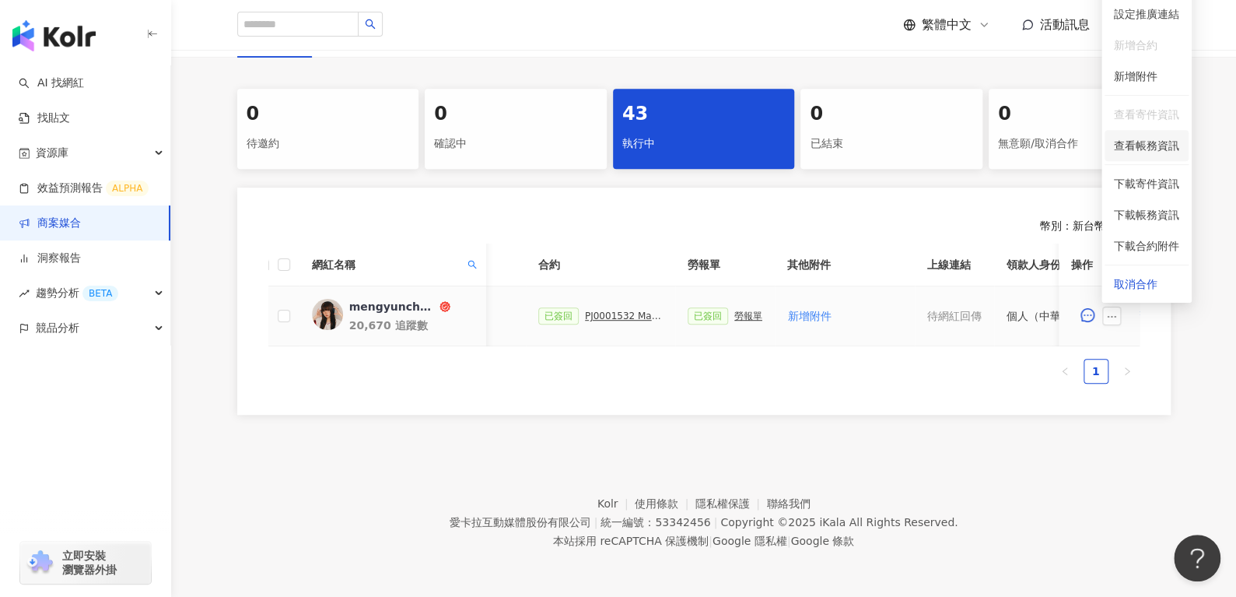
click at [1139, 137] on span "查看帳務資訊" at bounding box center [1146, 145] width 65 height 17
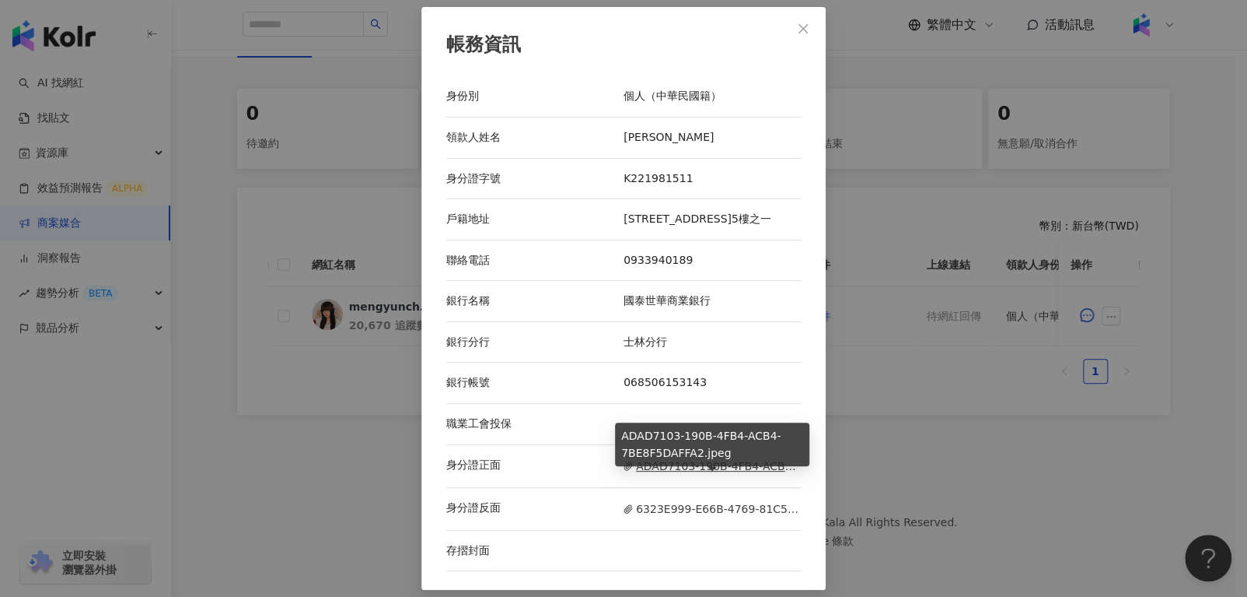
click at [650, 474] on span "ADAD7103-190B-4FB4-ACB4-7BE8F5DAFFA2.jpeg" at bounding box center [712, 465] width 177 height 17
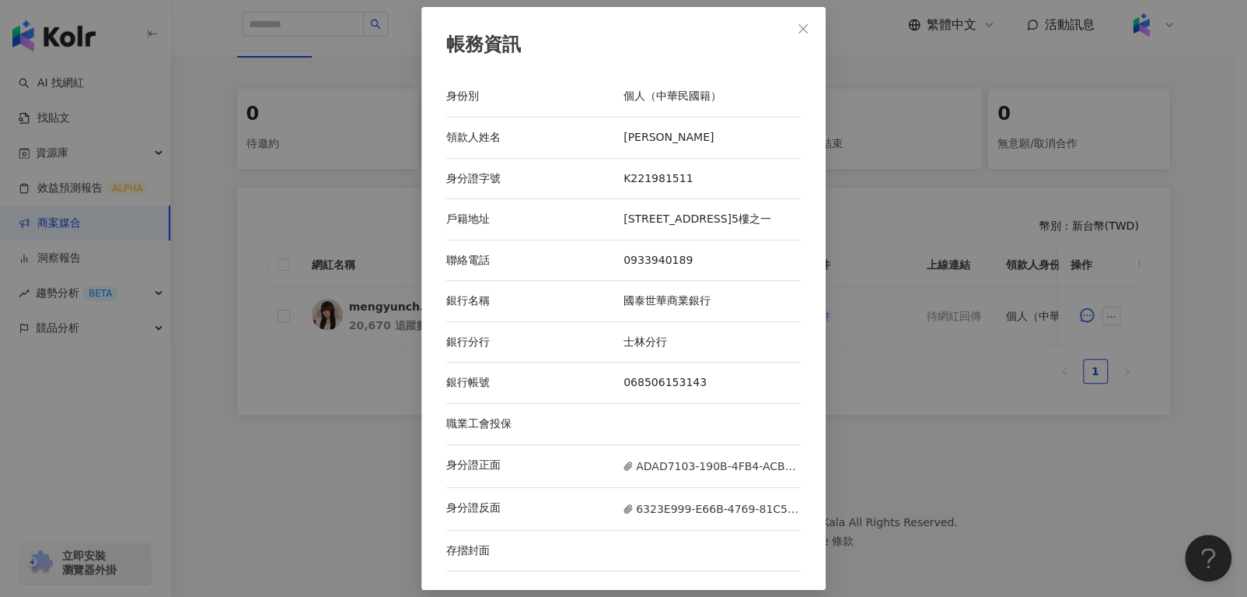
click at [679, 525] on div "身分證反面 6323E999-E66B-4769-81C5-D25F34689F21.jpeg" at bounding box center [623, 509] width 355 height 43
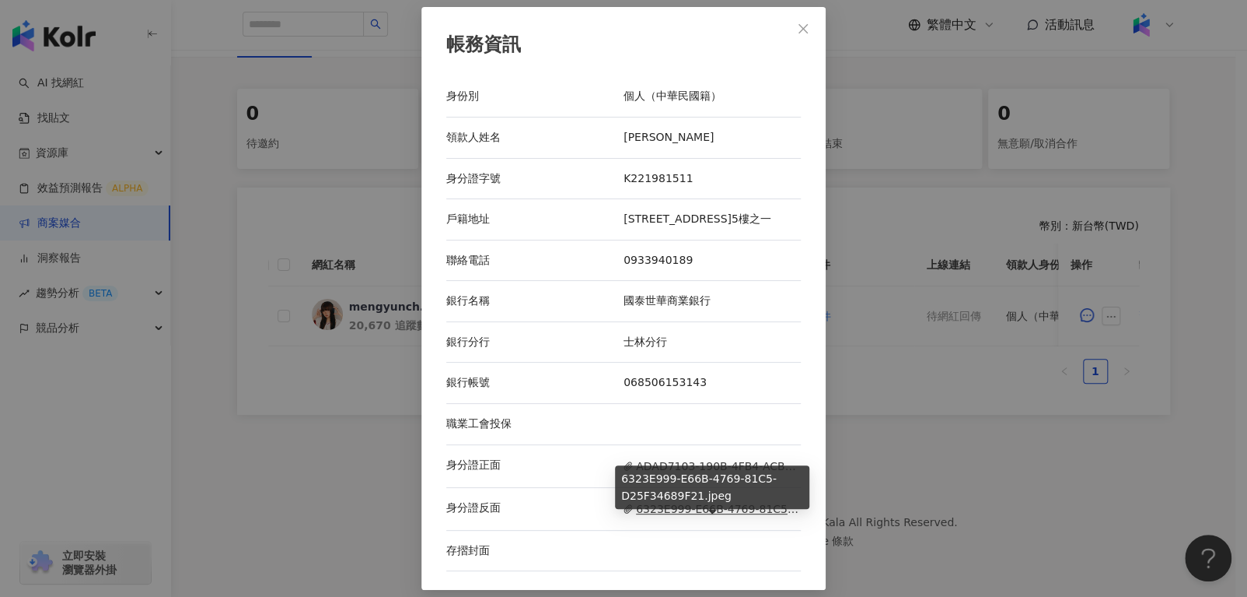
click at [670, 517] on span "6323E999-E66B-4769-81C5-D25F34689F21.jpeg" at bounding box center [712, 508] width 177 height 17
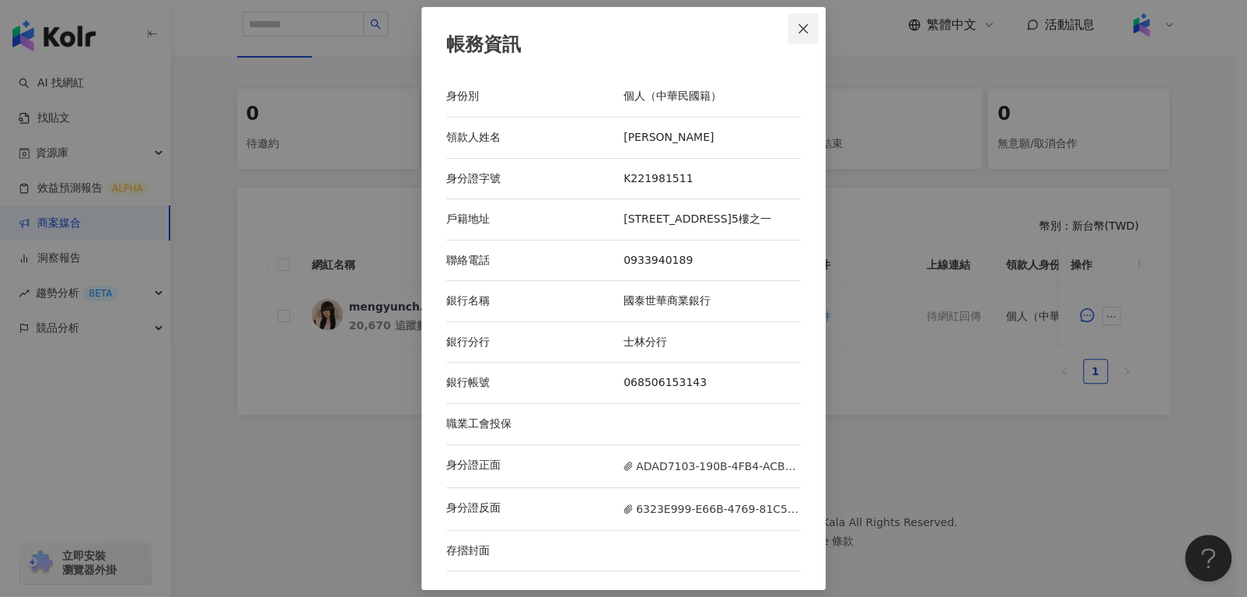
click at [806, 24] on icon "close" at bounding box center [803, 28] width 9 height 9
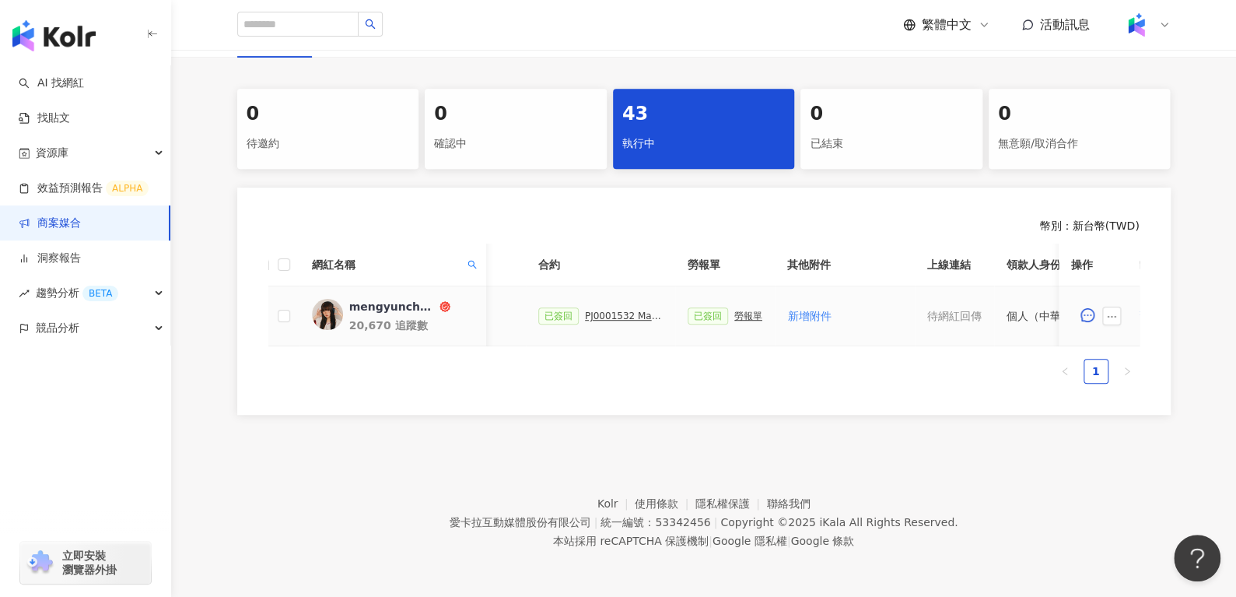
click at [734, 310] on div "勞報單" at bounding box center [748, 315] width 28 height 11
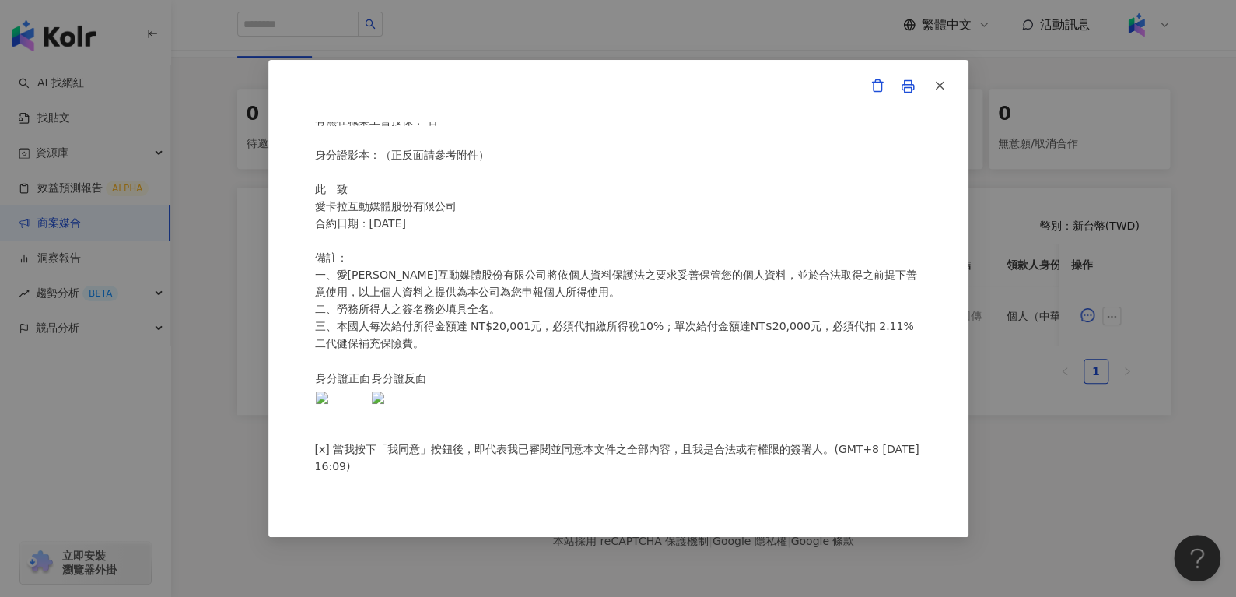
scroll to position [337, 0]
click at [946, 89] on button "button" at bounding box center [938, 86] width 31 height 31
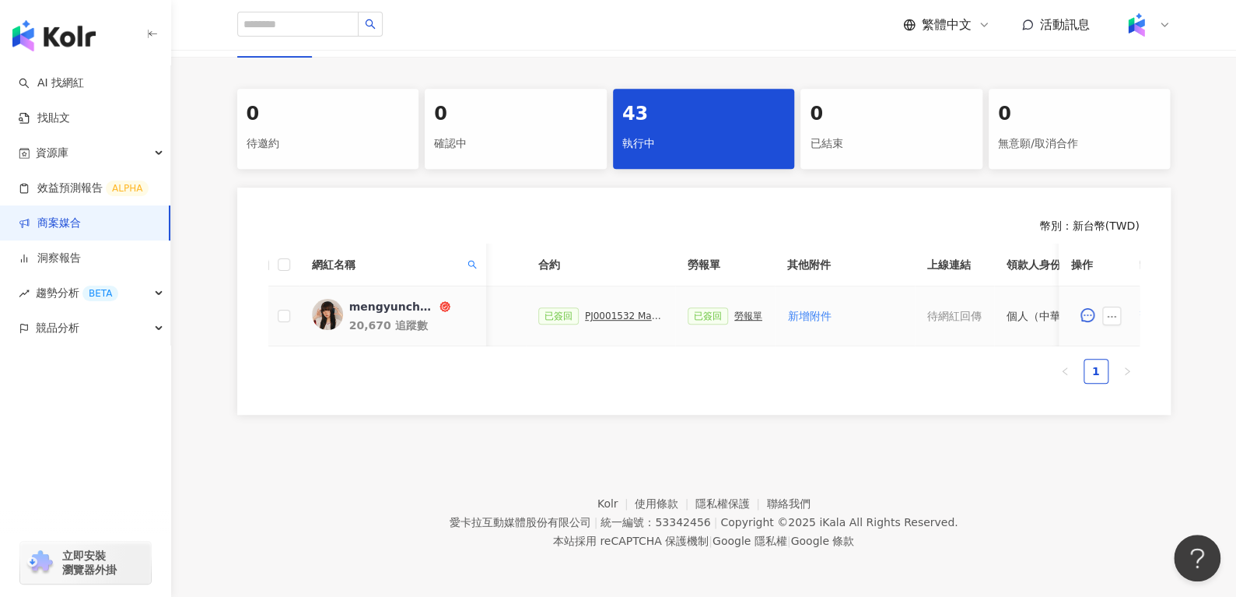
click at [590, 310] on div "PJ0001532 Maybelline_202506_skyhigh_小黑霸眼線液_萊雅合作備忘錄" at bounding box center [624, 315] width 78 height 11
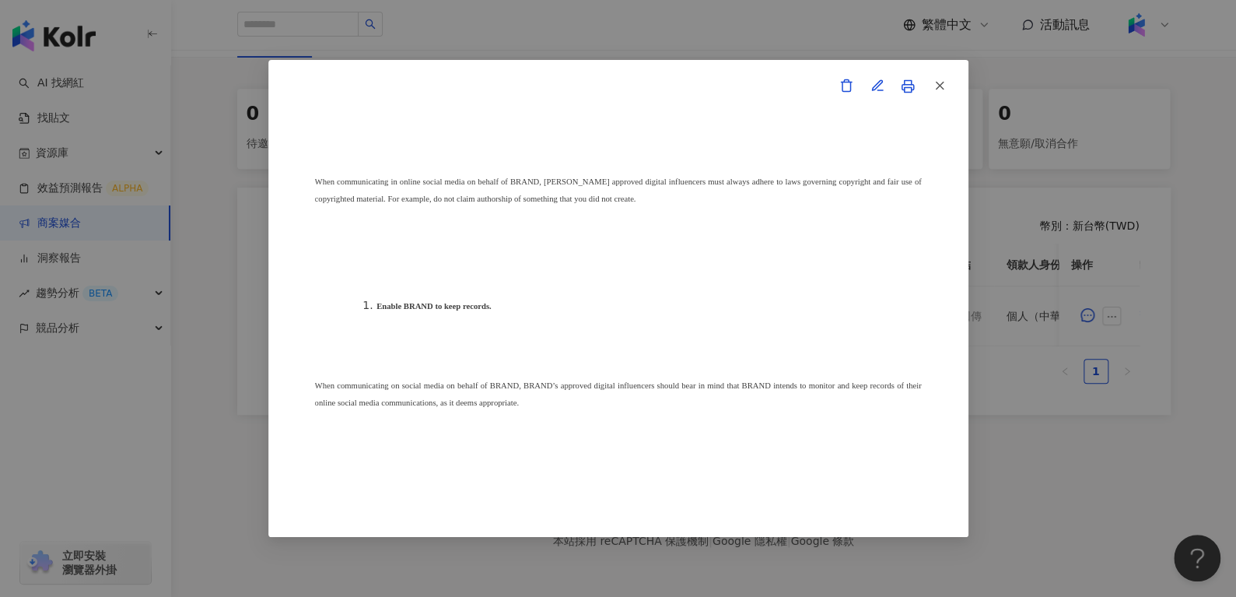
scroll to position [5878, 0]
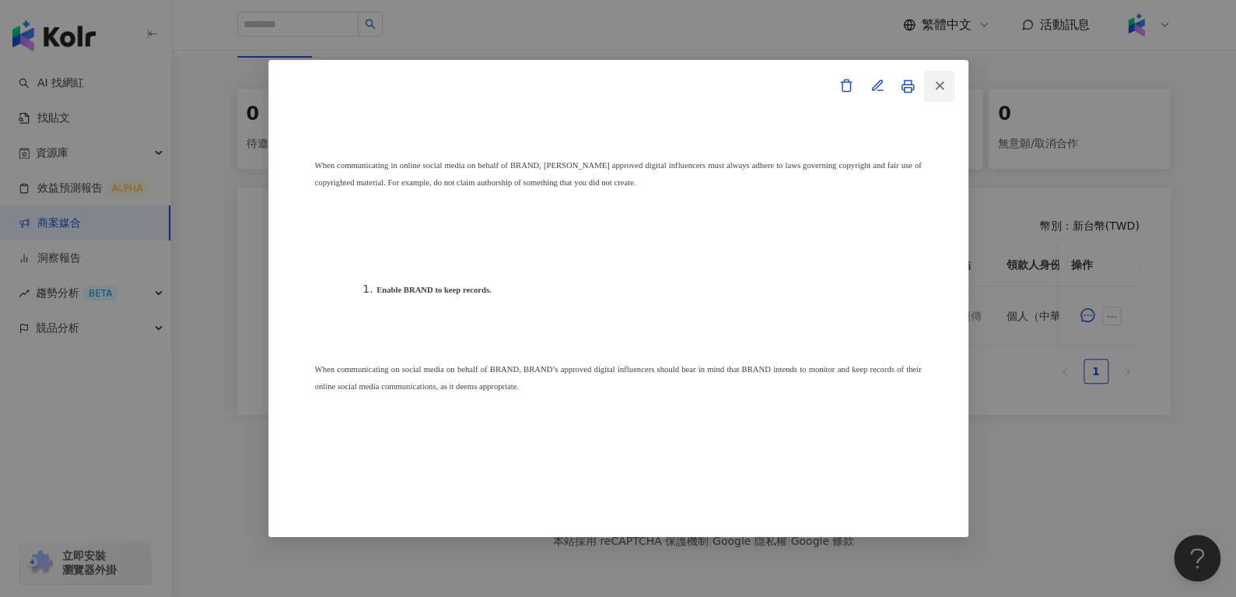
click at [946, 82] on button "button" at bounding box center [938, 86] width 31 height 31
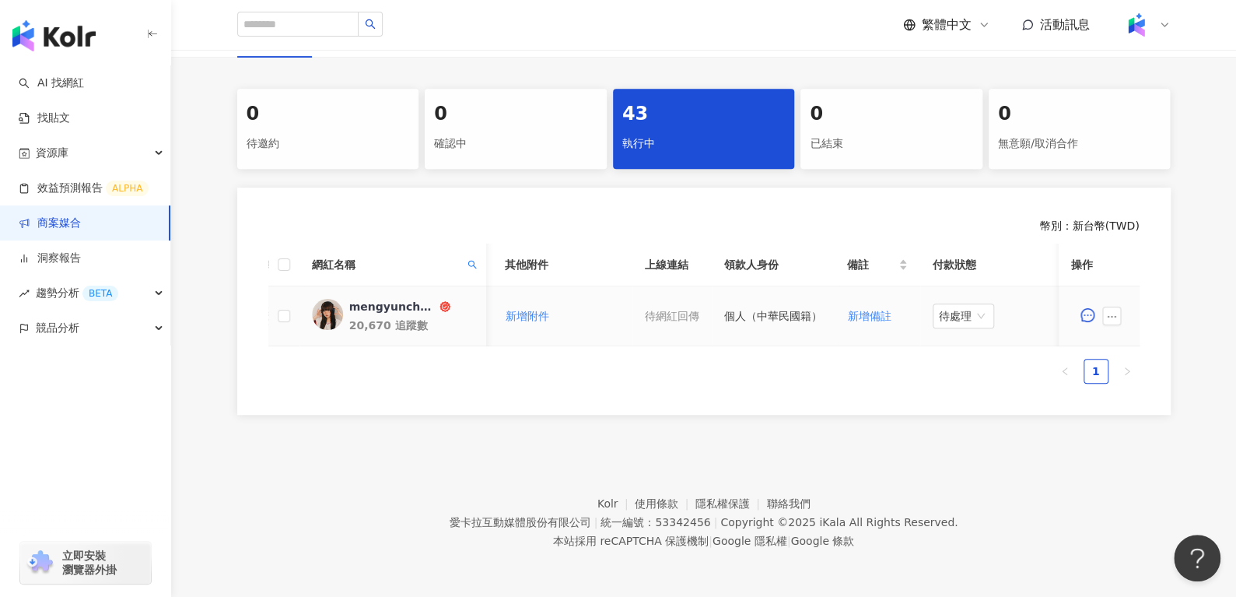
scroll to position [0, 673]
click at [940, 304] on span "待處理" at bounding box center [956, 315] width 49 height 23
click at [946, 365] on div "處理中" at bounding box center [949, 373] width 44 height 17
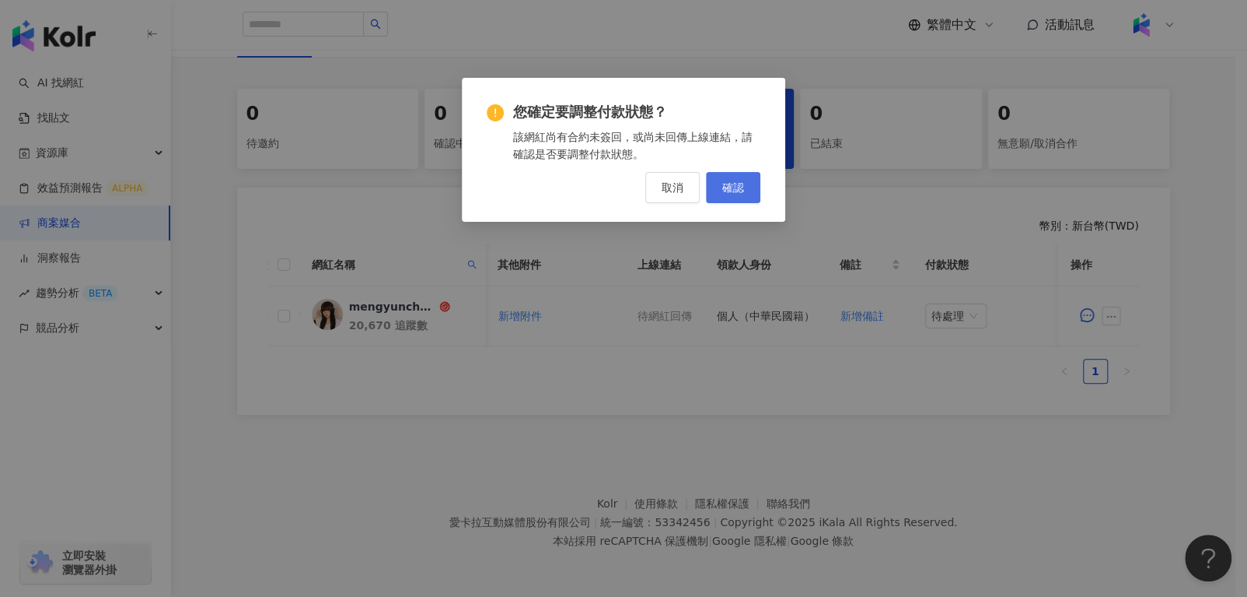
click at [747, 189] on button "確認" at bounding box center [733, 187] width 54 height 31
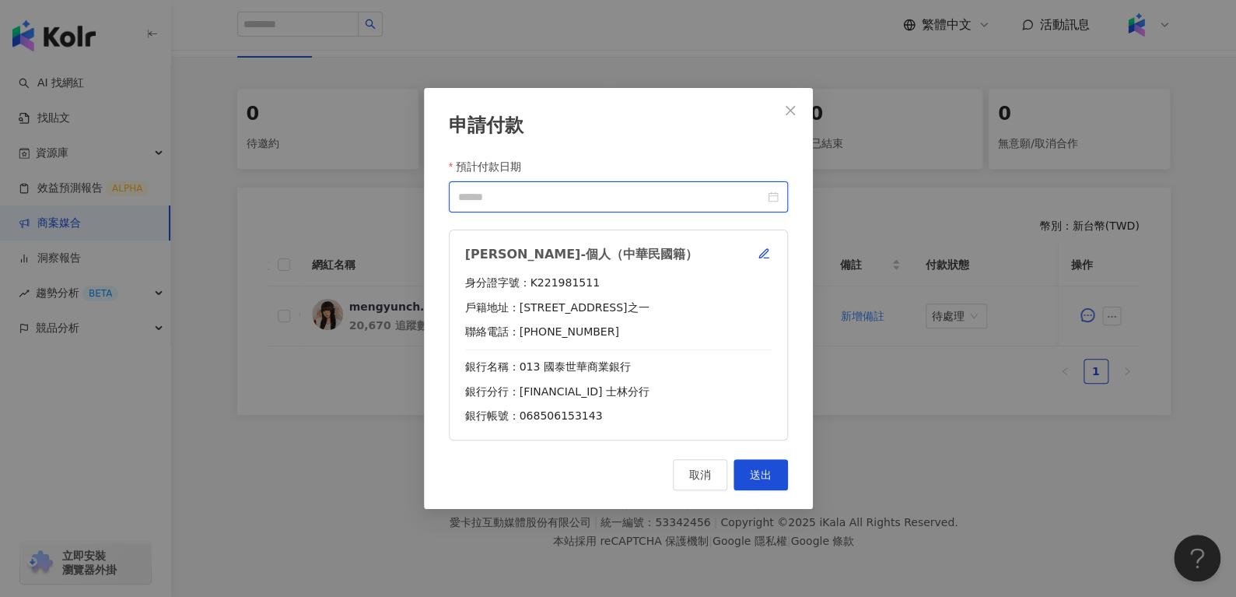
click at [763, 198] on input "預計付款日期" at bounding box center [611, 196] width 306 height 17
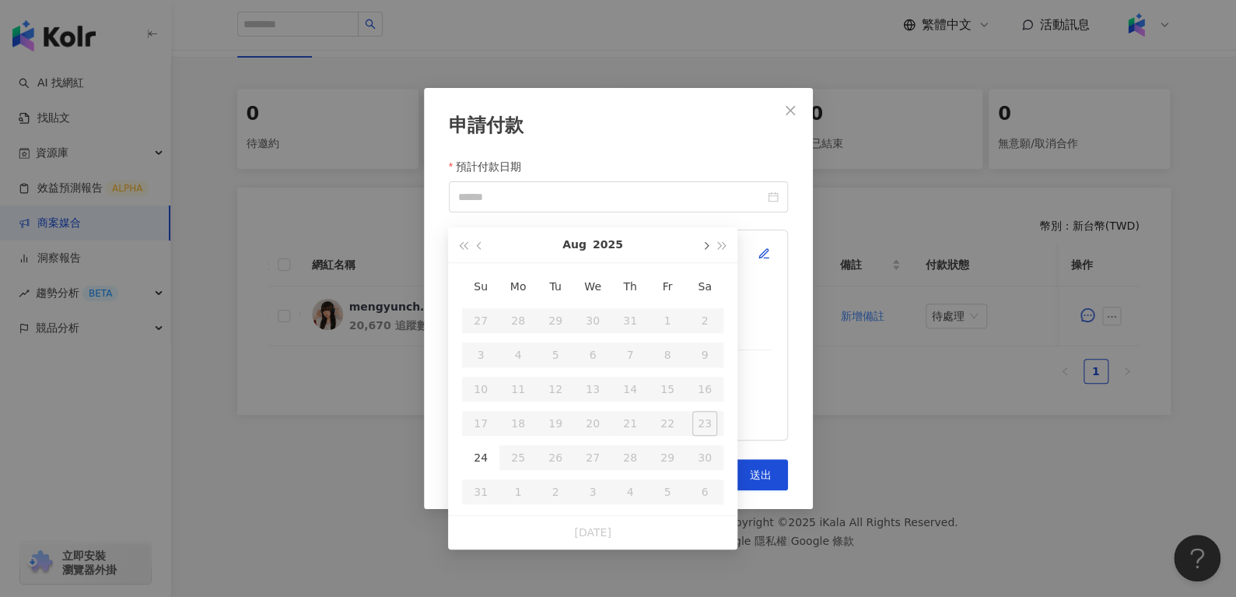
click at [701, 235] on button "button" at bounding box center [704, 244] width 17 height 35
type input "**********"
click at [597, 342] on div "10" at bounding box center [592, 354] width 25 height 25
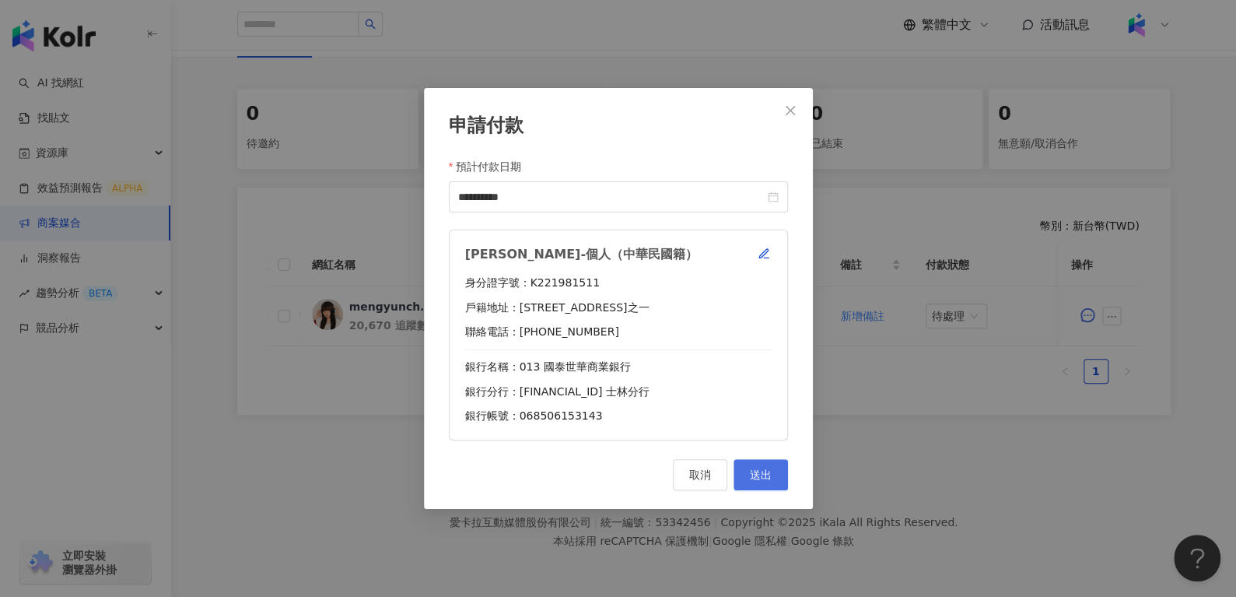
click at [753, 474] on span "送出" at bounding box center [761, 474] width 22 height 12
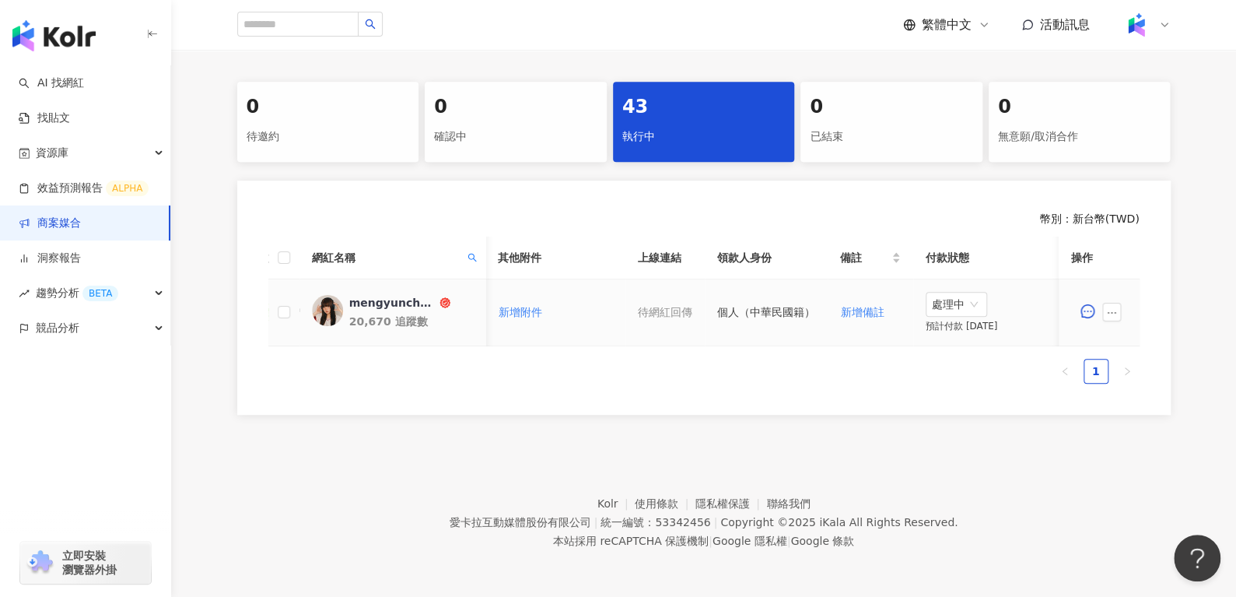
scroll to position [0, 286]
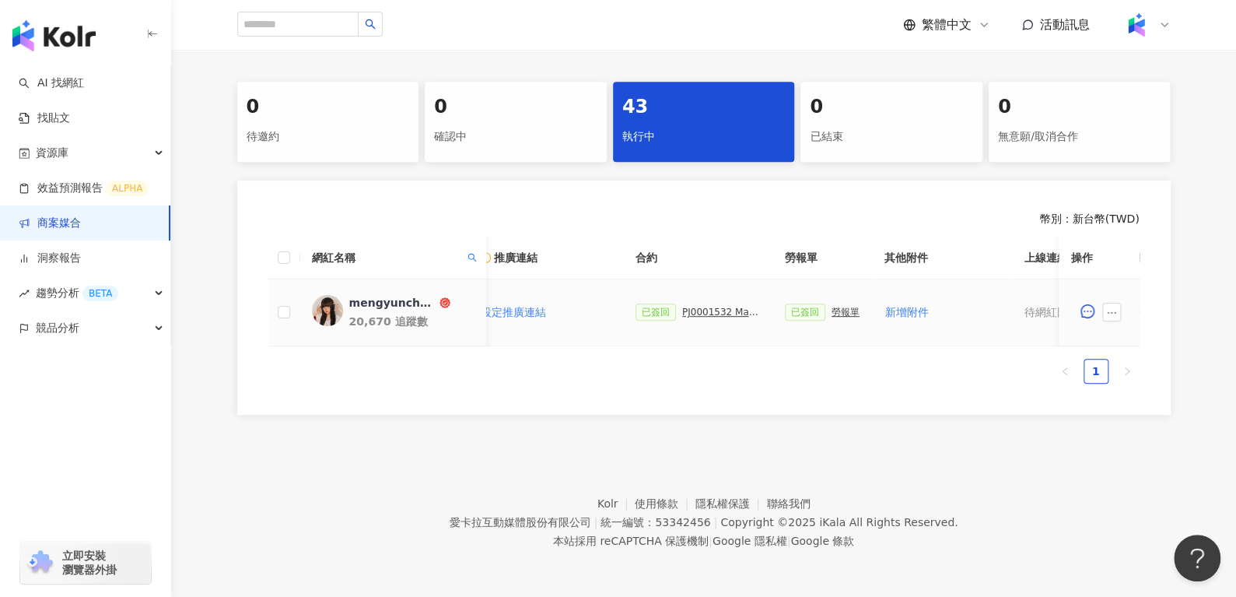
click at [718, 310] on div "PJ0001532 Maybelline_202506_skyhigh_小黑霸眼線液_萊雅合作備忘錄" at bounding box center [721, 311] width 78 height 11
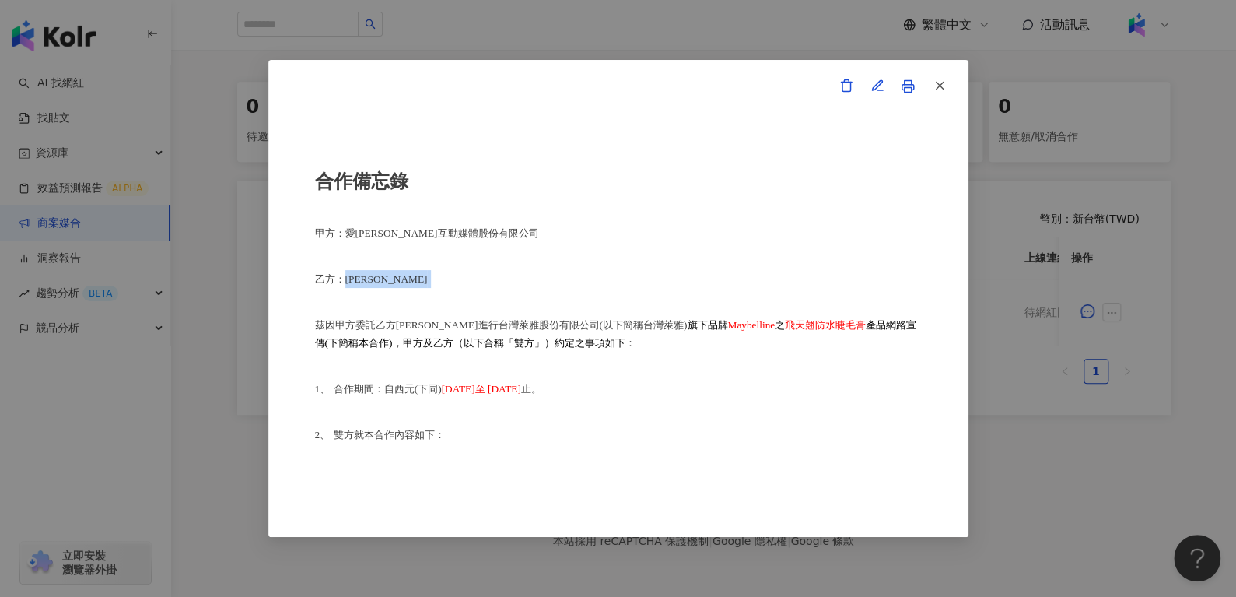
drag, startPoint x: 341, startPoint y: 278, endPoint x: 396, endPoint y: 282, distance: 54.5
click at [396, 282] on p "乙方：[PERSON_NAME]" at bounding box center [618, 279] width 607 height 18
copy p "[PERSON_NAME]"
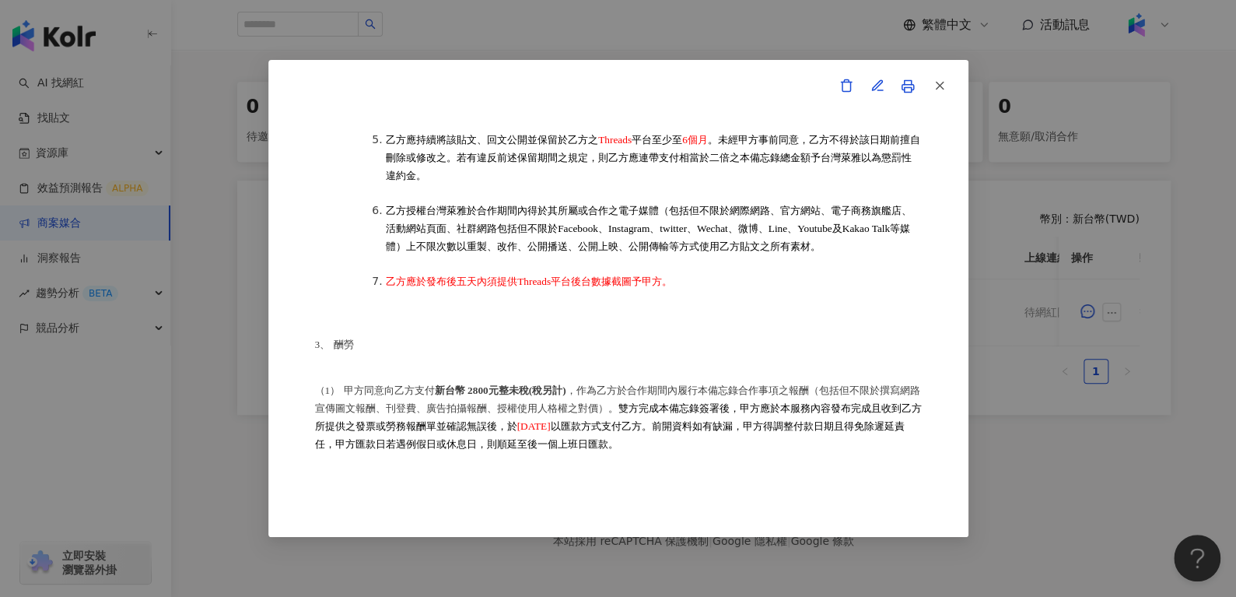
scroll to position [632, 0]
click at [932, 90] on icon "button" at bounding box center [939, 86] width 14 height 14
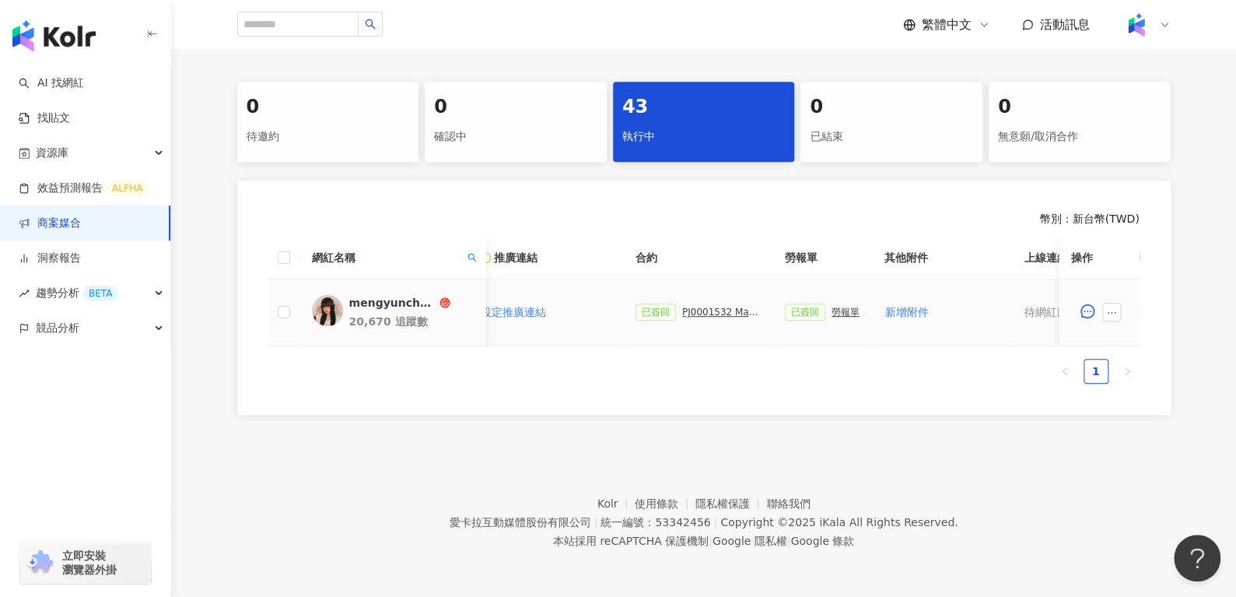
scroll to position [0, 673]
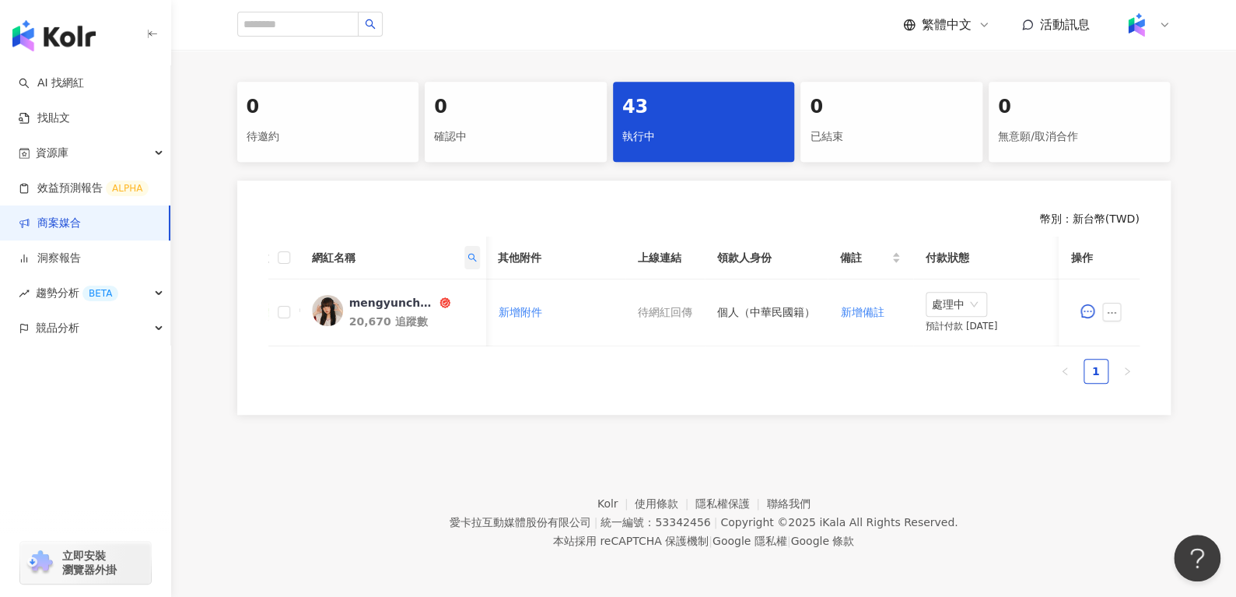
click at [466, 260] on span at bounding box center [472, 257] width 16 height 23
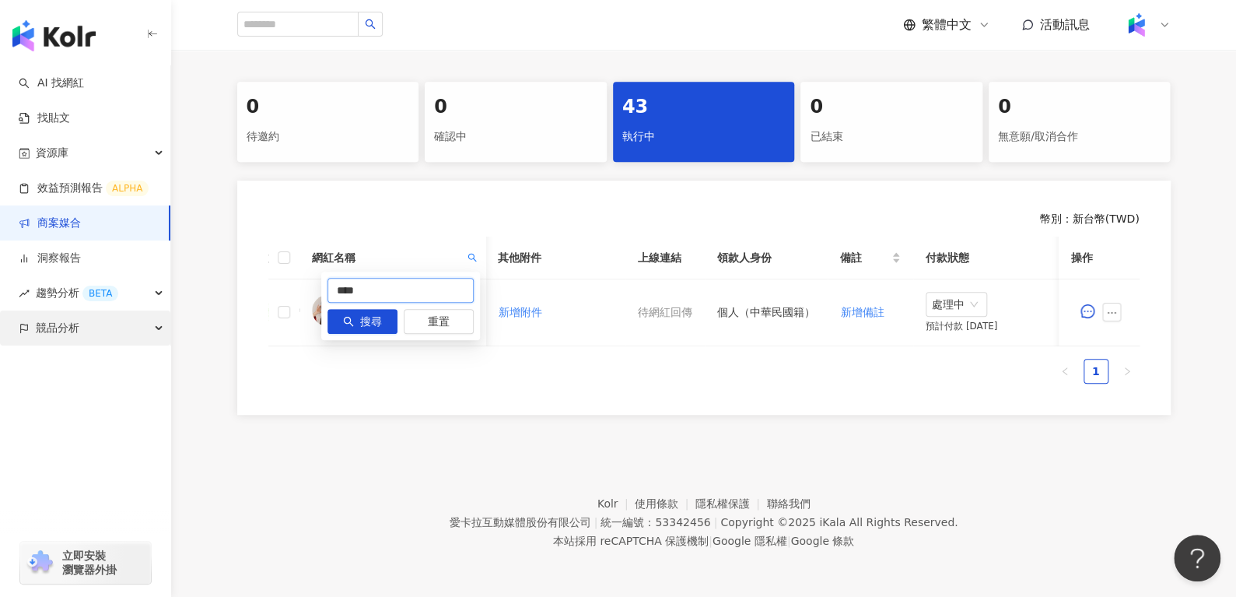
drag, startPoint x: 432, startPoint y: 287, endPoint x: 0, endPoint y: 319, distance: 432.8
click at [0, 299] on body "AI 找網紅 找貼文 資源庫 效益預測報告 ALPHA 商案媒合 洞察報告 趨勢分析 BETA 競品分析 立即安裝 瀏覽器外掛 繁體中文 活動訊息 活動列表 …" at bounding box center [618, 0] width 1236 height 597
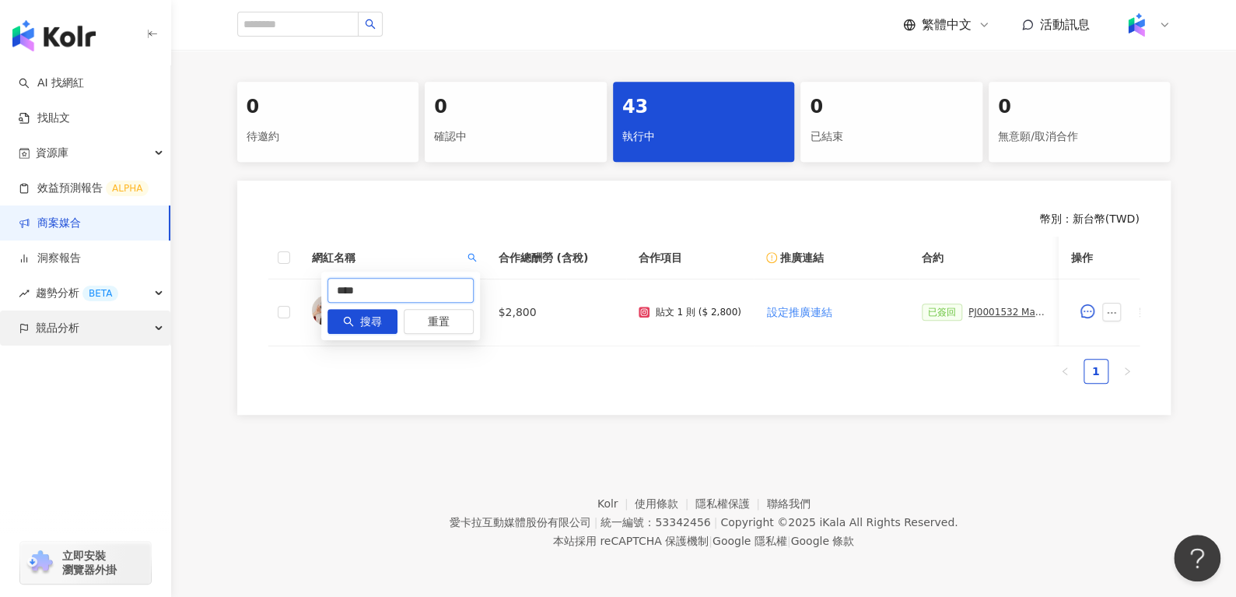
paste input "*********"
type input "**********"
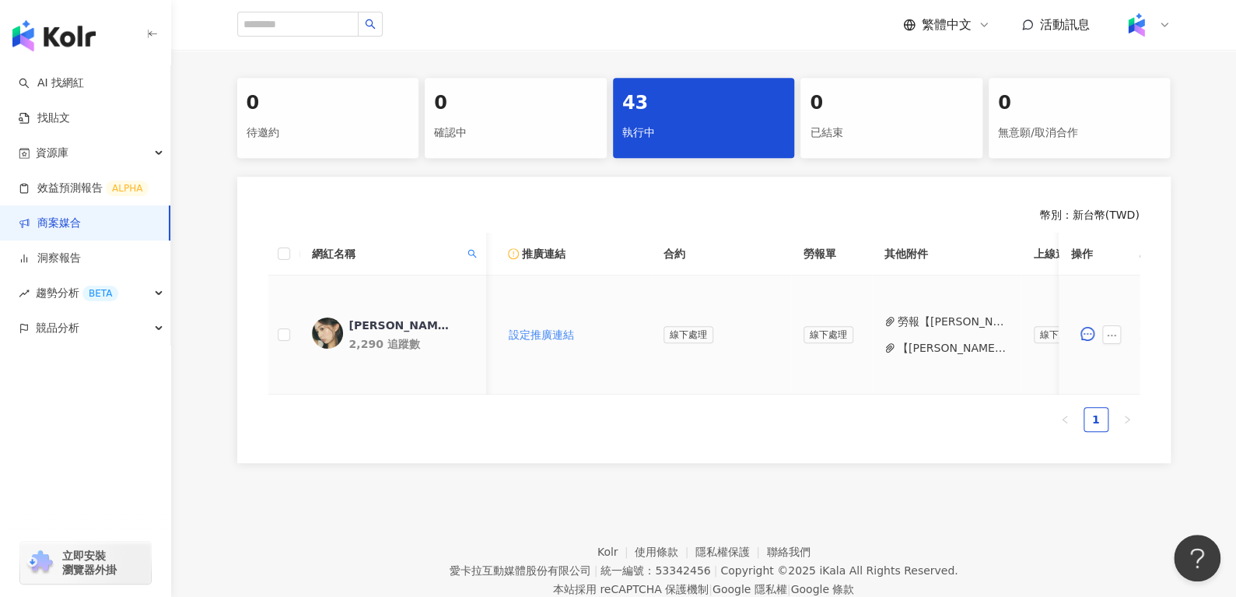
scroll to position [0, 331]
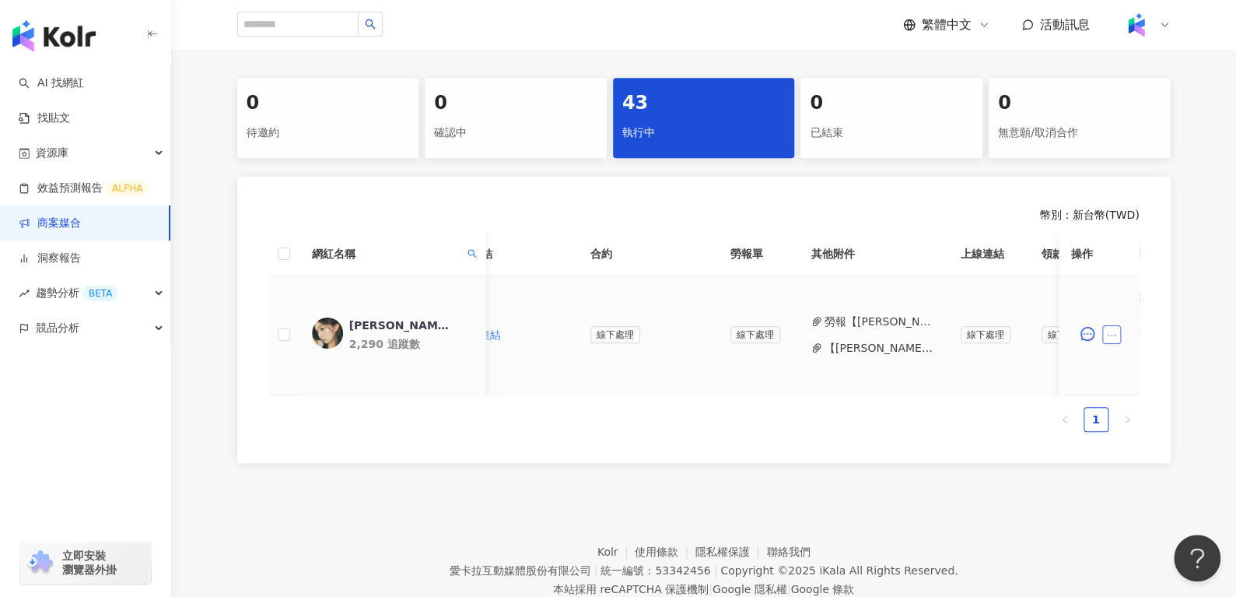
click at [1115, 334] on icon "ellipsis" at bounding box center [1111, 335] width 11 height 11
click at [832, 317] on button "勞報【[PERSON_NAME].jong】PJ0001532 Maybelline_202506_skyhigh_小黑霸眼線液.pdf" at bounding box center [879, 321] width 111 height 17
click at [841, 345] on button "【[PERSON_NAME].jong_Threads+回文(睫毛膏】PJ0001532 Maybelline_202506_skyhigh_小黑霸眼線液_萊…" at bounding box center [879, 347] width 111 height 17
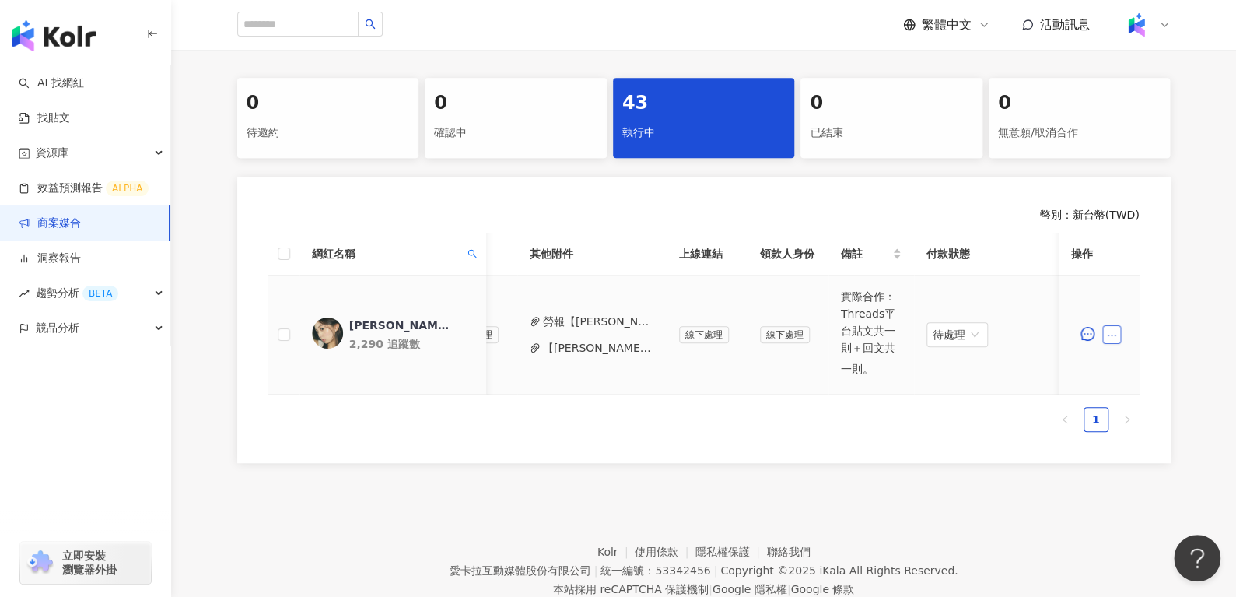
click at [1108, 337] on icon "ellipsis" at bounding box center [1111, 335] width 11 height 11
click at [946, 333] on span "待處理" at bounding box center [956, 334] width 49 height 23
click at [950, 386] on div "處理中" at bounding box center [949, 391] width 44 height 17
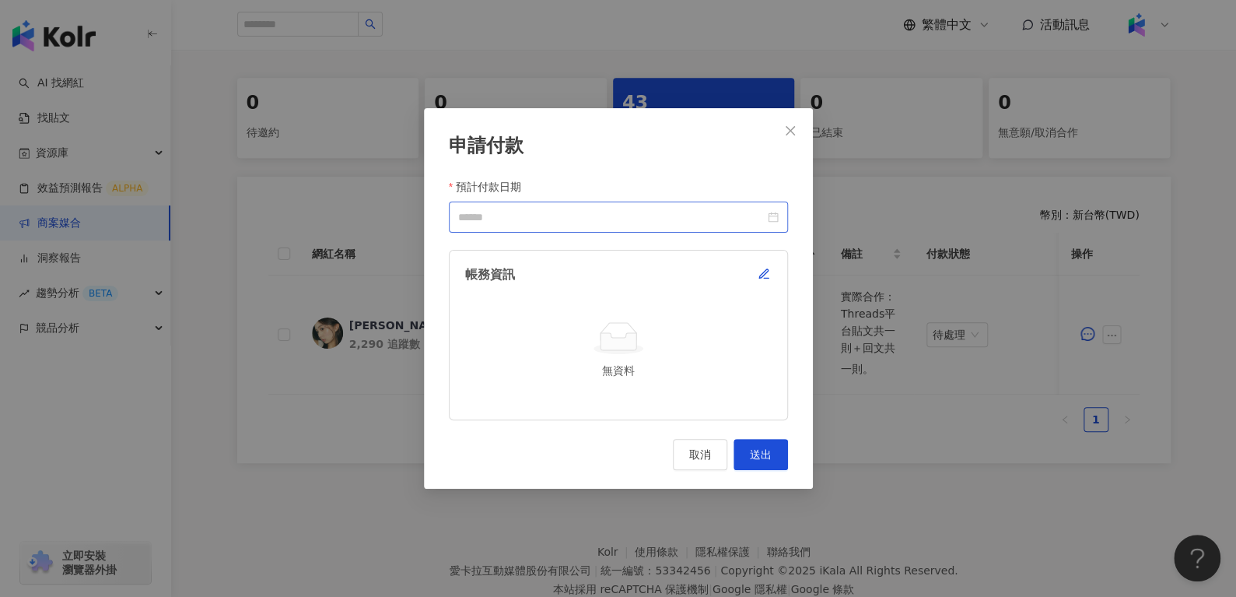
click at [772, 207] on div at bounding box center [618, 216] width 339 height 31
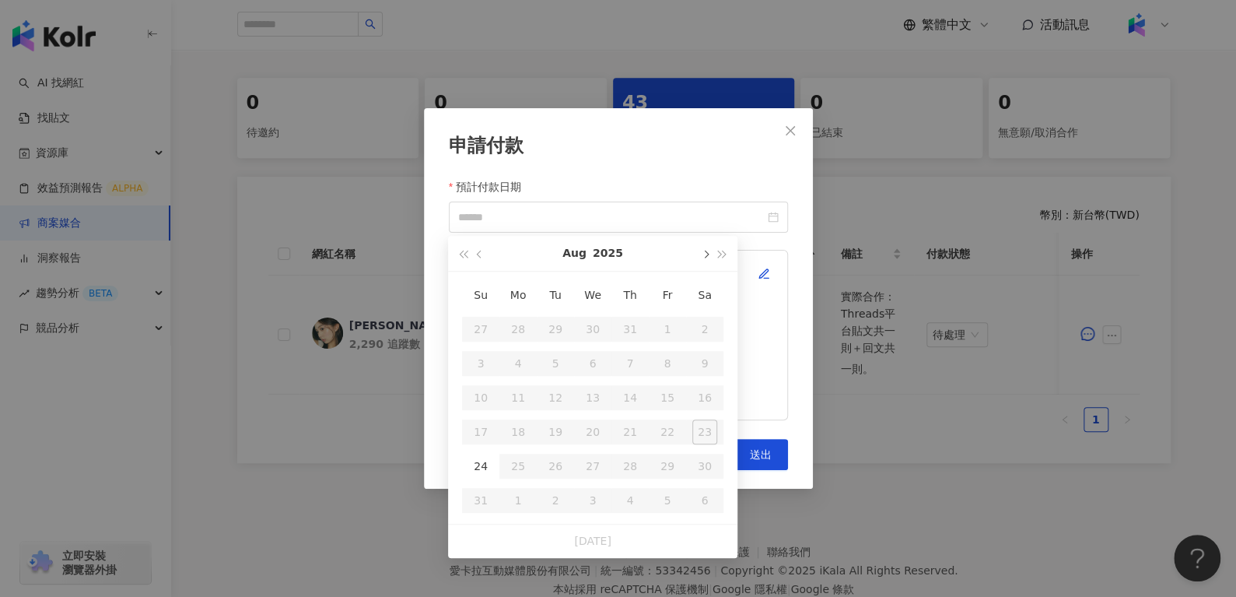
click at [710, 249] on button "button" at bounding box center [704, 253] width 17 height 35
type input "**********"
click at [593, 361] on div "10" at bounding box center [592, 363] width 25 height 25
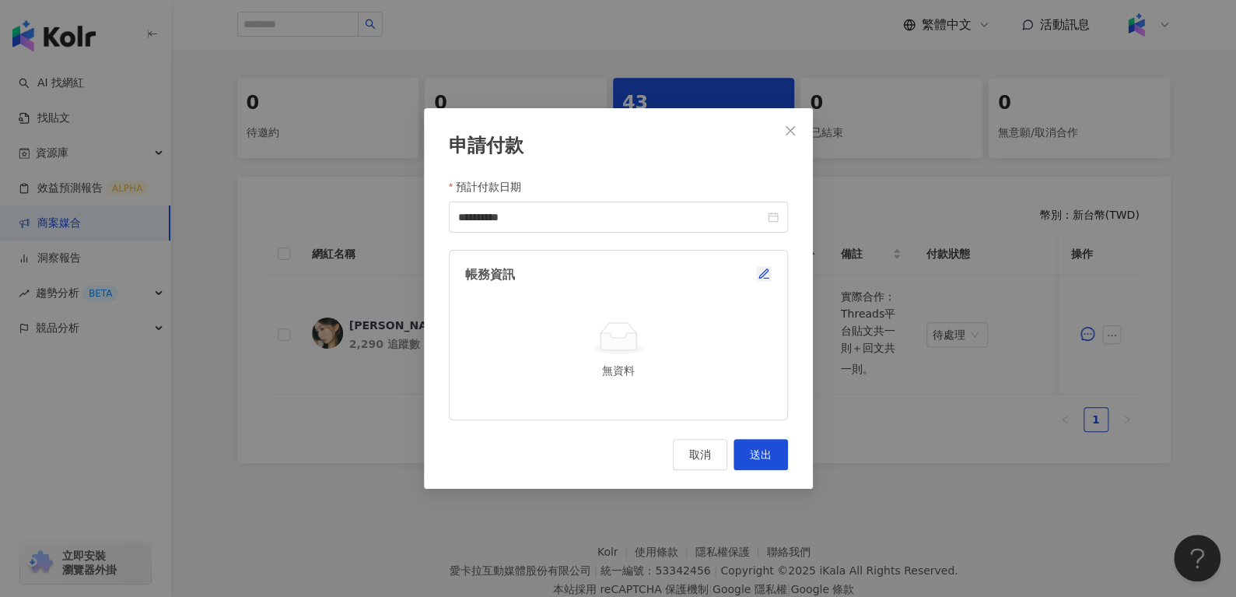
click at [757, 269] on icon "button" at bounding box center [763, 274] width 12 height 12
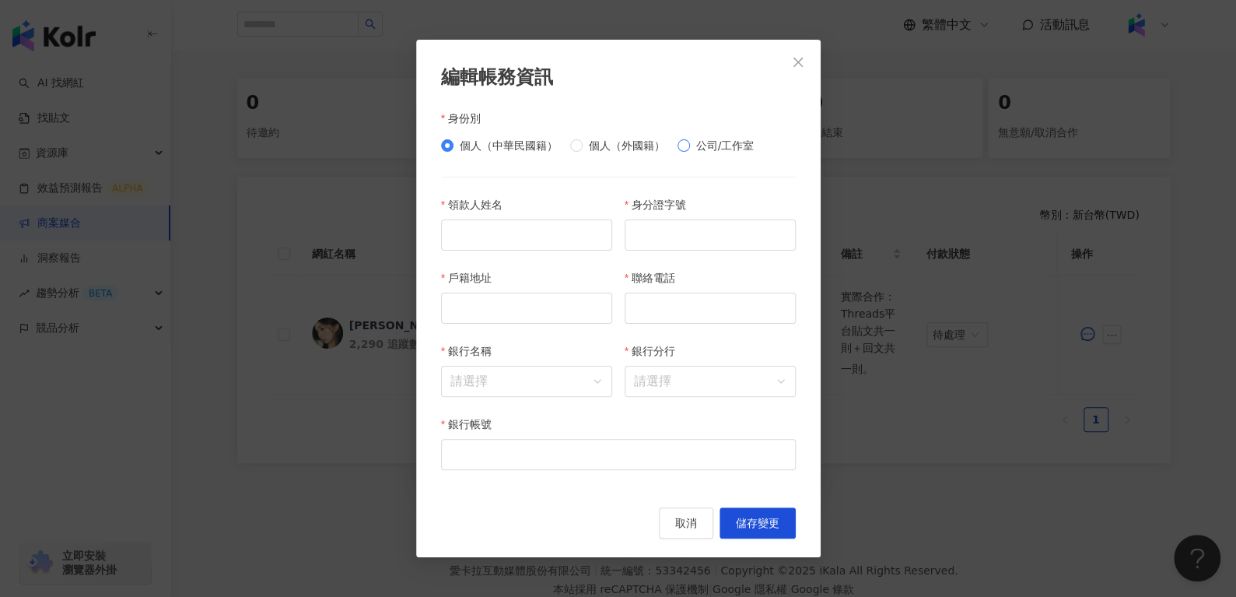
click at [689, 143] on label "公司/工作室" at bounding box center [718, 145] width 83 height 17
click at [469, 153] on div "個人（中華民國籍） 個人（外國籍） 公司/工作室" at bounding box center [618, 145] width 355 height 25
click at [520, 144] on span "個人（中華民國籍）" at bounding box center [508, 145] width 110 height 17
click at [593, 142] on span "個人（外國籍）" at bounding box center [627, 145] width 89 height 17
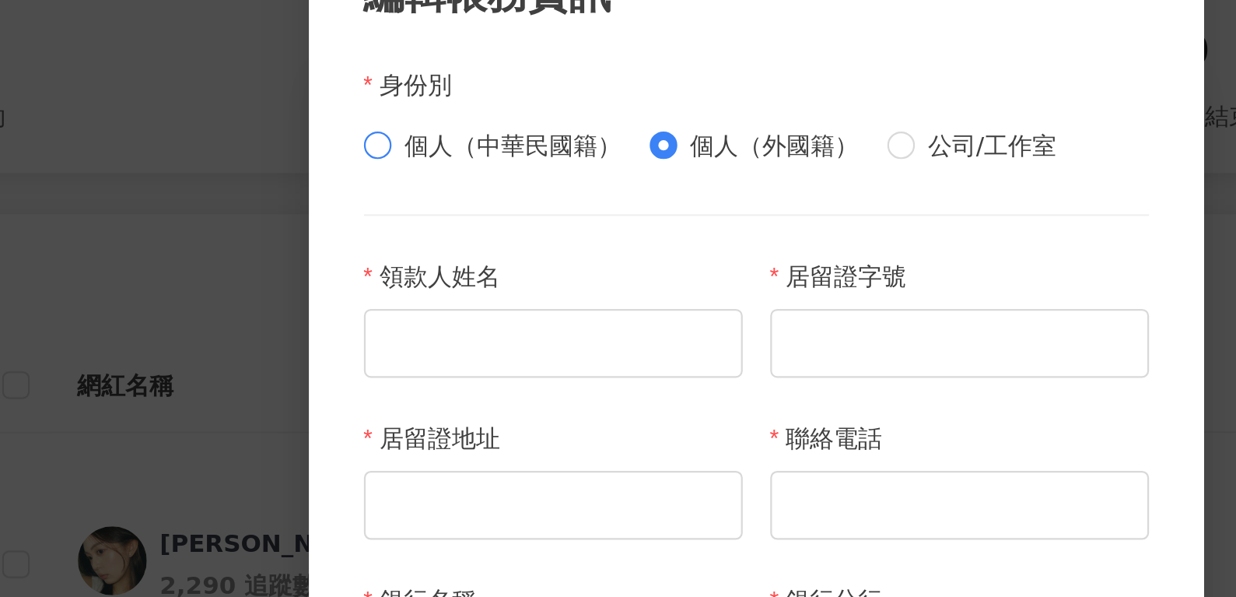
scroll to position [302, 0]
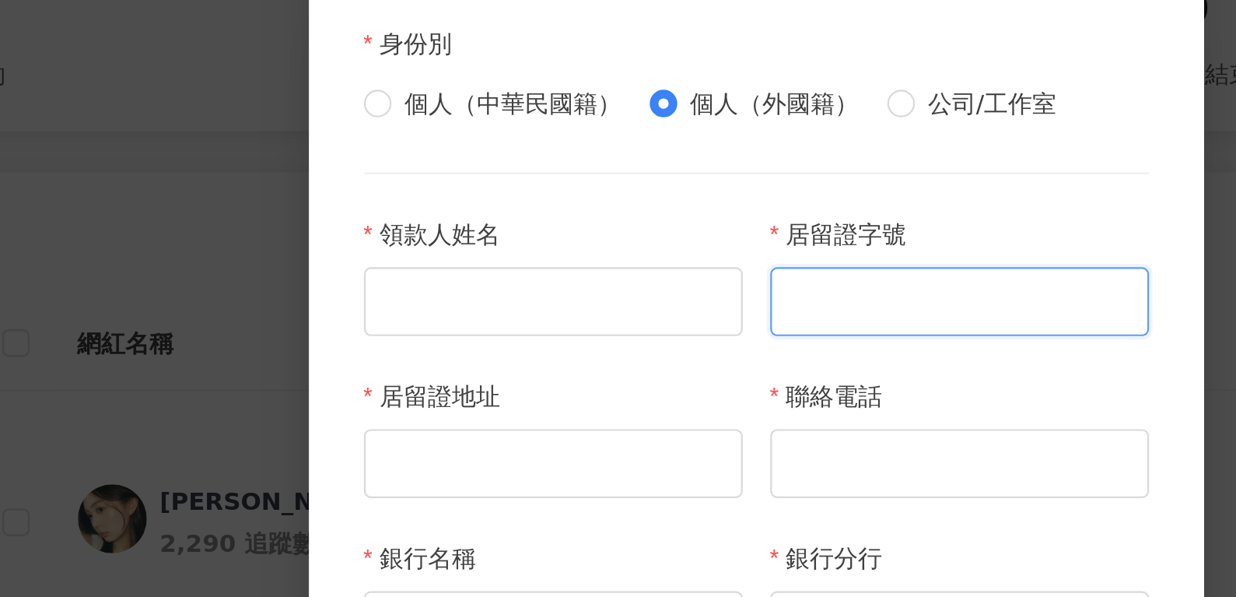
click at [677, 240] on input "居留證字號" at bounding box center [710, 234] width 171 height 31
paste input "**********"
type input "**********"
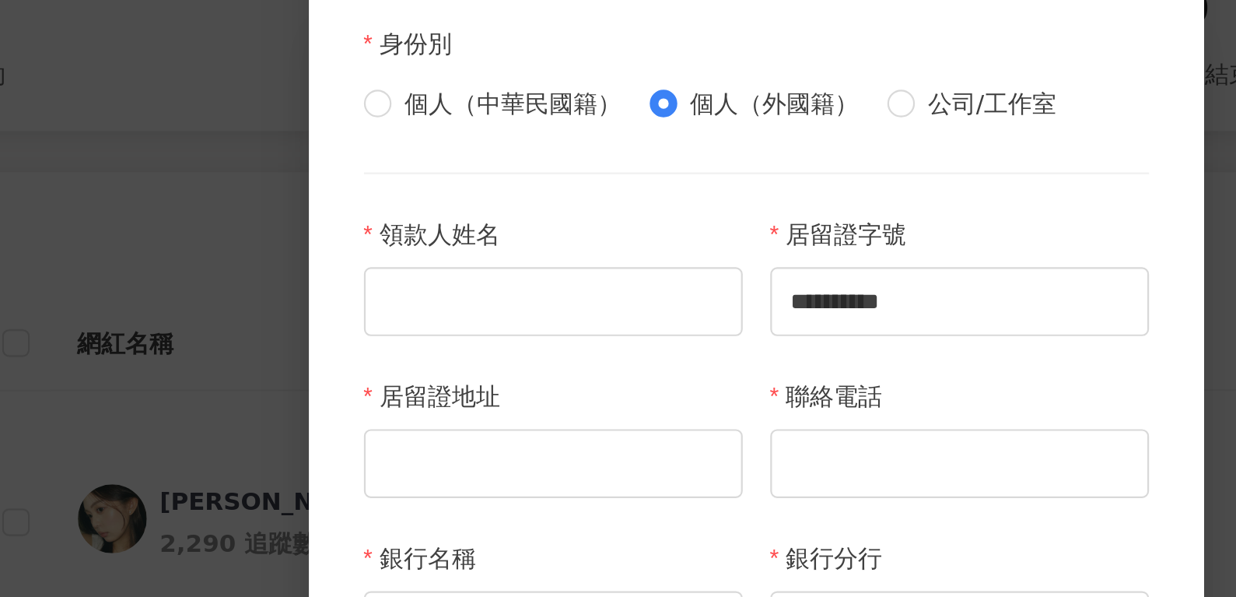
click at [466, 219] on div at bounding box center [526, 234] width 171 height 31
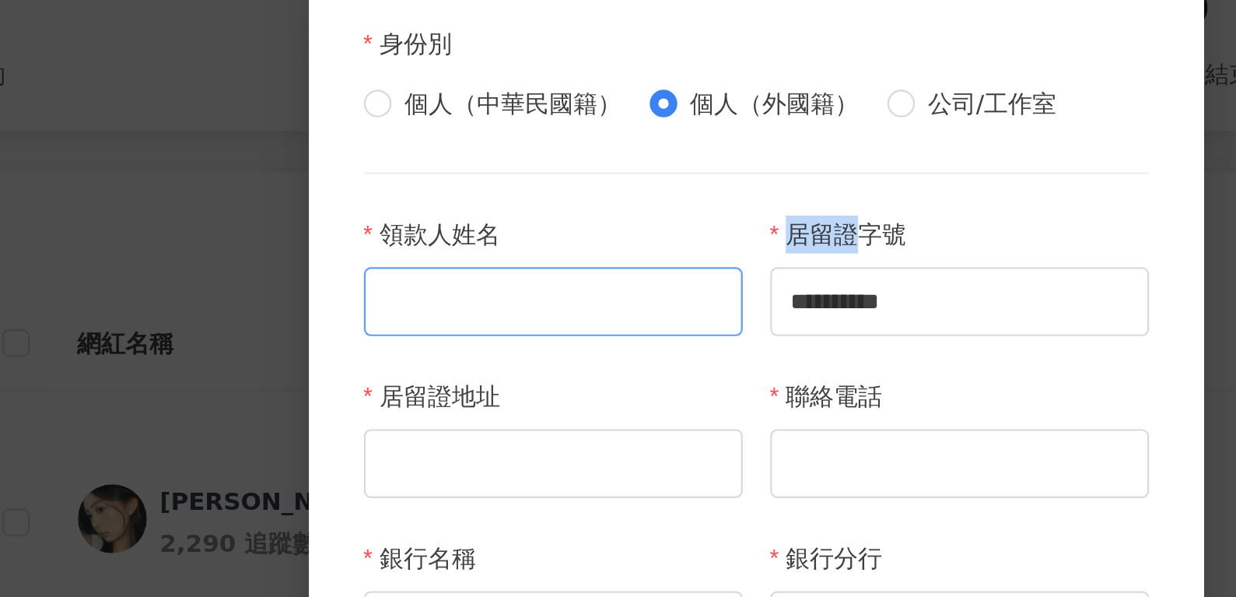
click at [466, 232] on input "領款人姓名" at bounding box center [526, 234] width 171 height 31
paste input "***"
click at [466, 232] on input "***" at bounding box center [526, 234] width 171 height 31
click at [520, 229] on input "***" at bounding box center [526, 234] width 171 height 31
type input "***"
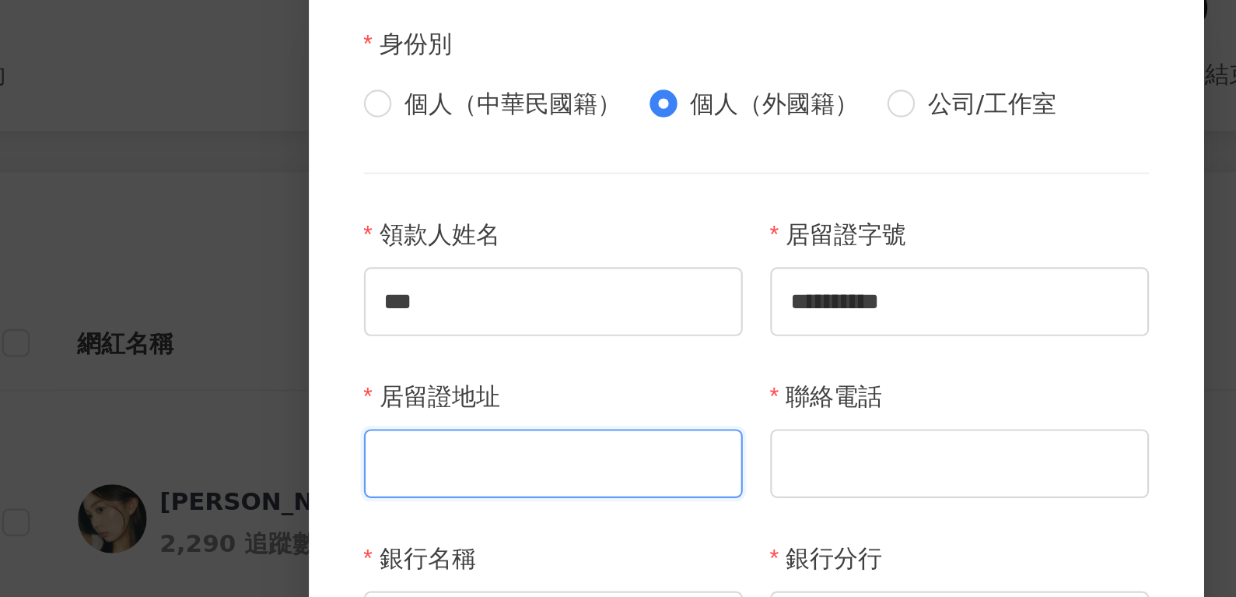
click at [483, 306] on input "居留證地址" at bounding box center [526, 307] width 171 height 31
paste input "**********"
type input "**********"
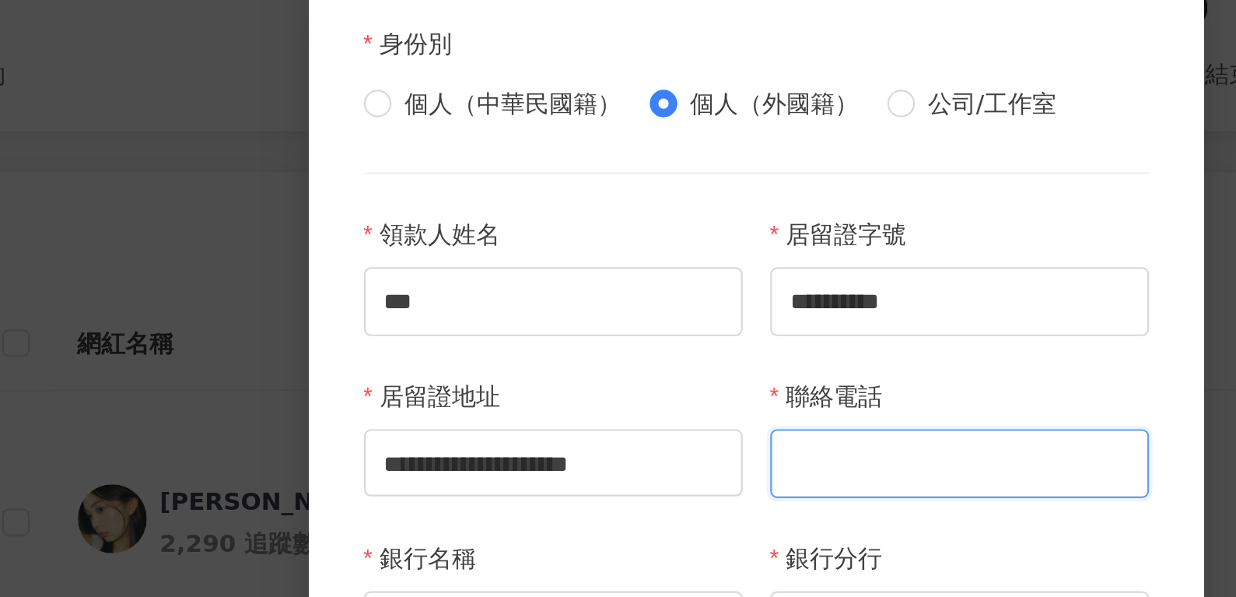
paste input "**********"
click at [645, 311] on input "**********" at bounding box center [710, 307] width 171 height 31
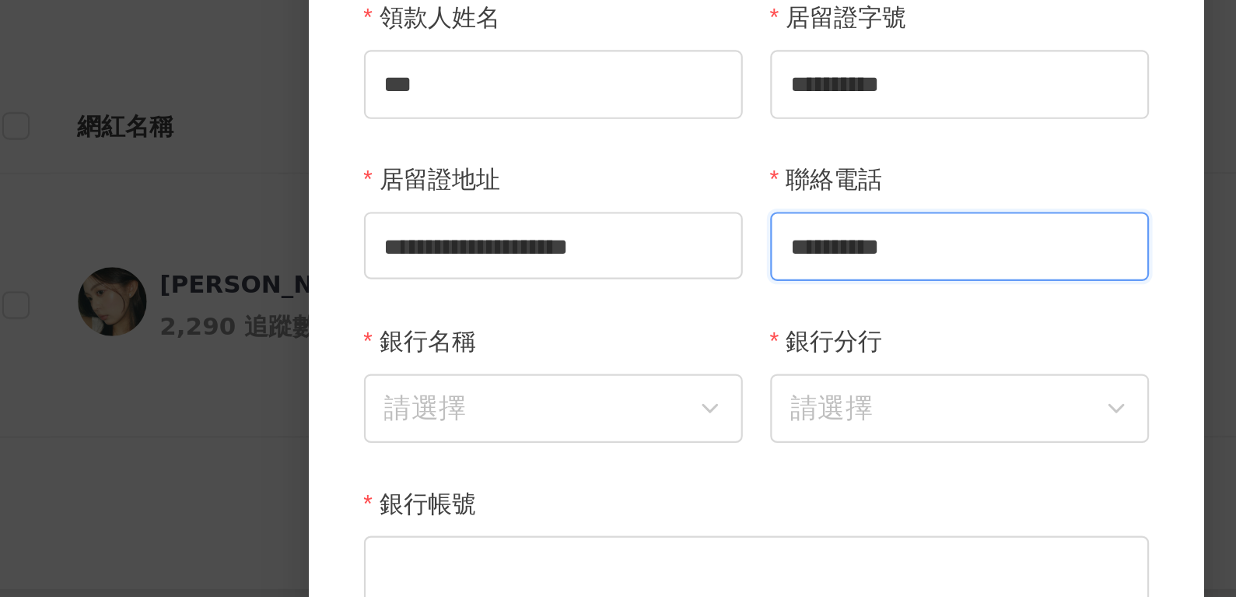
scroll to position [302, 0]
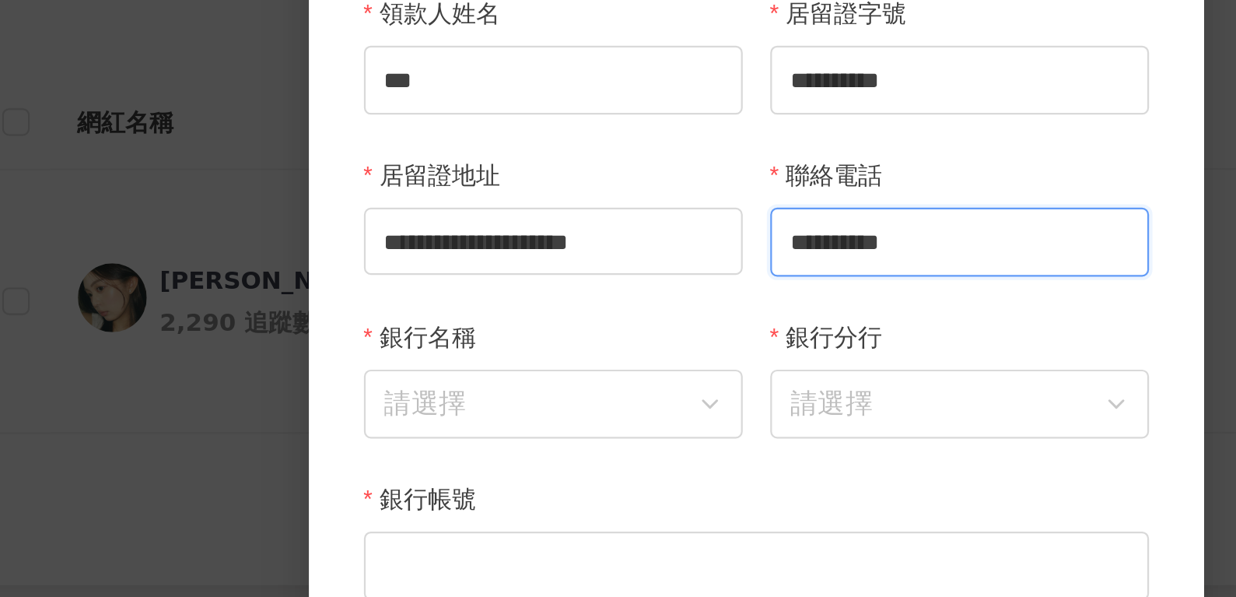
type input "**********"
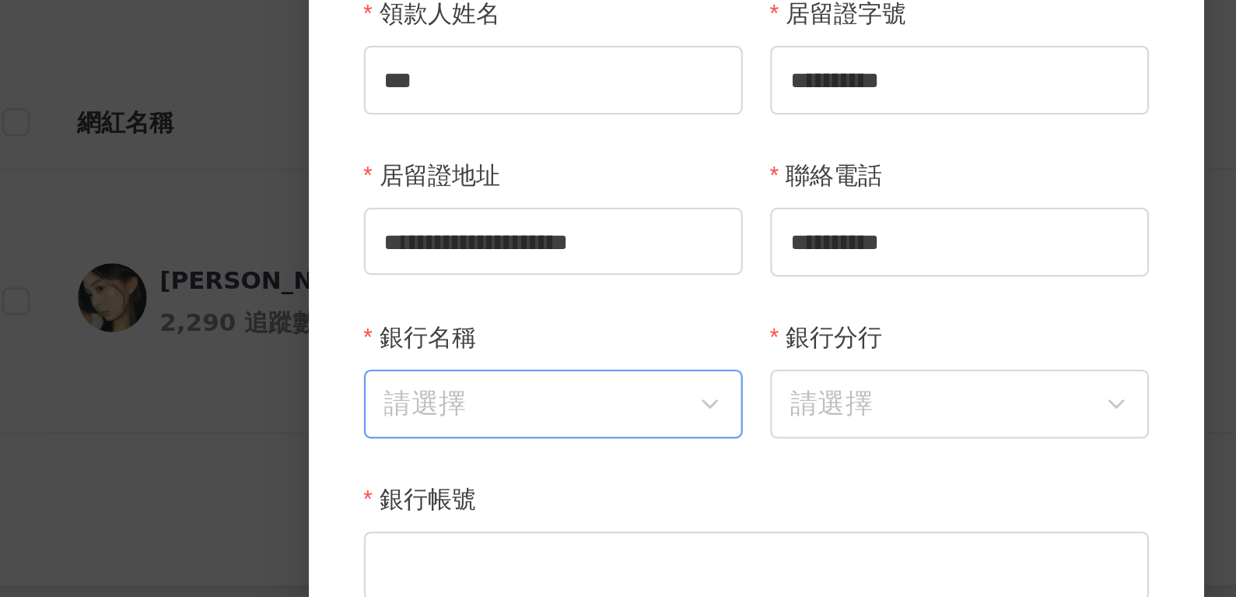
click at [496, 395] on input "銀行名稱" at bounding box center [526, 381] width 152 height 30
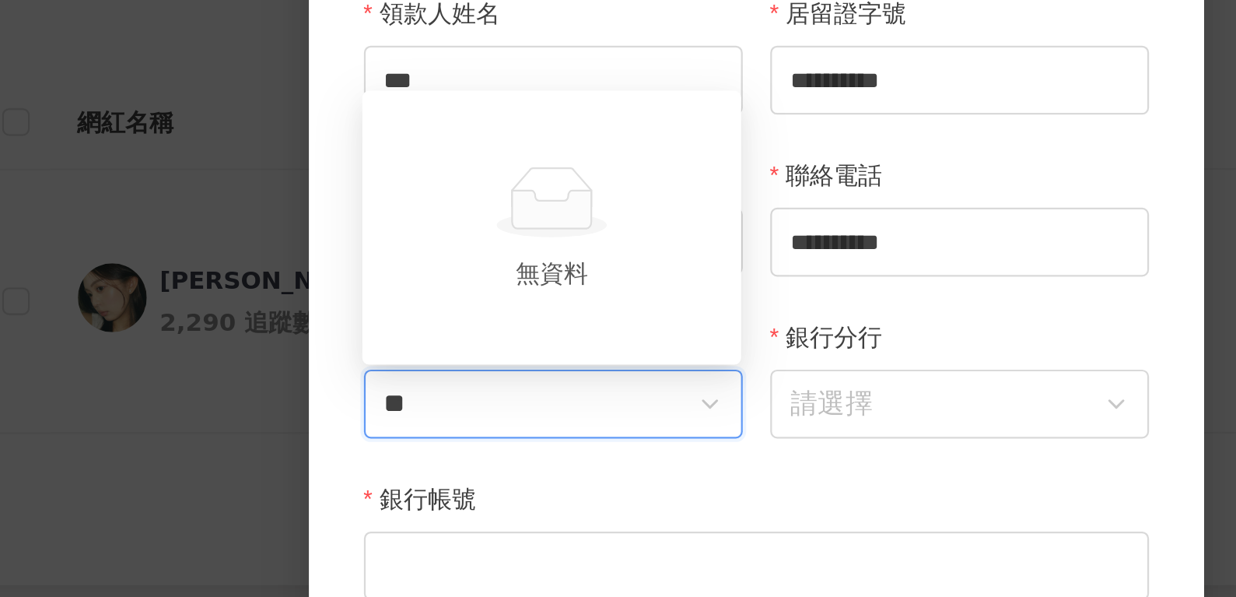
type input "*"
type input "**"
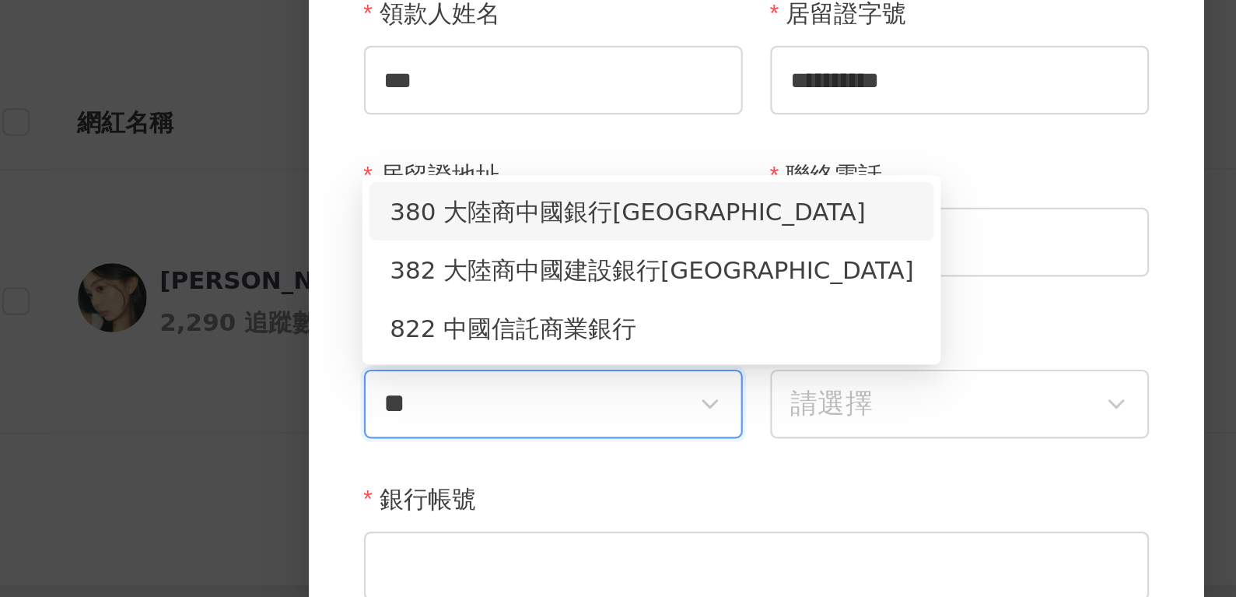
click at [558, 354] on div "822 中國信託商業銀行" at bounding box center [571, 346] width 236 height 17
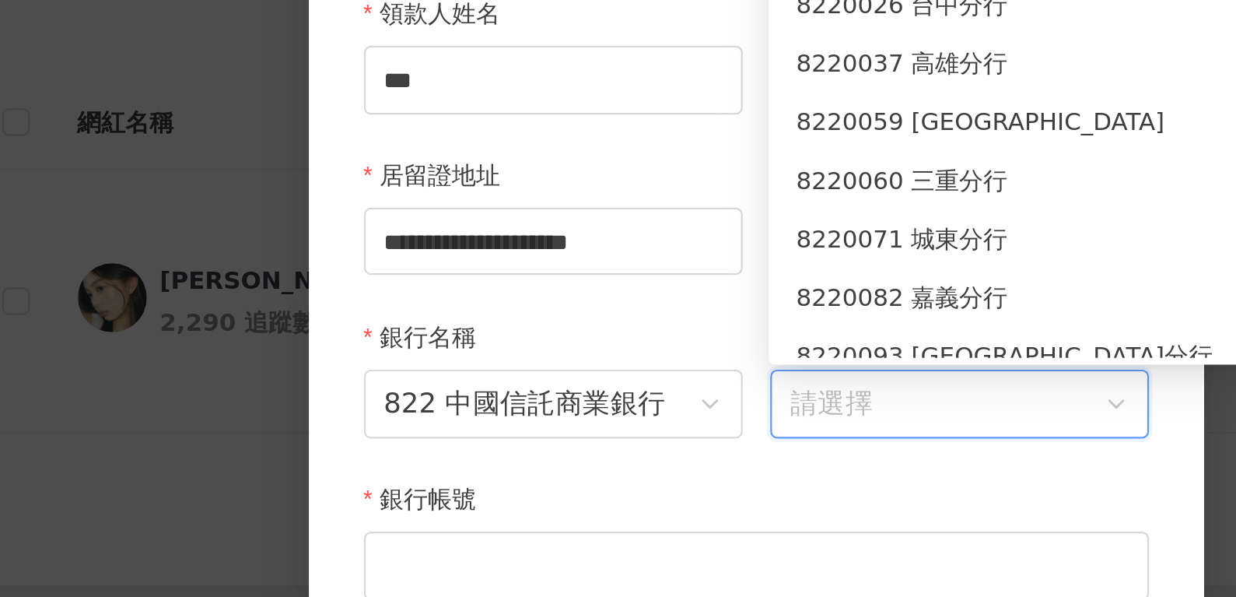
paste input "**"
click at [693, 396] on input "銀行分行" at bounding box center [710, 381] width 152 height 30
type input "**"
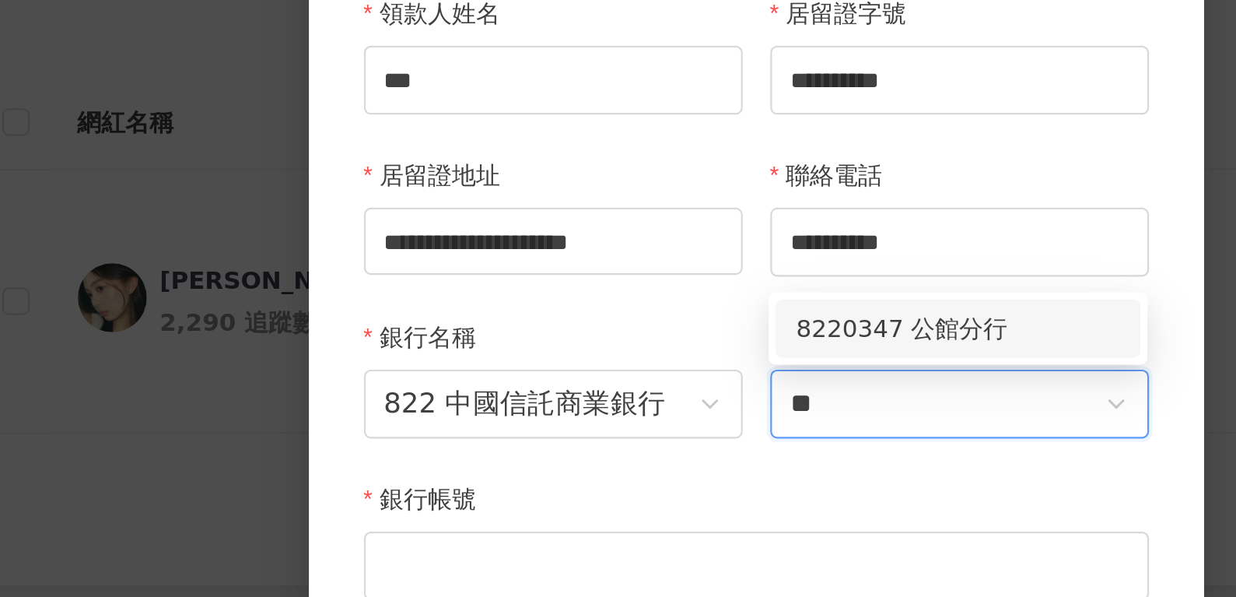
click at [684, 340] on div "8220347 公館分行" at bounding box center [709, 346] width 146 height 17
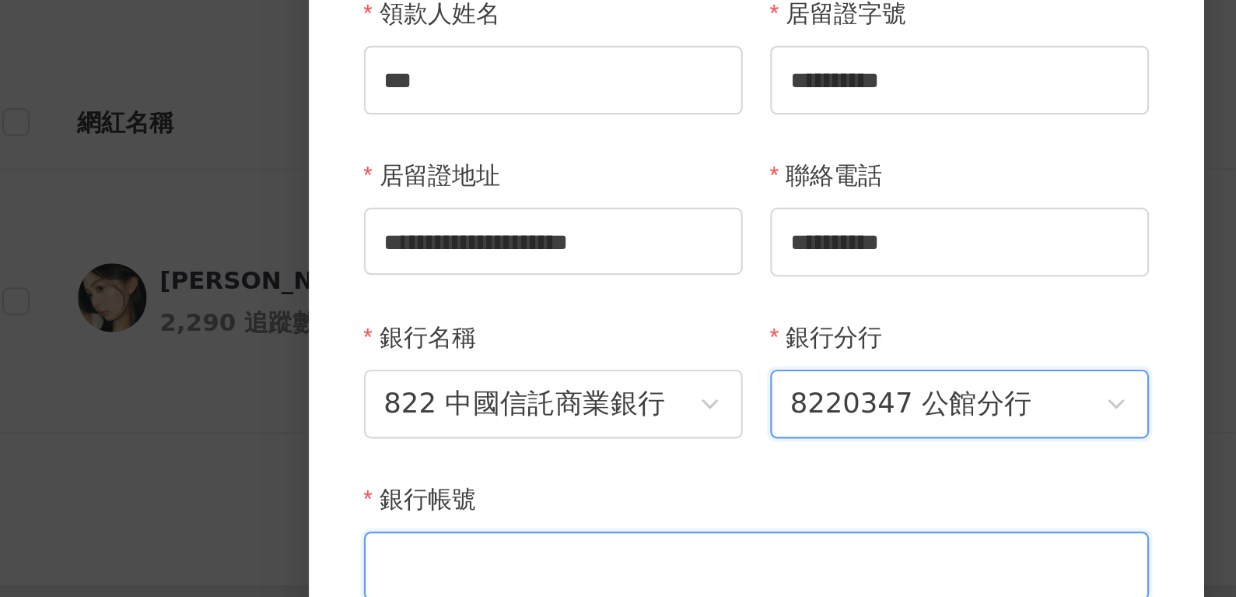
click at [508, 443] on input "銀行帳號" at bounding box center [618, 454] width 355 height 31
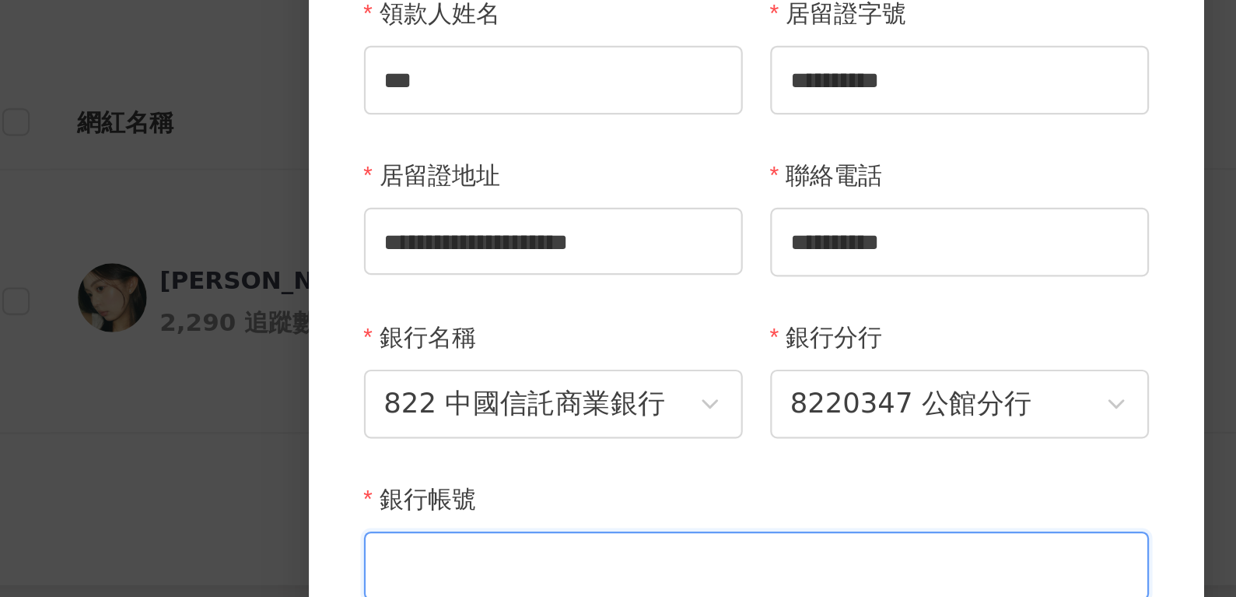
paste input "**********"
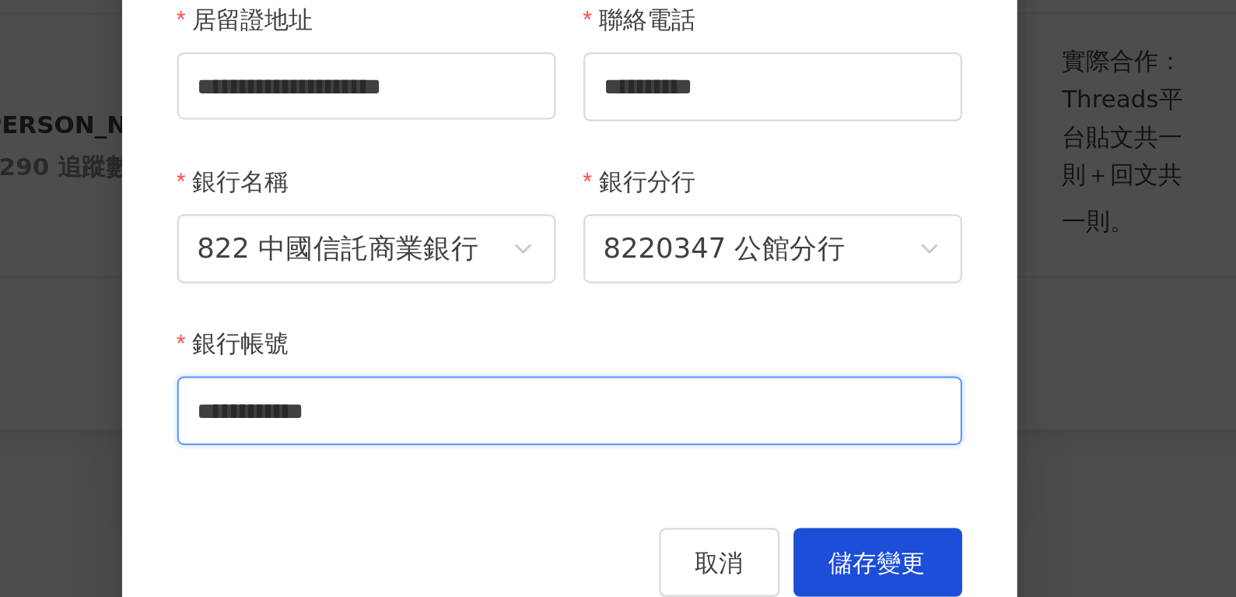
type input "**********"
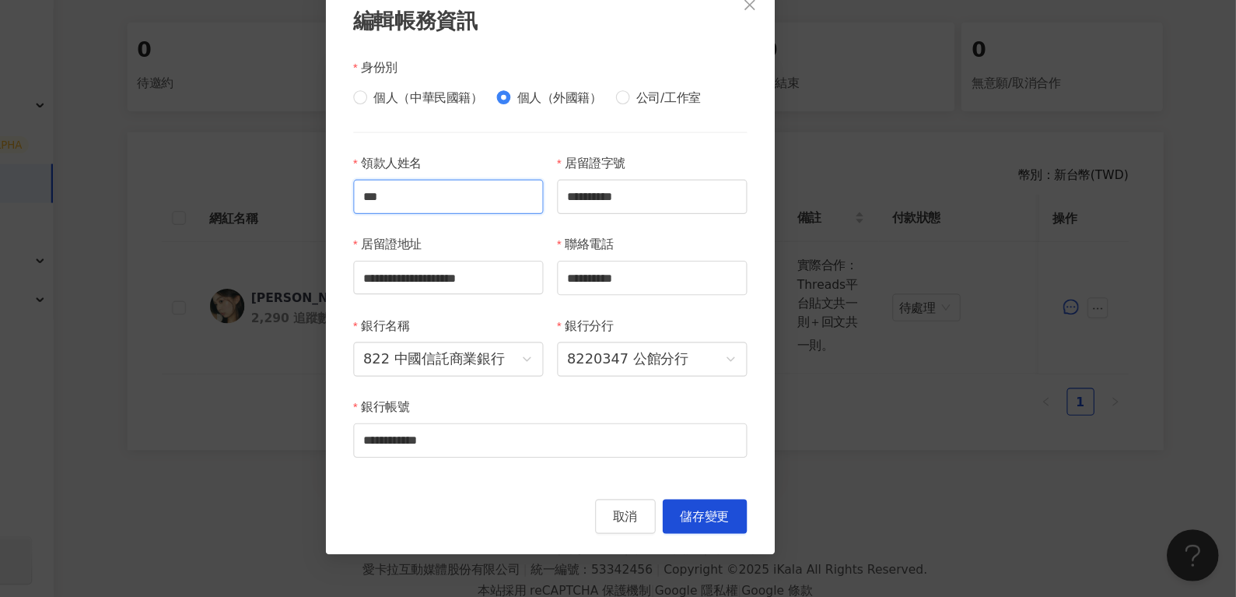
click at [543, 232] on input "***" at bounding box center [526, 234] width 171 height 31
click at [734, 240] on input "**********" at bounding box center [710, 234] width 171 height 31
click at [757, 519] on span "儲存變更" at bounding box center [758, 522] width 44 height 12
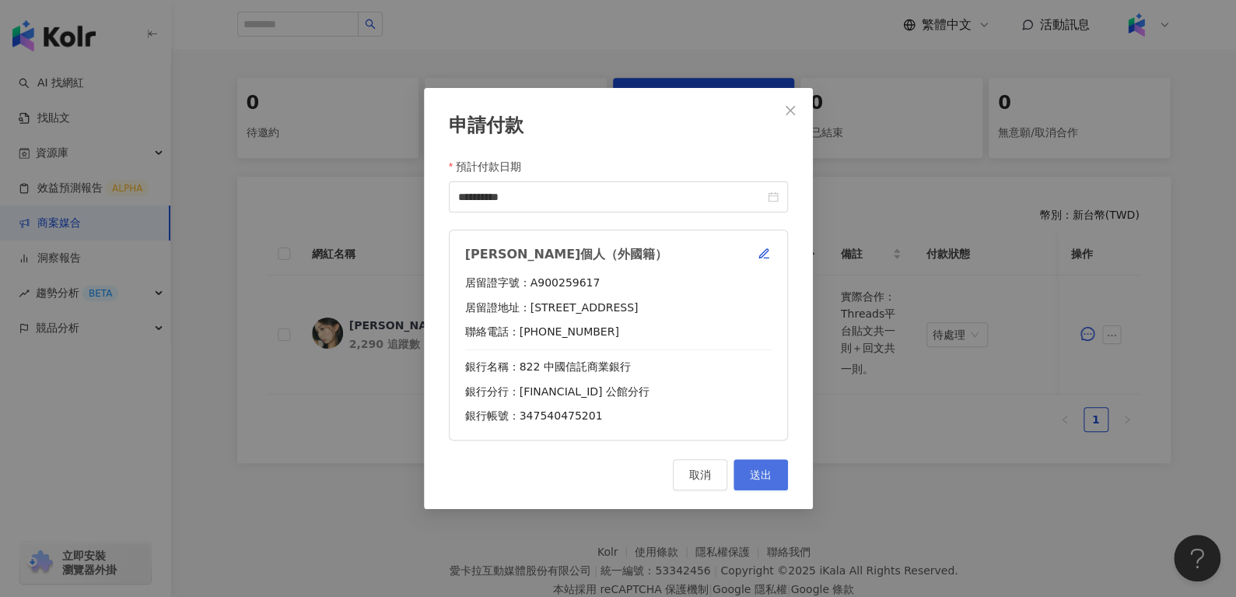
click at [780, 465] on button "送出" at bounding box center [760, 474] width 54 height 31
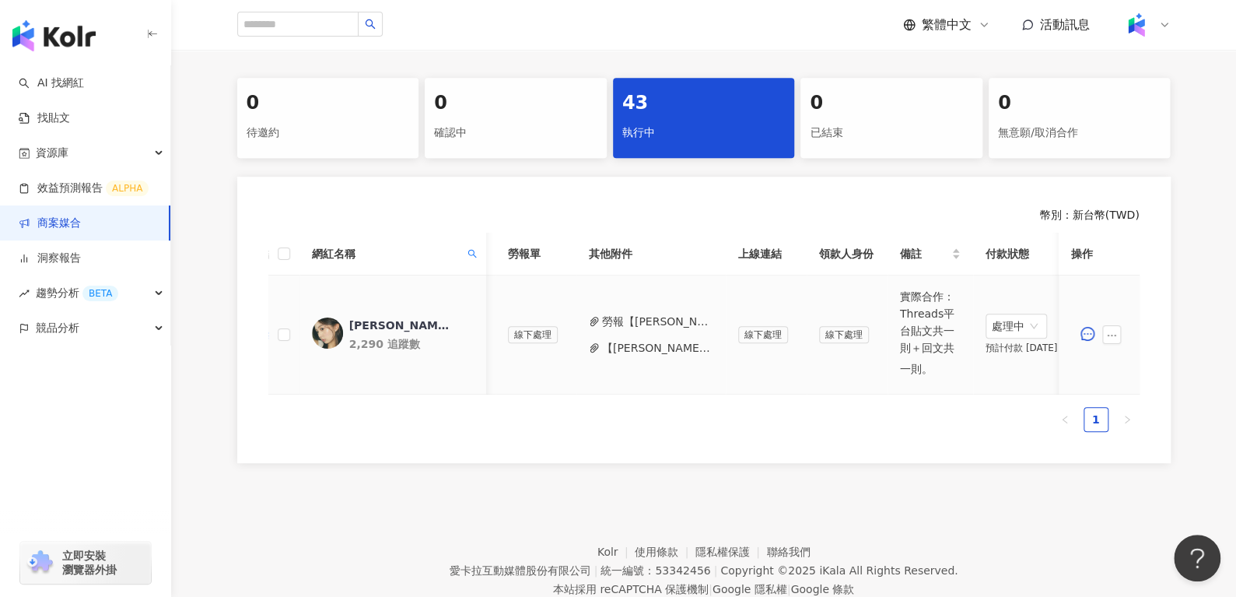
scroll to position [0, 613]
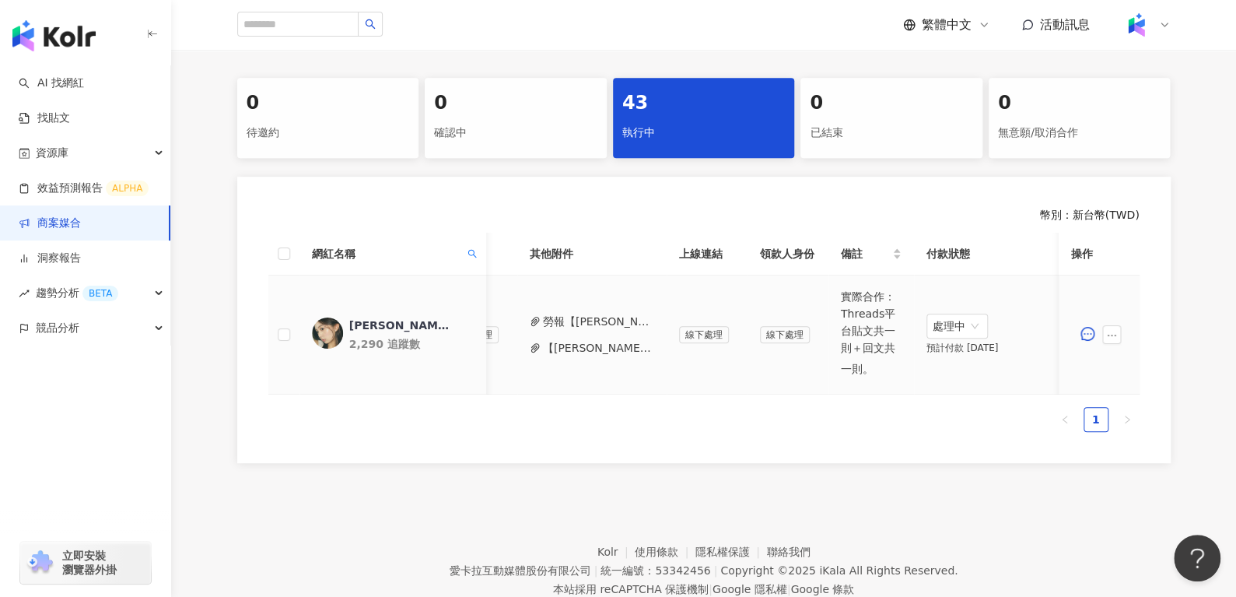
click at [388, 323] on div "[PERSON_NAME].jong" at bounding box center [398, 325] width 101 height 16
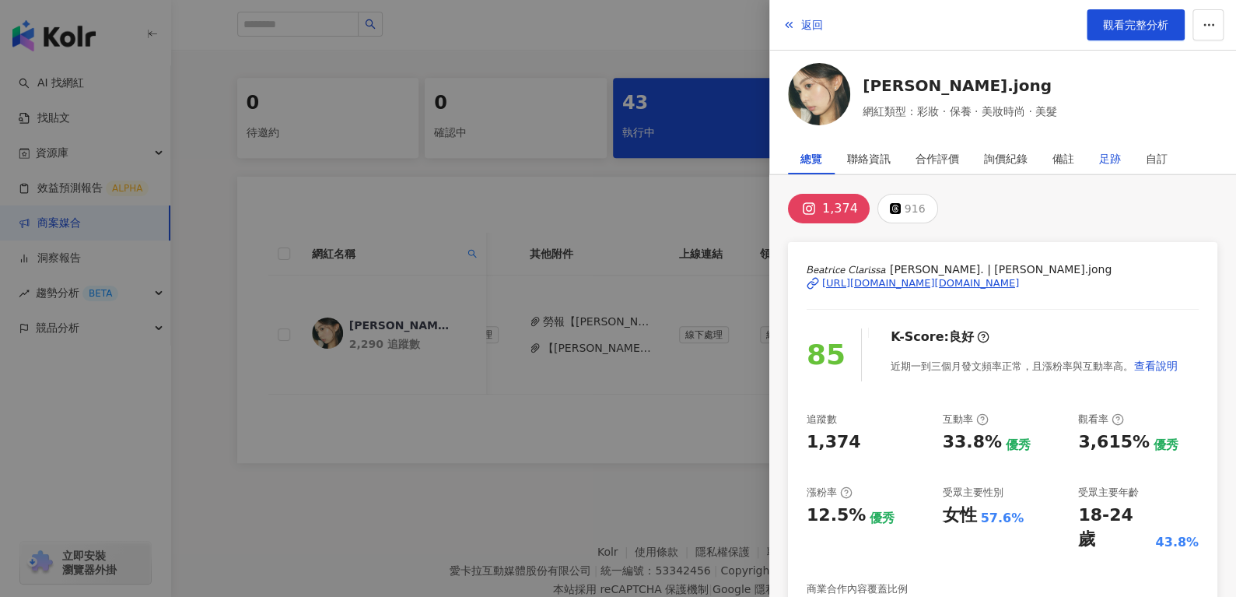
click at [1111, 156] on div "足跡" at bounding box center [1110, 158] width 22 height 31
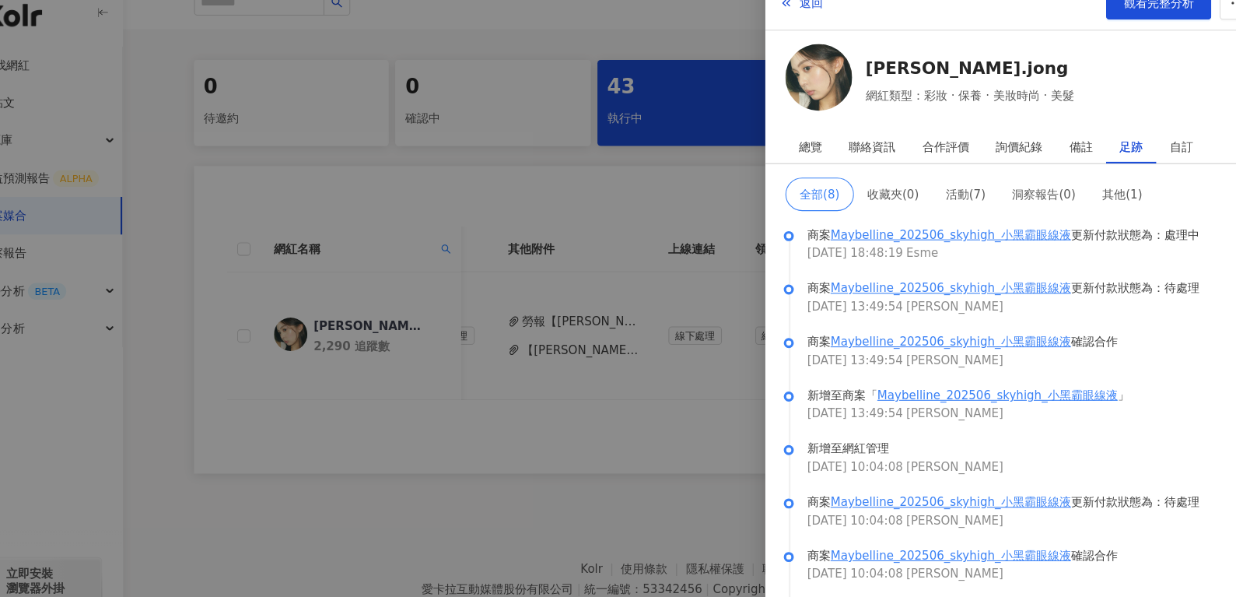
scroll to position [302, 0]
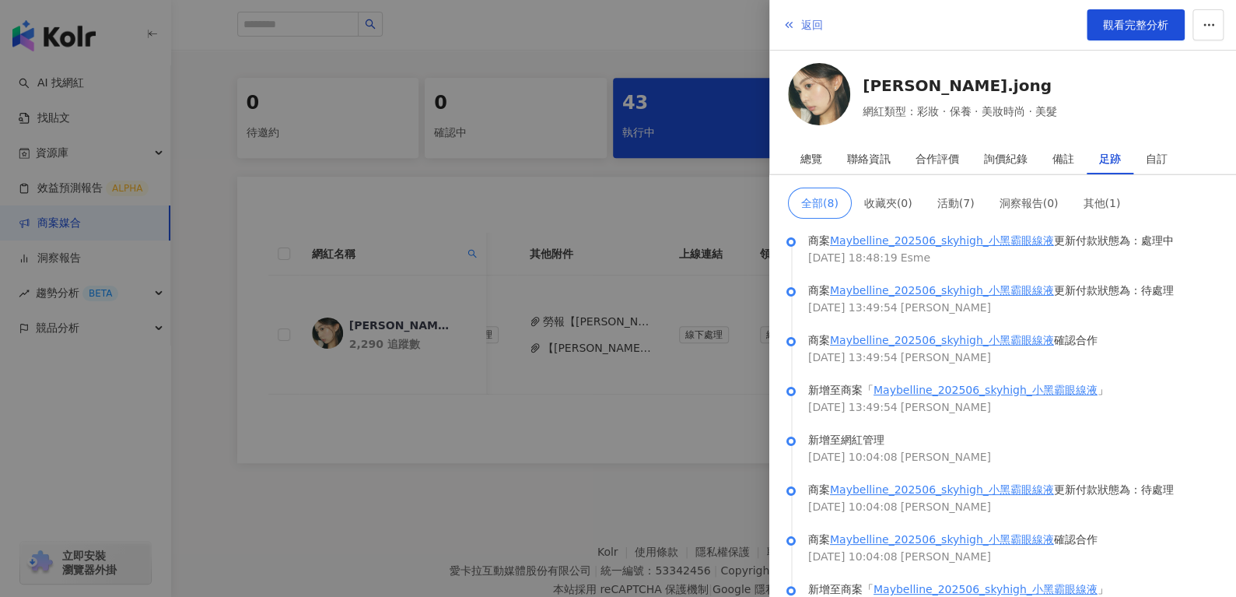
click at [797, 9] on button "返回" at bounding box center [803, 24] width 42 height 31
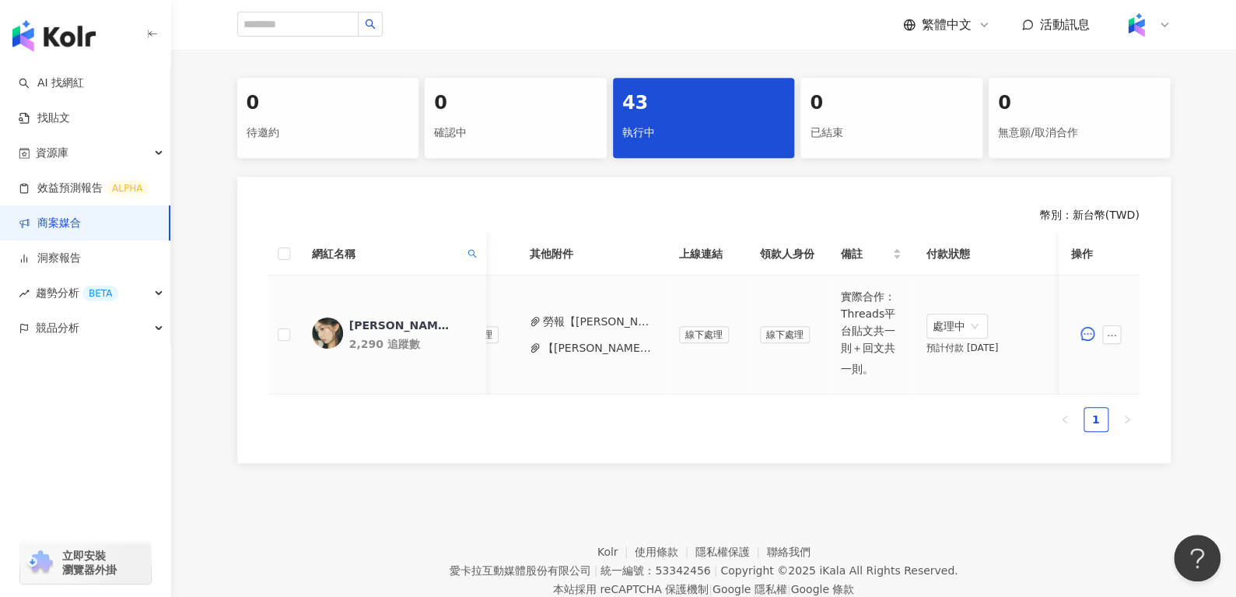
click at [412, 330] on div "[PERSON_NAME].jong" at bounding box center [398, 325] width 101 height 16
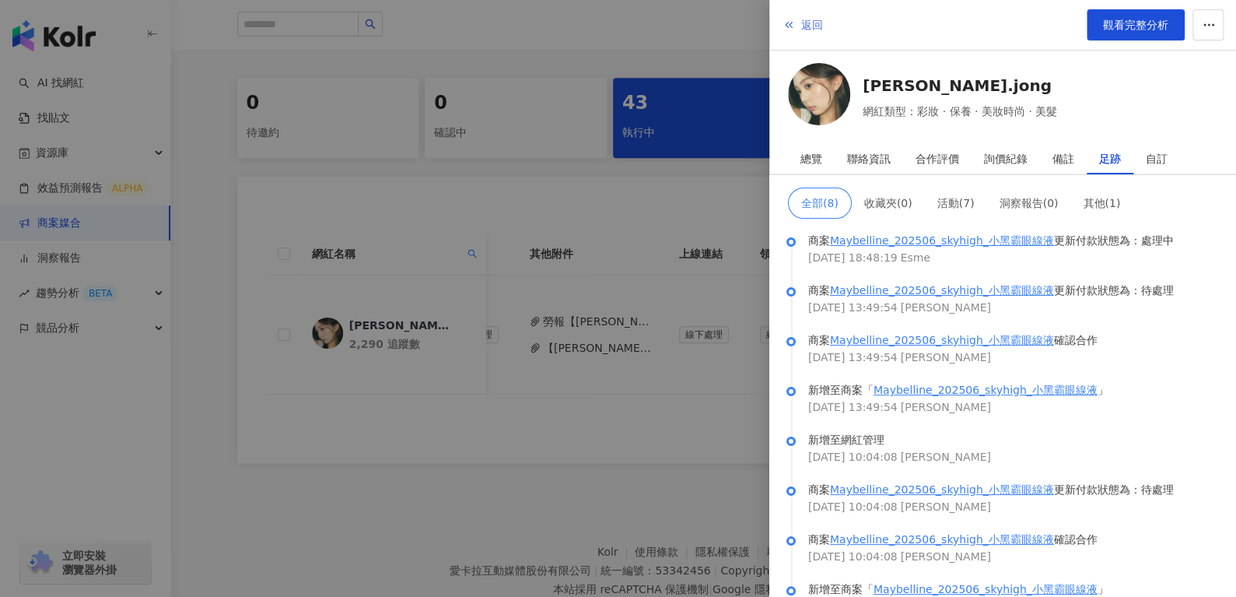
click at [803, 11] on button "返回" at bounding box center [803, 24] width 42 height 31
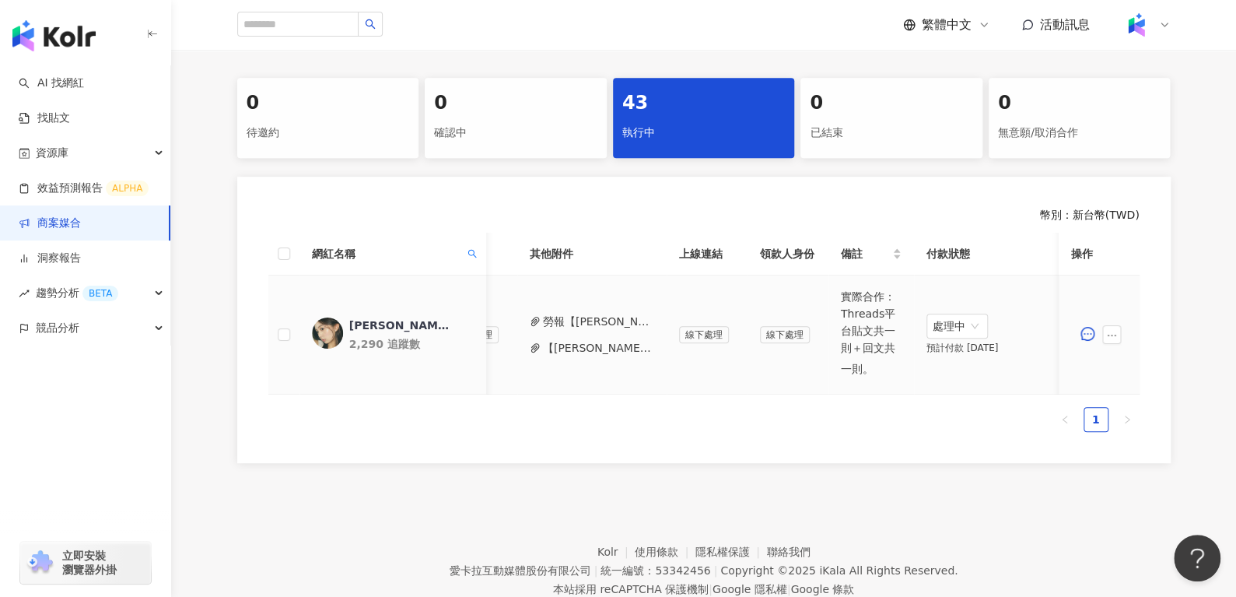
scroll to position [0, 294]
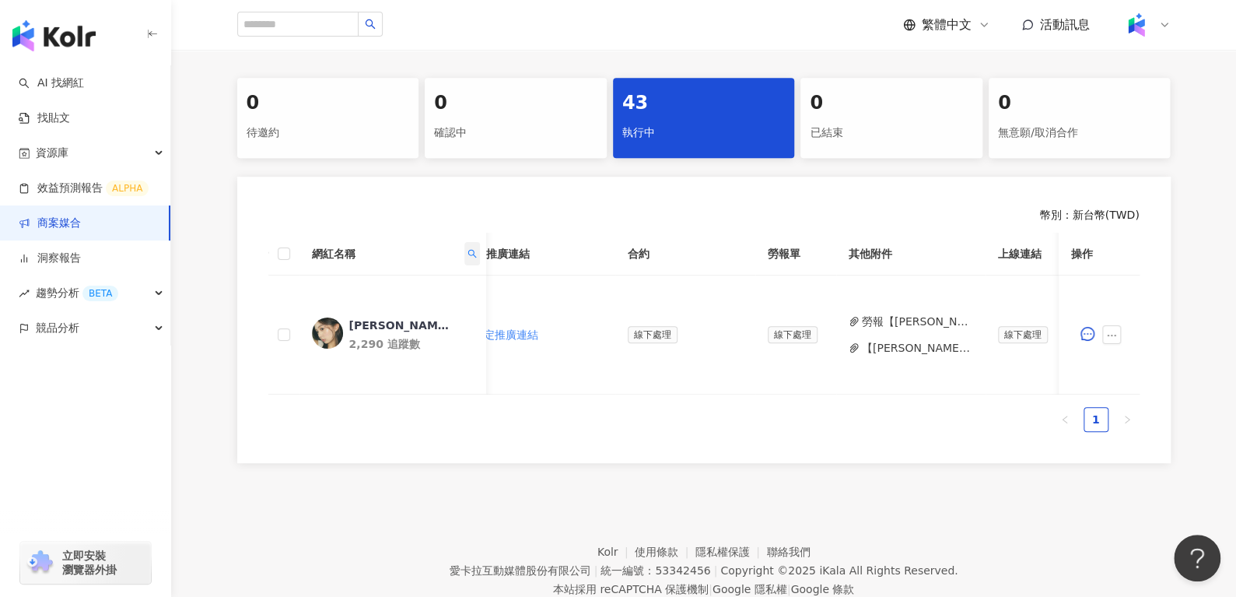
click at [466, 252] on span at bounding box center [472, 253] width 16 height 23
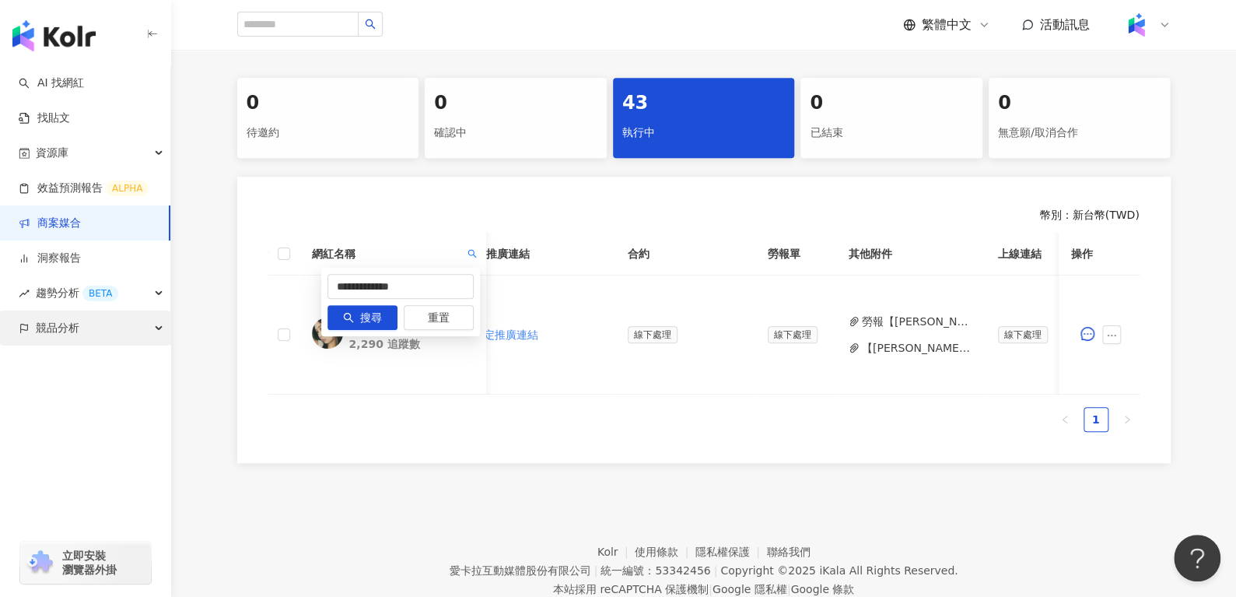
drag, startPoint x: 399, startPoint y: 300, endPoint x: 152, endPoint y: 322, distance: 247.5
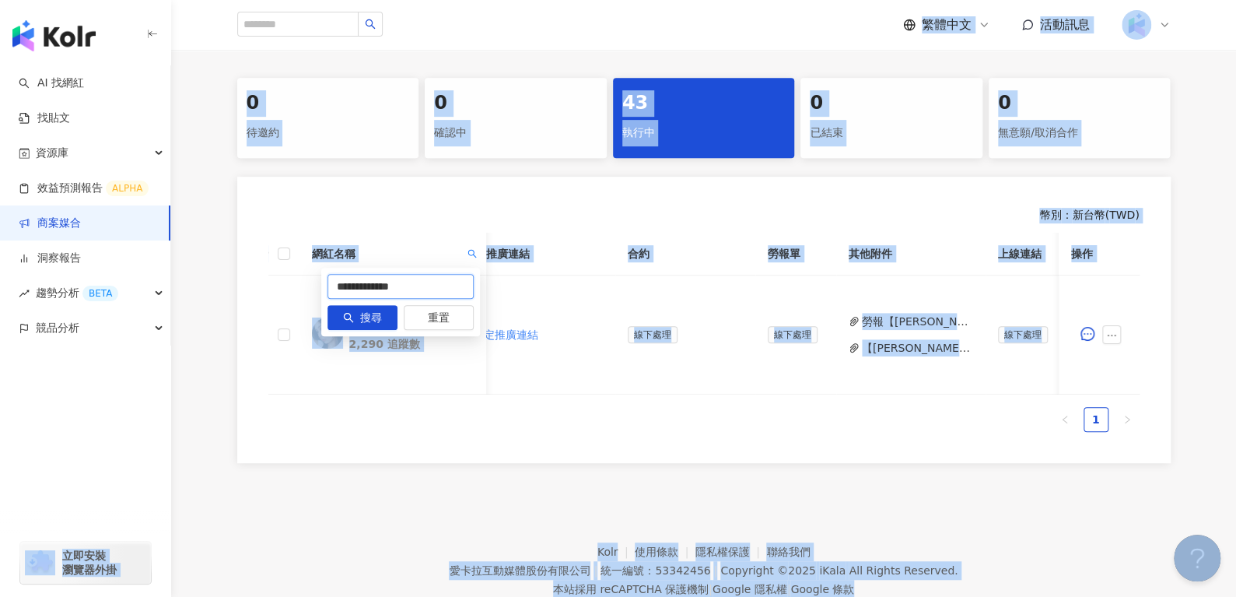
click at [449, 288] on input "**********" at bounding box center [400, 286] width 146 height 25
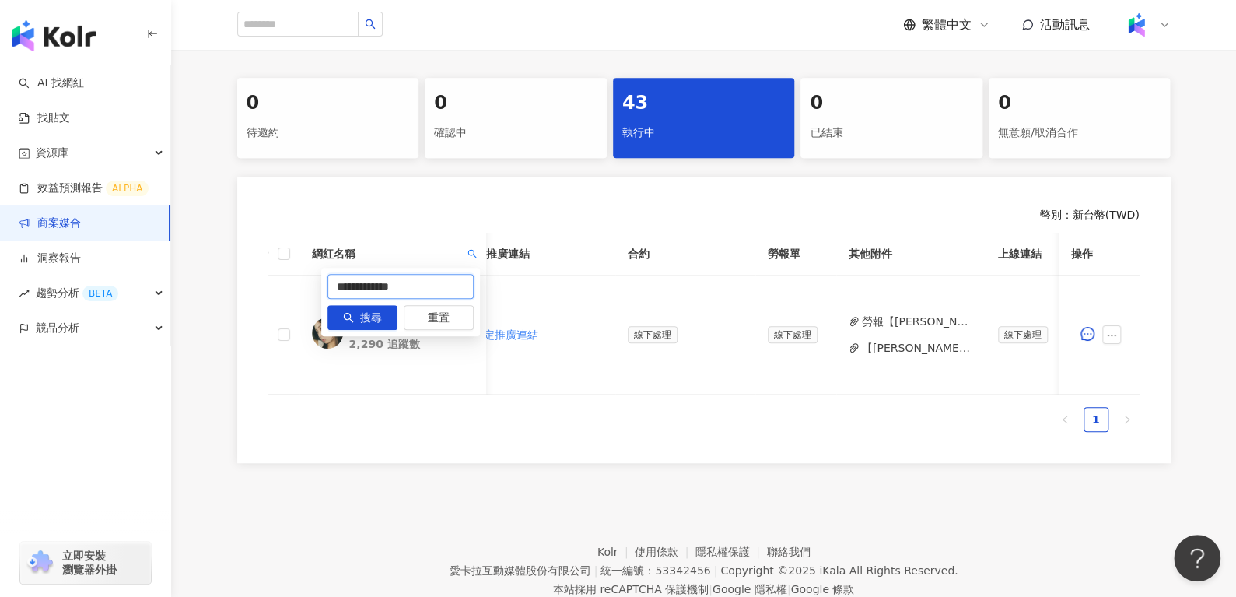
click at [449, 288] on input "**********" at bounding box center [400, 286] width 146 height 25
type input "*"
paste input "*"
type input "*"
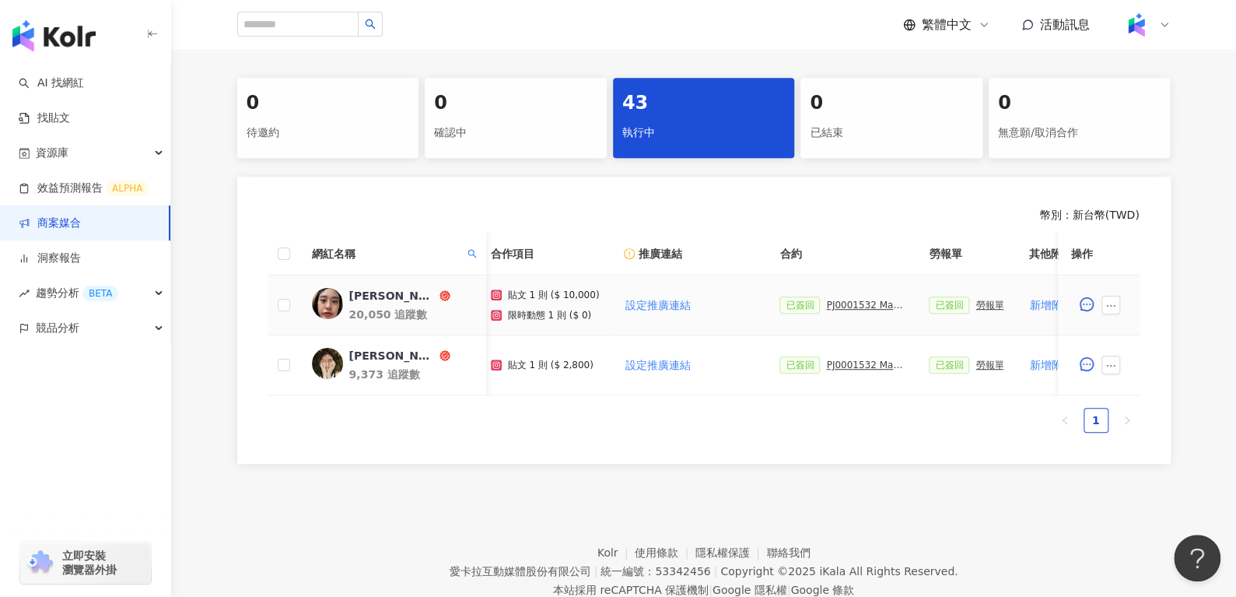
scroll to position [325, 0]
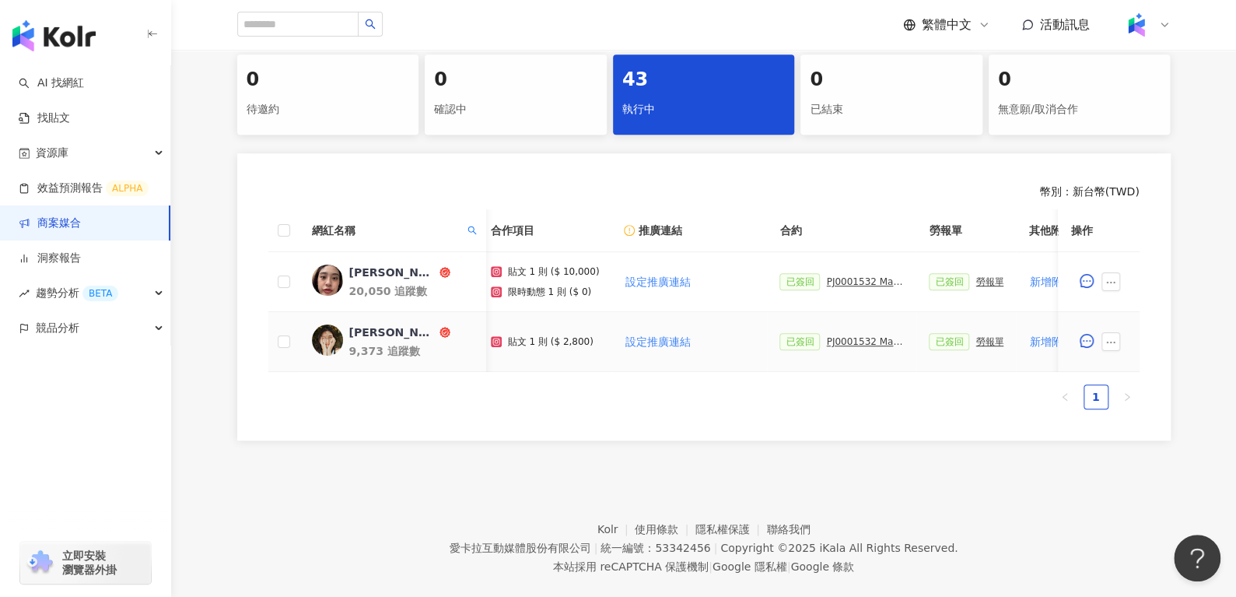
click at [975, 336] on div "勞報單" at bounding box center [989, 341] width 28 height 11
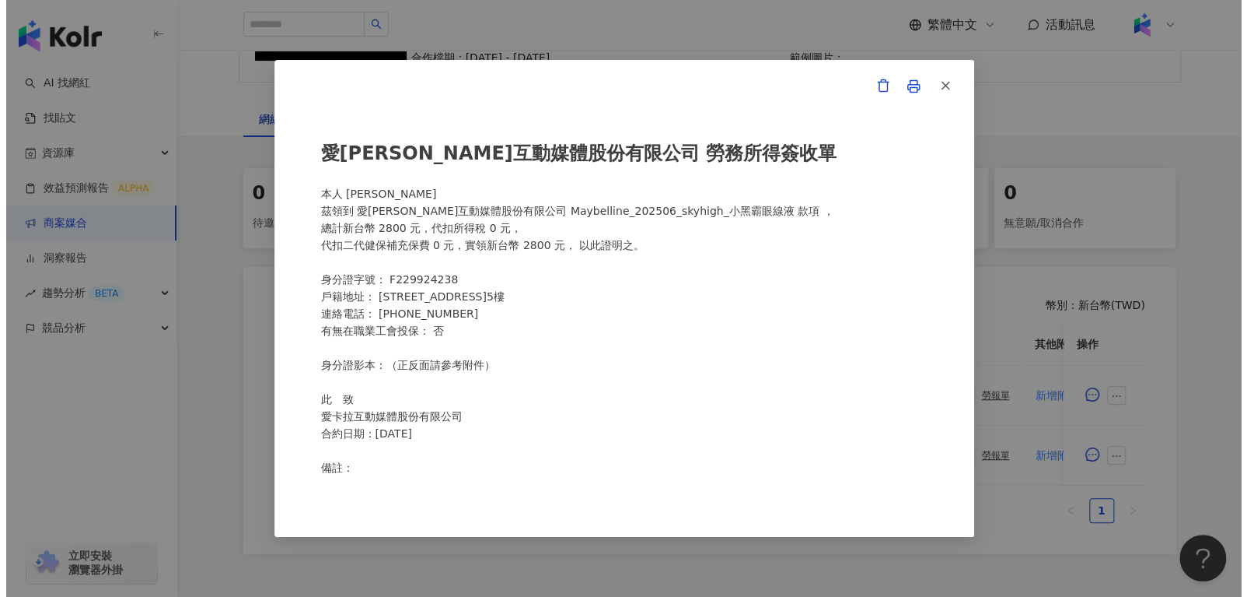
scroll to position [210, 0]
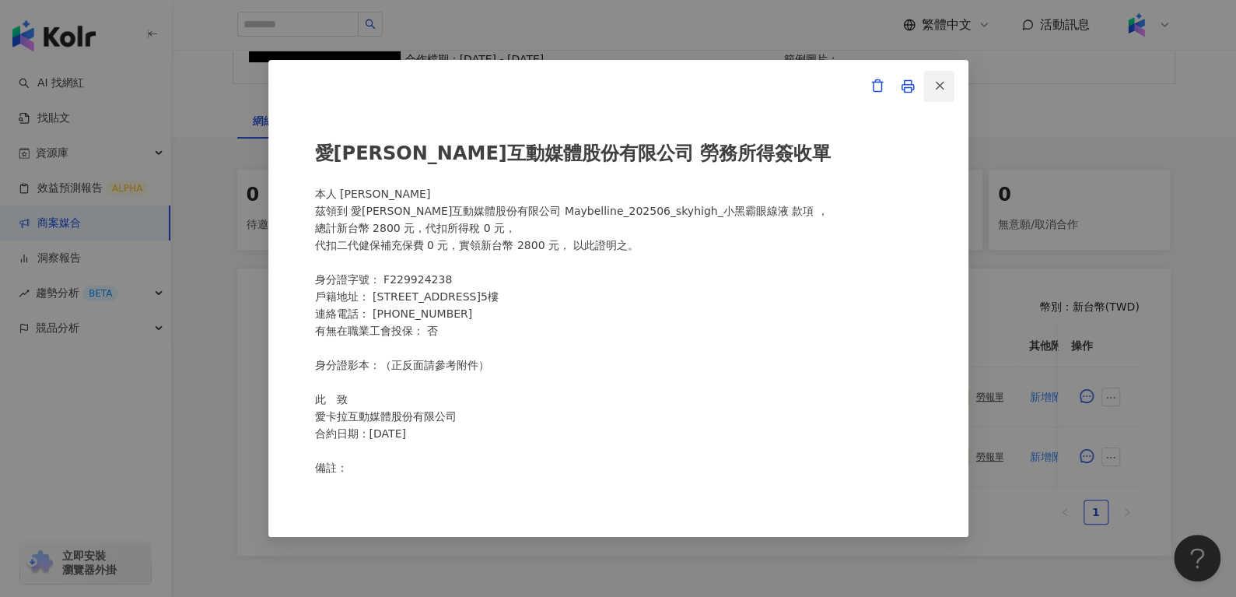
click at [952, 81] on button "button" at bounding box center [938, 86] width 31 height 31
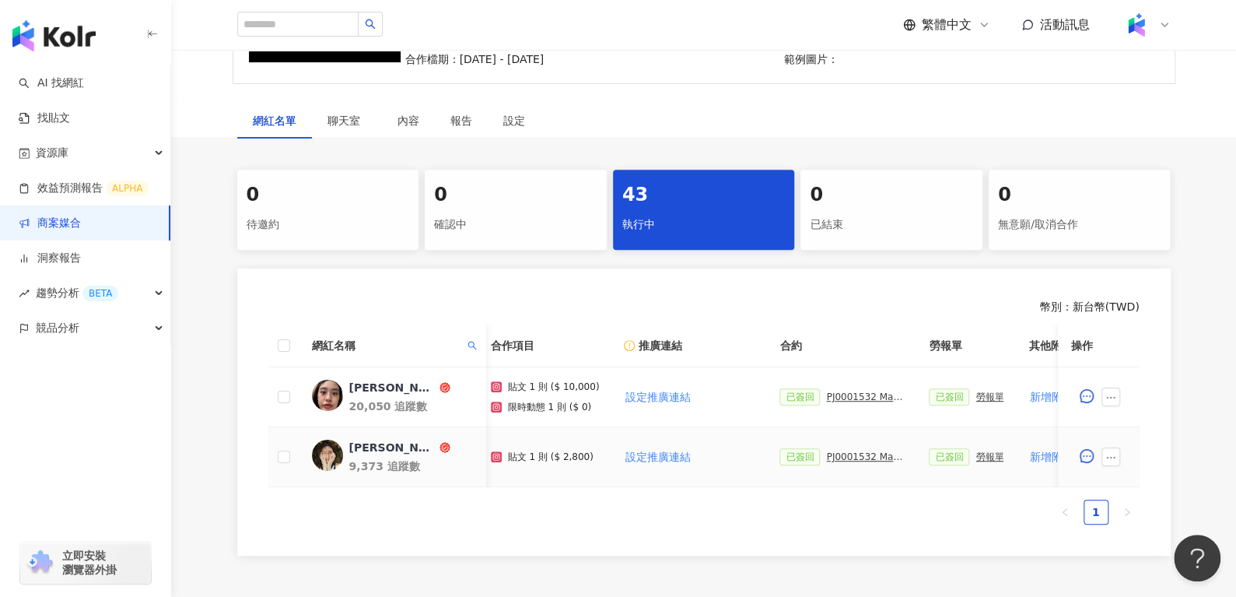
click at [1120, 460] on span at bounding box center [1114, 456] width 25 height 19
click at [1114, 453] on icon "ellipsis" at bounding box center [1111, 457] width 11 height 11
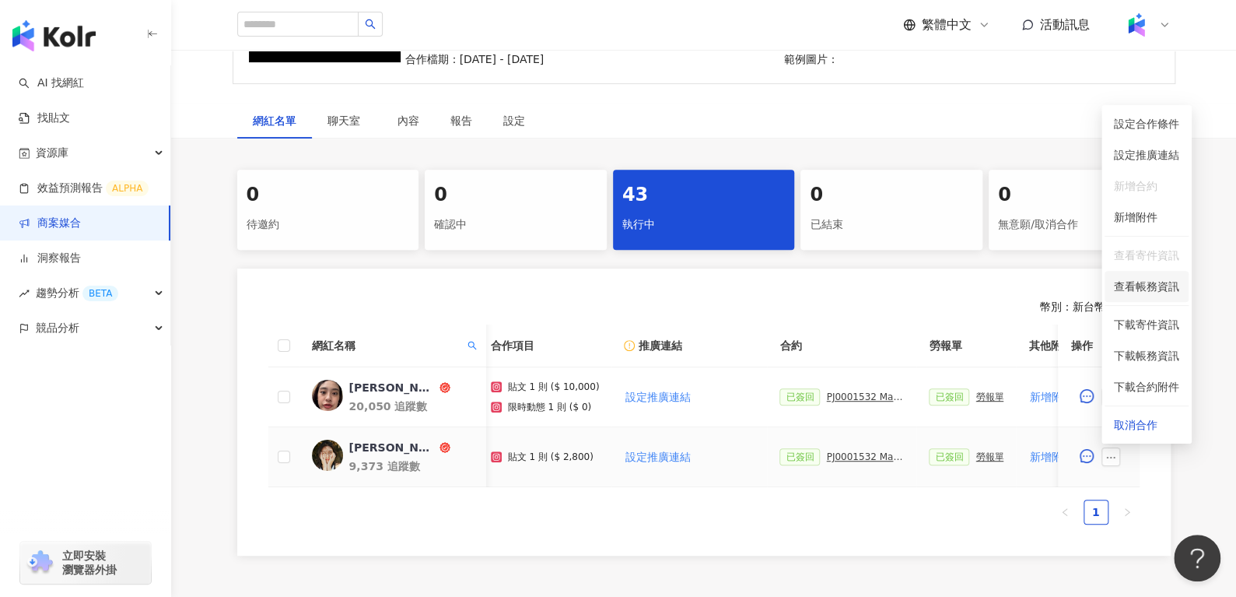
click at [1137, 275] on li "查看帳務資訊" at bounding box center [1146, 286] width 84 height 31
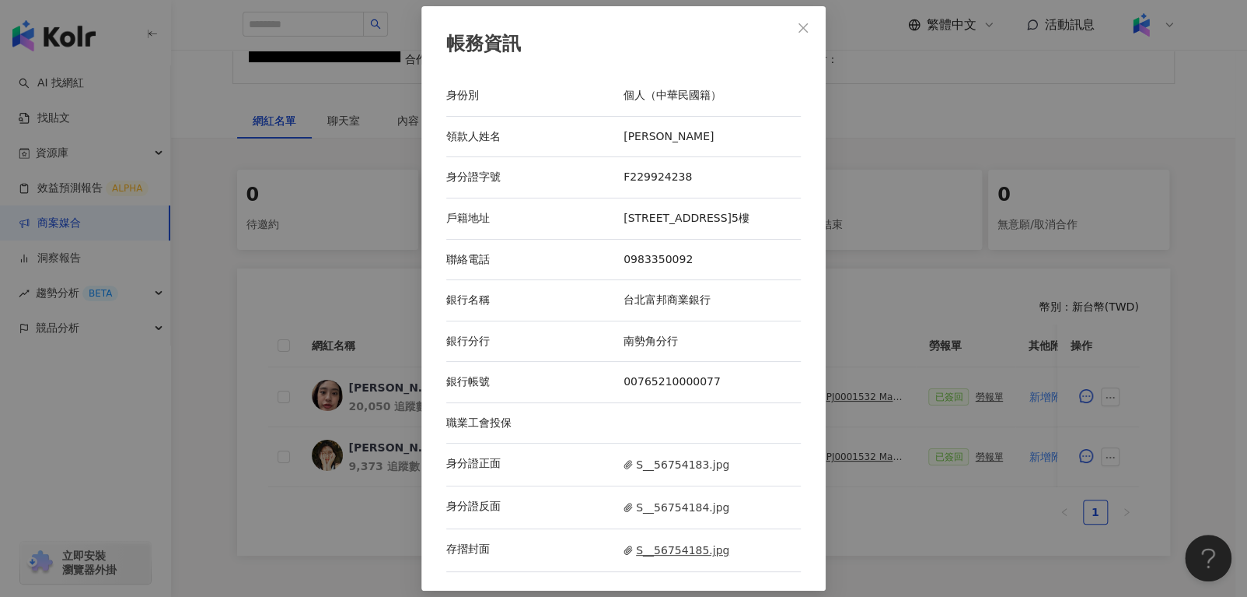
click at [679, 558] on span "S__56754185.jpg" at bounding box center [677, 549] width 106 height 17
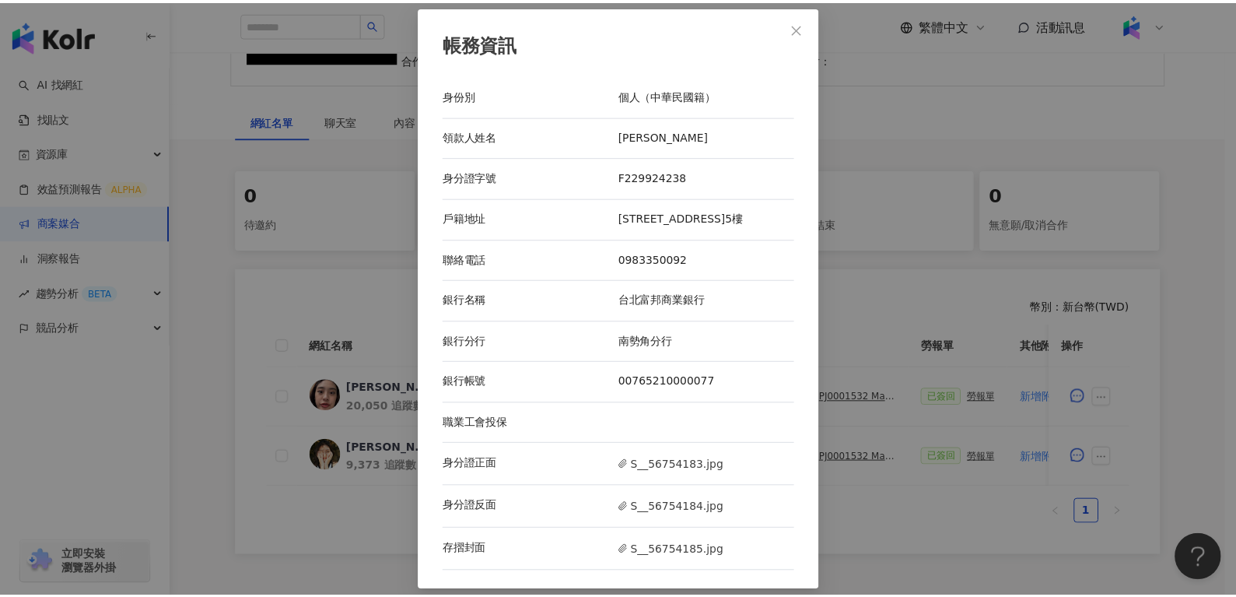
scroll to position [0, 0]
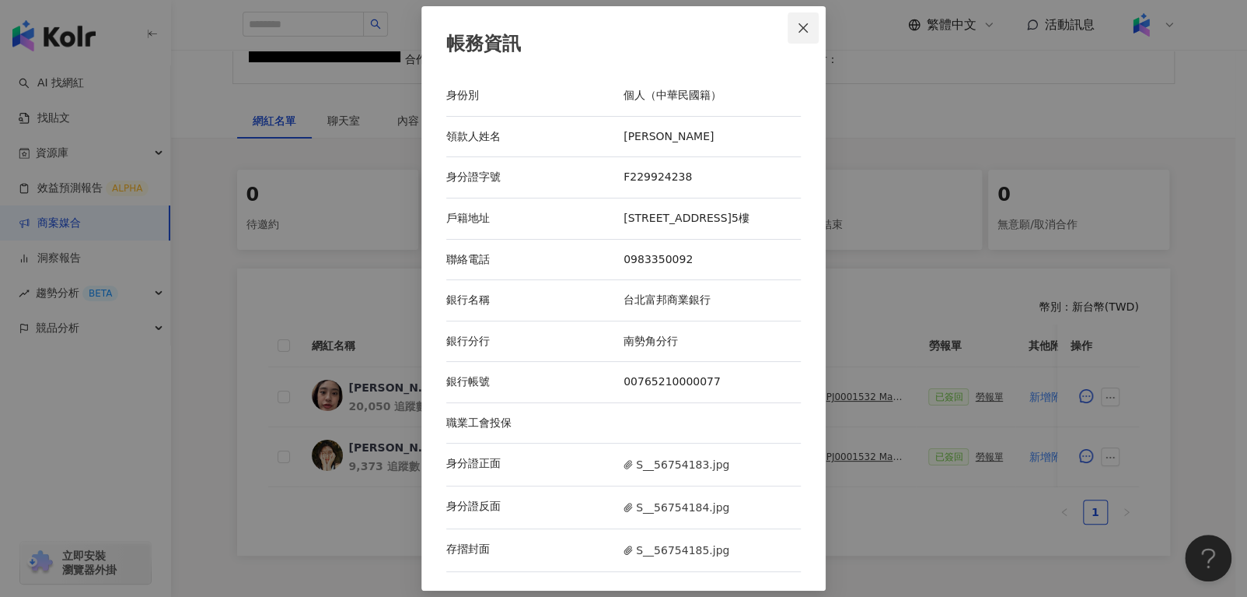
click at [795, 35] on button "Close" at bounding box center [803, 27] width 31 height 31
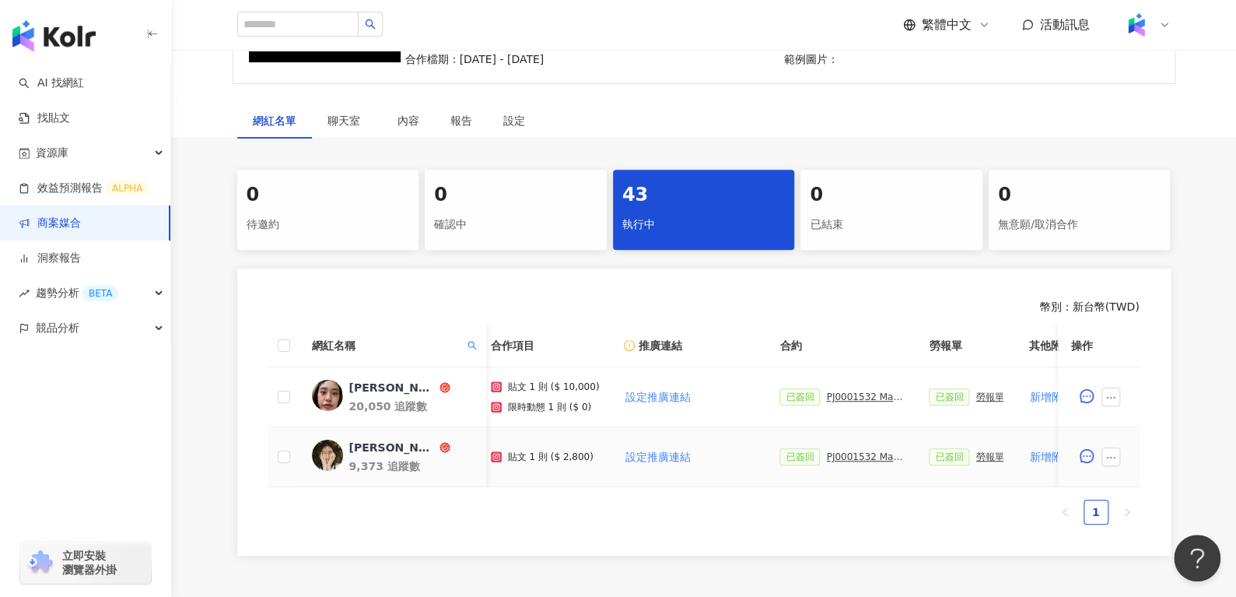
click at [838, 457] on div "PJ0001532 Maybelline_202506_skyhigh_小黑霸眼線液_萊雅合作備忘錄" at bounding box center [865, 456] width 78 height 11
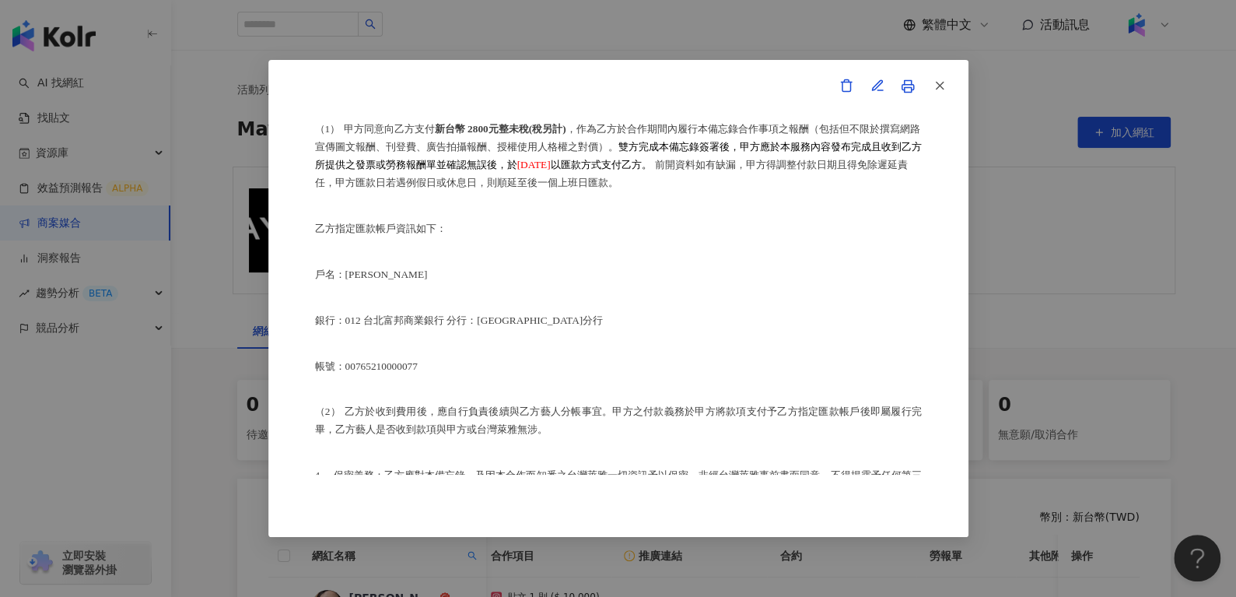
scroll to position [699, 0]
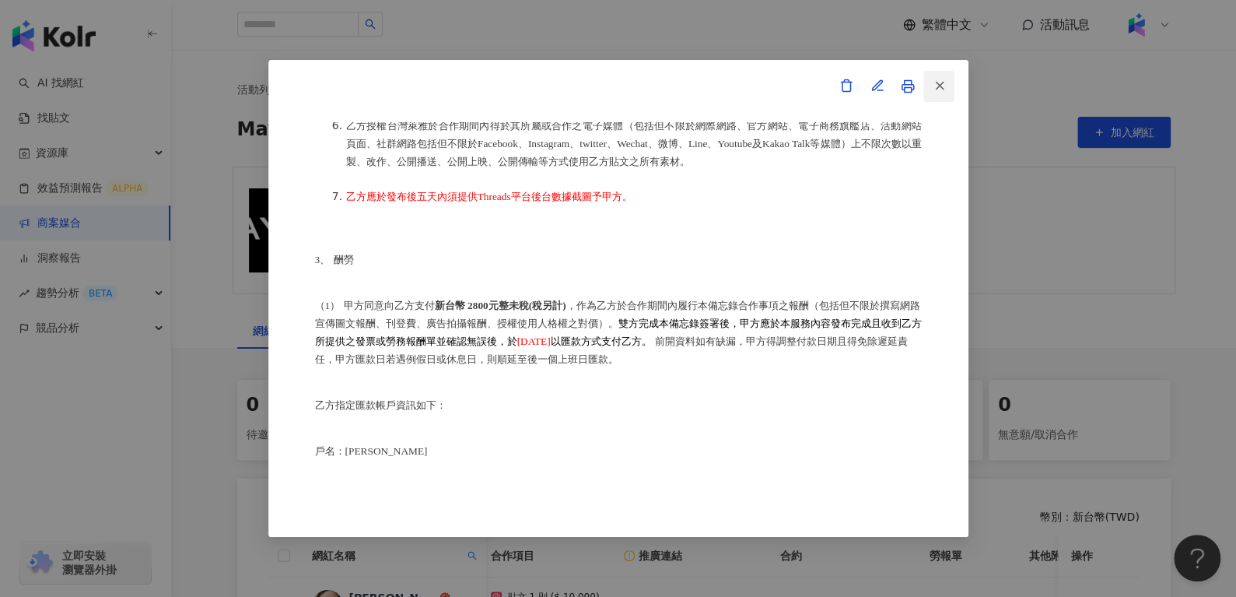
click at [935, 86] on icon "button" at bounding box center [939, 86] width 14 height 14
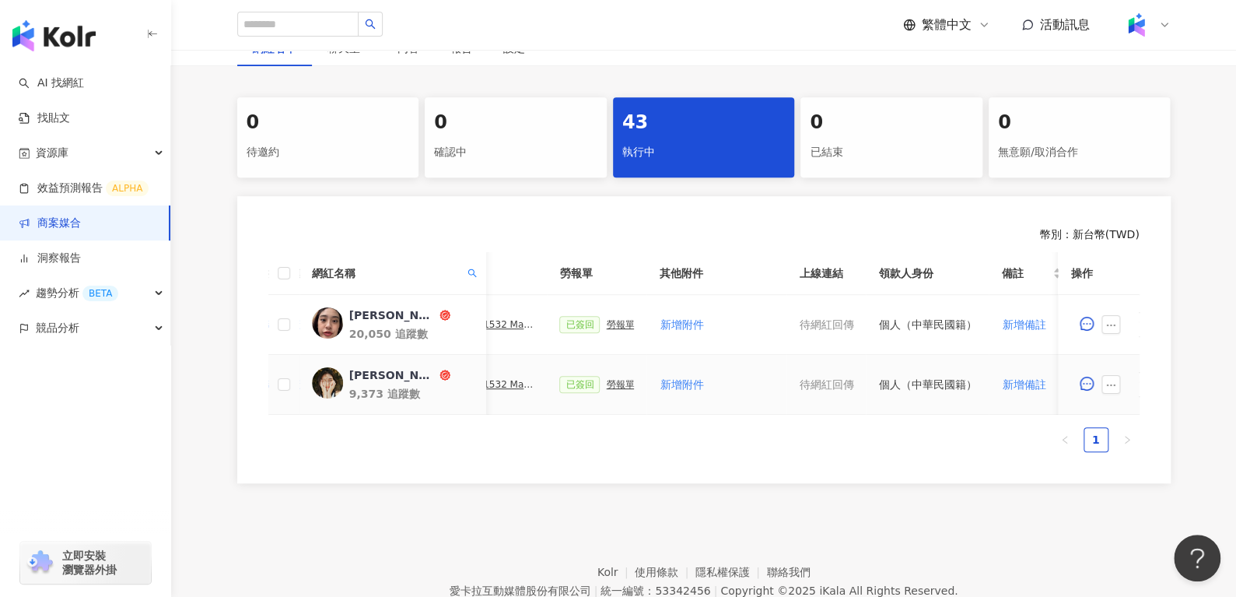
scroll to position [0, 678]
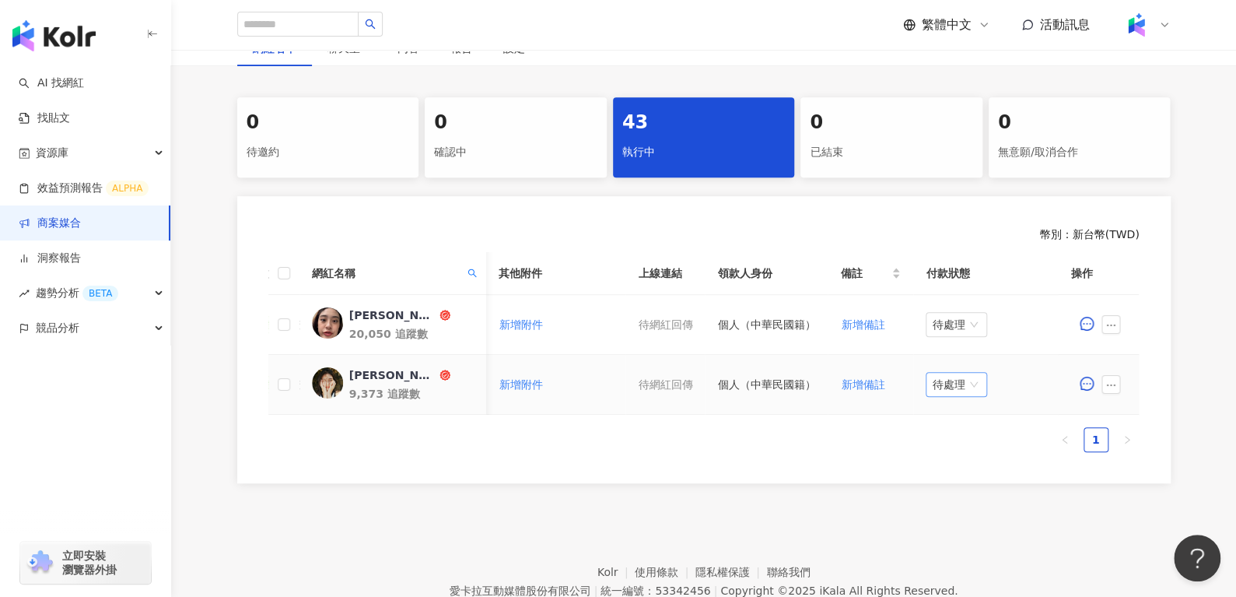
click at [939, 384] on span "待處理" at bounding box center [956, 384] width 49 height 23
click at [939, 446] on div "處理中" at bounding box center [949, 441] width 44 height 17
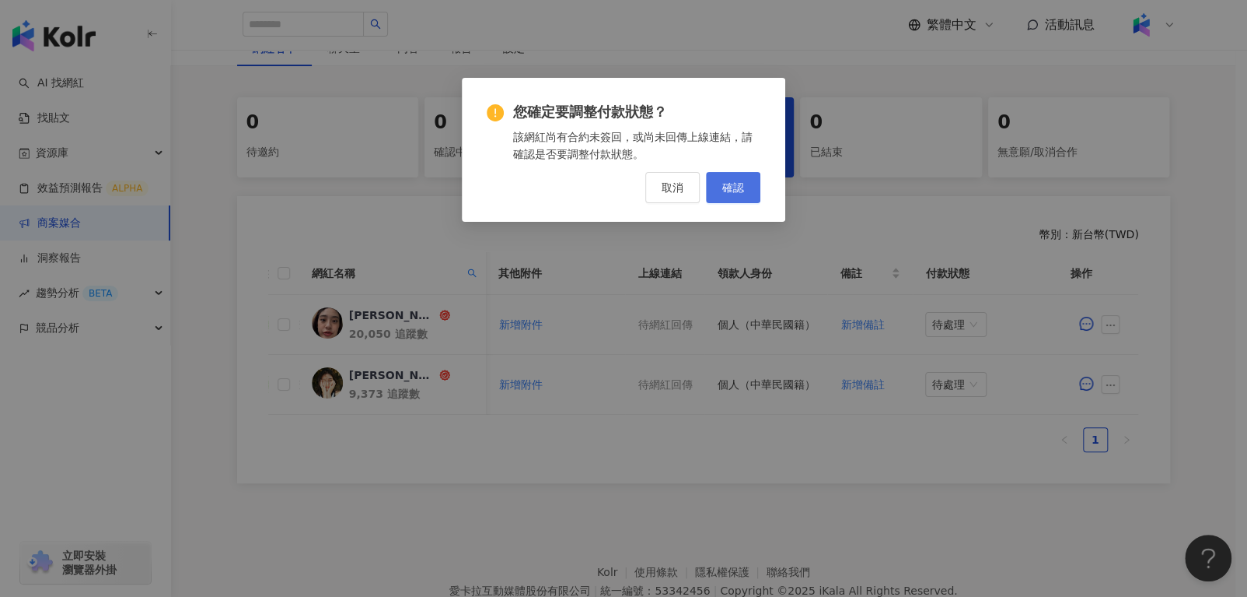
click at [741, 188] on span "確認" at bounding box center [733, 187] width 22 height 12
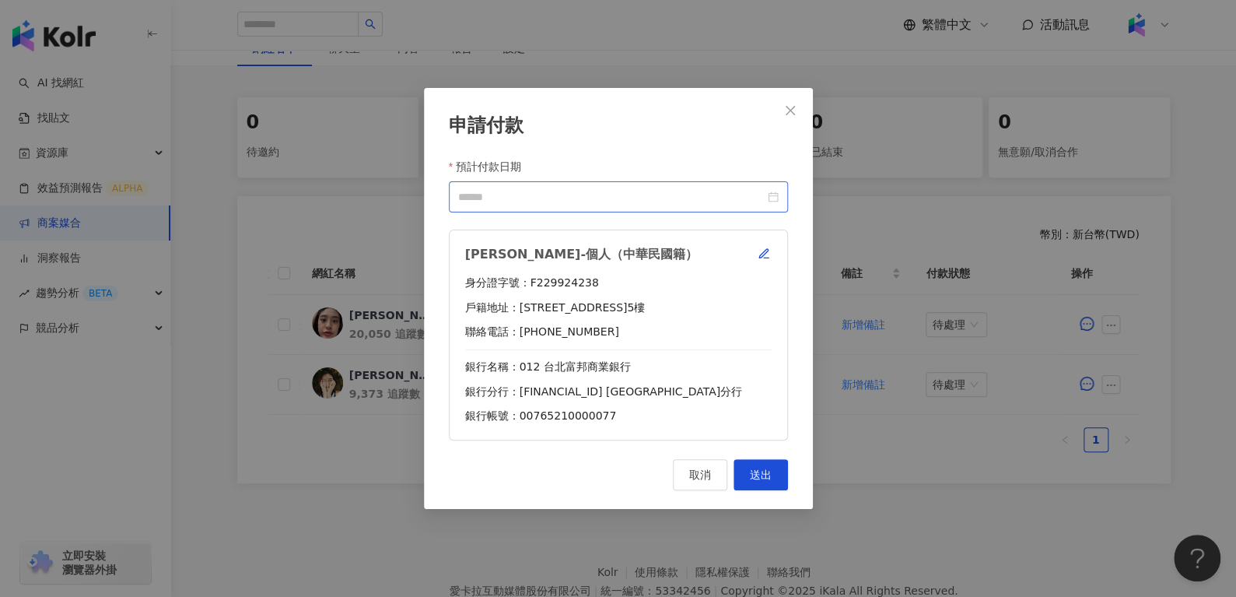
click at [776, 196] on div at bounding box center [618, 196] width 320 height 17
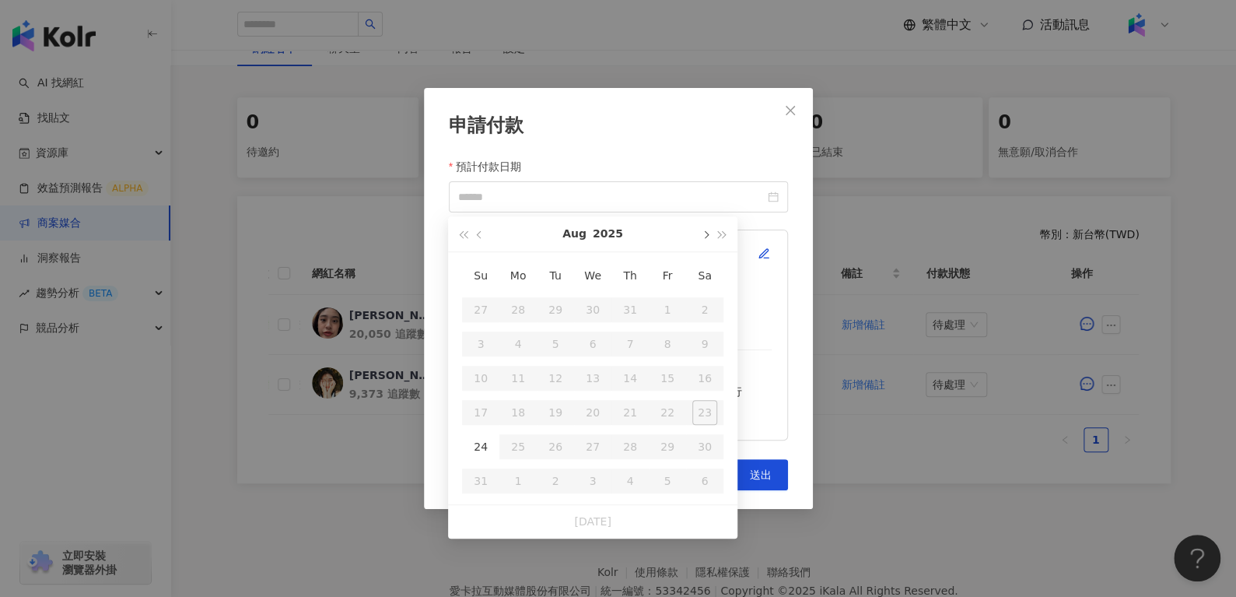
click at [706, 235] on span "button" at bounding box center [705, 235] width 8 height 8
type input "**********"
click at [593, 345] on div "10" at bounding box center [592, 343] width 25 height 25
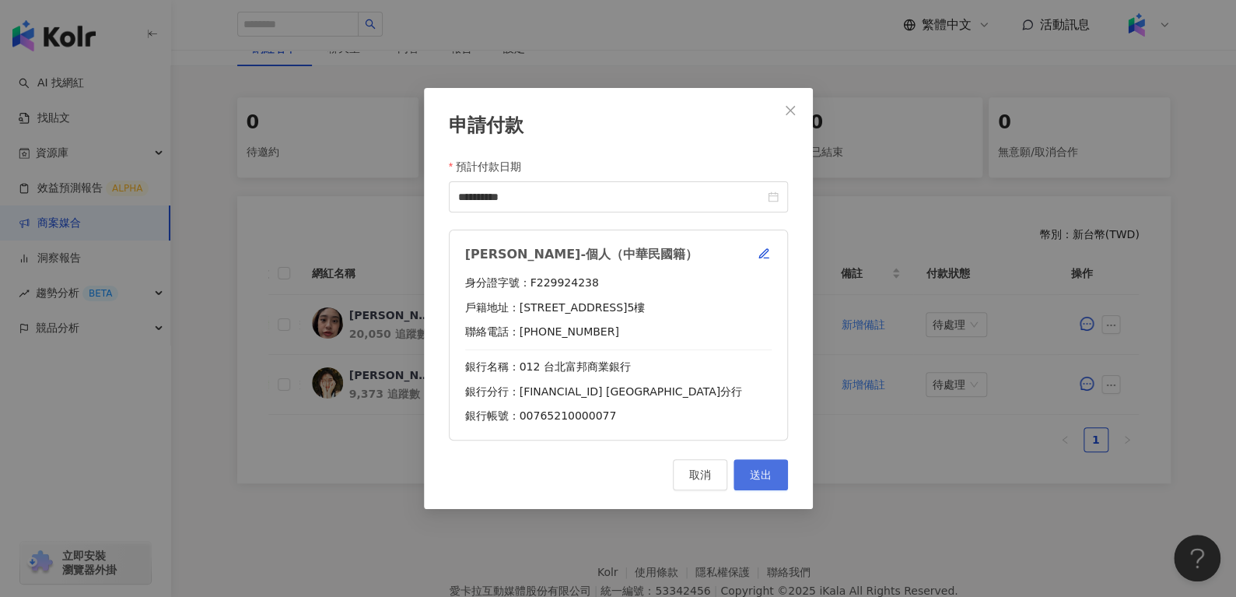
click at [768, 475] on span "送出" at bounding box center [761, 474] width 22 height 12
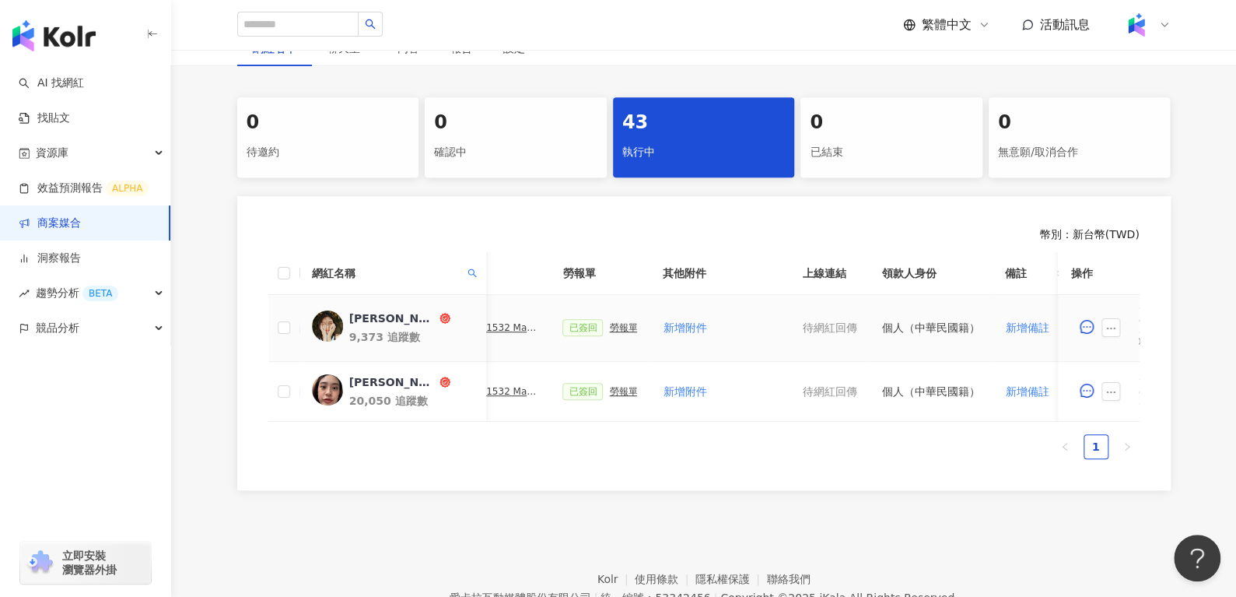
scroll to position [0, 452]
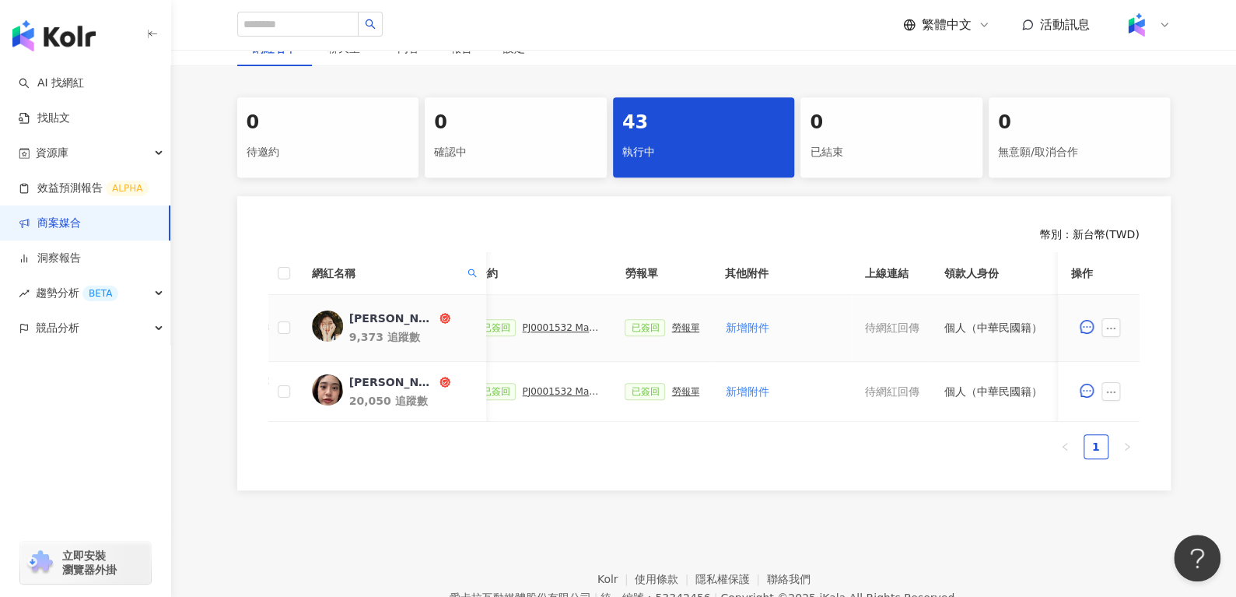
click at [555, 320] on div "已簽回 PJ0001532 Maybelline_202506_skyhigh_小黑霸眼線液_萊雅合作備忘錄" at bounding box center [537, 327] width 124 height 17
click at [555, 325] on div "PJ0001532 Maybelline_202506_skyhigh_小黑霸眼線液_萊雅合作備忘錄" at bounding box center [561, 327] width 78 height 11
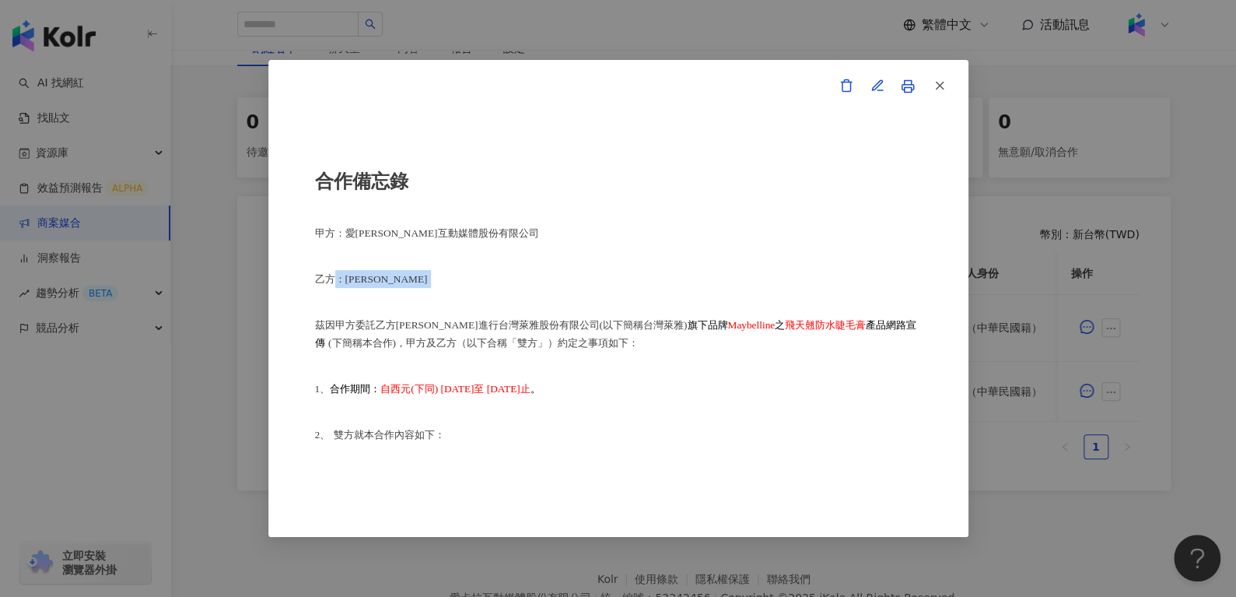
drag, startPoint x: 341, startPoint y: 282, endPoint x: 387, endPoint y: 285, distance: 46.0
click at [387, 285] on p "乙方：[PERSON_NAME]" at bounding box center [618, 279] width 607 height 18
copy p "：[PERSON_NAME]"
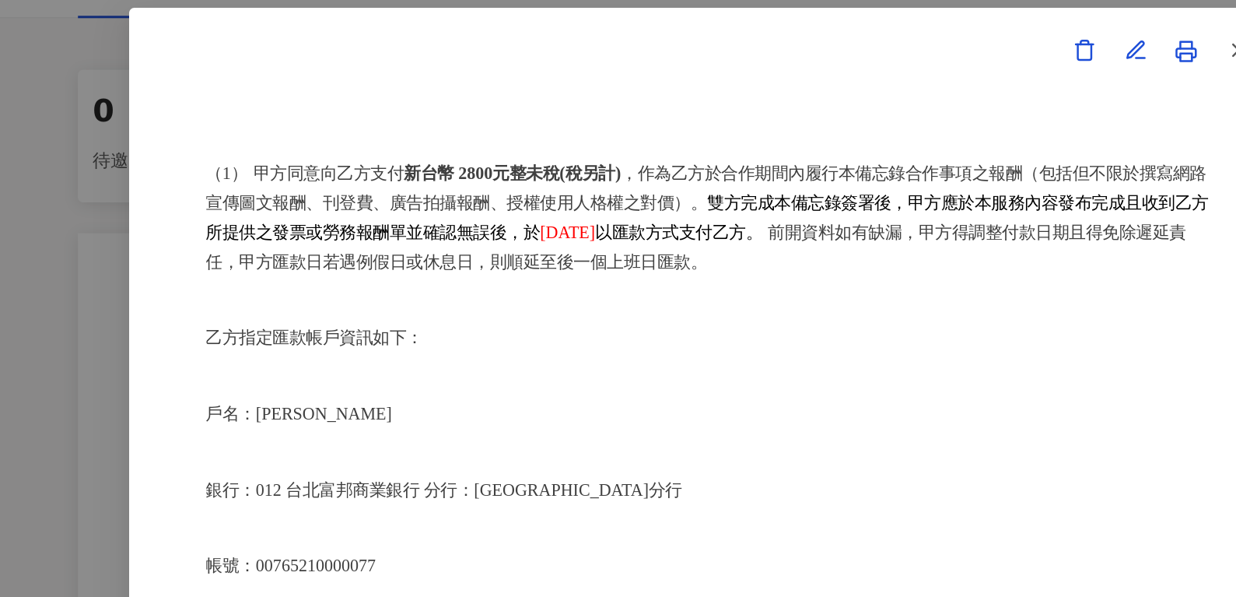
scroll to position [282, 0]
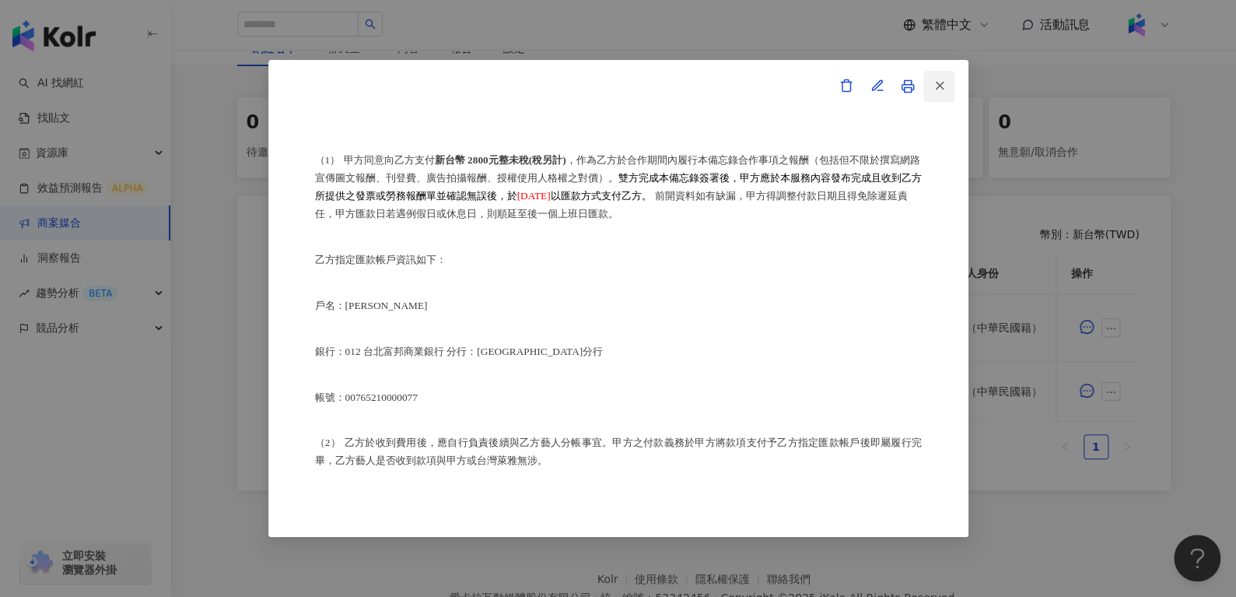
click at [939, 82] on icon "button" at bounding box center [939, 86] width 14 height 14
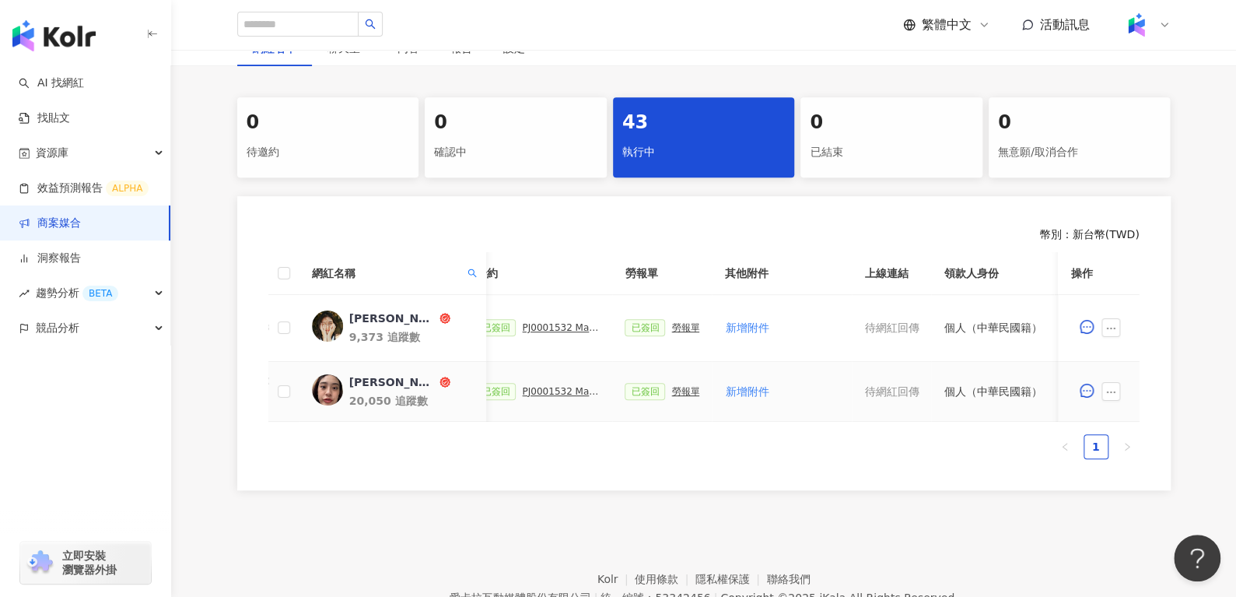
scroll to position [0, 678]
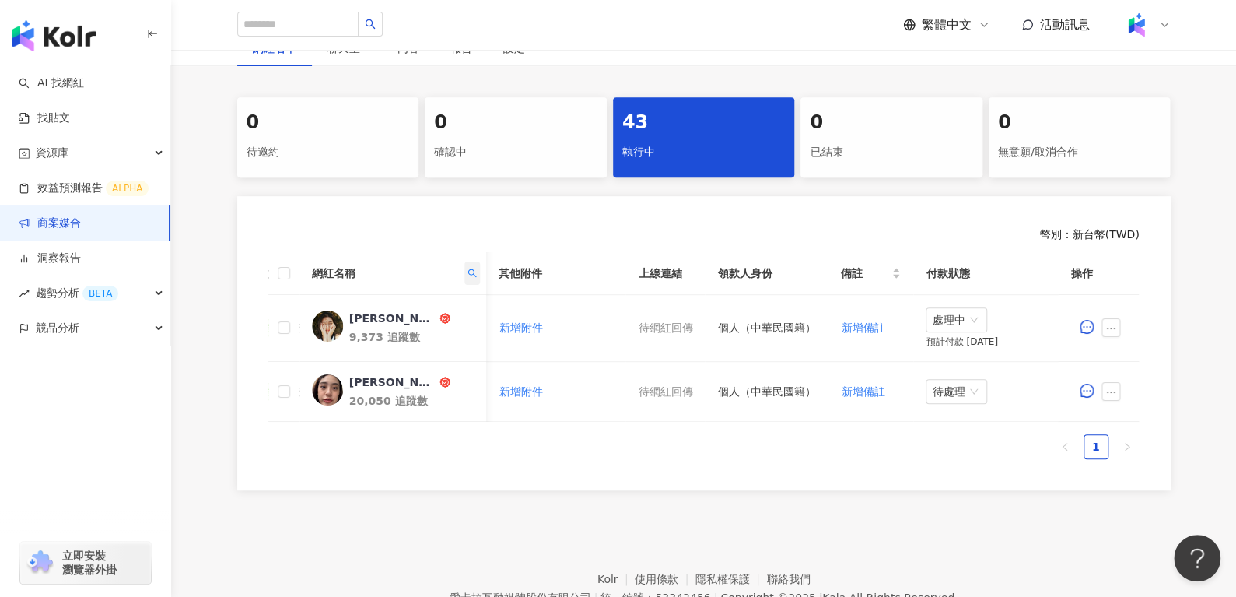
click at [472, 274] on icon "search" at bounding box center [471, 272] width 9 height 9
drag, startPoint x: 418, startPoint y: 305, endPoint x: 186, endPoint y: 306, distance: 231.8
click at [188, 306] on body "AI 找網紅 找貼文 資源庫 效益預測報告 ALPHA 商案媒合 洞察報告 趨勢分析 BETA 競品分析 立即安裝 瀏覽器外掛 繁體中文 活動訊息 活動列表 …" at bounding box center [618, 16] width 1236 height 597
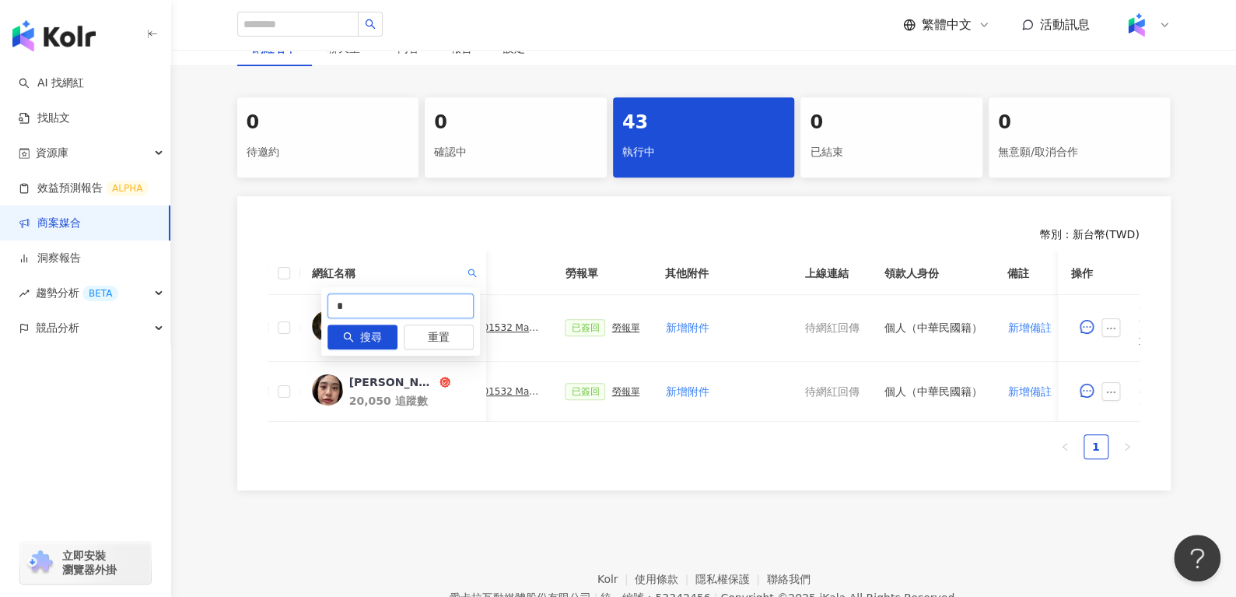
paste input "***"
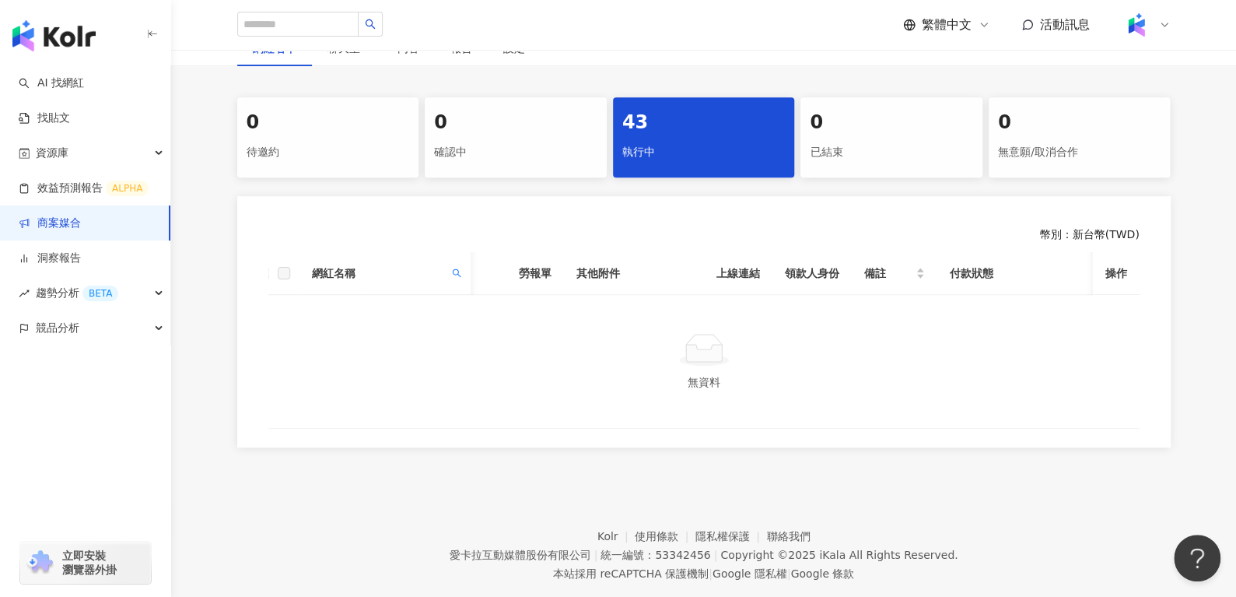
scroll to position [0, 467]
click at [460, 262] on span at bounding box center [456, 272] width 16 height 23
drag, startPoint x: 370, startPoint y: 322, endPoint x: 370, endPoint y: 313, distance: 9.3
click at [370, 320] on div "**** 搜尋 重置" at bounding box center [385, 321] width 159 height 68
click at [375, 307] on input "****" at bounding box center [385, 305] width 146 height 25
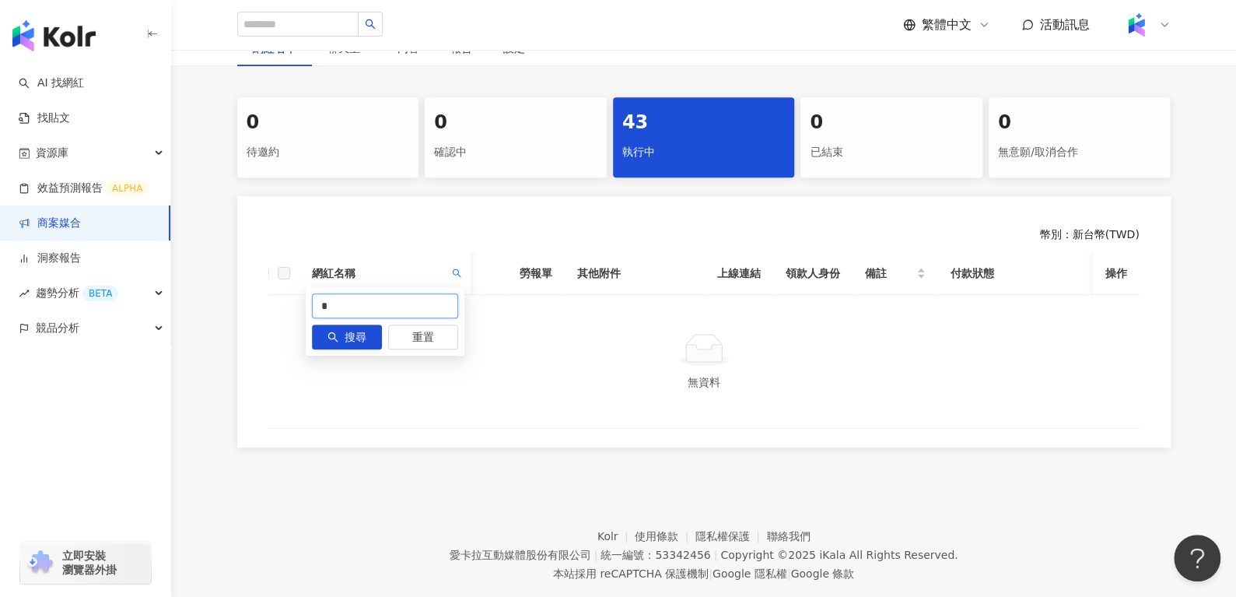
type input "*"
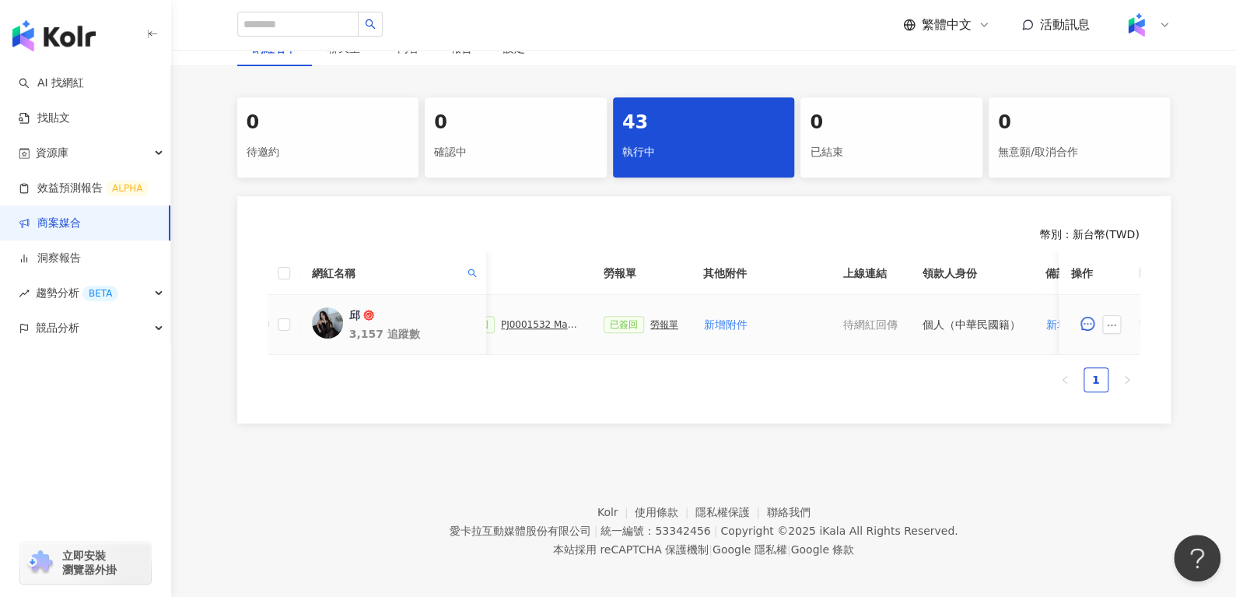
click at [650, 322] on div "勞報單" at bounding box center [664, 324] width 28 height 11
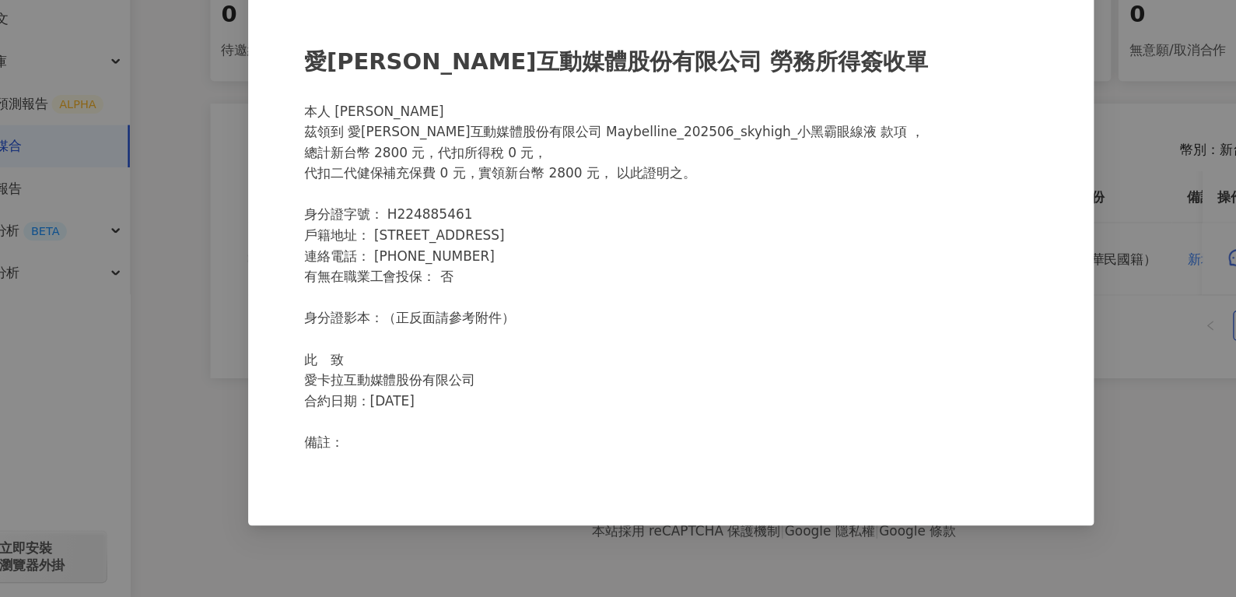
scroll to position [302, 0]
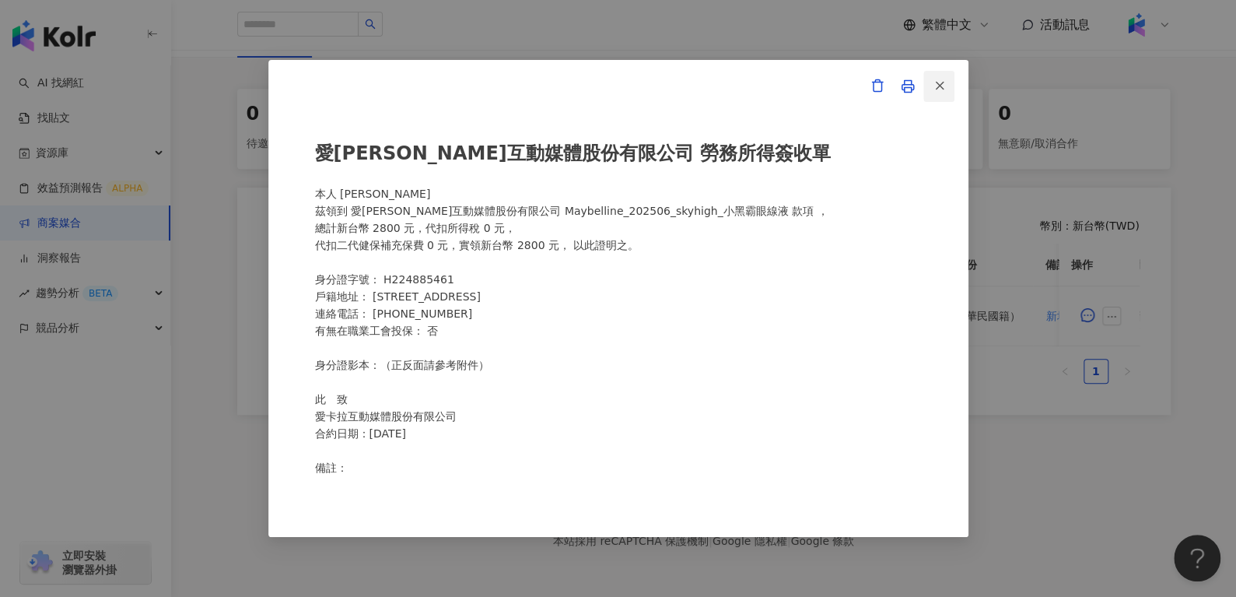
click at [943, 97] on button "button" at bounding box center [938, 86] width 31 height 31
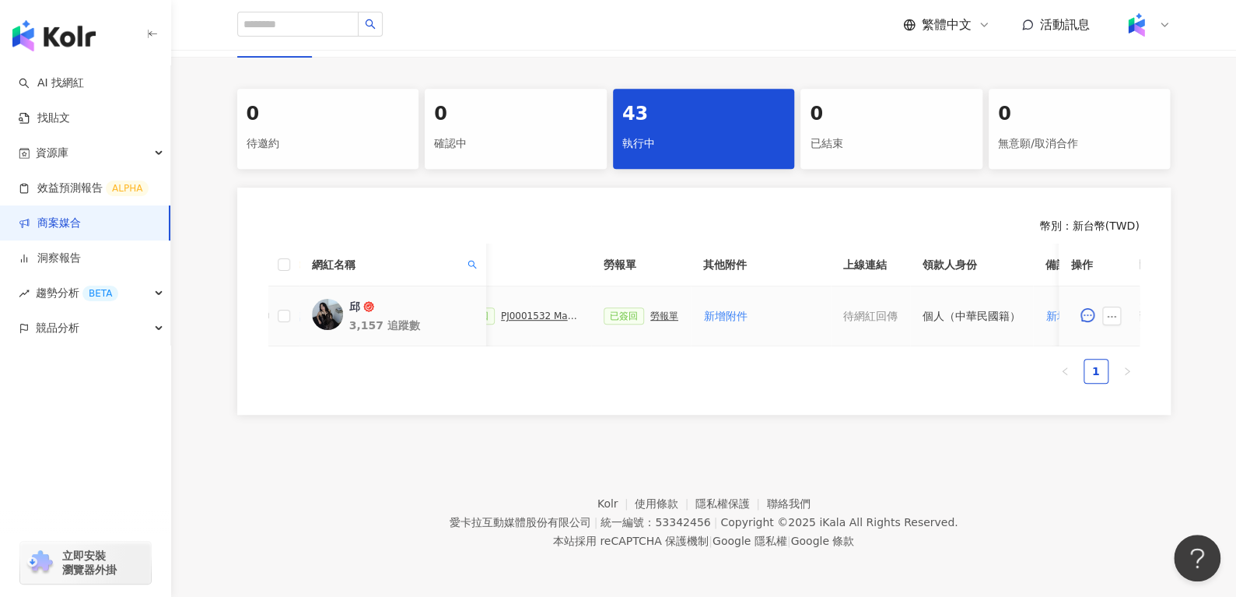
click at [520, 310] on div "PJ0001532 Maybelline_202506_skyhigh_小黑霸眼線液_萊雅合作備忘錄" at bounding box center [540, 315] width 78 height 11
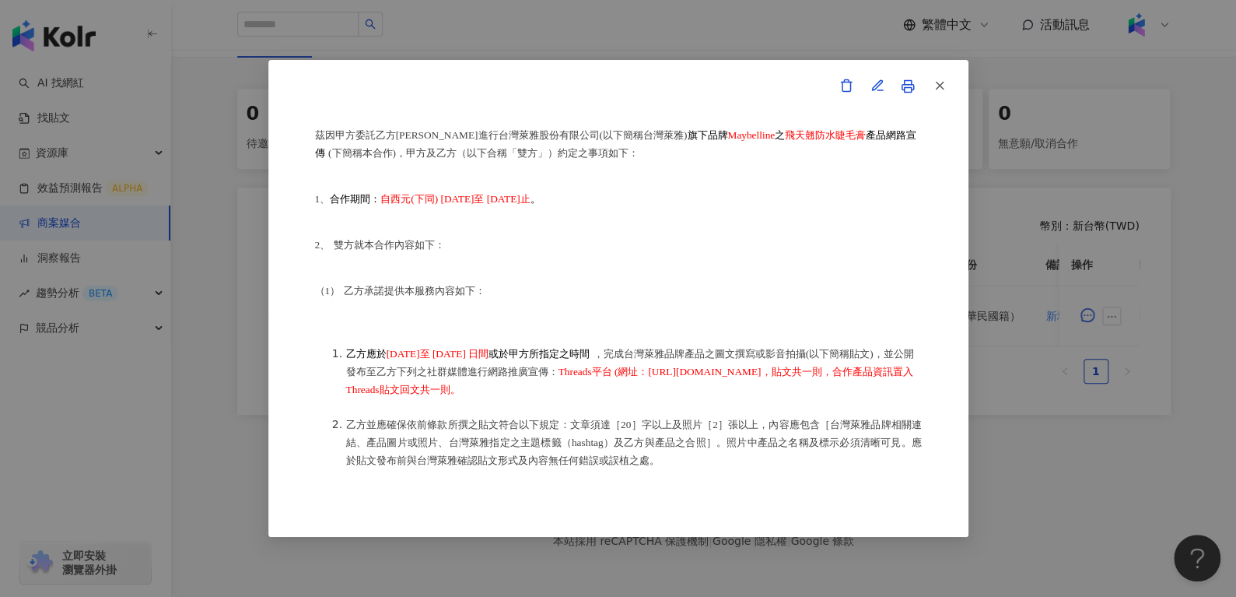
scroll to position [191, 0]
click at [938, 87] on icon "button" at bounding box center [939, 86] width 14 height 14
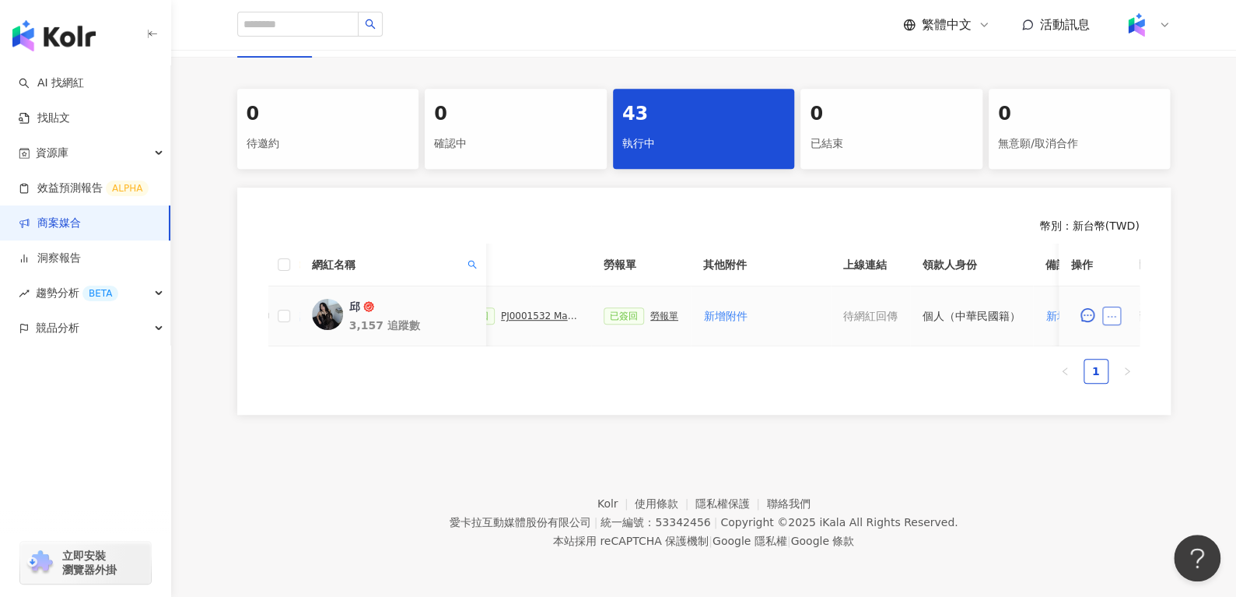
click at [1117, 311] on button "button" at bounding box center [1111, 315] width 19 height 19
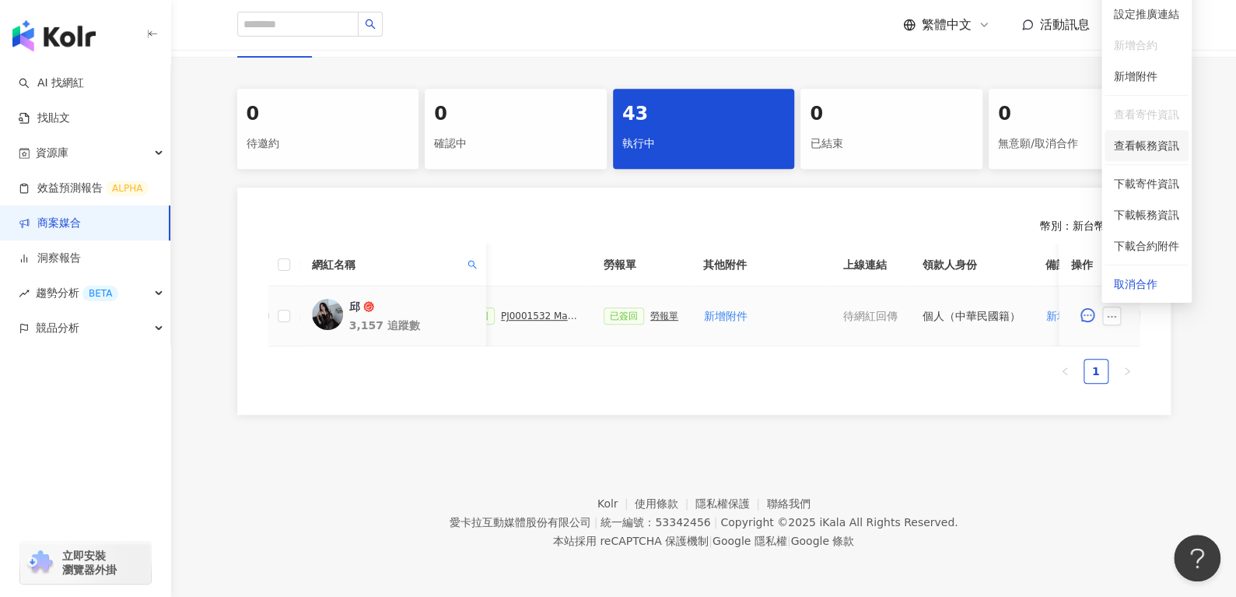
click at [1124, 137] on span "查看帳務資訊" at bounding box center [1146, 145] width 65 height 17
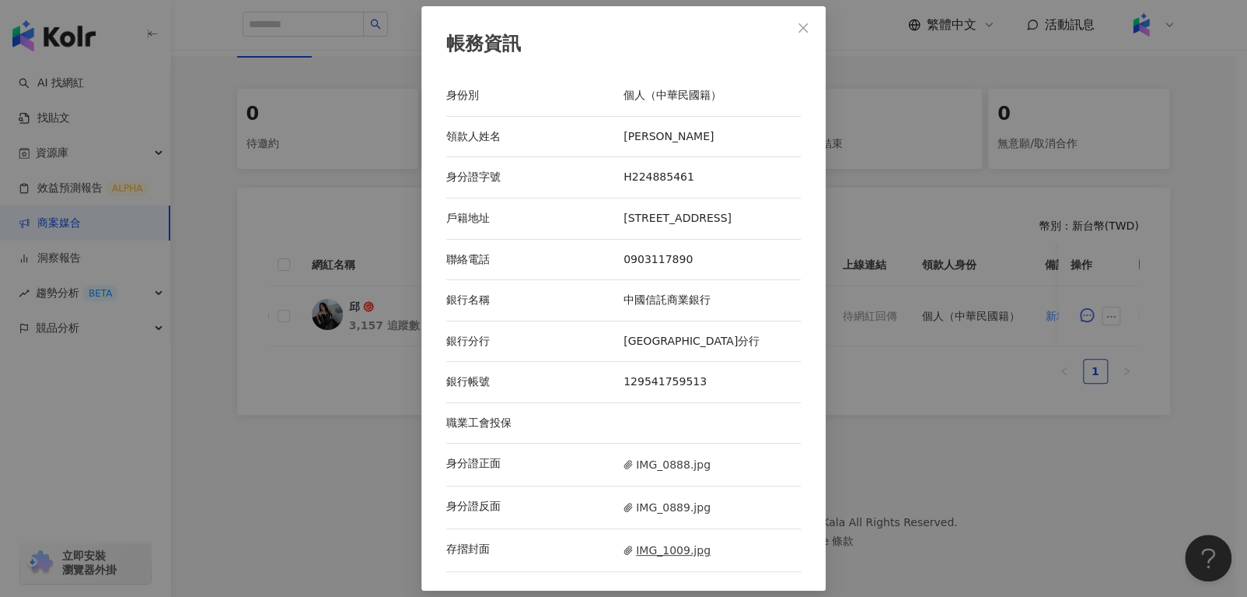
click at [648, 549] on span "IMG_1009.jpg" at bounding box center [667, 549] width 87 height 17
click at [797, 26] on icon "close" at bounding box center [803, 28] width 12 height 12
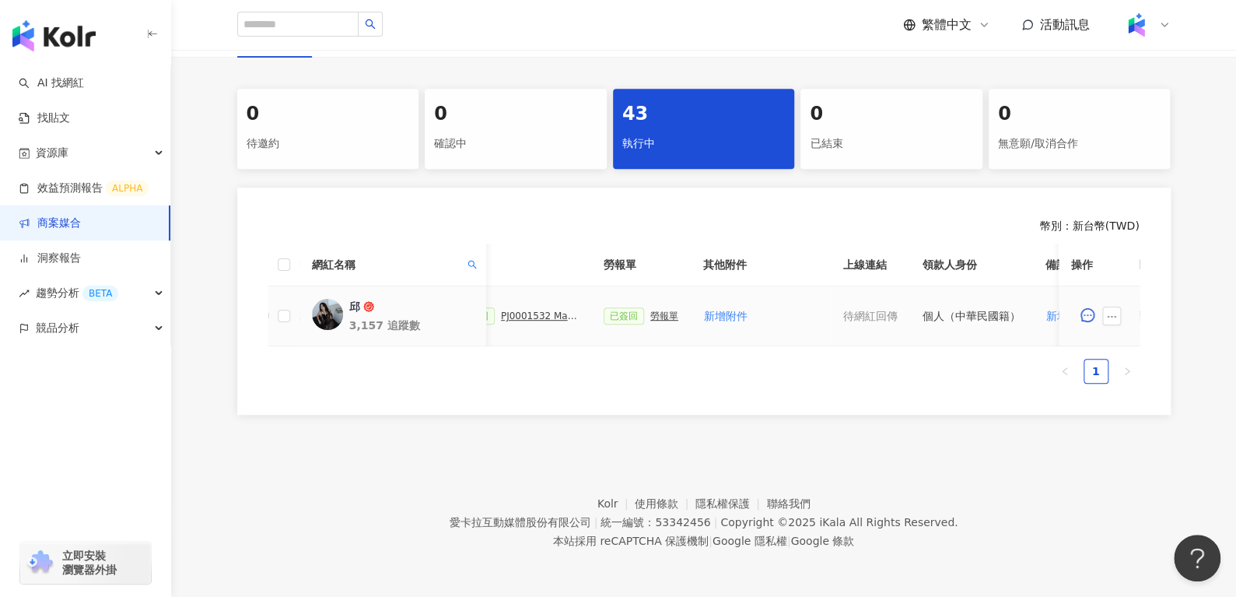
click at [527, 310] on div "PJ0001532 Maybelline_202506_skyhigh_小黑霸眼線液_萊雅合作備忘錄" at bounding box center [540, 315] width 78 height 11
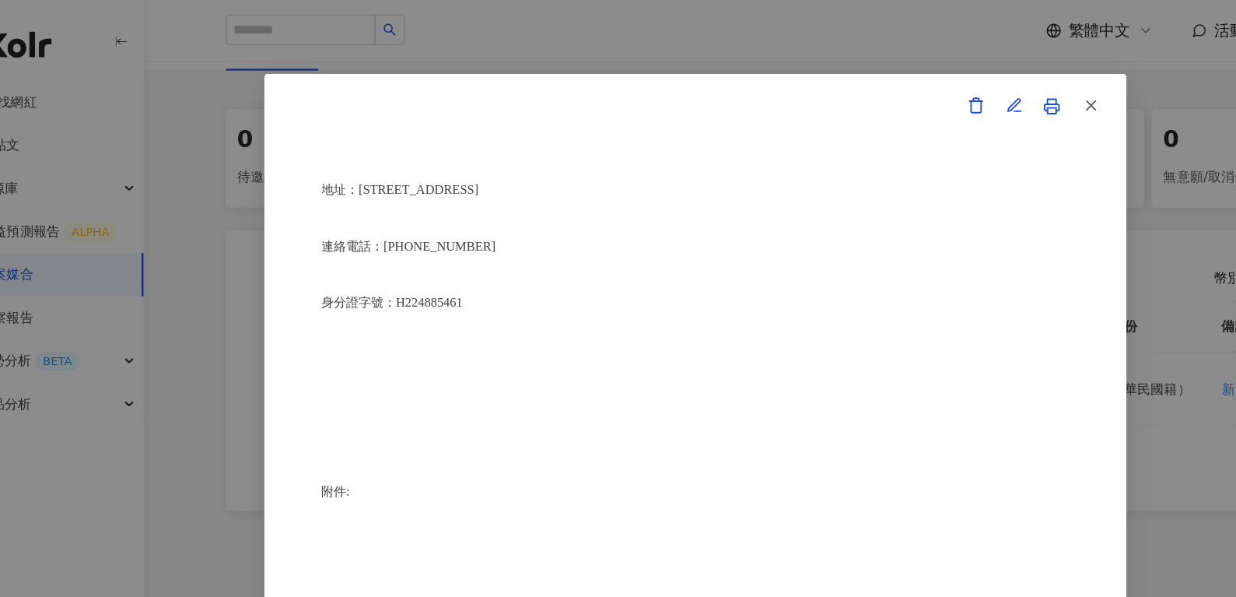
scroll to position [3878, 0]
click at [945, 86] on icon "button" at bounding box center [939, 86] width 14 height 14
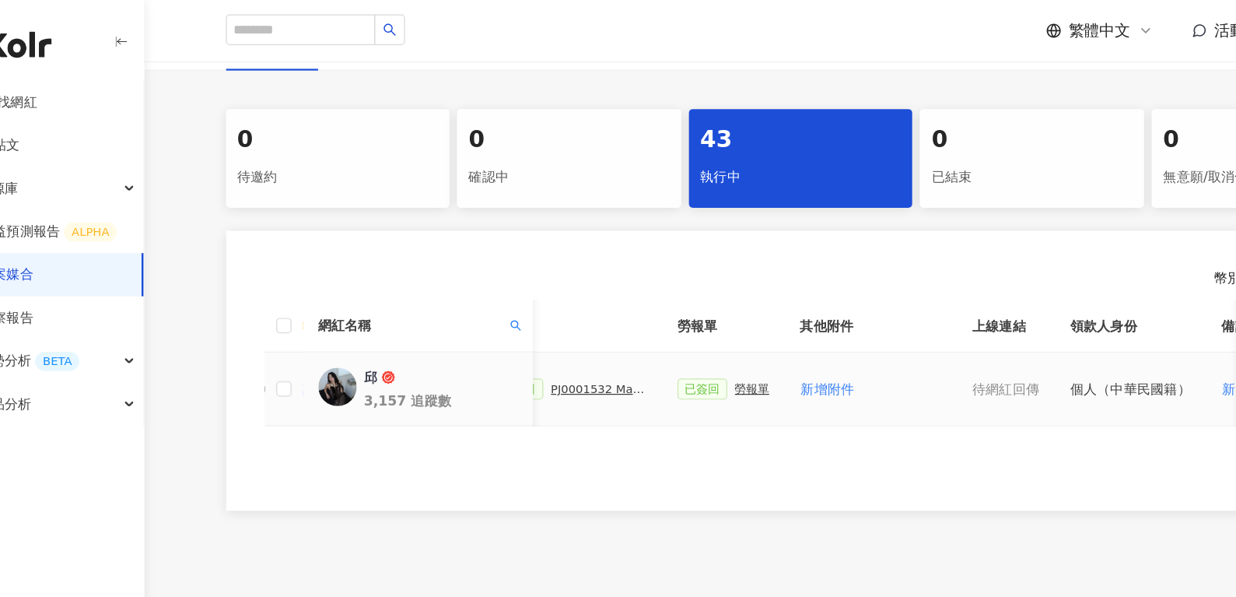
click at [656, 310] on div "勞報單" at bounding box center [664, 315] width 28 height 11
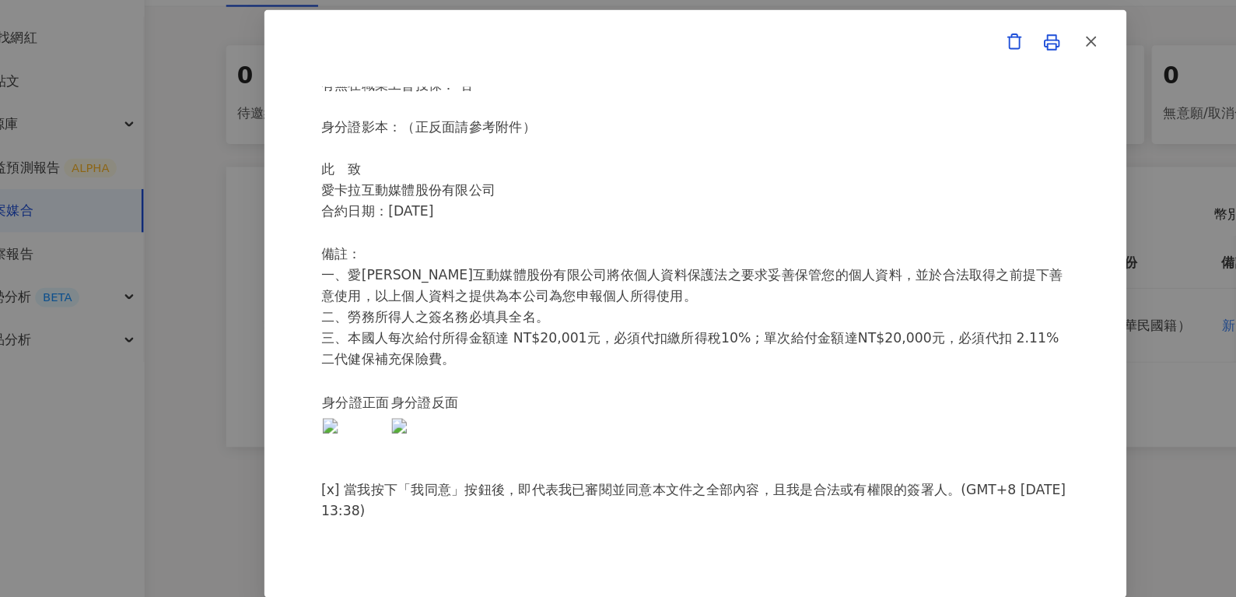
scroll to position [302, 0]
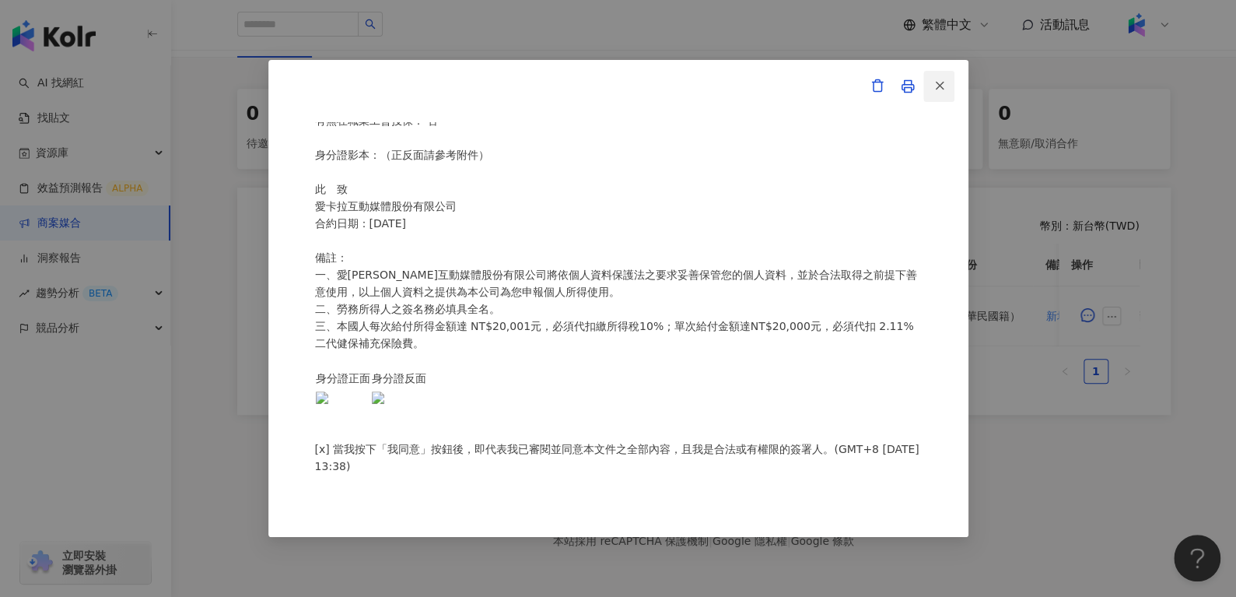
click at [948, 79] on button "button" at bounding box center [938, 86] width 31 height 31
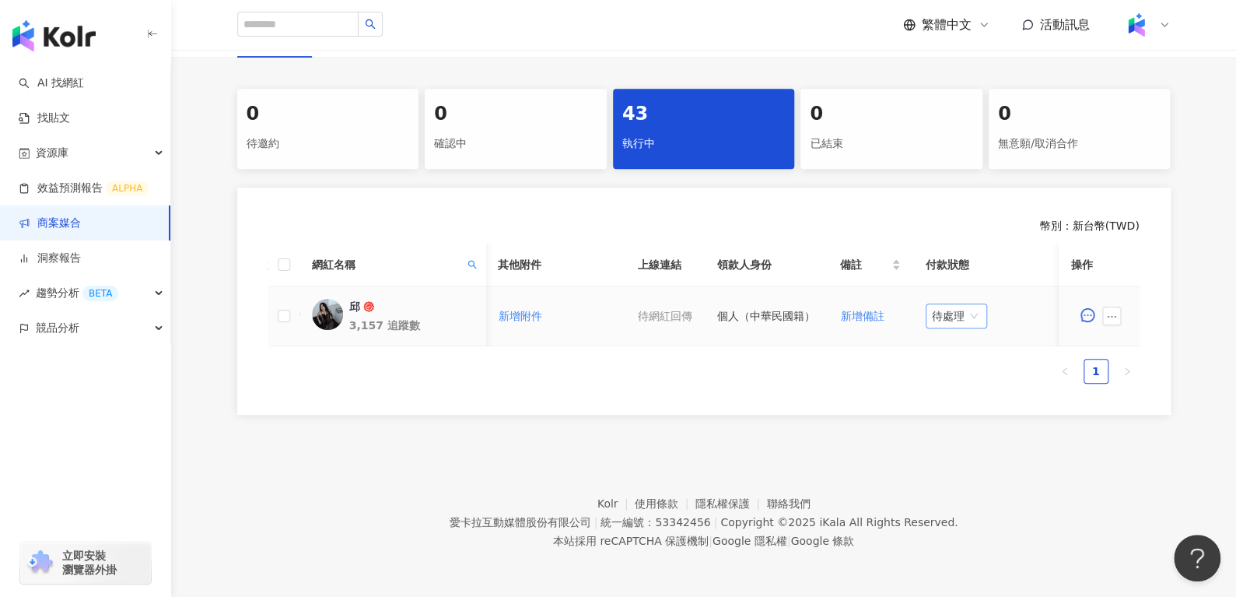
scroll to position [0, 672]
click at [940, 310] on span "待處理" at bounding box center [956, 315] width 49 height 23
click at [935, 365] on div "處理中" at bounding box center [950, 373] width 44 height 17
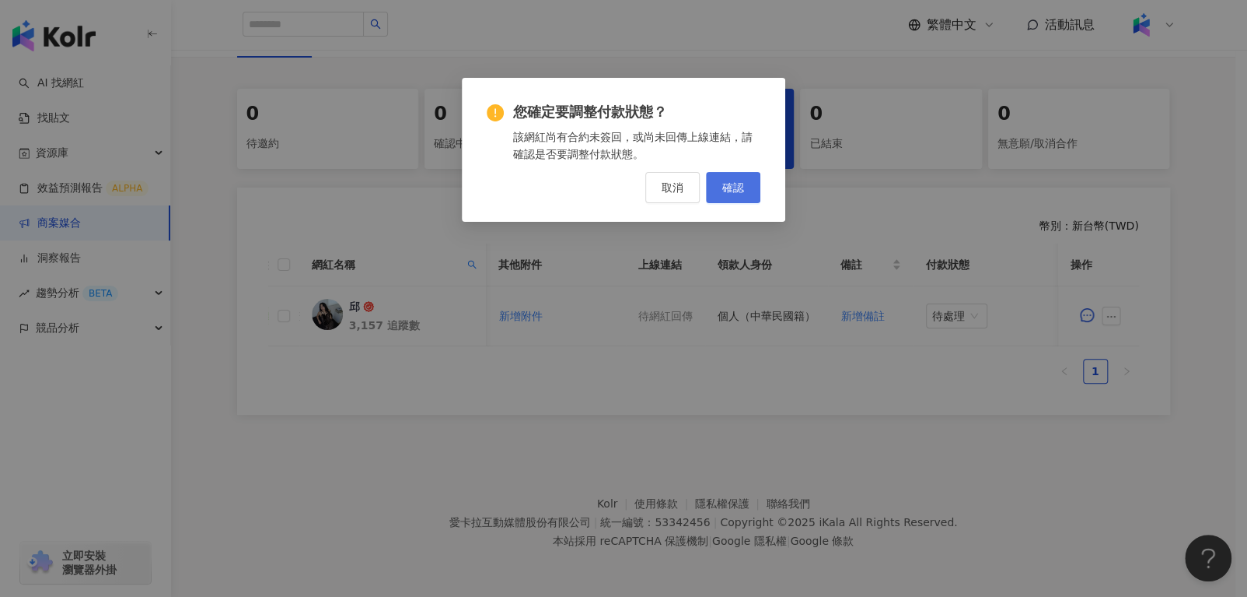
click at [740, 182] on span "確認" at bounding box center [733, 187] width 22 height 12
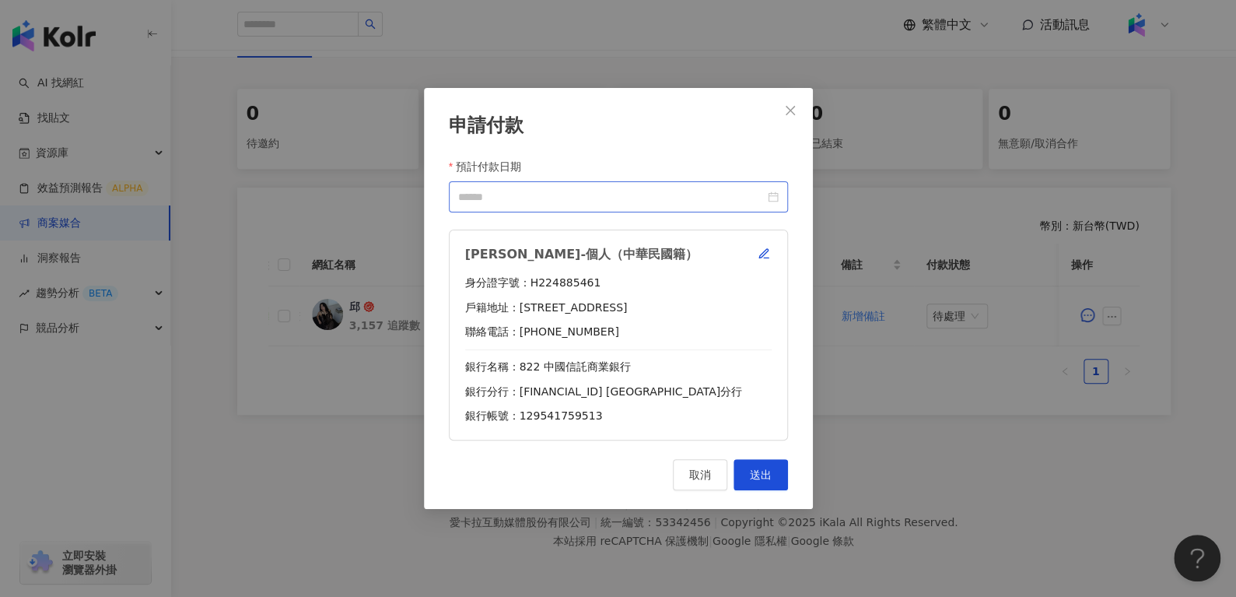
click at [769, 197] on div at bounding box center [618, 196] width 320 height 17
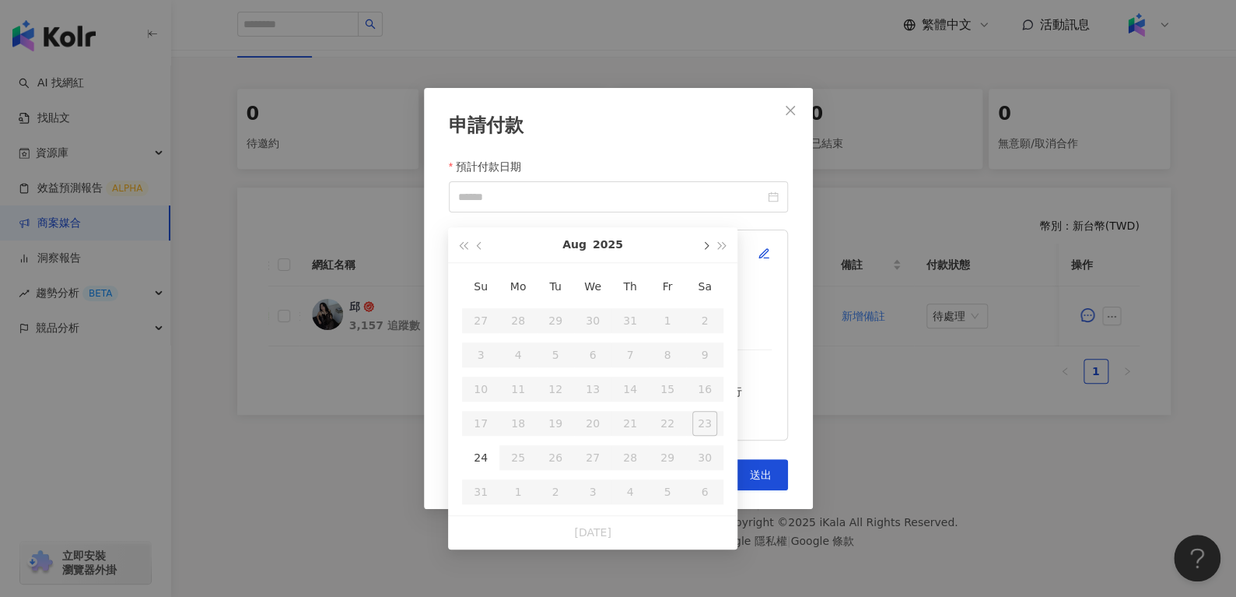
click at [702, 229] on button "button" at bounding box center [704, 244] width 17 height 35
type input "**********"
click at [605, 340] on td "10" at bounding box center [592, 355] width 37 height 34
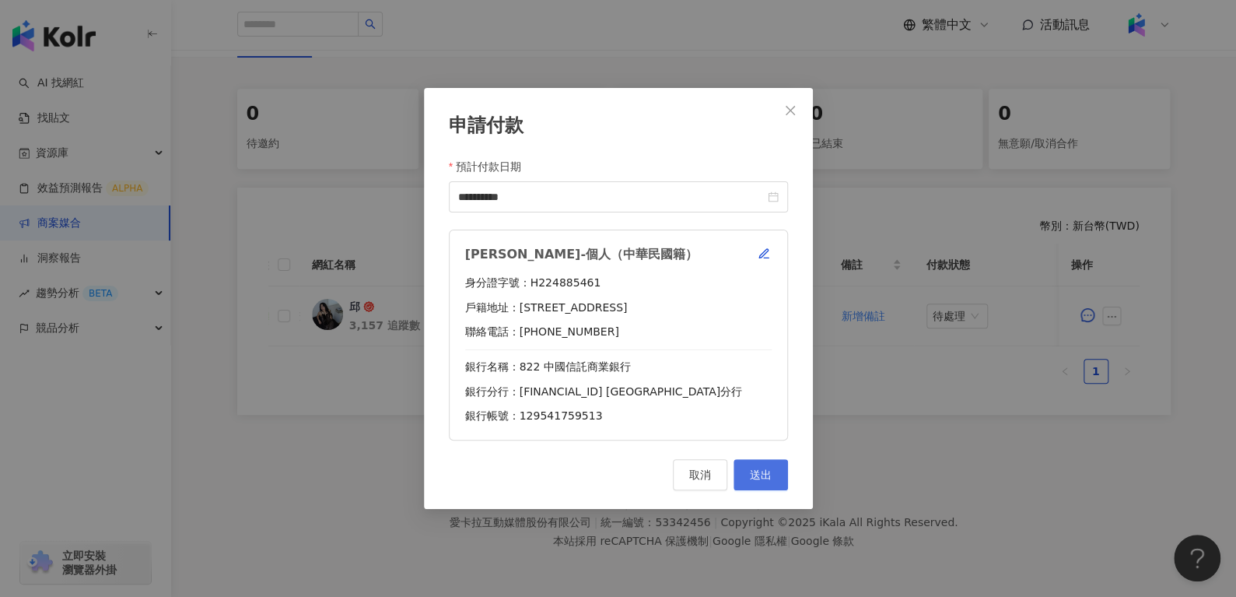
click at [763, 481] on span "送出" at bounding box center [761, 474] width 22 height 12
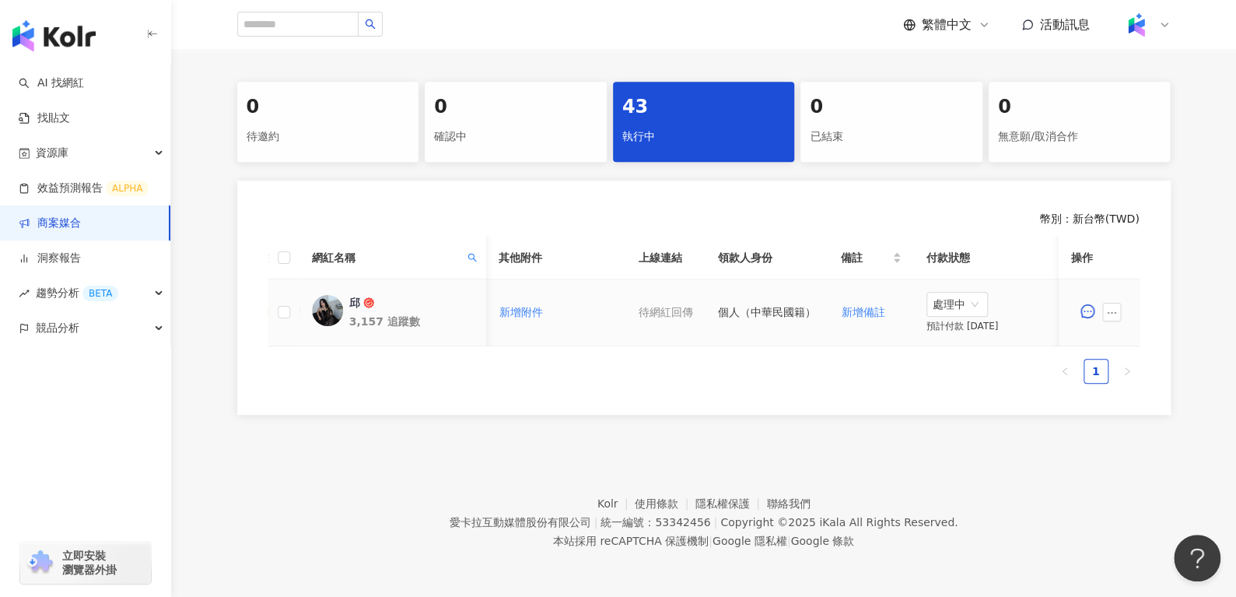
scroll to position [0, 215]
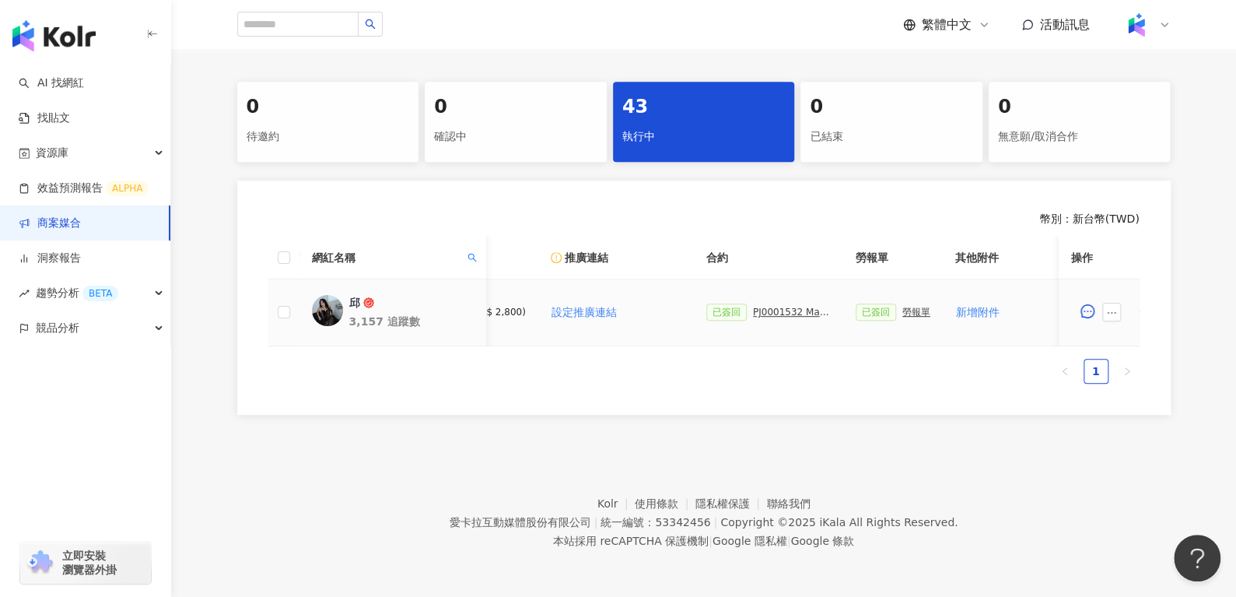
click at [761, 306] on div "PJ0001532 Maybelline_202506_skyhigh_小黑霸眼線液_萊雅合作備忘錄" at bounding box center [792, 311] width 78 height 11
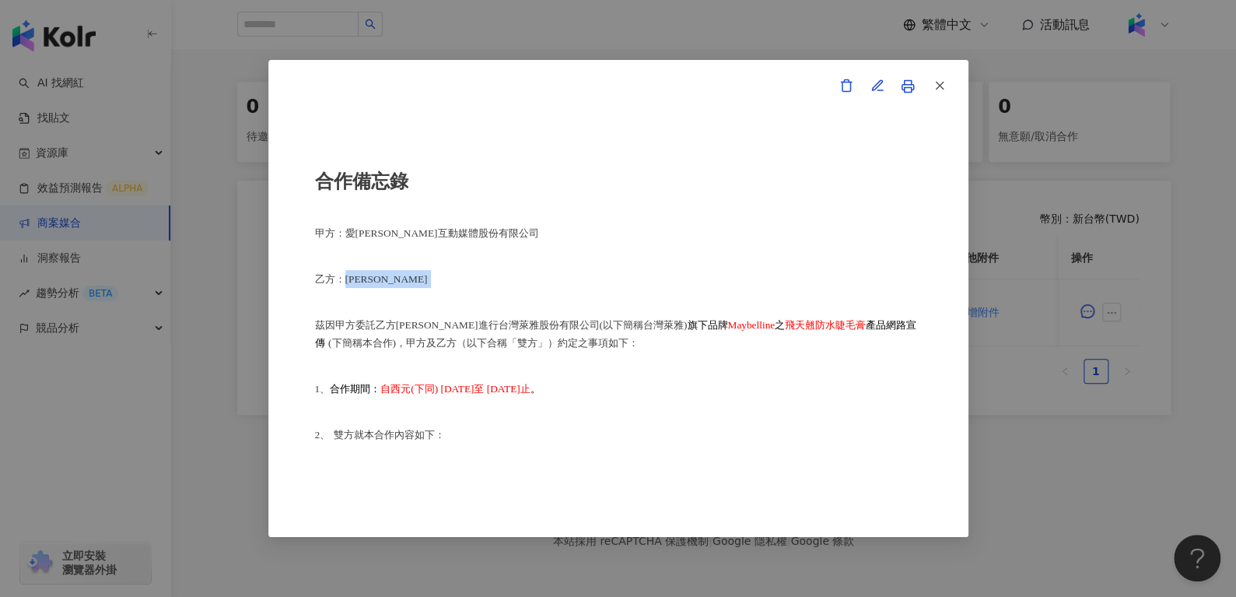
drag, startPoint x: 347, startPoint y: 279, endPoint x: 428, endPoint y: 278, distance: 80.9
click at [428, 278] on p "乙方：[PERSON_NAME]" at bounding box center [618, 279] width 607 height 18
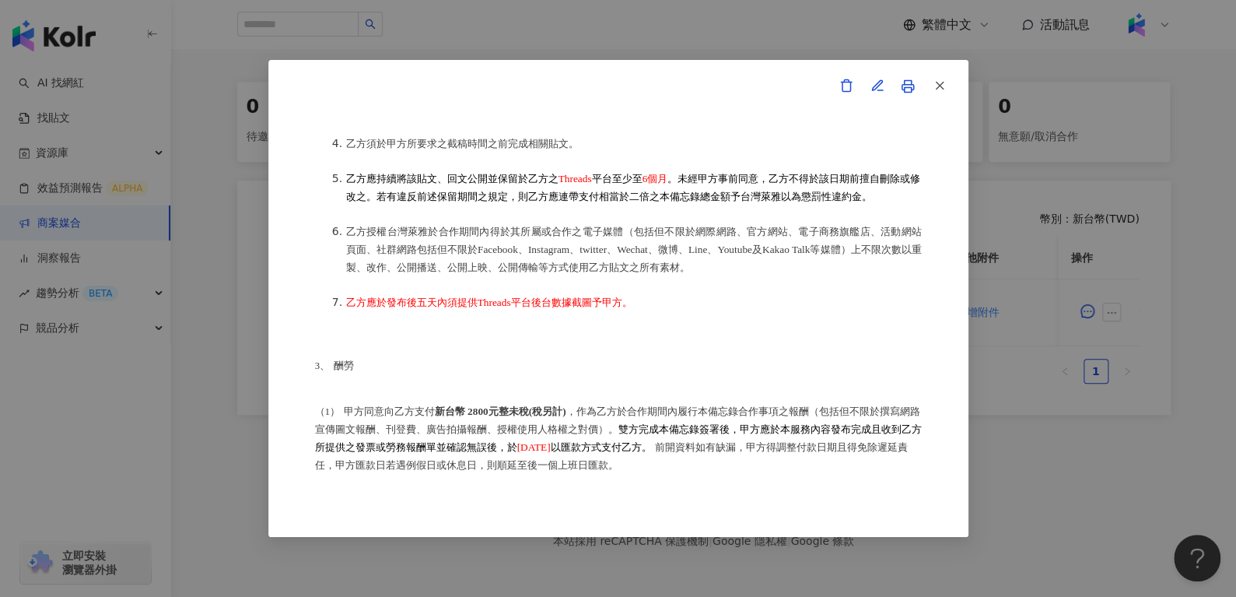
scroll to position [759, 0]
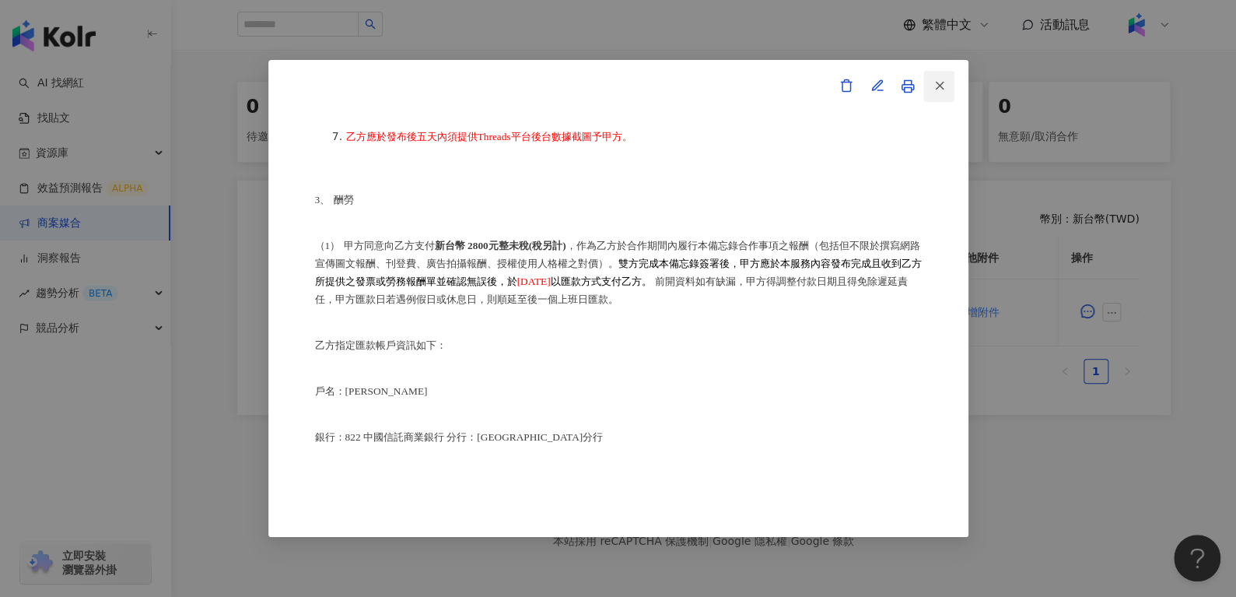
click at [942, 89] on line "button" at bounding box center [939, 85] width 7 height 7
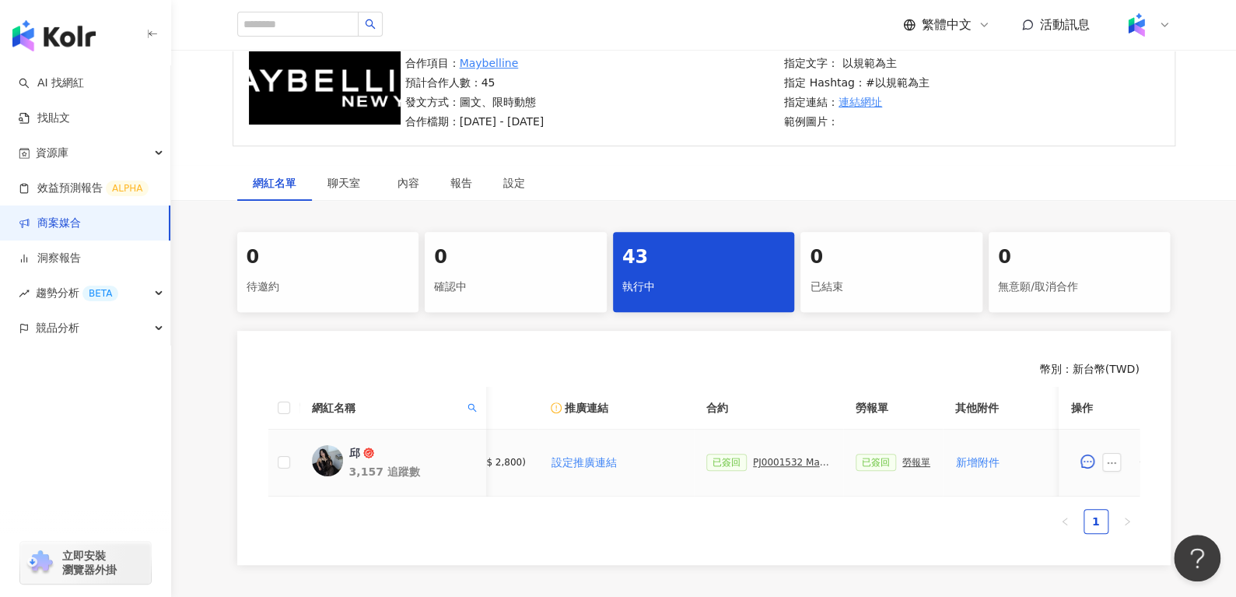
scroll to position [145, 0]
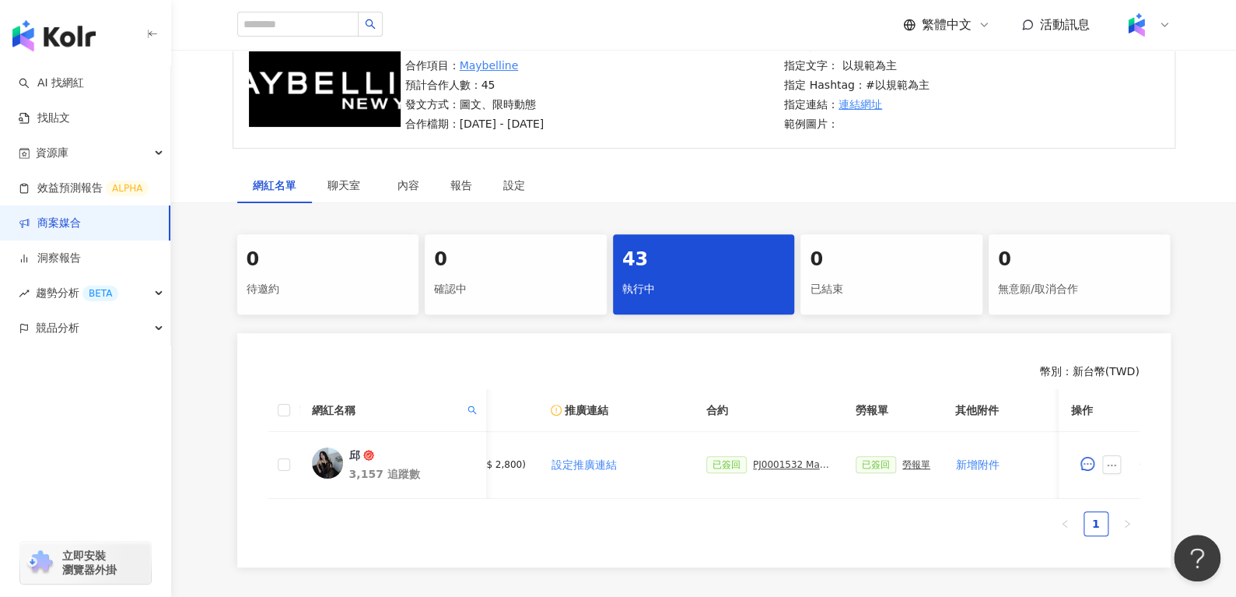
click at [686, 286] on div "執行中" at bounding box center [703, 289] width 163 height 26
click at [464, 407] on span at bounding box center [472, 409] width 16 height 23
click at [425, 478] on button "重置" at bounding box center [439, 473] width 70 height 25
click at [367, 474] on span "搜尋" at bounding box center [371, 474] width 22 height 25
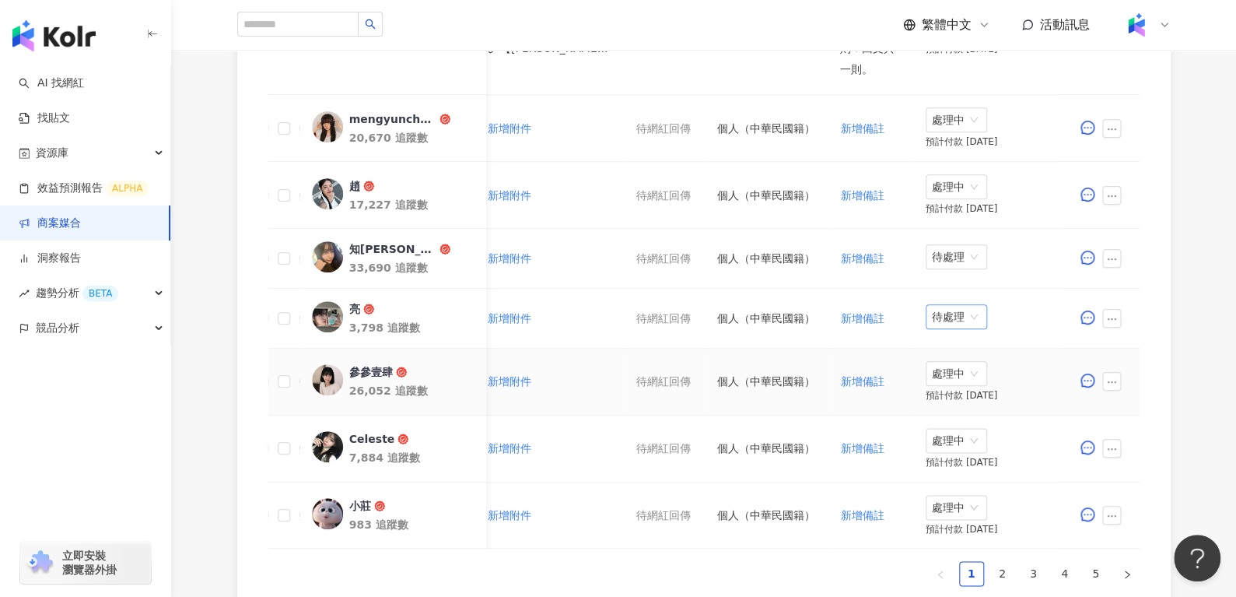
scroll to position [848, 0]
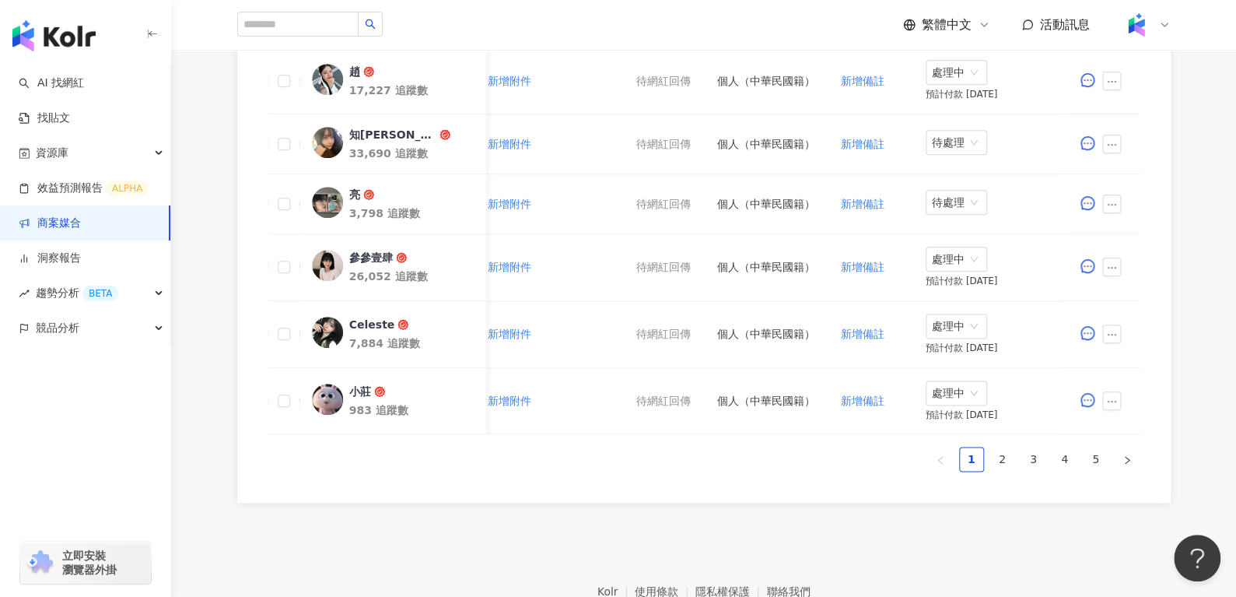
click at [1015, 462] on ul "1 2 3 4 5" at bounding box center [703, 458] width 871 height 25
click at [1009, 461] on link "2" at bounding box center [1002, 458] width 23 height 23
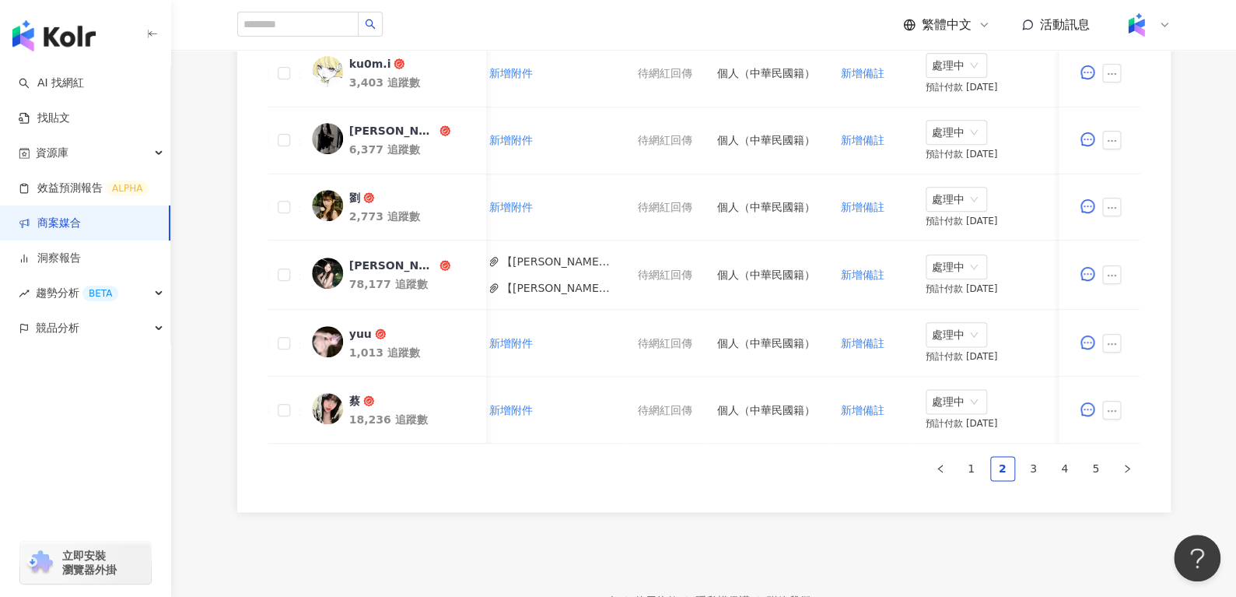
scroll to position [856, 0]
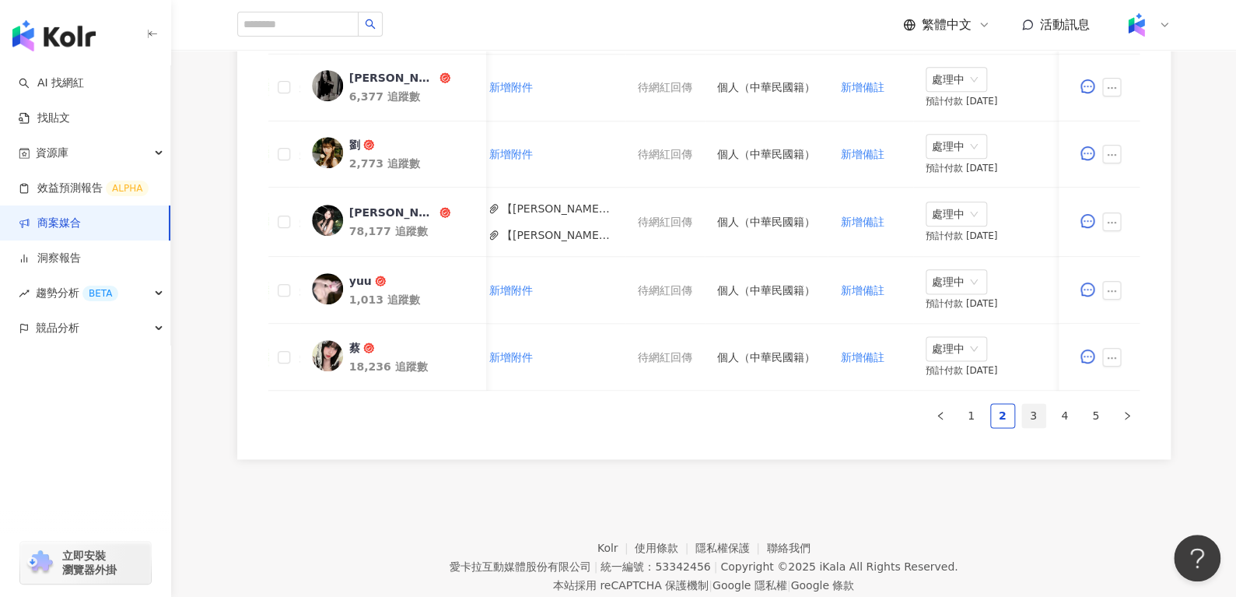
click at [1034, 427] on link "3" at bounding box center [1033, 415] width 23 height 23
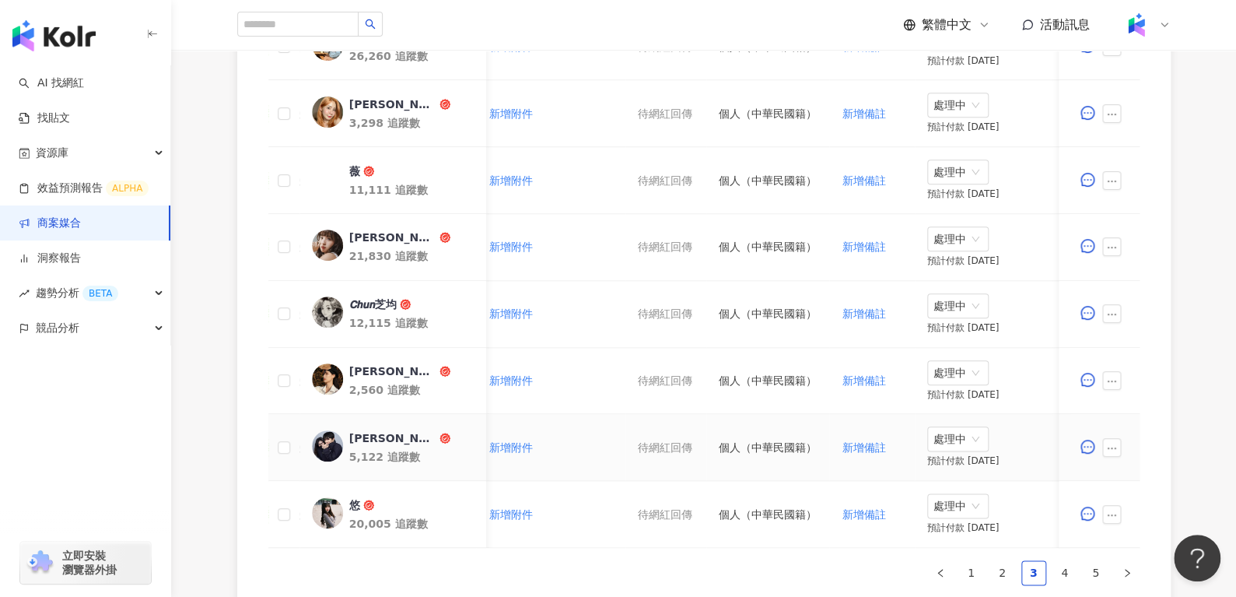
scroll to position [844, 0]
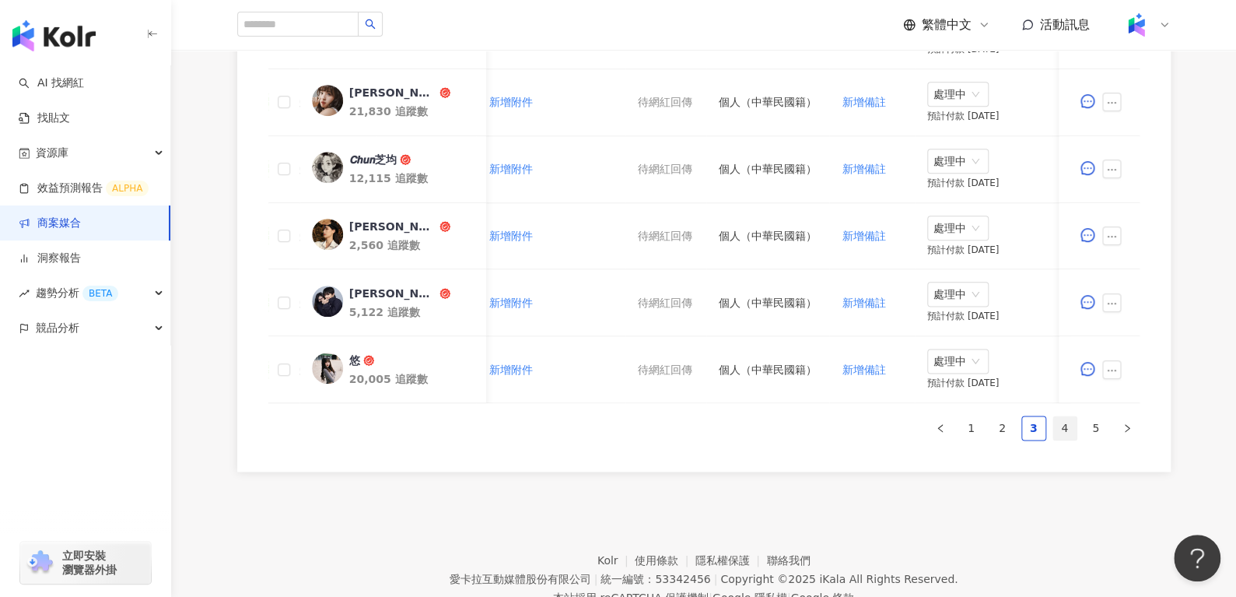
click at [1062, 426] on link "4" at bounding box center [1064, 427] width 23 height 23
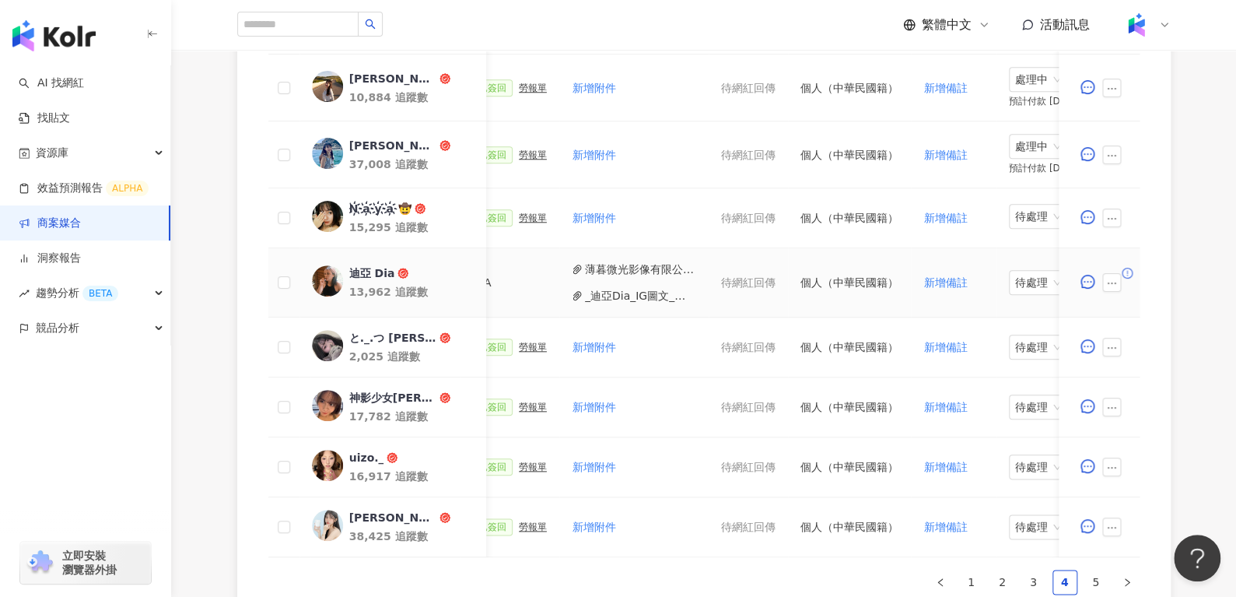
scroll to position [0, 581]
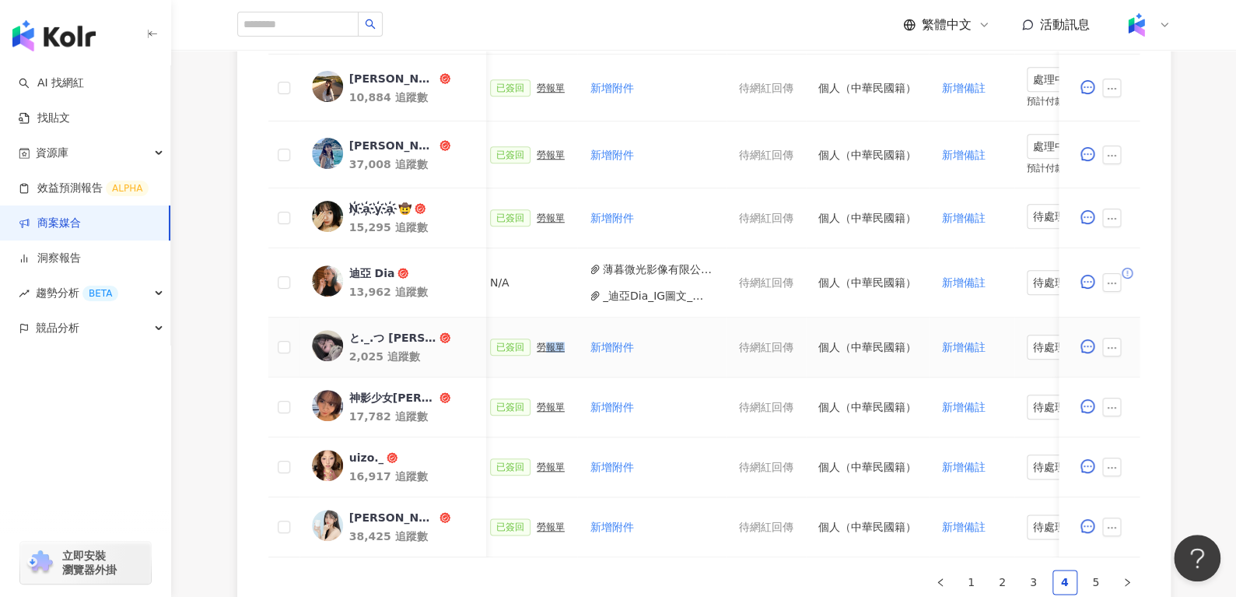
drag, startPoint x: 540, startPoint y: 355, endPoint x: 550, endPoint y: 337, distance: 21.2
click at [550, 337] on td "已簽回 勞報單" at bounding box center [528, 347] width 100 height 60
click at [550, 338] on div "已簽回 勞報單" at bounding box center [527, 346] width 75 height 17
click at [550, 348] on div "勞報單" at bounding box center [551, 346] width 28 height 11
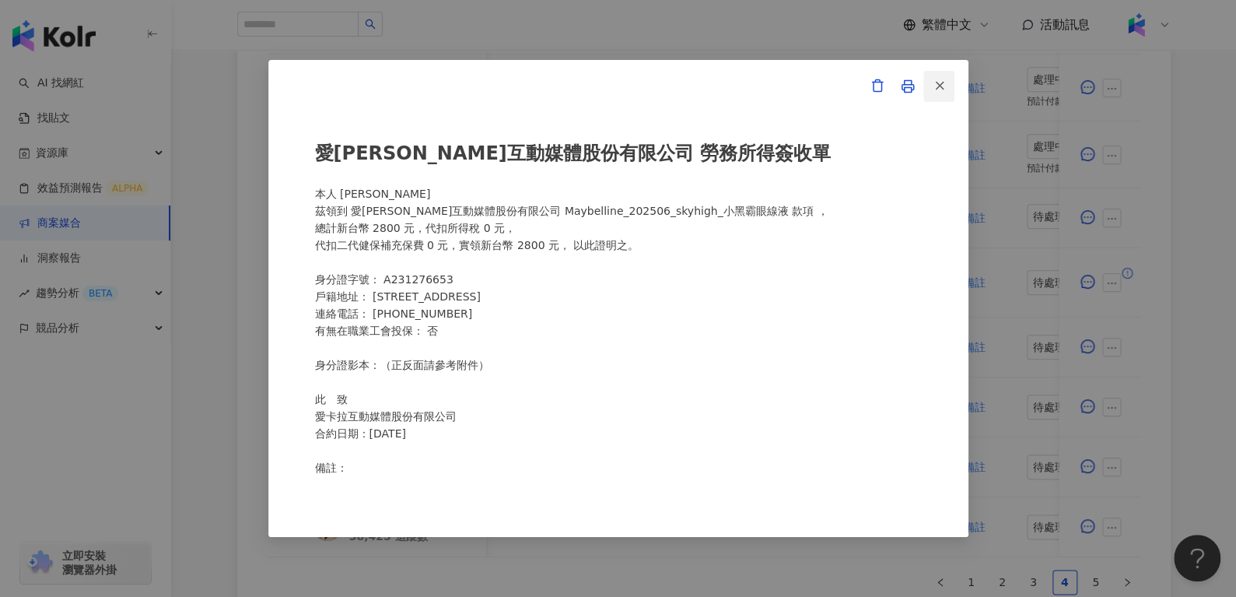
click at [946, 75] on button "button" at bounding box center [938, 86] width 31 height 31
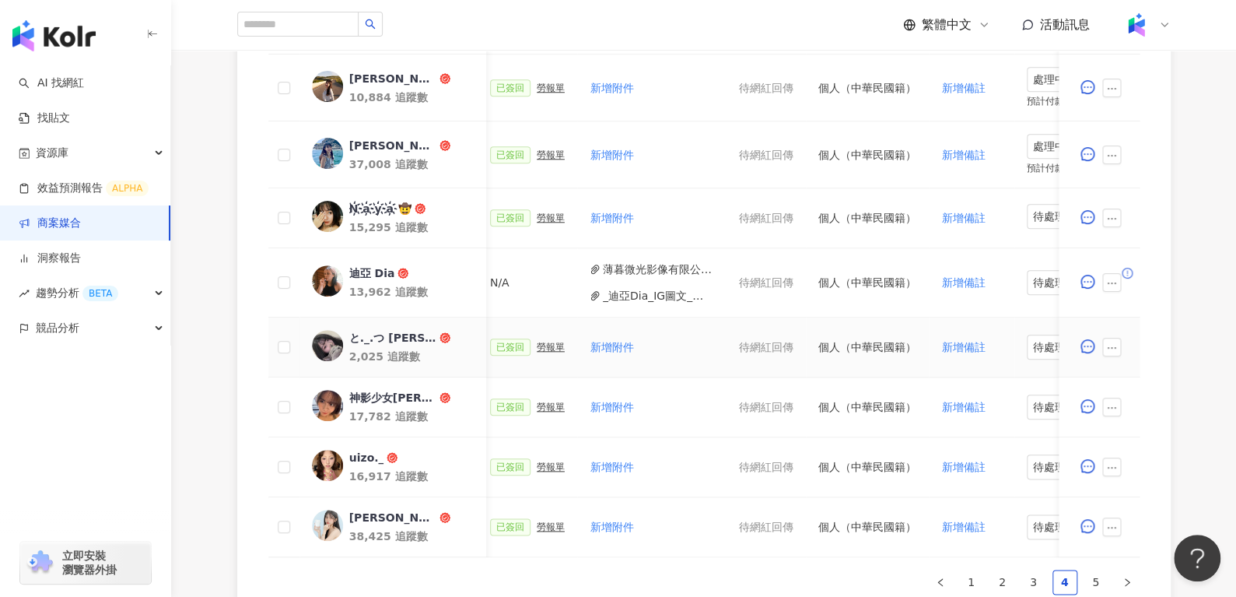
click at [412, 337] on div "と._.つ [PERSON_NAME]と._.つ" at bounding box center [391, 338] width 87 height 16
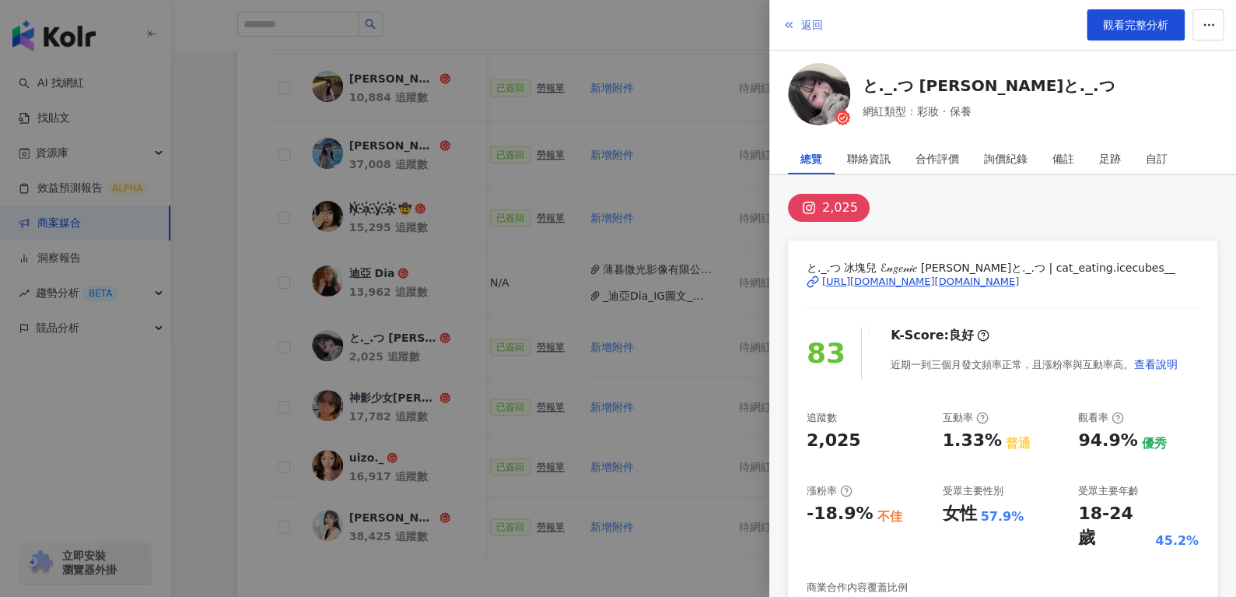
click at [809, 21] on span "返回" at bounding box center [812, 25] width 22 height 12
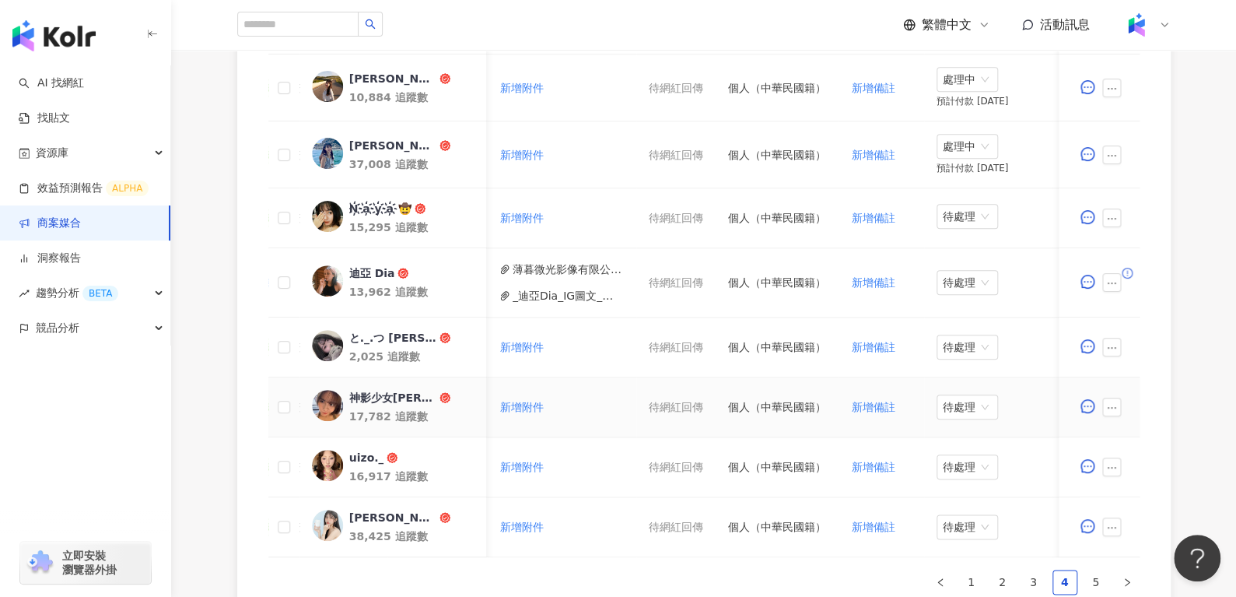
scroll to position [0, 452]
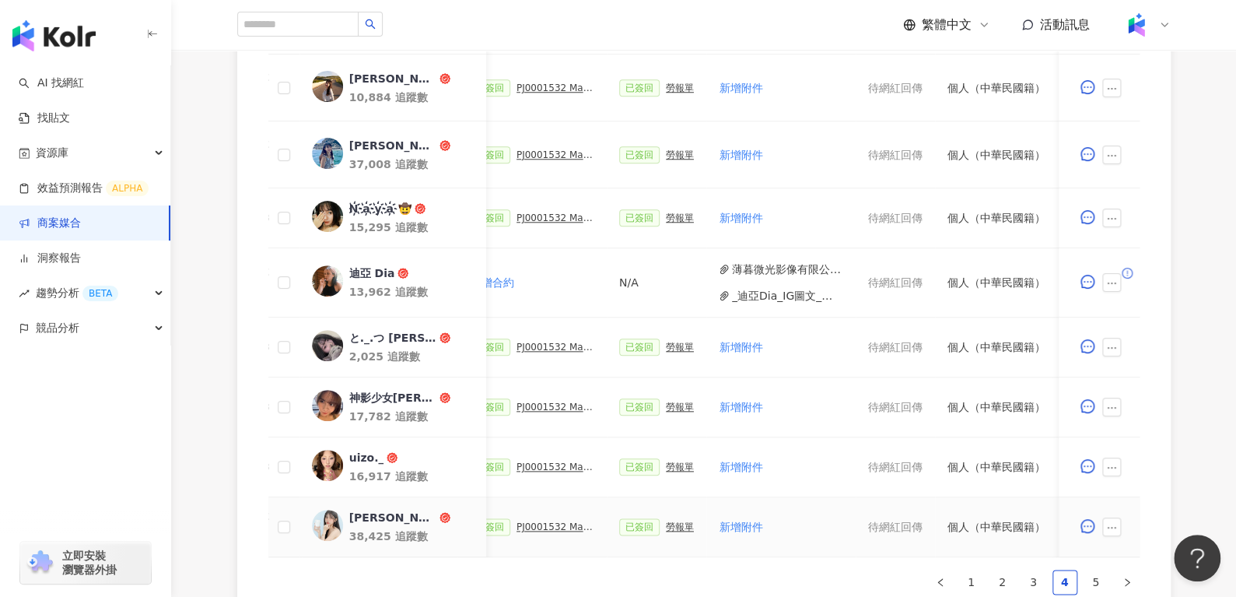
click at [522, 529] on div "PJ0001532 Maybelline_202506_skyhigh_小黑霸眼線液" at bounding box center [555, 526] width 78 height 11
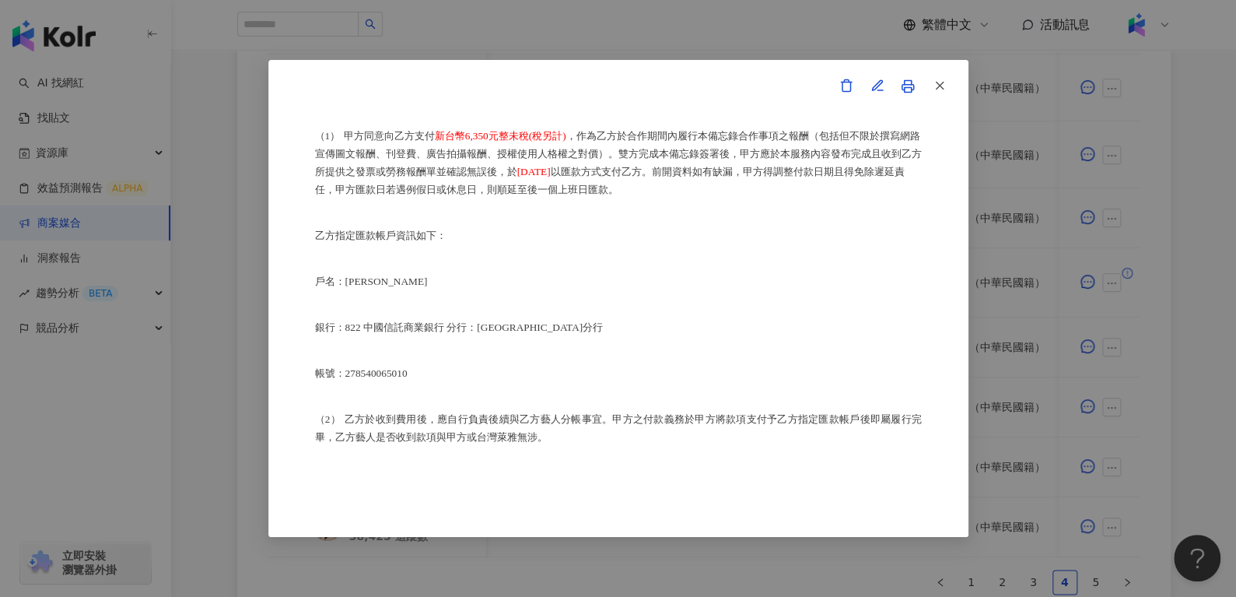
scroll to position [1064, 0]
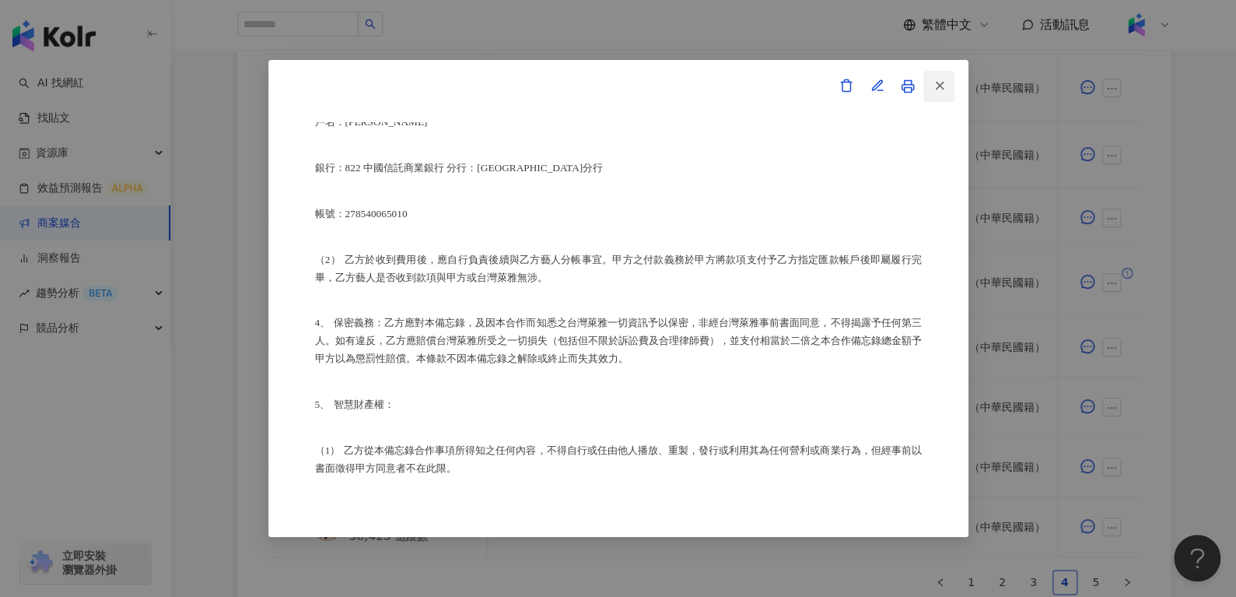
click at [935, 77] on span "button" at bounding box center [939, 85] width 14 height 16
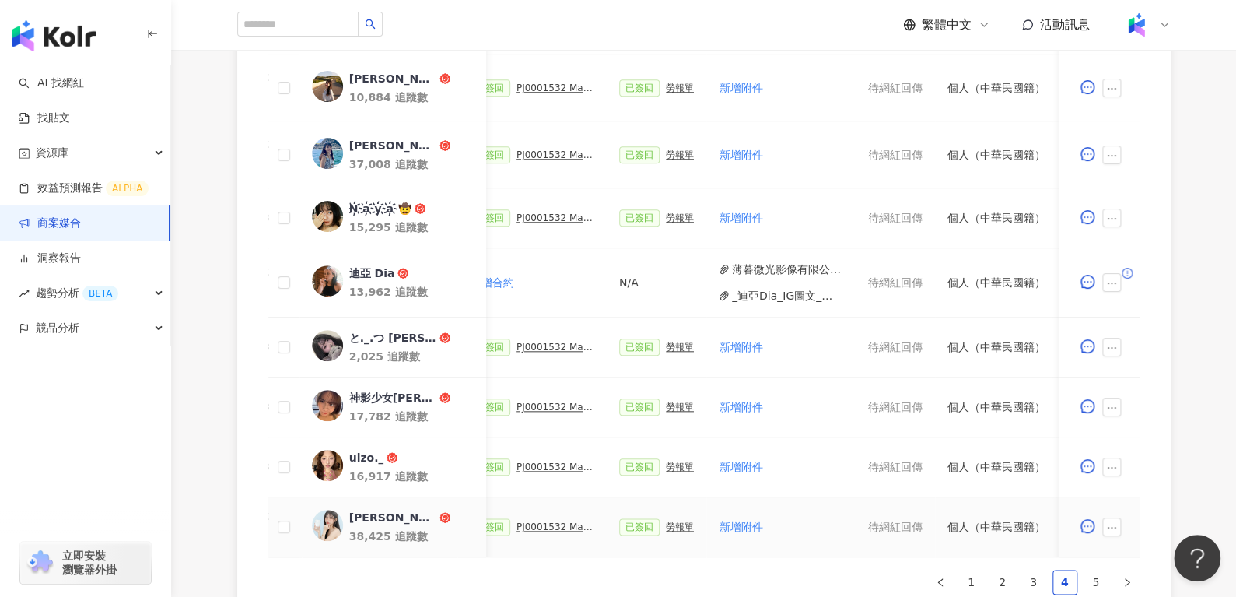
click at [374, 519] on div "[PERSON_NAME]" at bounding box center [391, 517] width 87 height 16
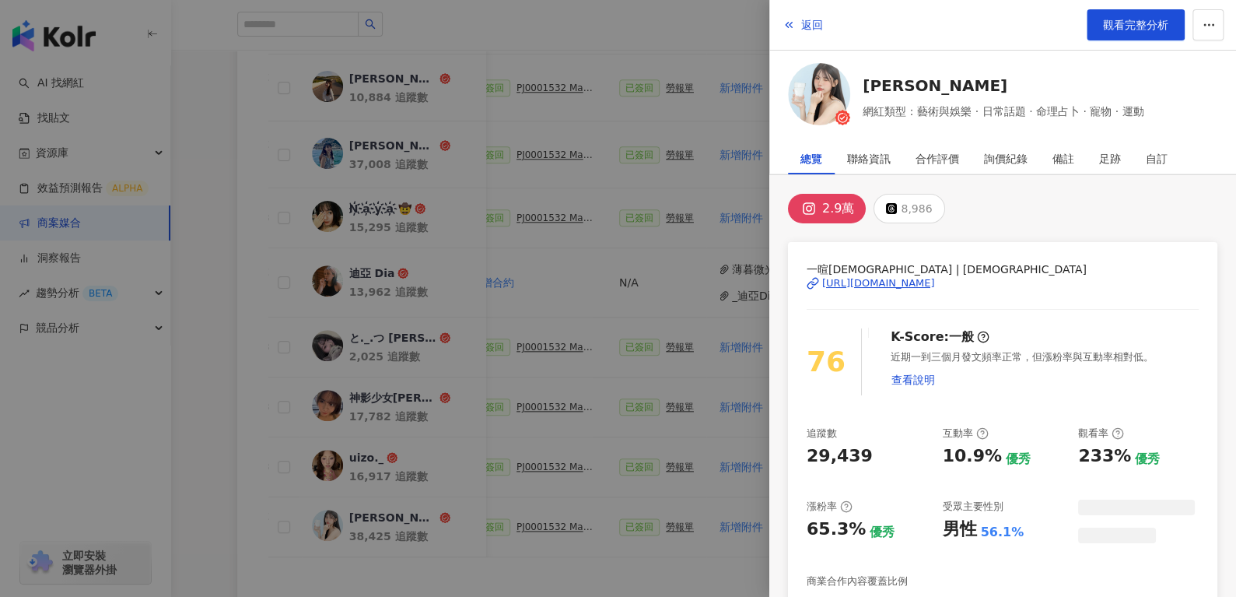
scroll to position [689, 0]
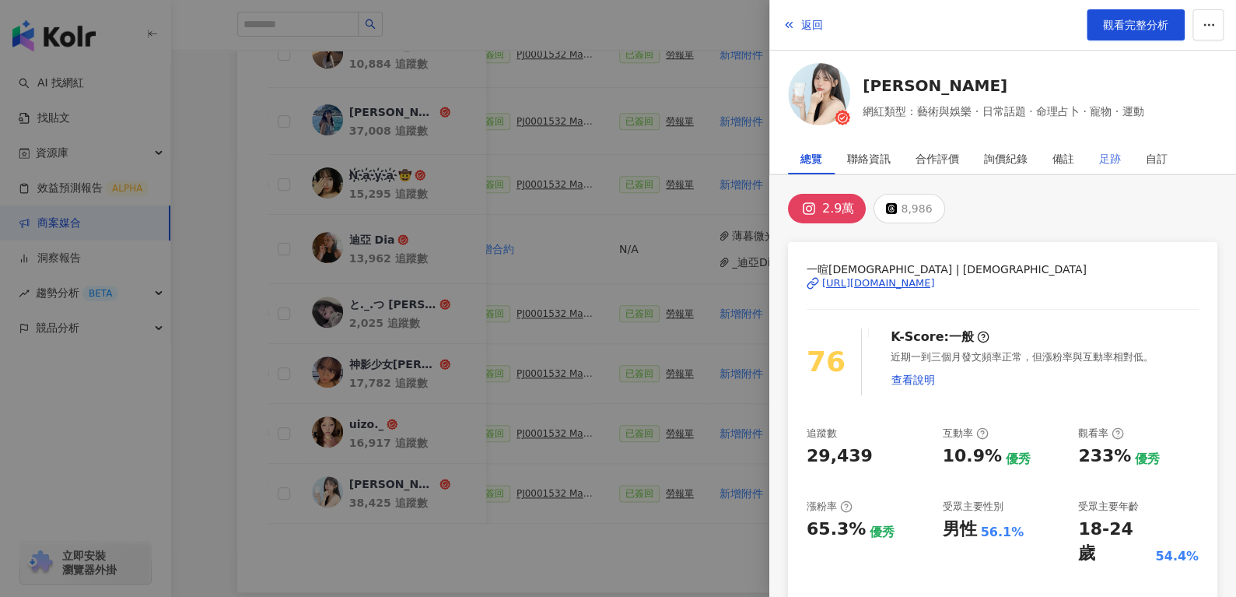
click at [1097, 150] on div "足跡" at bounding box center [1109, 158] width 47 height 31
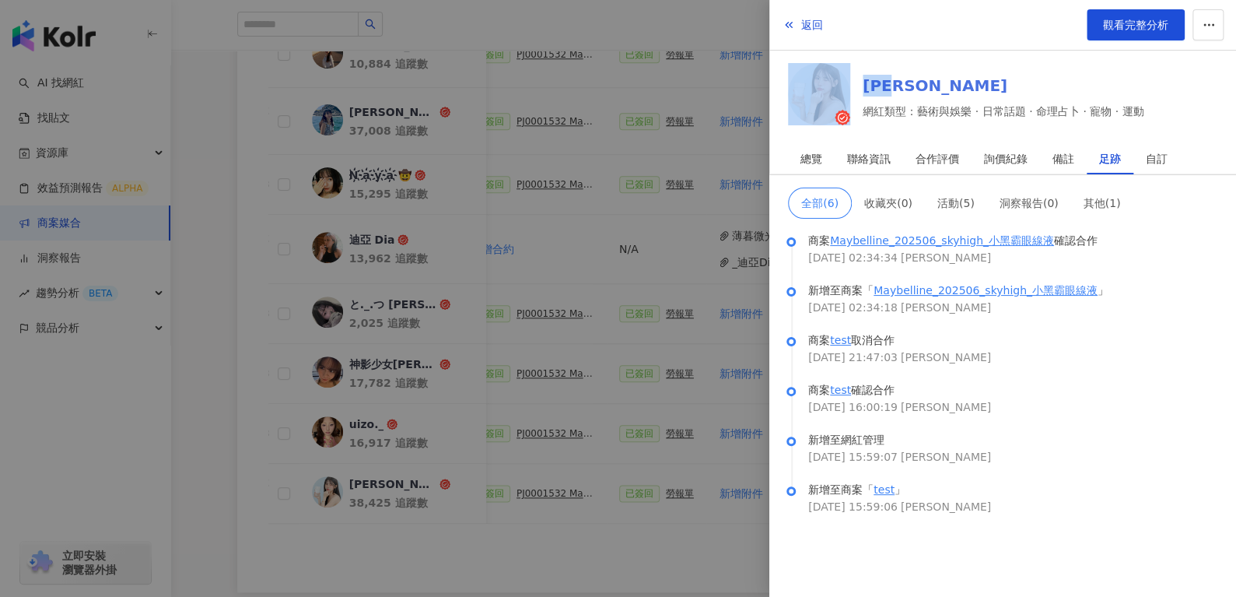
drag, startPoint x: 851, startPoint y: 58, endPoint x: 931, endPoint y: 74, distance: 81.6
click at [931, 74] on div "返回 觀看完整分析 [PERSON_NAME] 網紅類型：藝術與娛樂 · 日常話題 · 命理占卜 · 寵物 · 運動" at bounding box center [1002, 65] width 467 height 131
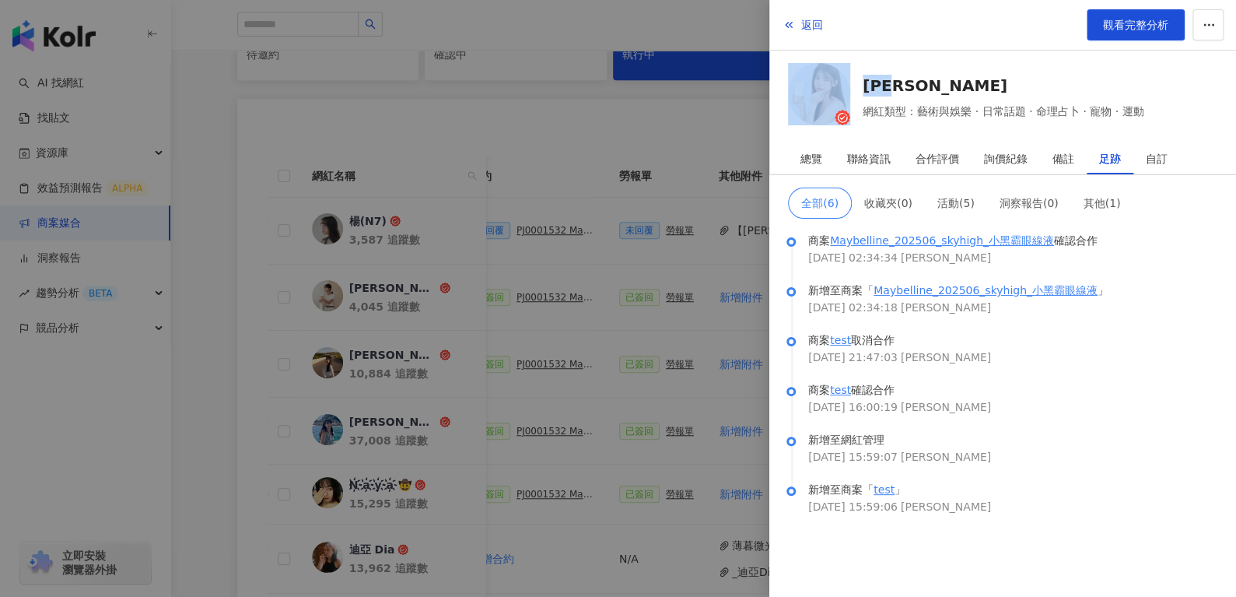
scroll to position [257, 0]
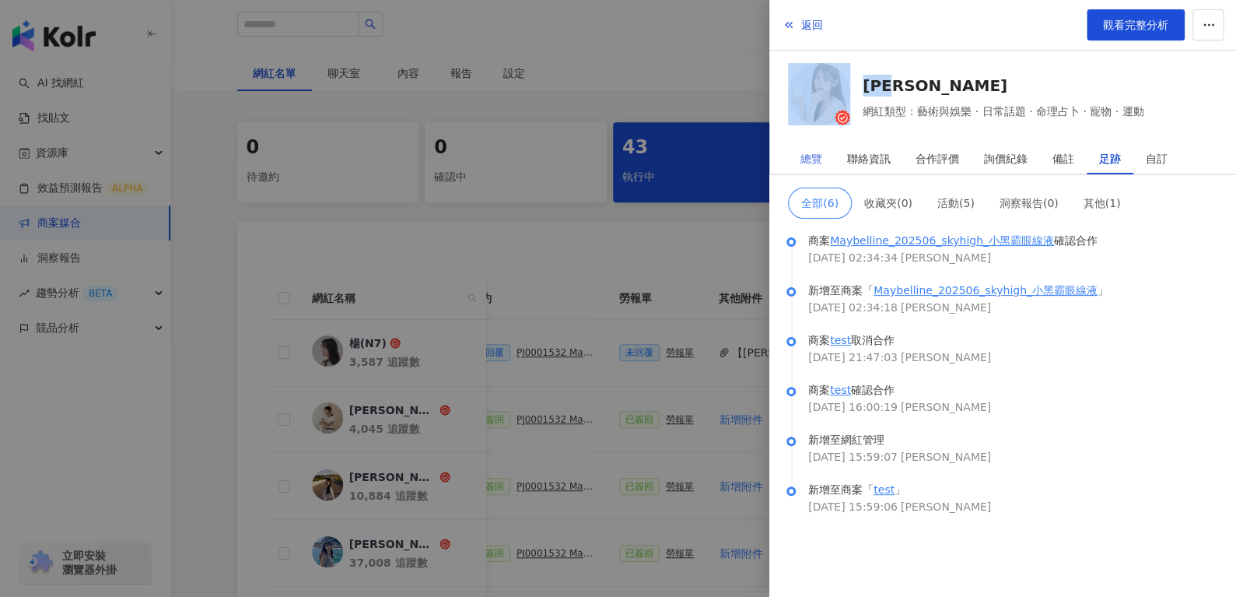
click at [824, 160] on div "總覽" at bounding box center [811, 158] width 47 height 31
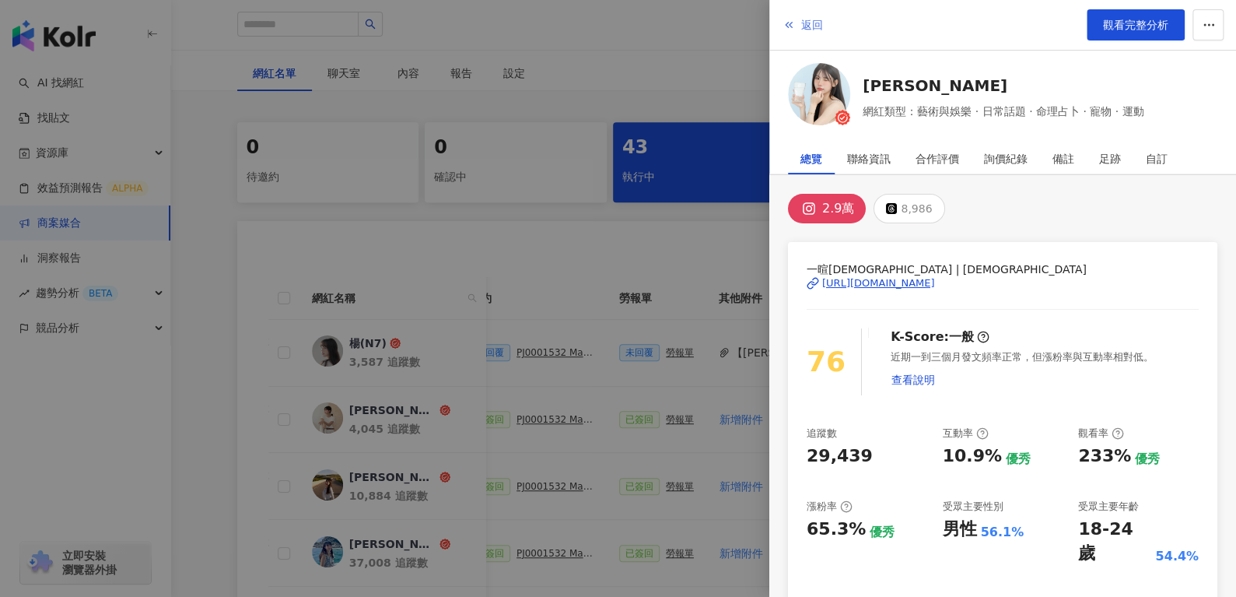
click at [799, 14] on button "返回" at bounding box center [803, 24] width 42 height 31
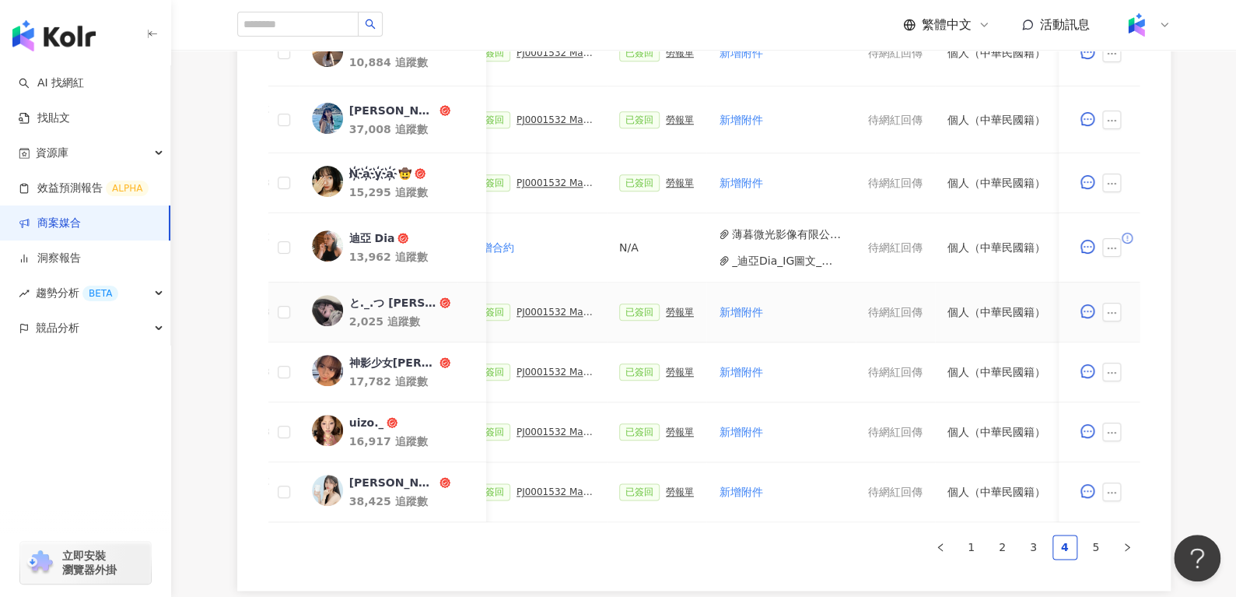
scroll to position [876, 0]
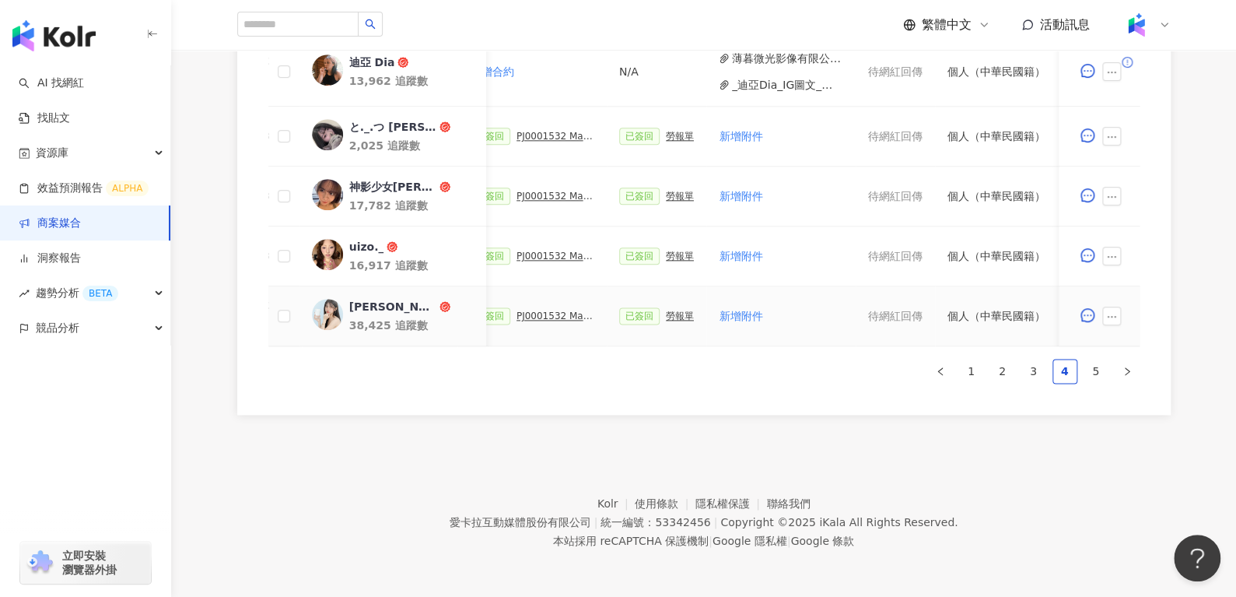
click at [666, 310] on div "勞報單" at bounding box center [680, 315] width 28 height 11
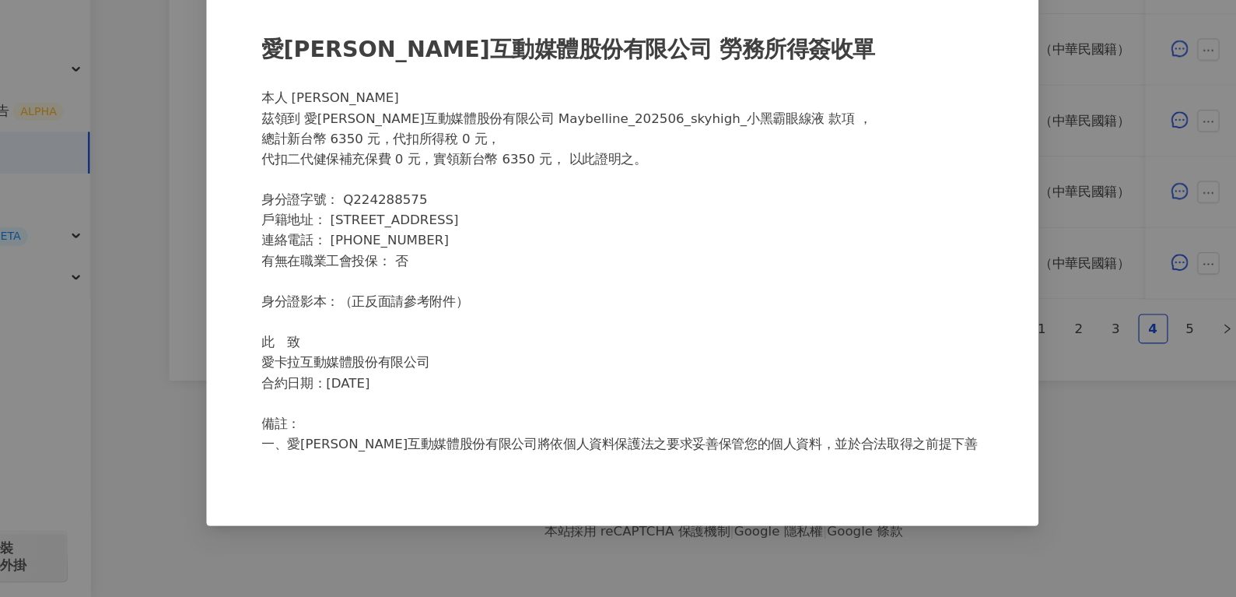
scroll to position [0, 0]
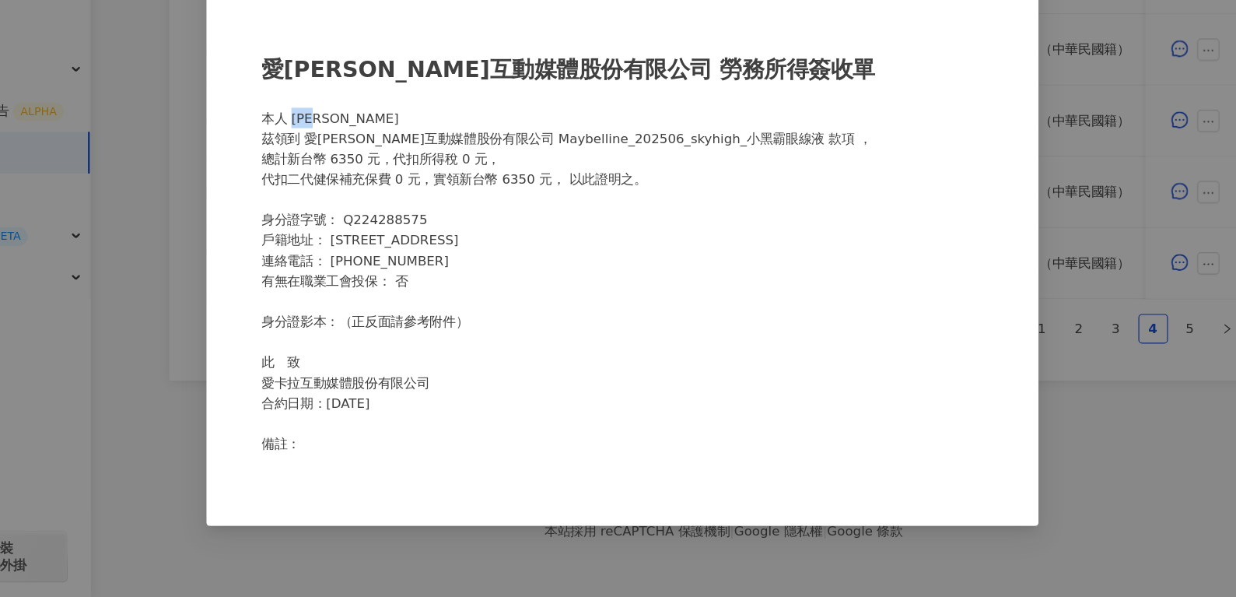
drag, startPoint x: 338, startPoint y: 191, endPoint x: 395, endPoint y: 191, distance: 56.8
click at [395, 191] on div "愛[PERSON_NAME]互動媒體股份有限公司 勞務所得簽收單 本人 [PERSON_NAME]領到 愛[PERSON_NAME]互動媒體股份有限公司 Ma…" at bounding box center [618, 298] width 607 height 353
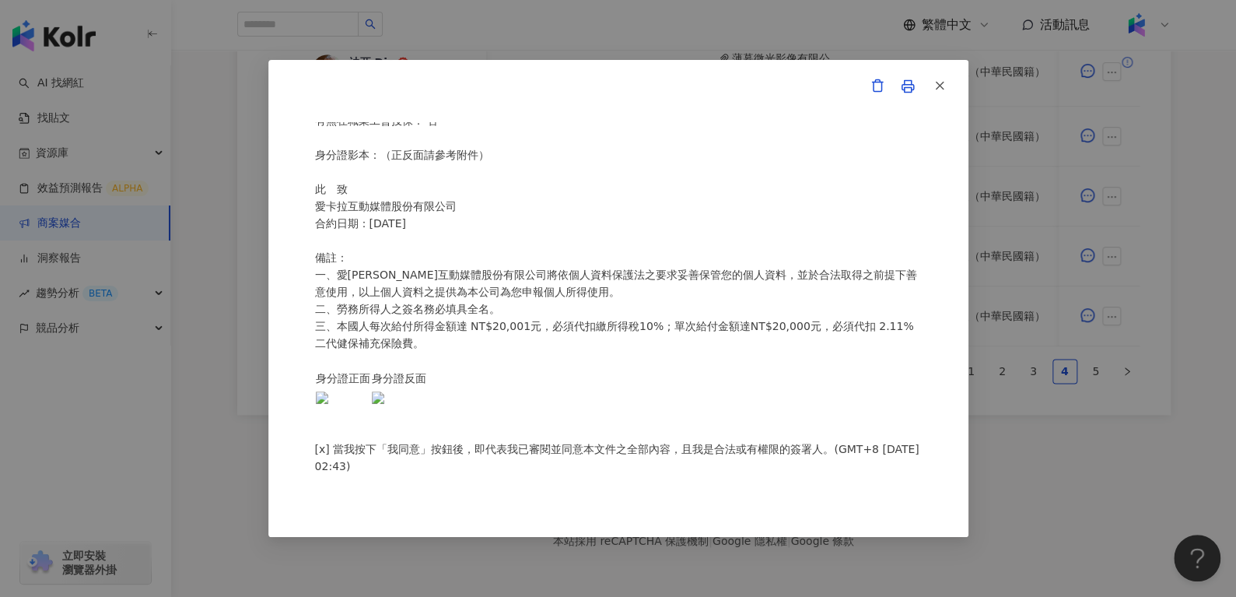
scroll to position [299, 0]
click at [940, 80] on icon "button" at bounding box center [939, 86] width 14 height 14
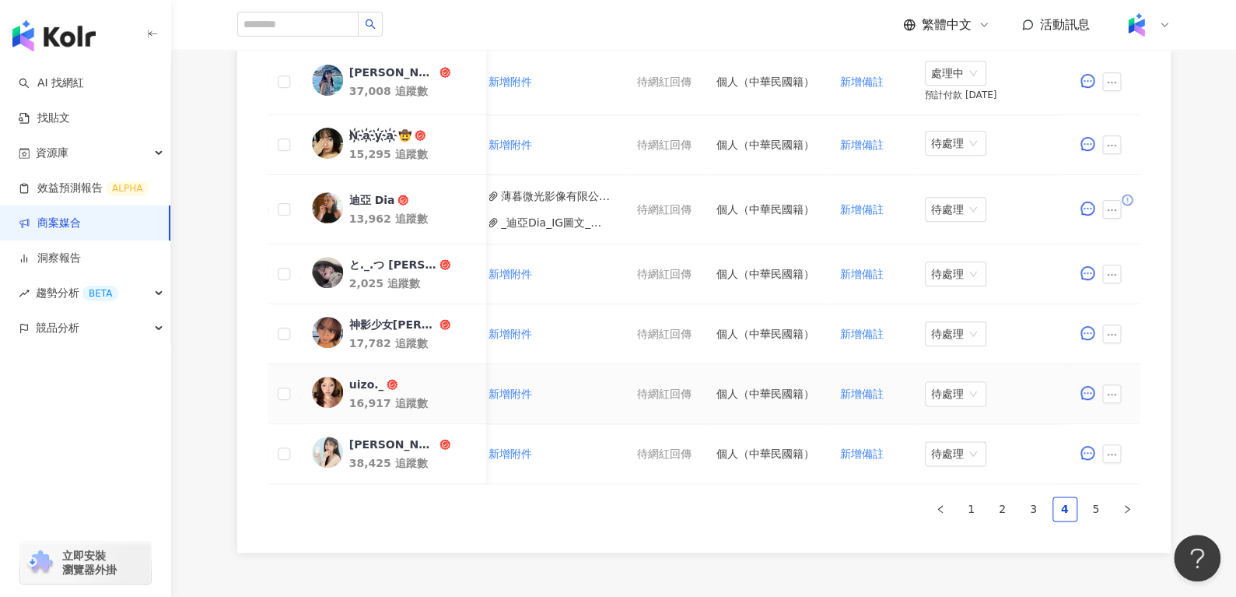
scroll to position [726, 0]
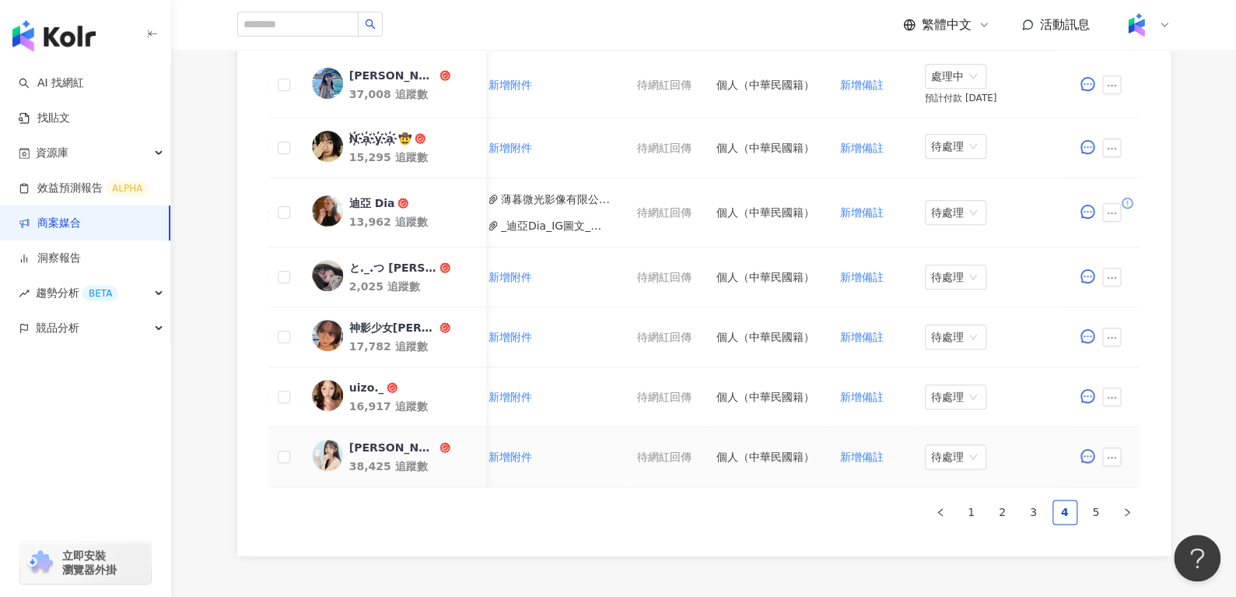
click at [353, 446] on div "[PERSON_NAME]" at bounding box center [391, 447] width 87 height 16
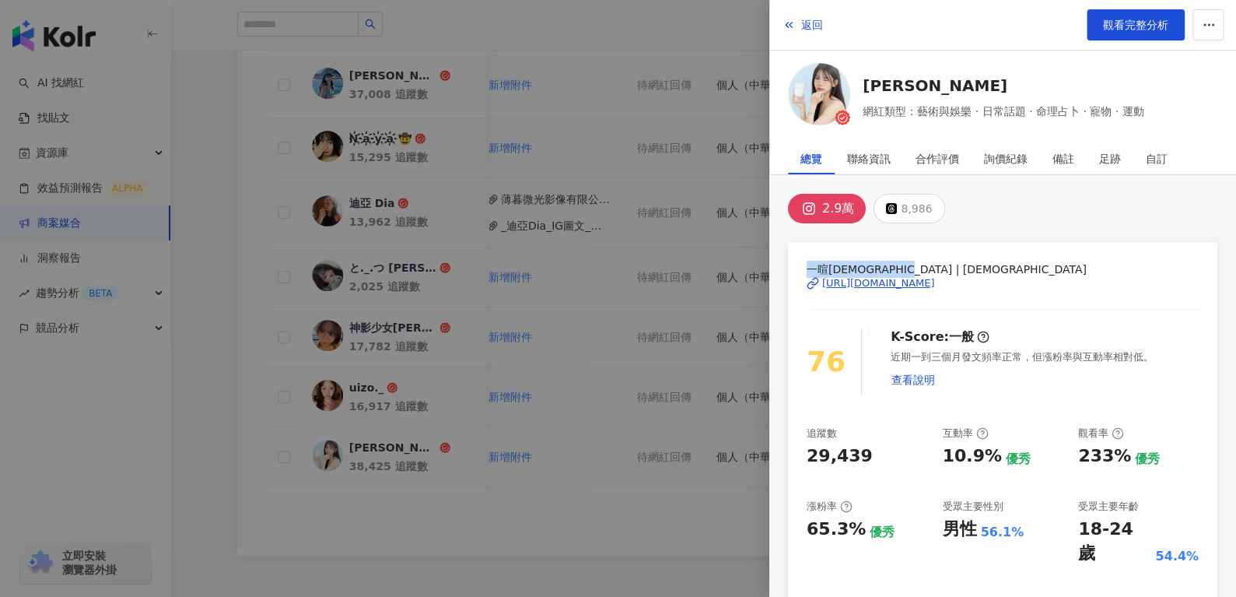
drag, startPoint x: 796, startPoint y: 270, endPoint x: 943, endPoint y: 263, distance: 146.4
click at [943, 263] on div "一[PERSON_NAME]ღ | [PERSON_NAME] [URL][DOMAIN_NAME] 76 K-Score : 一般 近期一到三個月發文頻率正…" at bounding box center [1002, 507] width 429 height 531
click at [814, 19] on span "返回" at bounding box center [812, 25] width 22 height 12
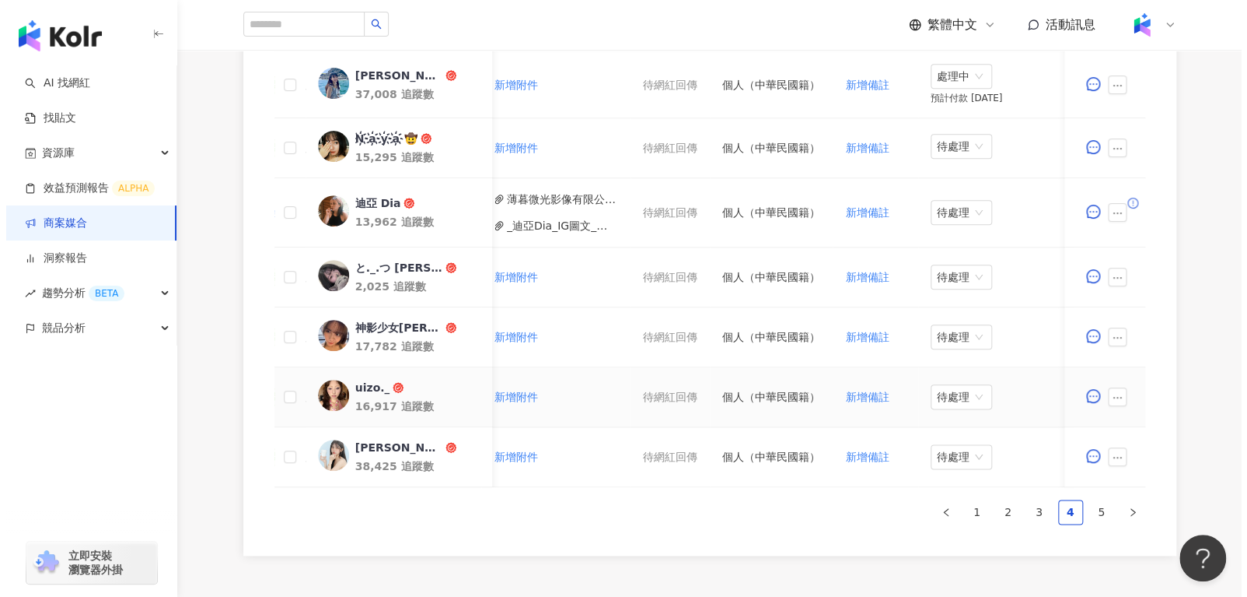
scroll to position [0, 454]
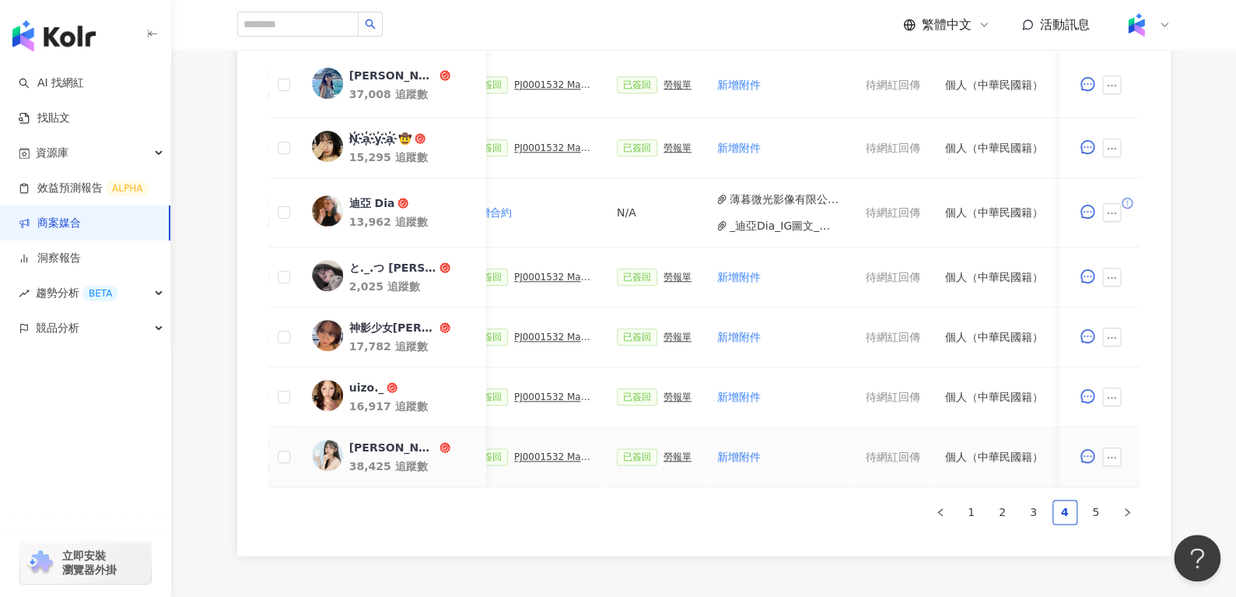
click at [549, 455] on div "PJ0001532 Maybelline_202506_skyhigh_小黑霸眼線液" at bounding box center [553, 456] width 78 height 11
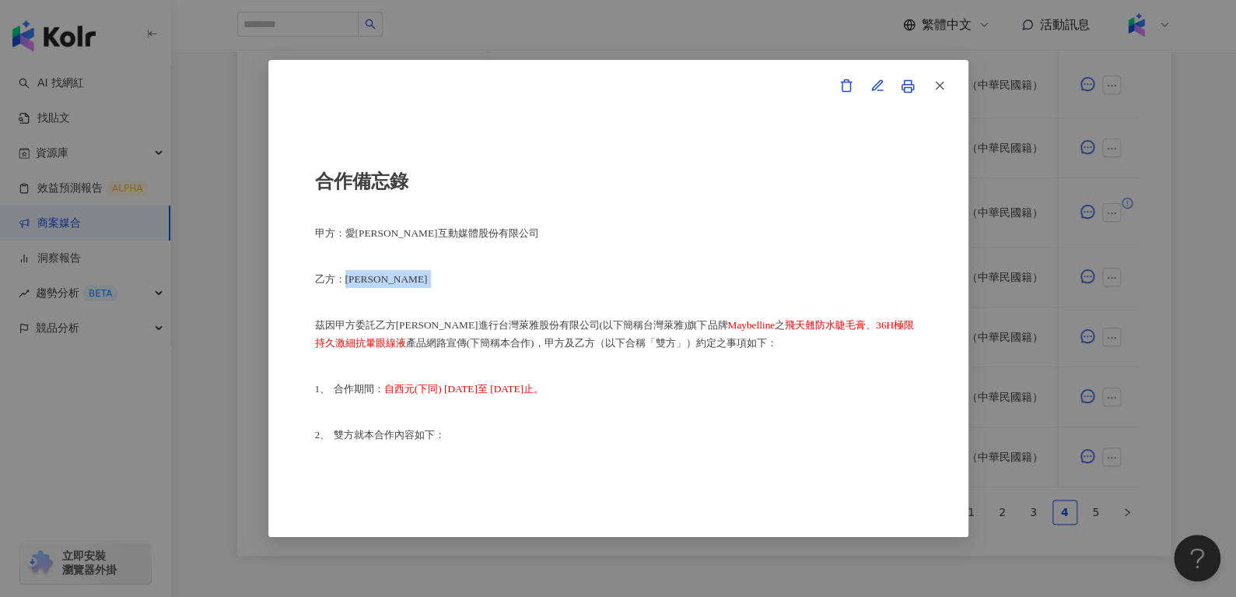
drag, startPoint x: 355, startPoint y: 277, endPoint x: 446, endPoint y: 278, distance: 91.0
click at [446, 278] on p "乙方：[PERSON_NAME]" at bounding box center [618, 279] width 607 height 18
click at [943, 83] on icon "button" at bounding box center [939, 86] width 14 height 14
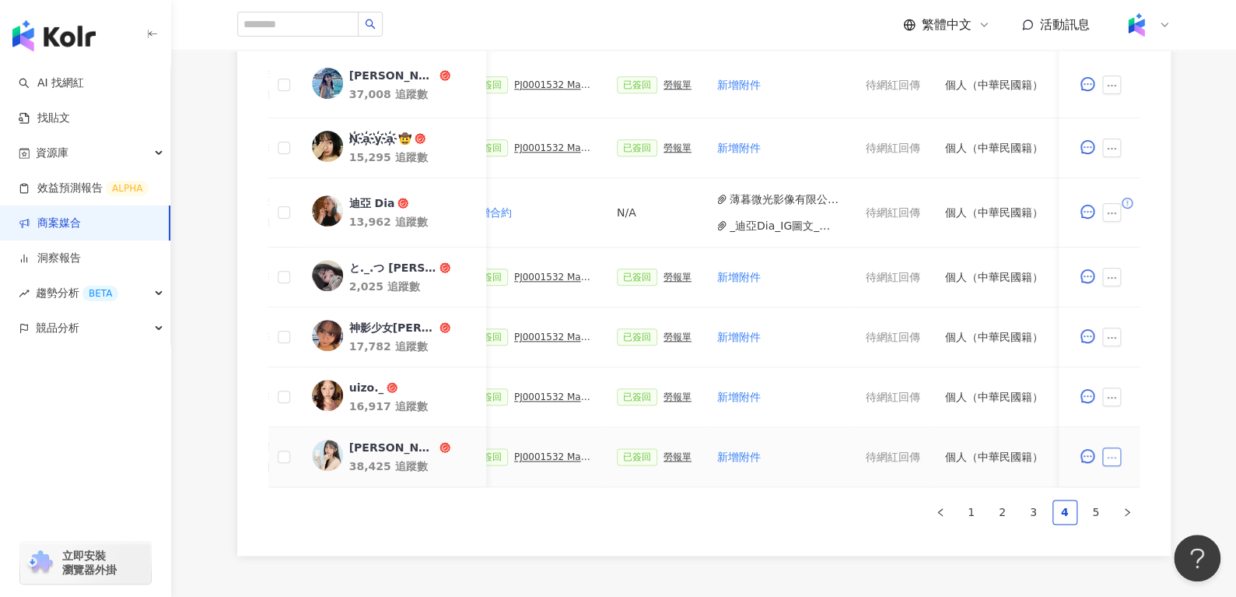
click at [1102, 456] on button "button" at bounding box center [1111, 456] width 19 height 19
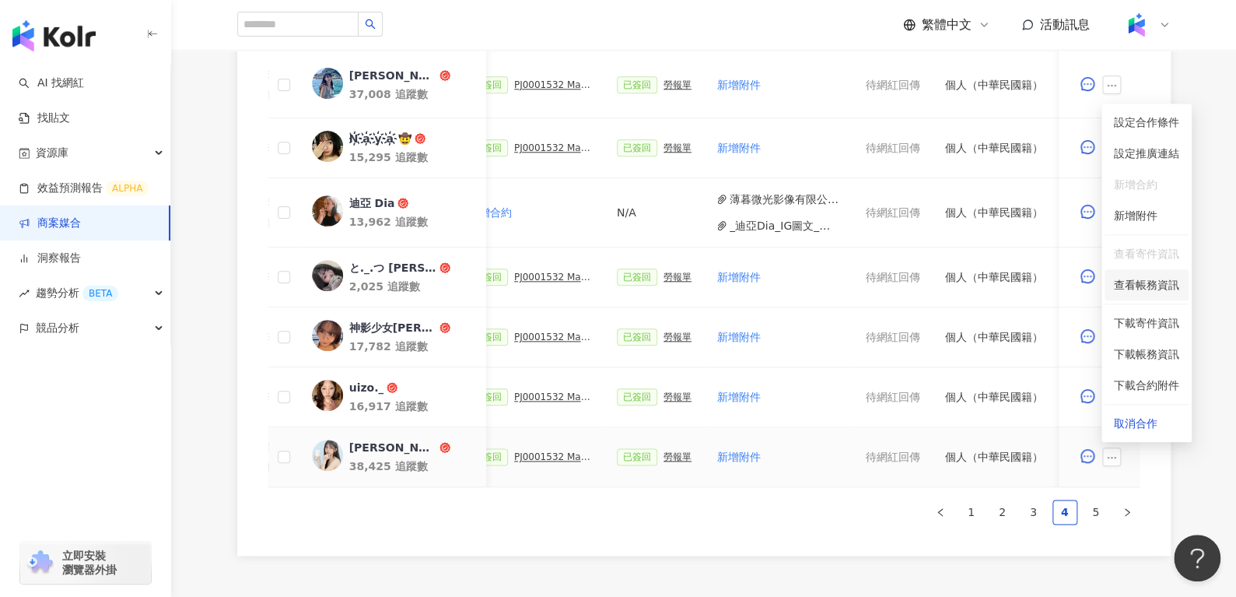
click at [1142, 282] on span "查看帳務資訊" at bounding box center [1146, 284] width 65 height 17
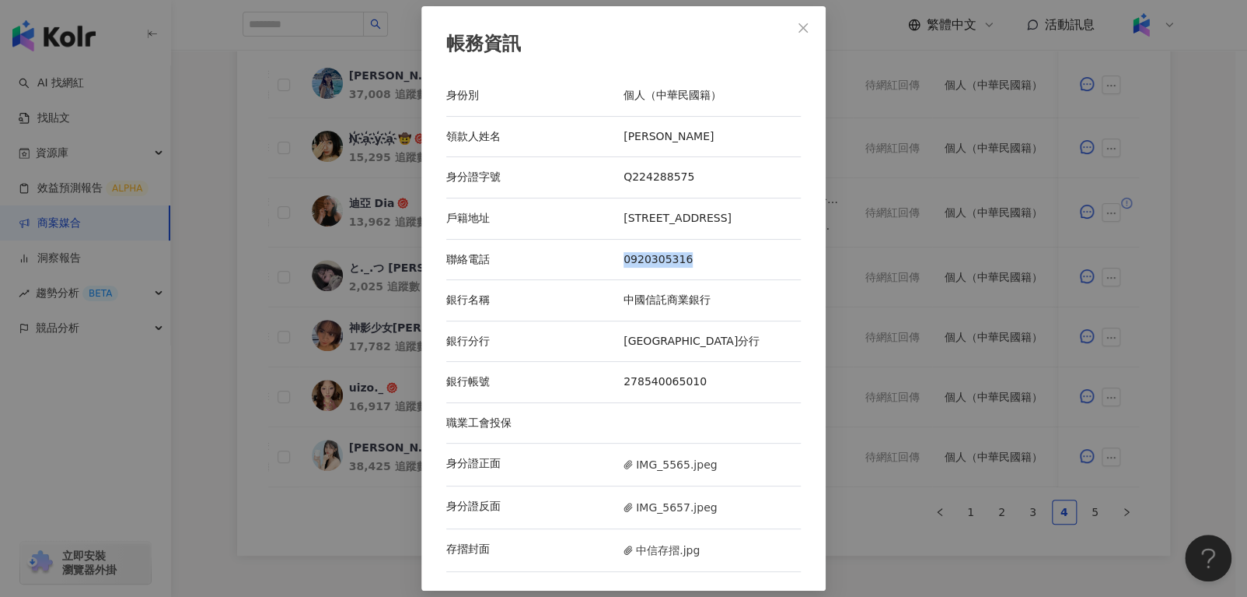
drag, startPoint x: 609, startPoint y: 266, endPoint x: 773, endPoint y: 272, distance: 164.2
click at [773, 272] on div "聯絡電話 [PHONE_NUMBER]" at bounding box center [623, 260] width 355 height 41
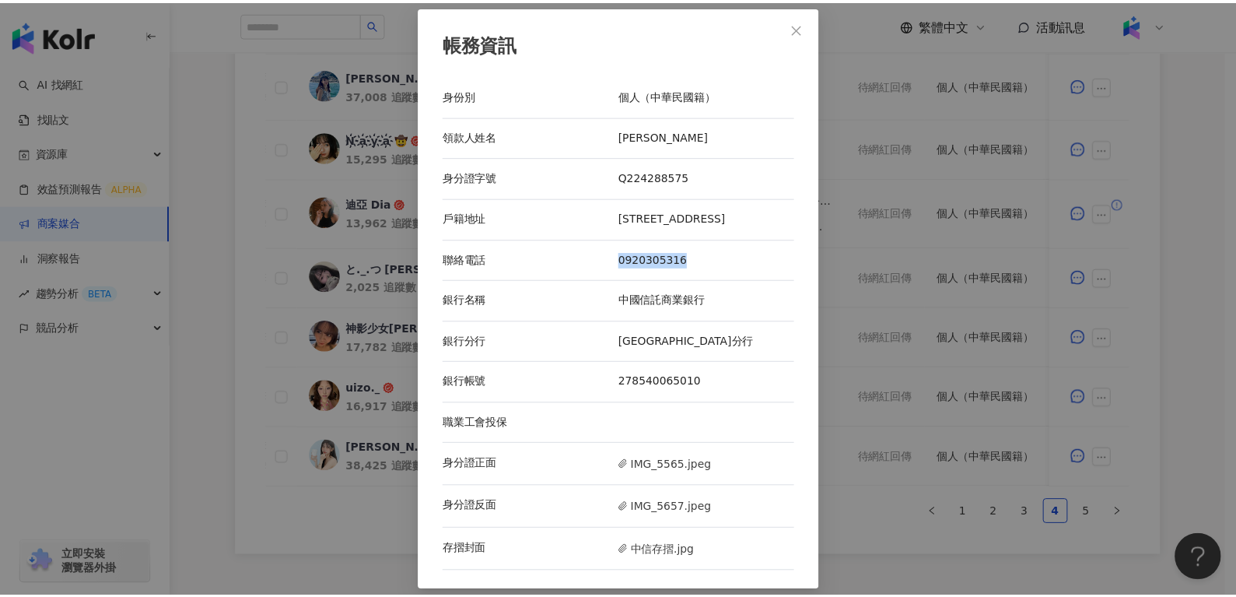
scroll to position [2, 0]
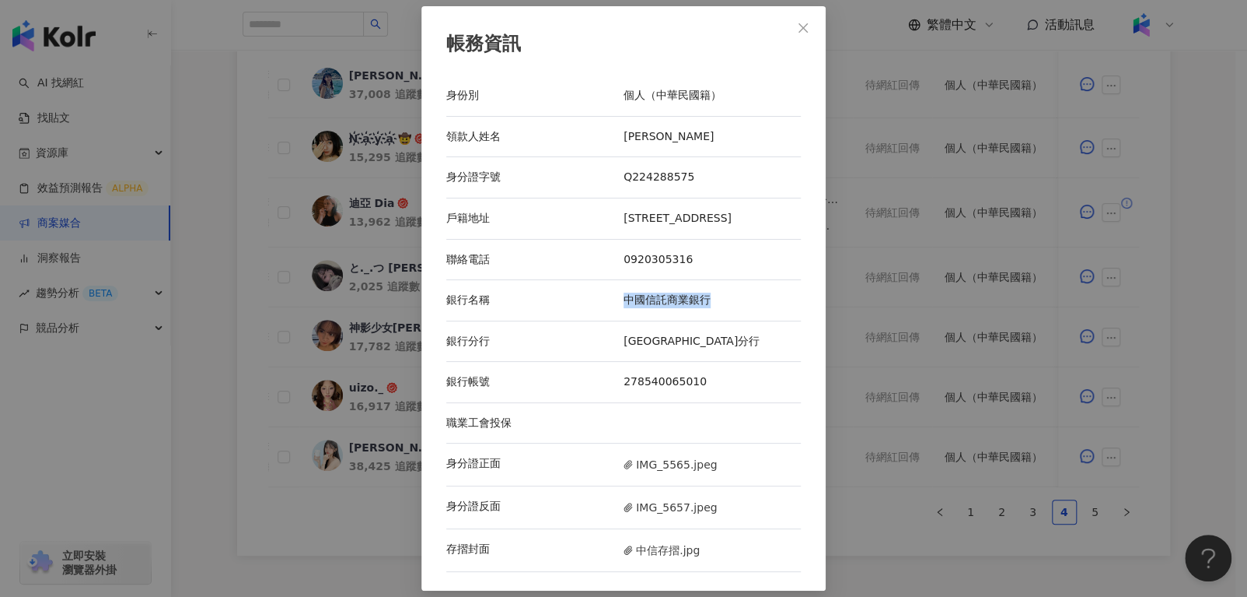
drag, startPoint x: 620, startPoint y: 307, endPoint x: 742, endPoint y: 295, distance: 122.7
click at [742, 295] on div "銀行名稱 中國信託商業銀行" at bounding box center [623, 300] width 355 height 41
drag, startPoint x: 619, startPoint y: 348, endPoint x: 687, endPoint y: 352, distance: 68.5
click at [687, 349] on div "[GEOGRAPHIC_DATA]分行" at bounding box center [712, 342] width 177 height 16
drag, startPoint x: 625, startPoint y: 388, endPoint x: 747, endPoint y: 392, distance: 122.2
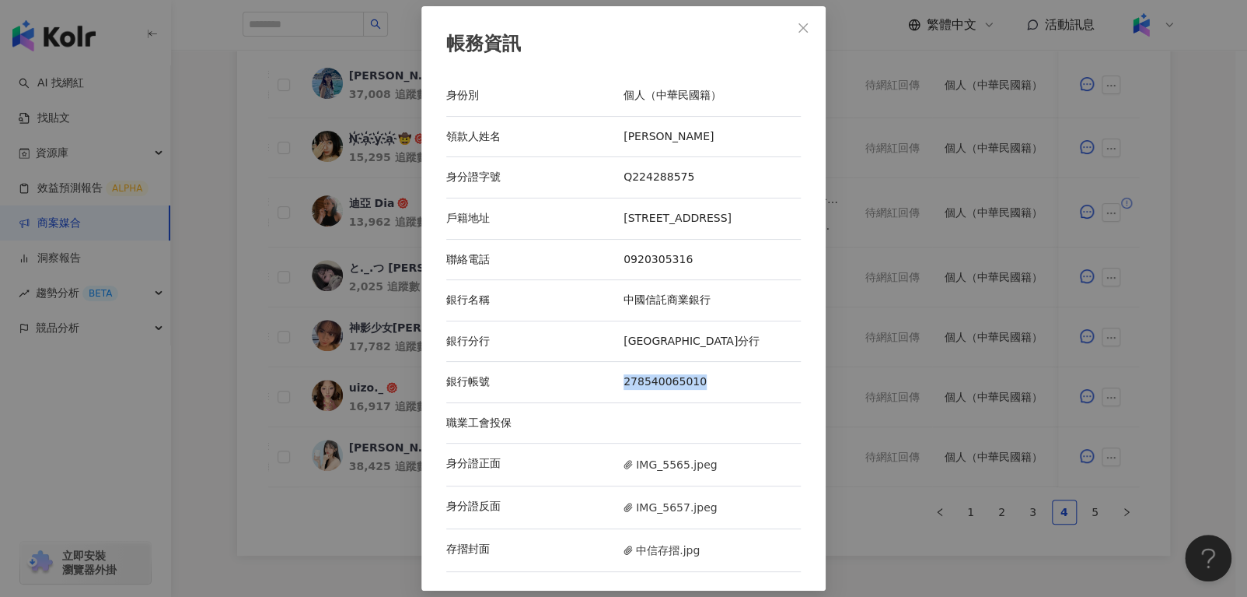
click at [747, 392] on div "銀行帳號 278540065010" at bounding box center [623, 382] width 355 height 41
drag, startPoint x: 614, startPoint y: 130, endPoint x: 696, endPoint y: 114, distance: 83.3
click at [696, 117] on div "領款人姓名 [PERSON_NAME]" at bounding box center [623, 137] width 355 height 41
click at [797, 22] on icon "close" at bounding box center [803, 28] width 12 height 12
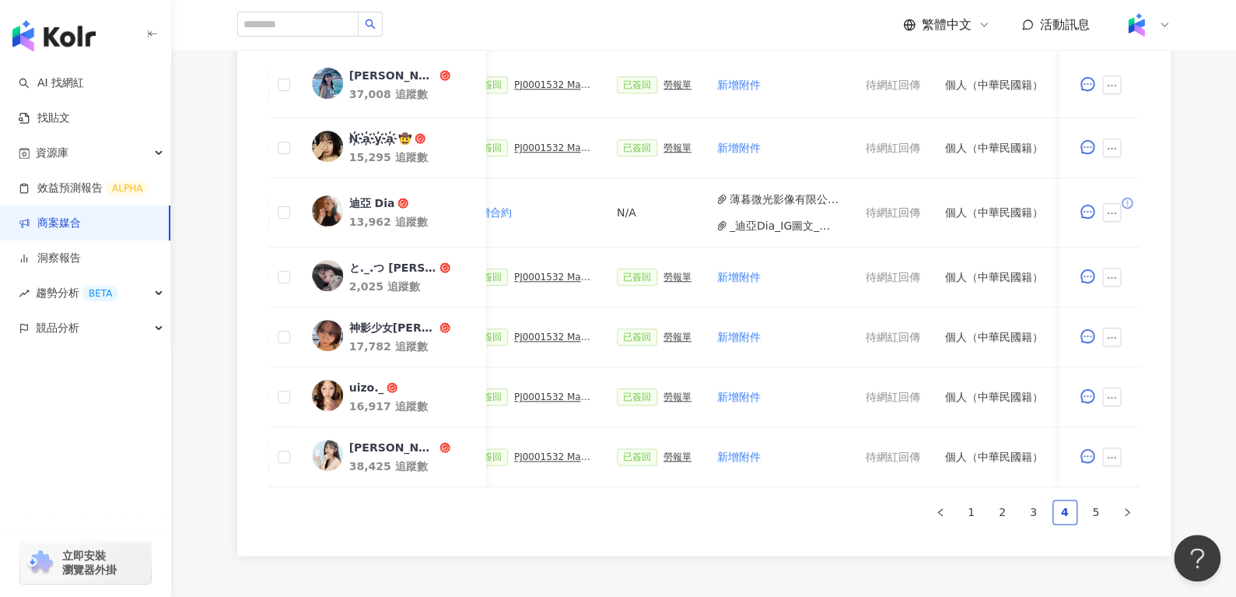
scroll to position [0, 683]
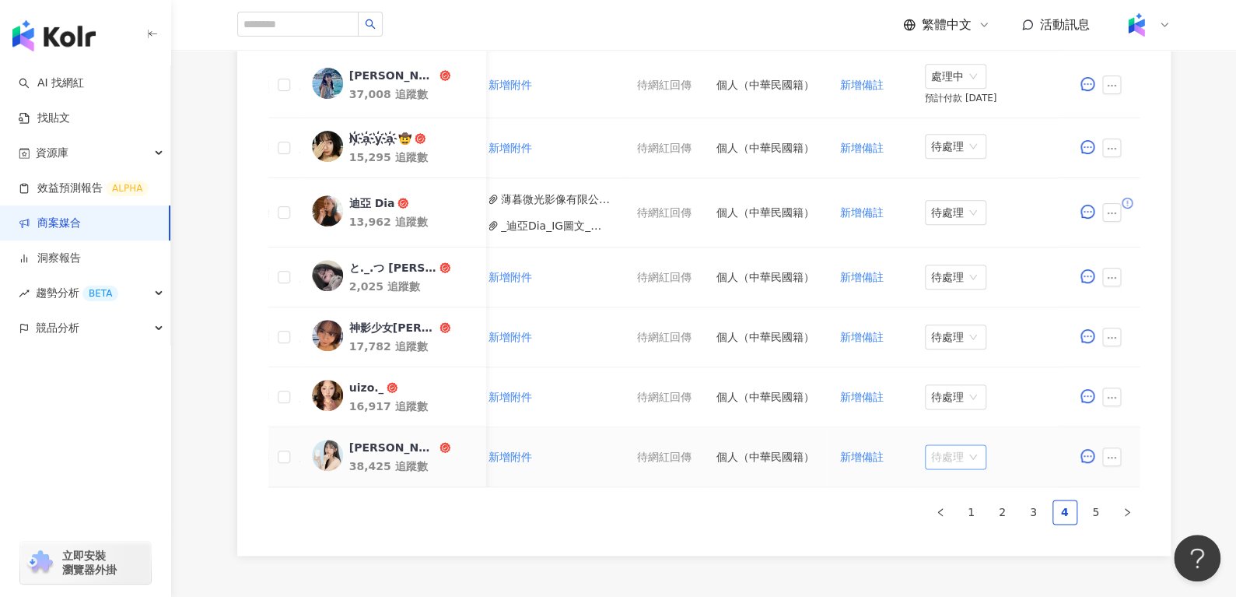
click at [937, 446] on span "待處理" at bounding box center [955, 456] width 49 height 23
click at [939, 513] on div "處理中" at bounding box center [949, 513] width 44 height 17
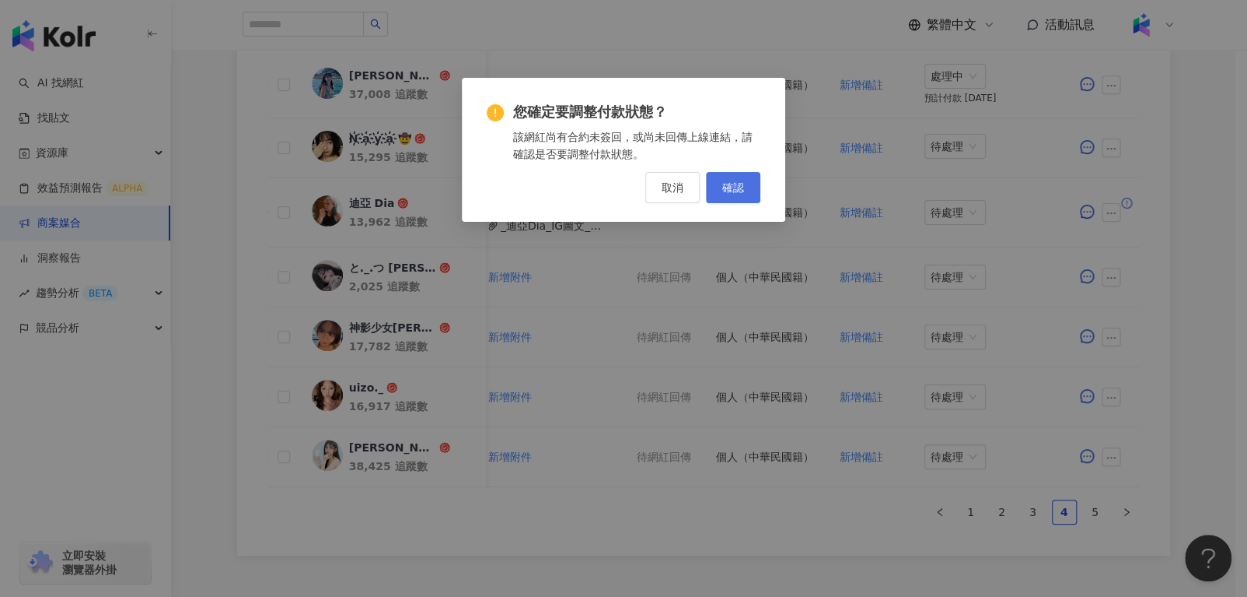
click at [721, 189] on button "確認" at bounding box center [733, 187] width 54 height 31
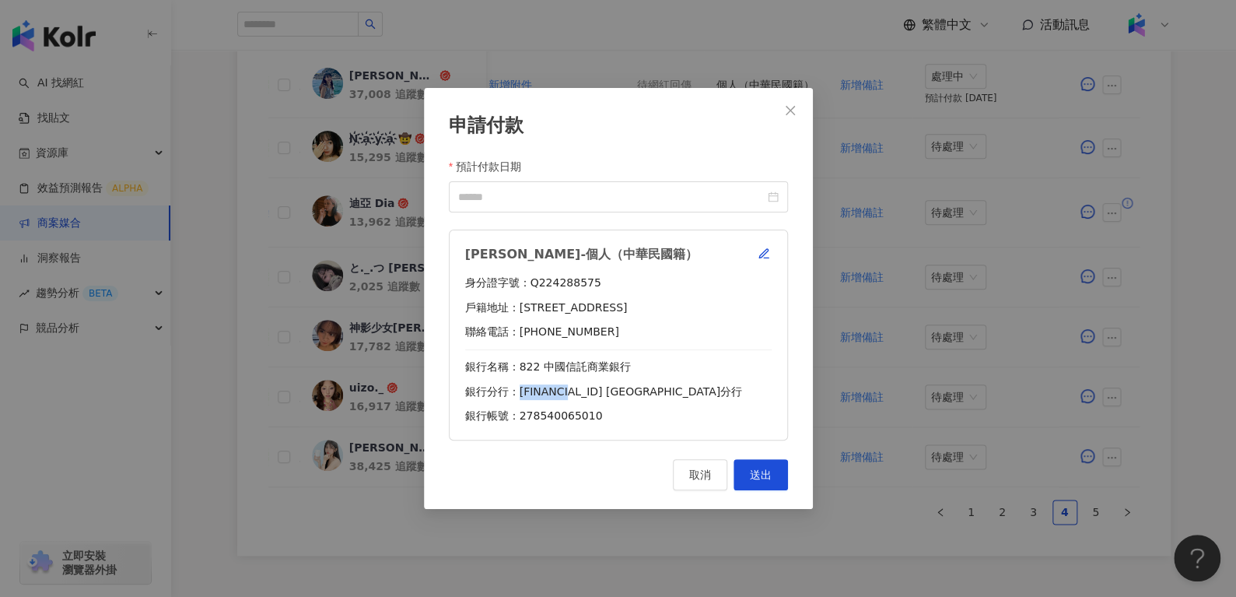
drag, startPoint x: 518, startPoint y: 392, endPoint x: 562, endPoint y: 391, distance: 43.6
click at [562, 391] on div "銀行分行：[FINANCIAL_ID] [GEOGRAPHIC_DATA]分行" at bounding box center [618, 392] width 306 height 16
click at [791, 110] on icon "close" at bounding box center [790, 110] width 12 height 12
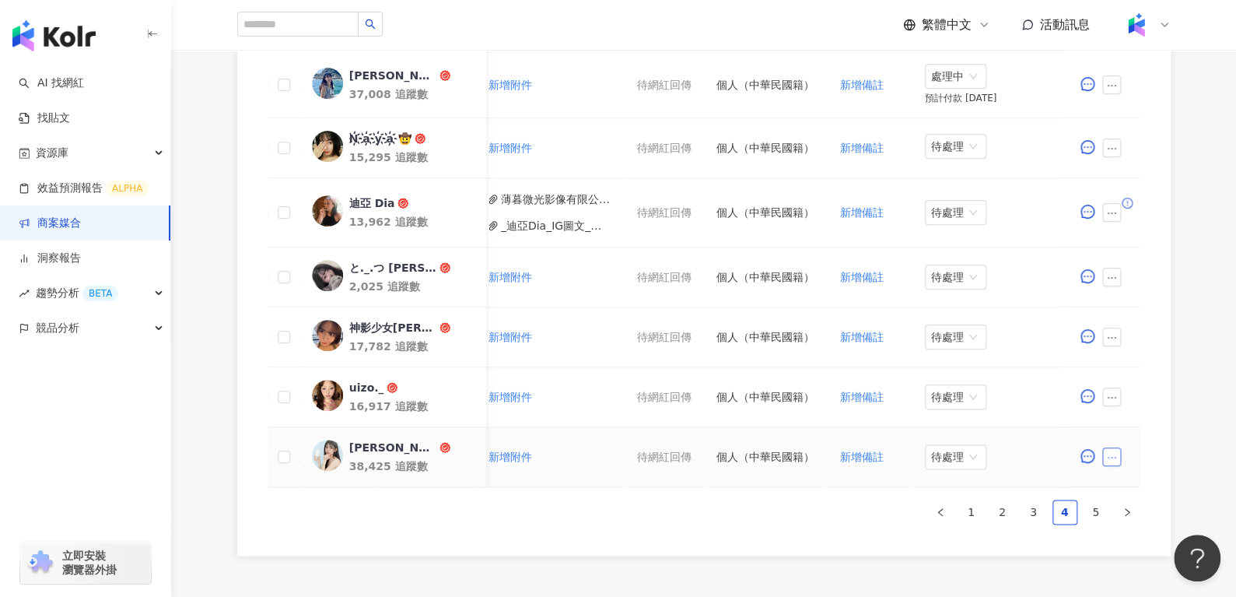
click at [1111, 456] on icon "ellipsis" at bounding box center [1111, 457] width 11 height 11
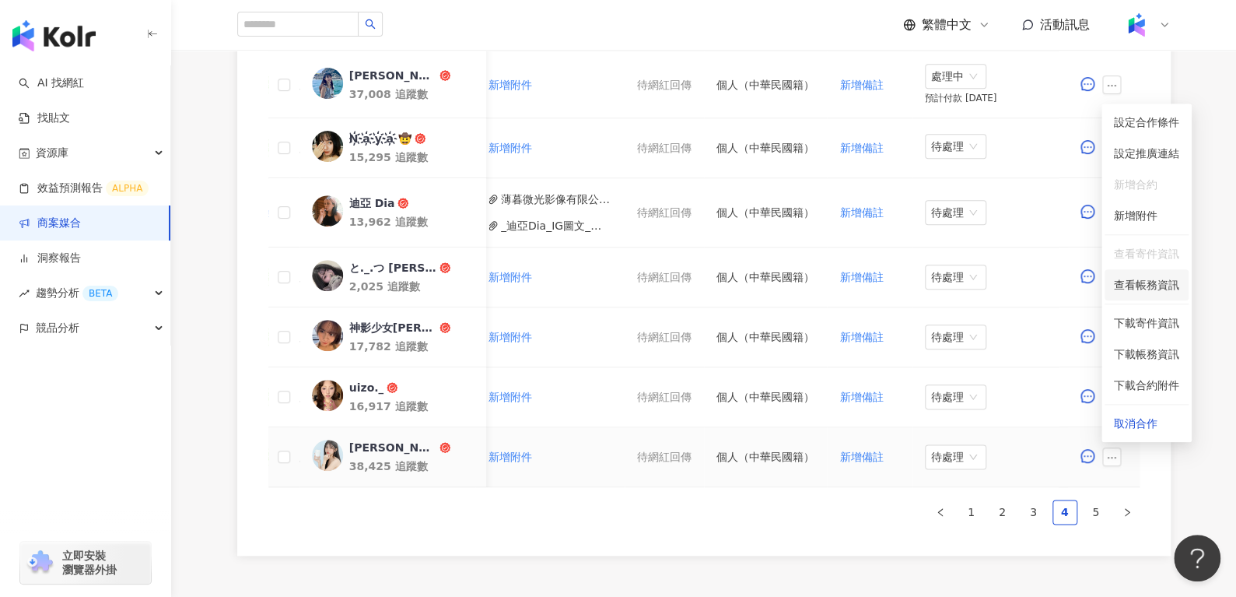
click at [1118, 282] on span "查看帳務資訊" at bounding box center [1146, 284] width 65 height 17
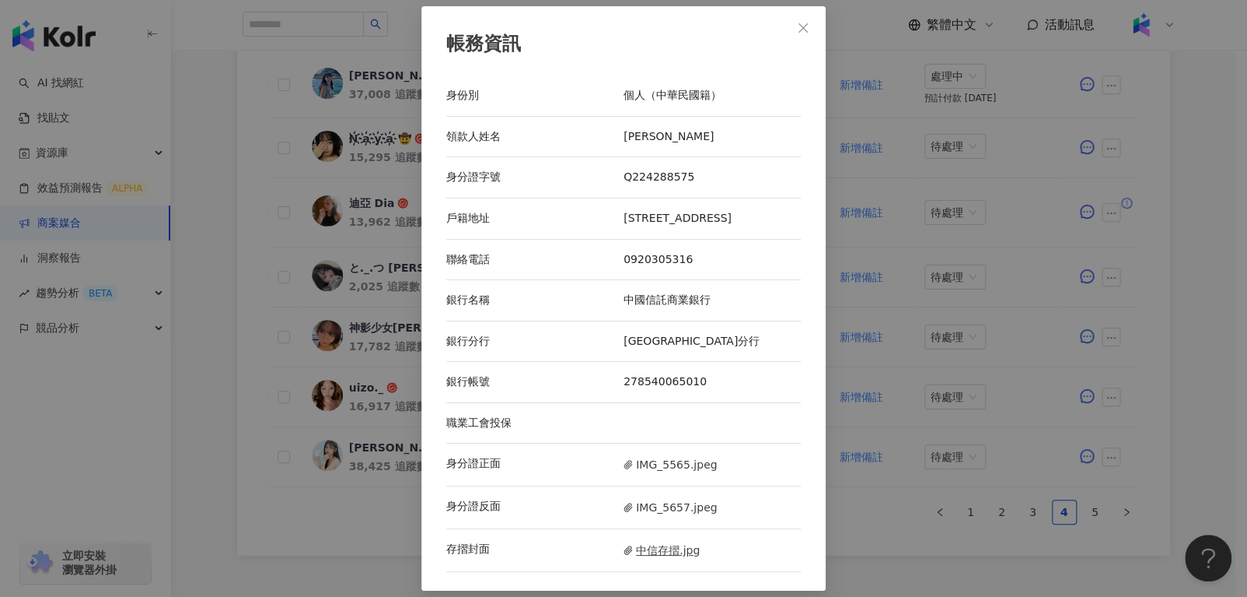
click at [642, 556] on span "中信存摺.jpg" at bounding box center [662, 549] width 76 height 17
drag, startPoint x: 614, startPoint y: 128, endPoint x: 677, endPoint y: 129, distance: 63.0
click at [677, 129] on div "領款人姓名 [PERSON_NAME]" at bounding box center [623, 137] width 355 height 41
drag, startPoint x: 622, startPoint y: 210, endPoint x: 687, endPoint y: 226, distance: 67.3
click at [687, 226] on div "戶籍地址 [STREET_ADDRESS]" at bounding box center [623, 218] width 355 height 41
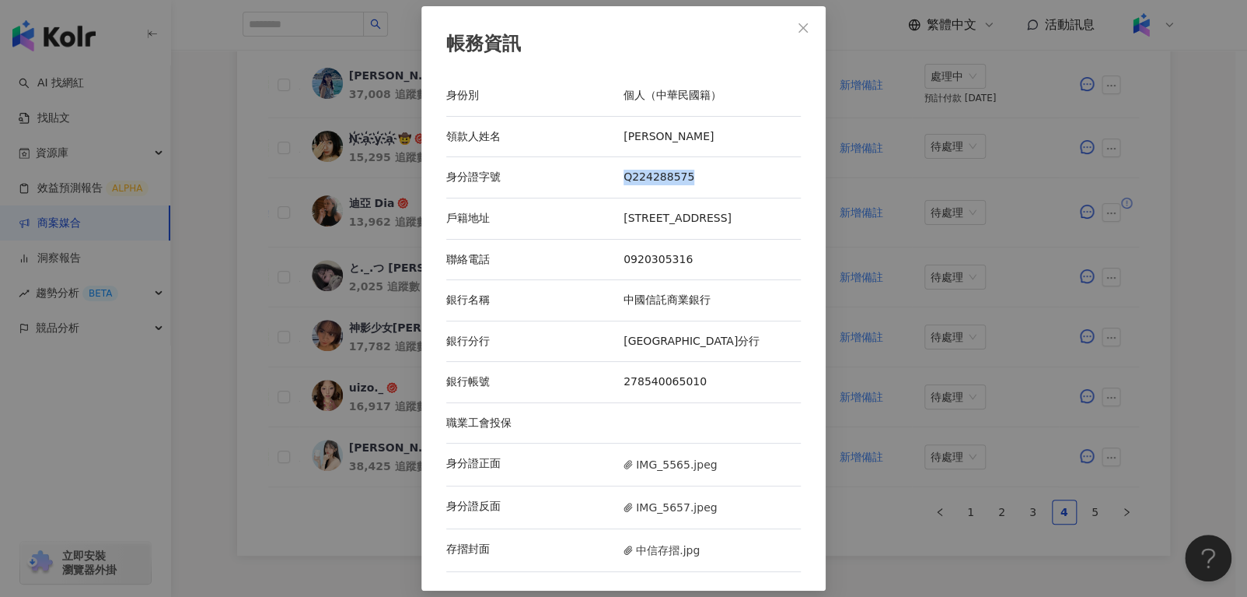
drag, startPoint x: 618, startPoint y: 164, endPoint x: 711, endPoint y: 173, distance: 93.7
click at [711, 173] on div "Q224288575" at bounding box center [712, 178] width 177 height 16
drag, startPoint x: 670, startPoint y: 486, endPoint x: 666, endPoint y: 479, distance: 8.4
click at [666, 479] on div "身分證正面 IMG_5565.jpeg" at bounding box center [623, 464] width 355 height 43
click at [666, 473] on span "IMG_5565.jpeg" at bounding box center [670, 464] width 93 height 17
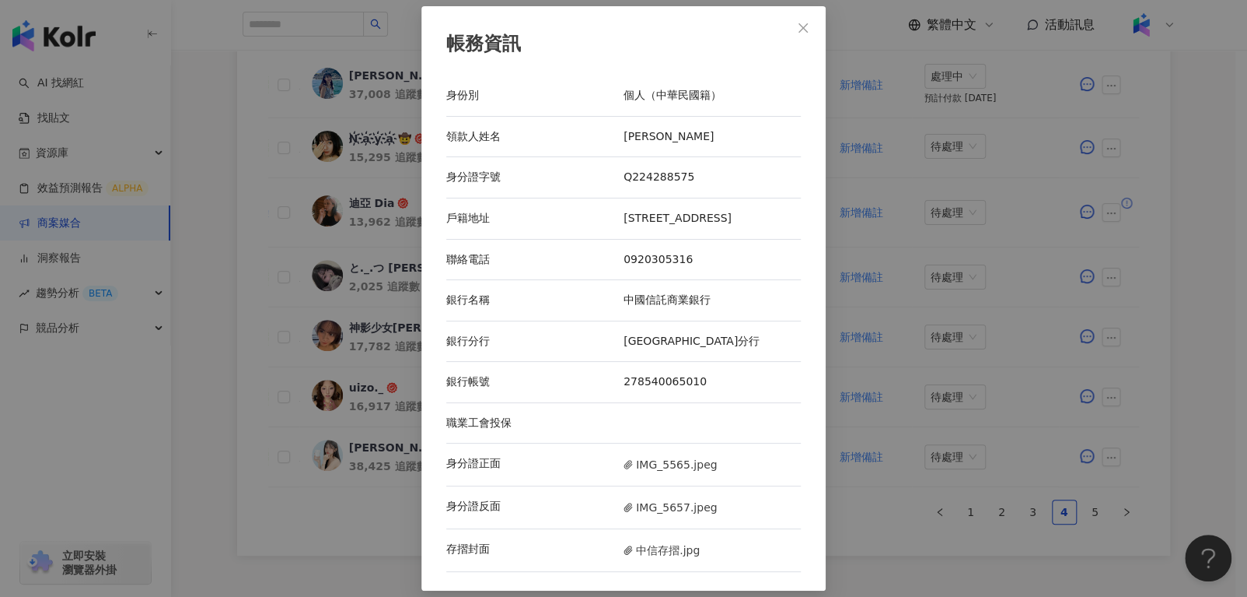
click at [671, 526] on div "身分證反面 IMG_5657.jpeg" at bounding box center [623, 507] width 355 height 43
click at [664, 513] on span "IMG_5657.jpeg" at bounding box center [670, 507] width 93 height 17
click at [801, 23] on icon "close" at bounding box center [803, 28] width 12 height 12
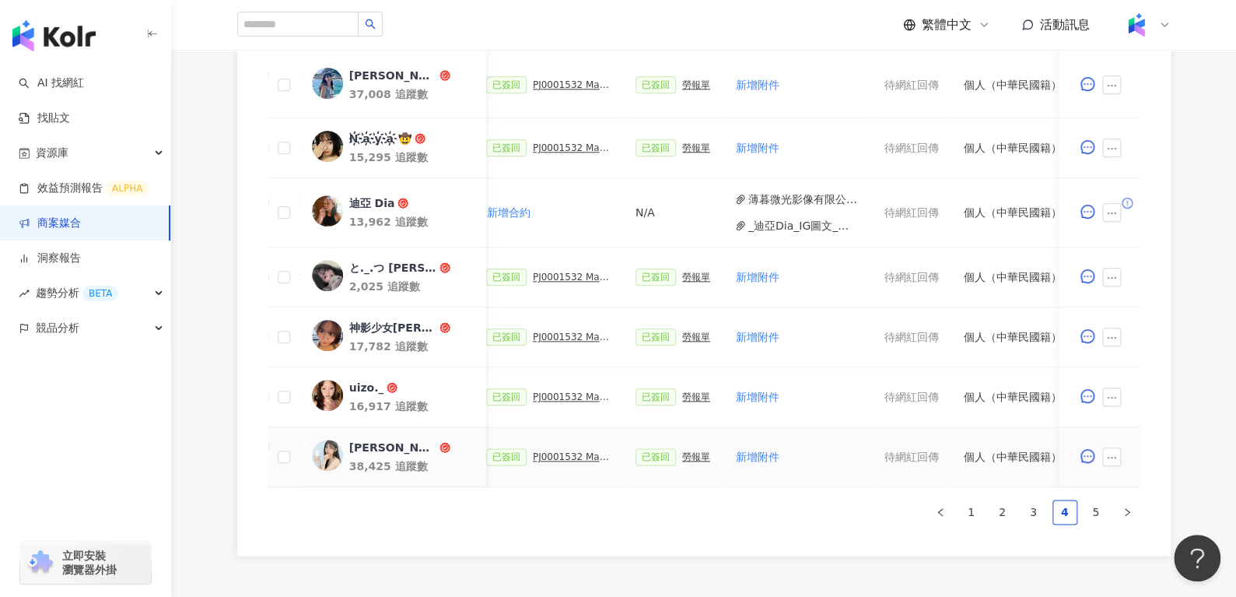
scroll to position [0, 436]
click at [546, 459] on div "PJ0001532 Maybelline_202506_skyhigh_小黑霸眼線液" at bounding box center [572, 456] width 78 height 11
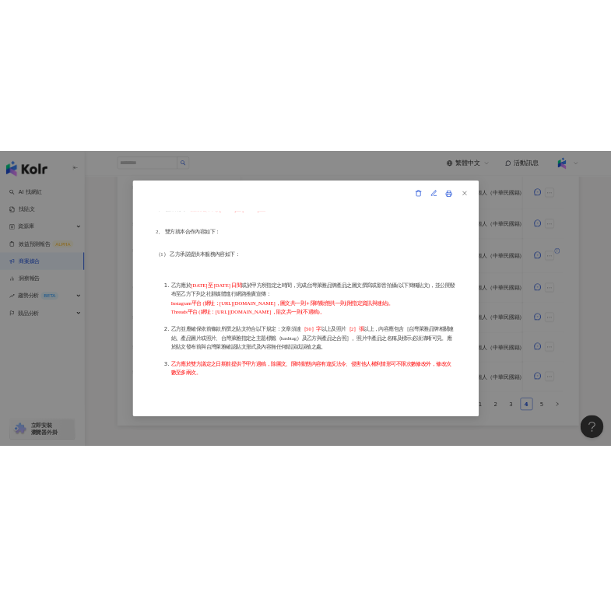
scroll to position [271, 0]
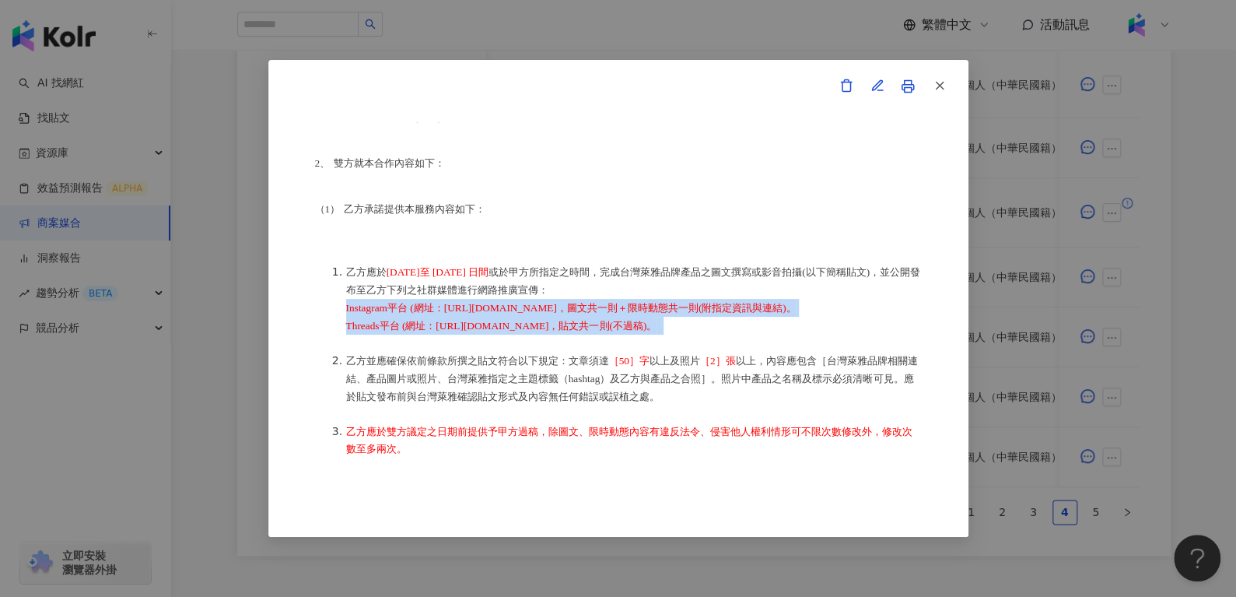
drag, startPoint x: 754, startPoint y: 325, endPoint x: 317, endPoint y: 313, distance: 436.5
click at [317, 313] on ol "乙方應於 [DATE]至 [DATE] 日間 或於甲方所指定之時間，完成台灣萊雅品牌產品之圖文撰寫或影音拍攝(以下簡稱貼文)，並公開發布至乙方下列之社群媒體進…" at bounding box center [618, 466] width 607 height 440
click at [942, 90] on icon "button" at bounding box center [939, 86] width 14 height 14
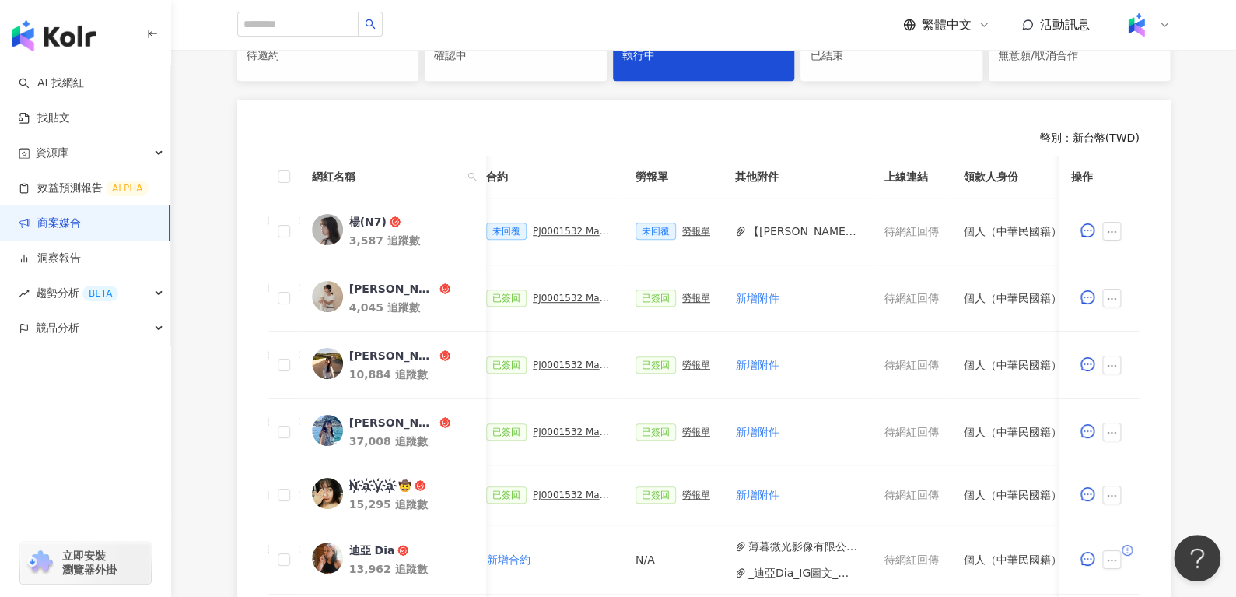
scroll to position [183, 0]
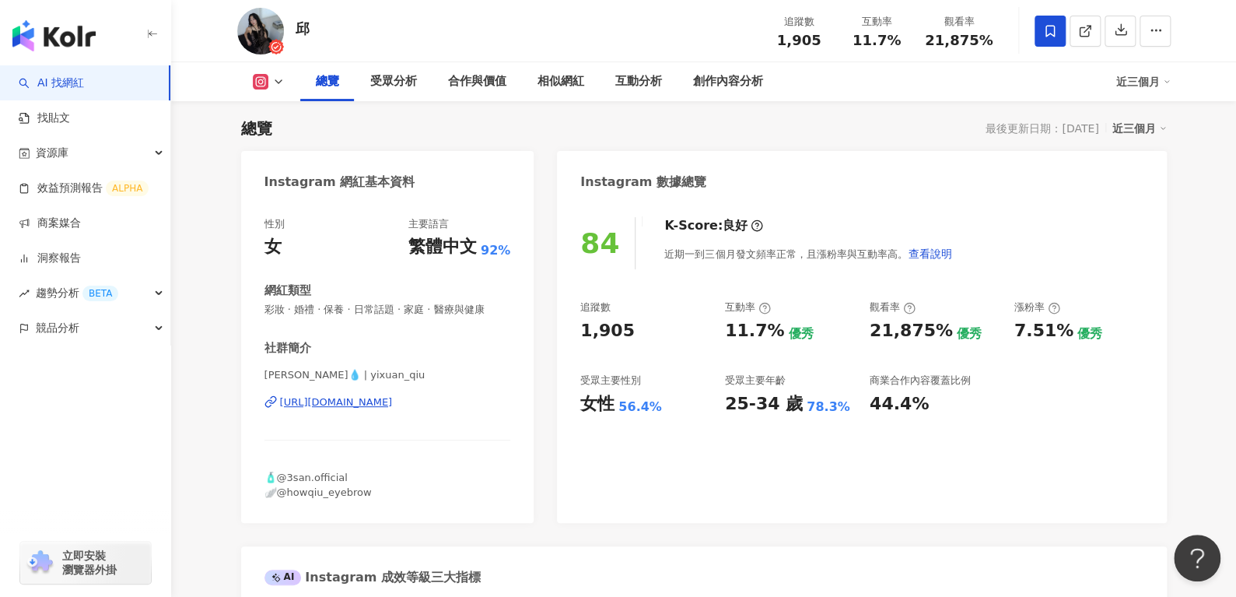
scroll to position [196, 0]
